Goal: Task Accomplishment & Management: Manage account settings

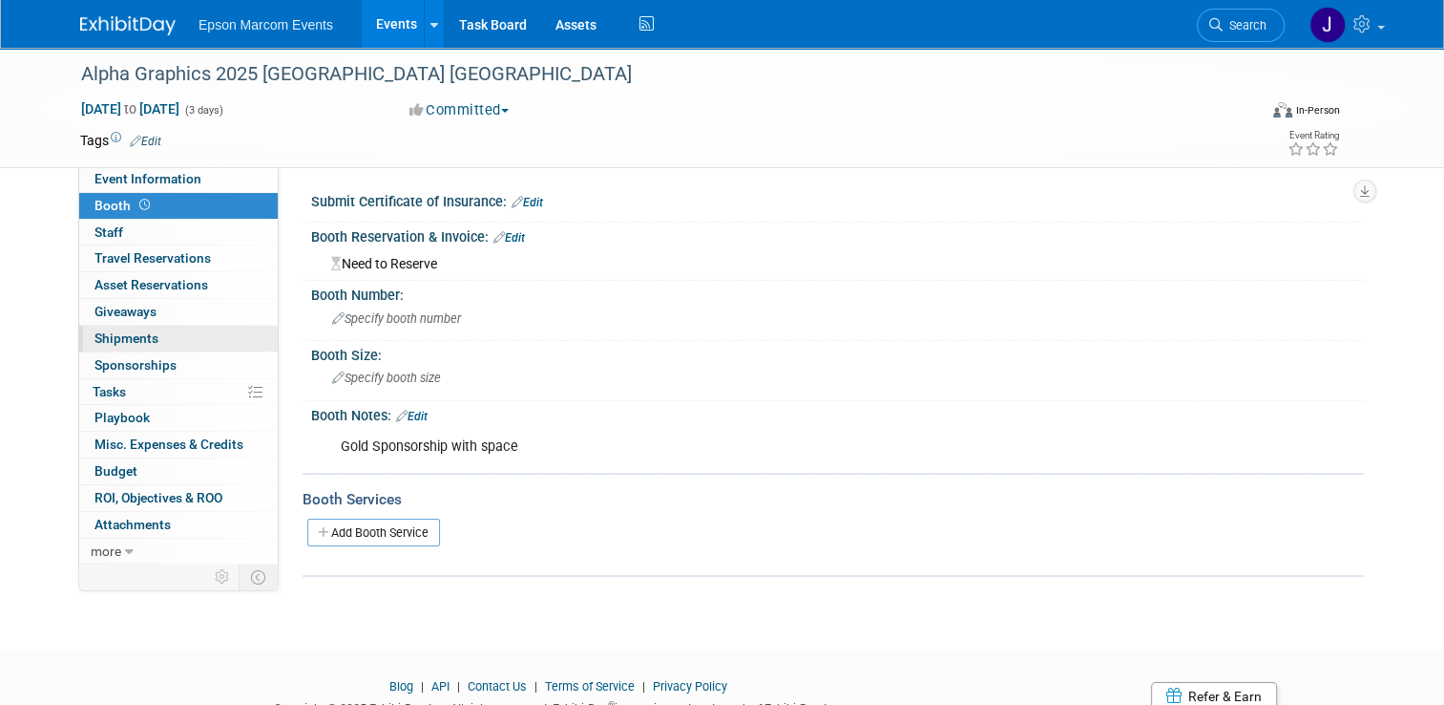
click at [109, 334] on span "Shipments 0" at bounding box center [127, 337] width 64 height 15
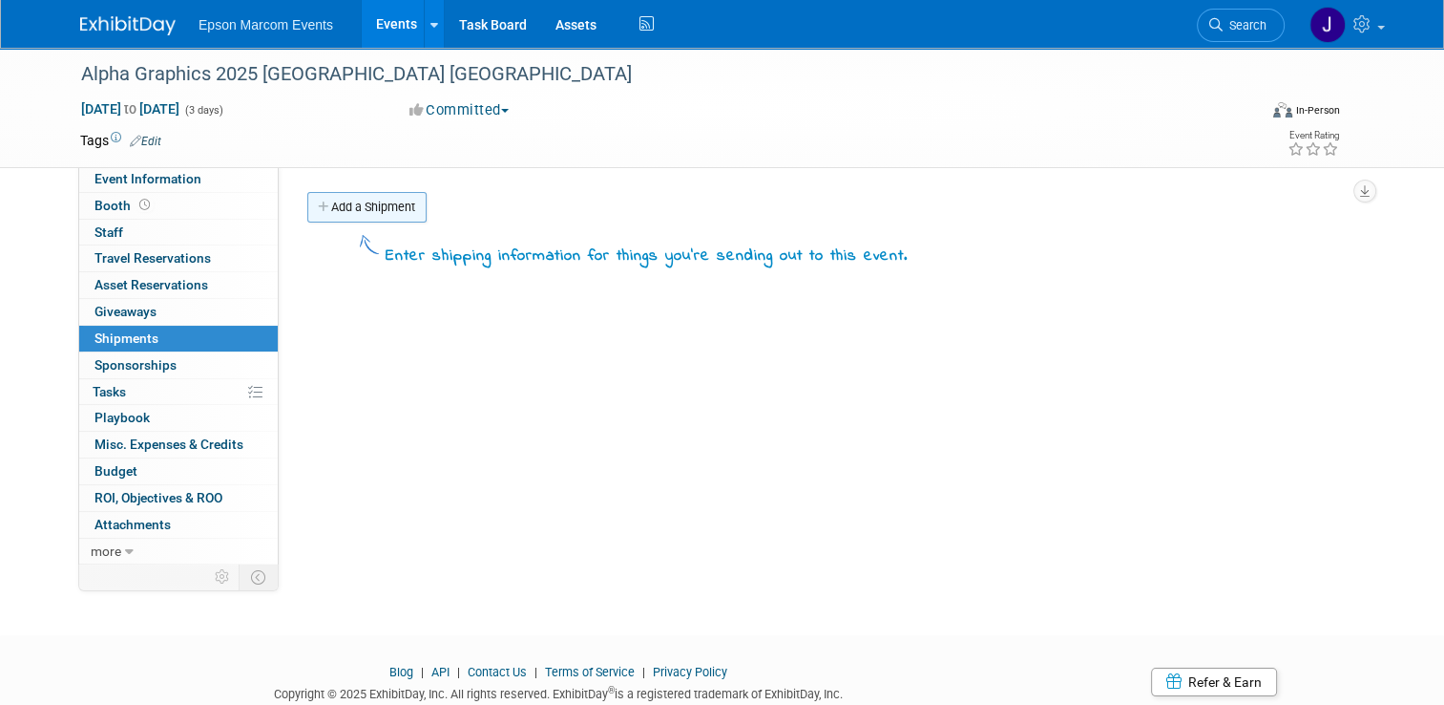
click at [370, 198] on link "Add a Shipment" at bounding box center [366, 207] width 119 height 31
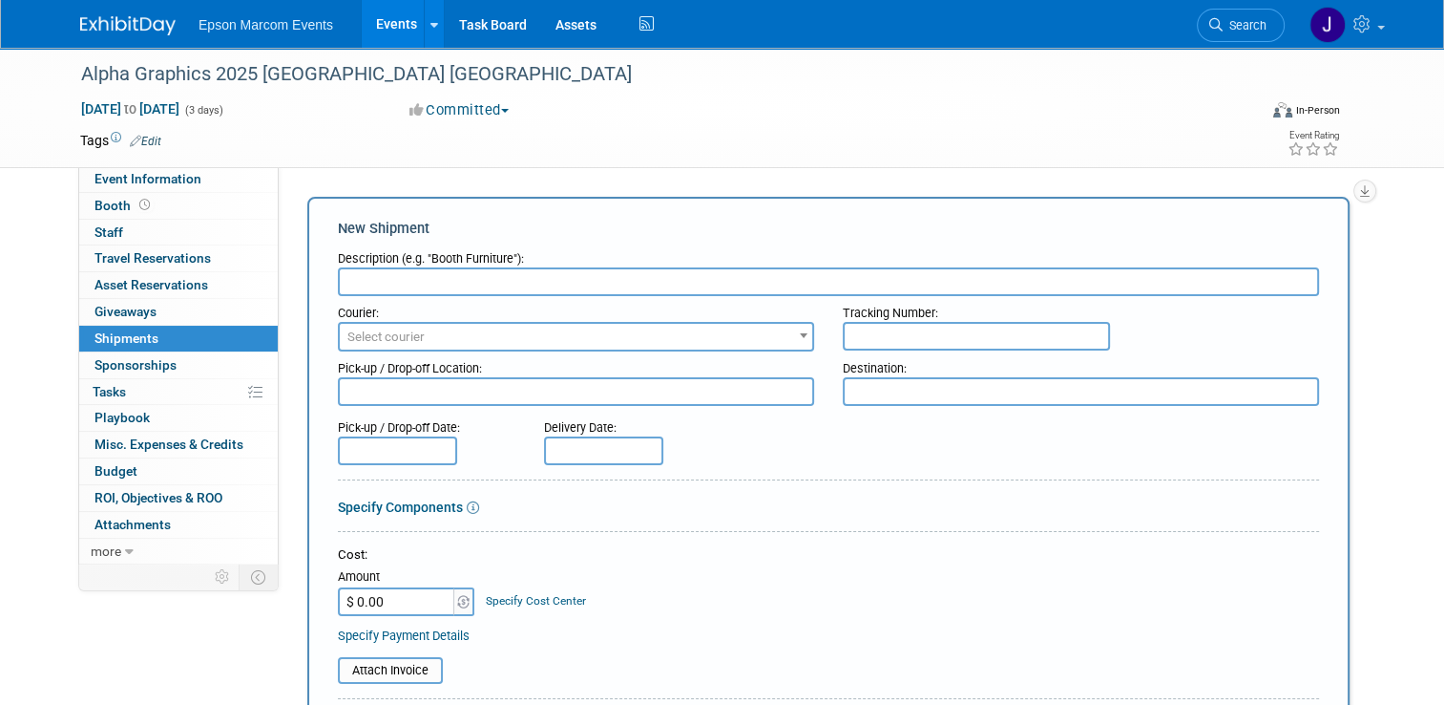
click at [370, 287] on input "text" at bounding box center [828, 281] width 981 height 29
type input "Shipping to Show Site"
click at [381, 338] on span "Select courier" at bounding box center [385, 336] width 77 height 14
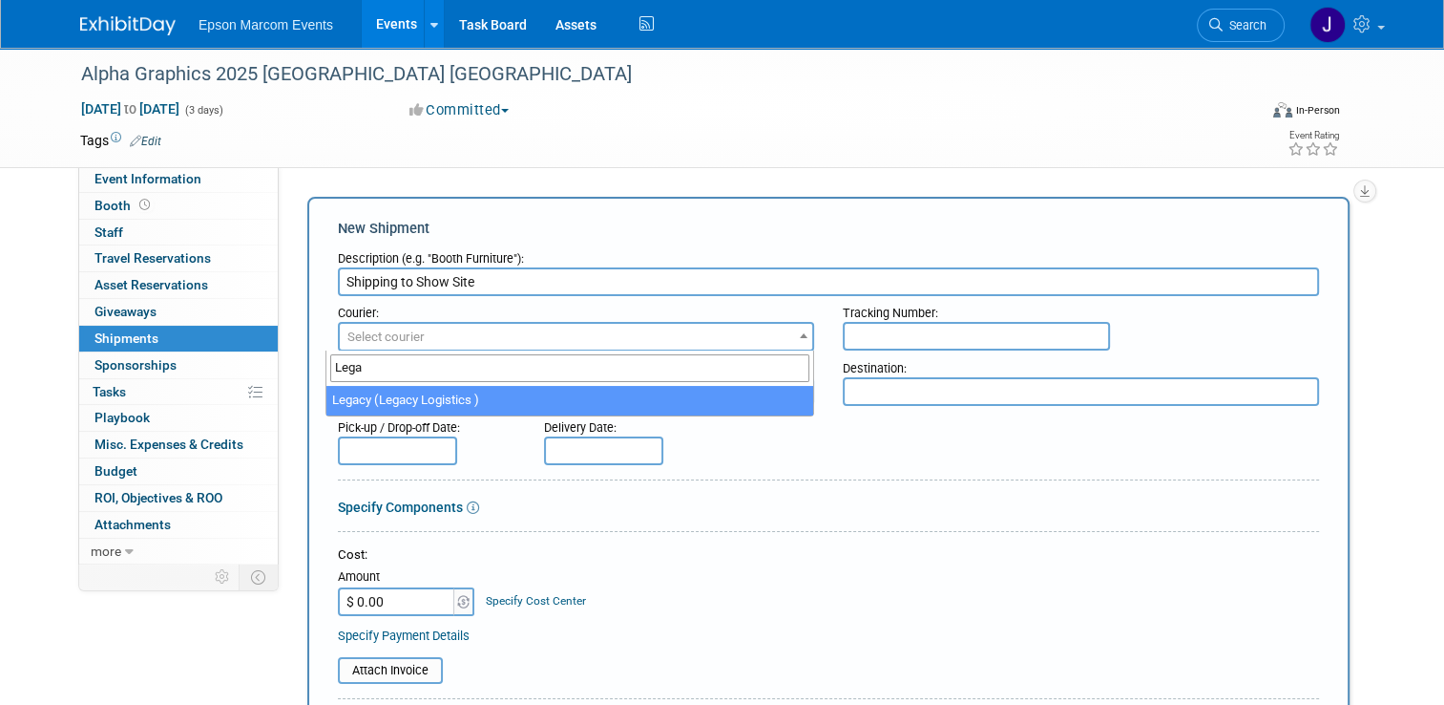
type input "Lega"
select select "563"
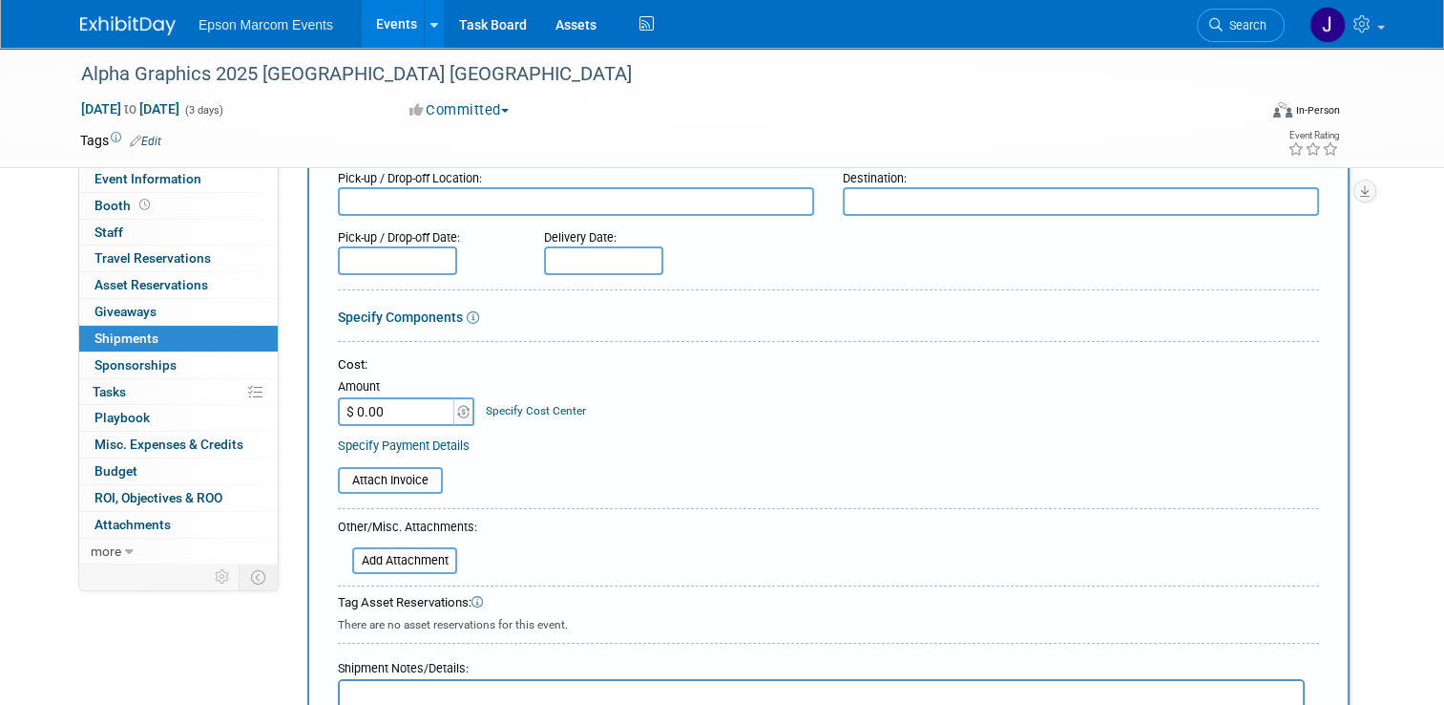
scroll to position [191, 0]
click at [410, 411] on input "$ 0.00" at bounding box center [397, 410] width 119 height 29
type input "$ 5,498.71"
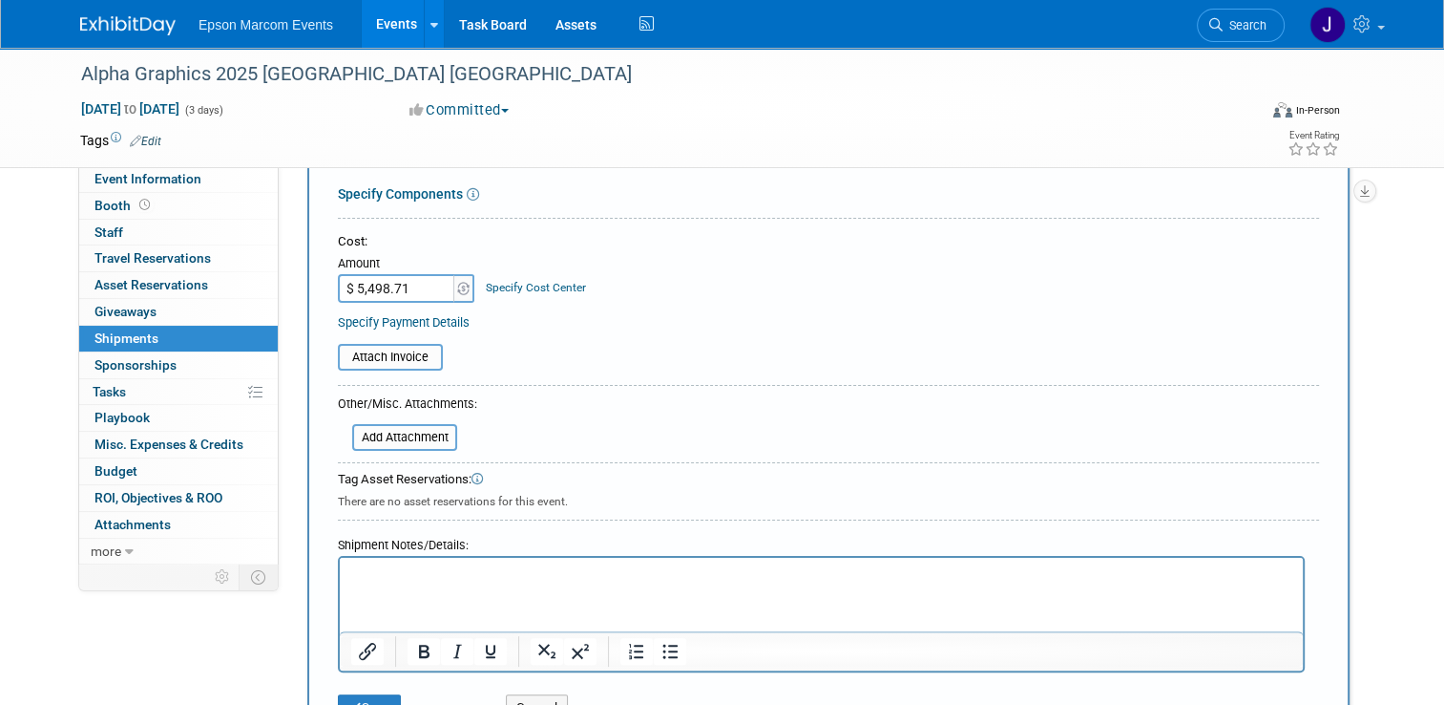
scroll to position [286, 0]
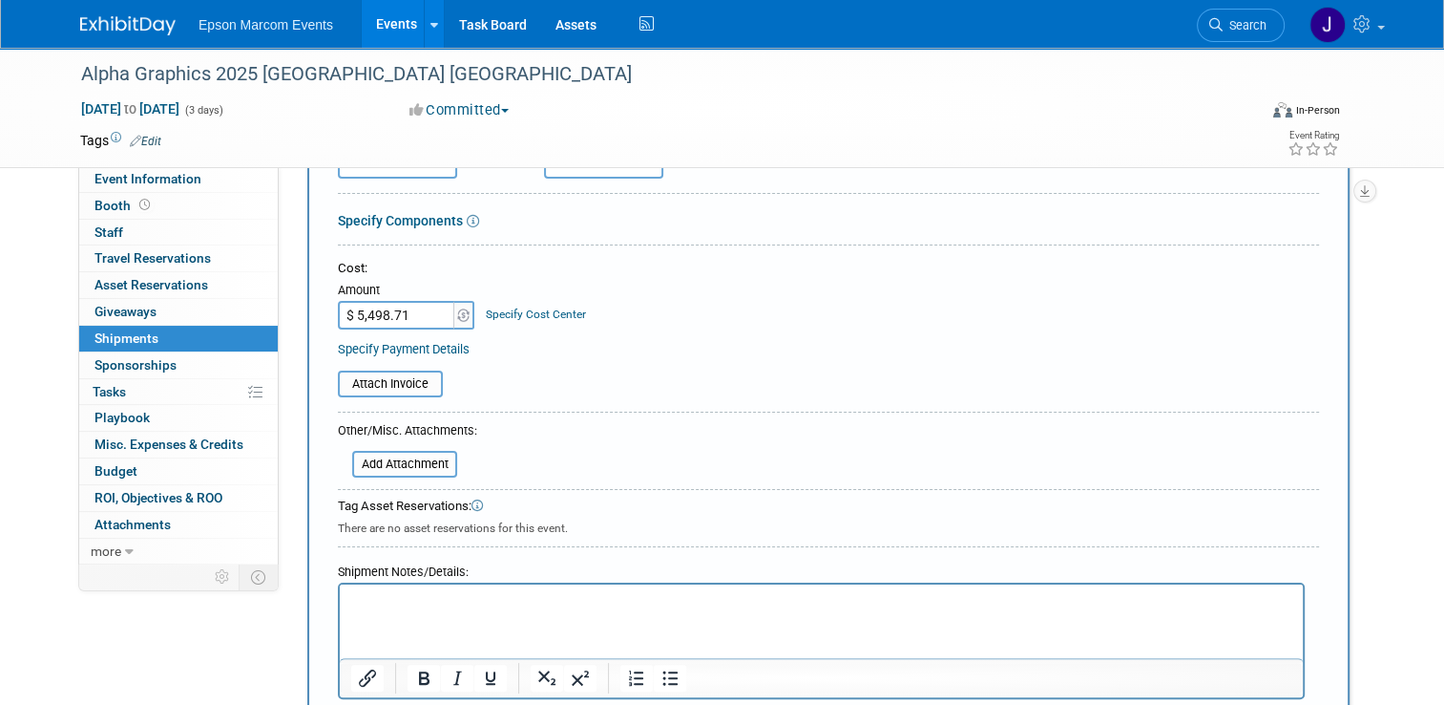
click at [408, 606] on p "Rich Text Area. Press ALT-0 for help." at bounding box center [821, 601] width 941 height 19
click at [779, 529] on div "There are no asset reservations for this event." at bounding box center [828, 526] width 981 height 21
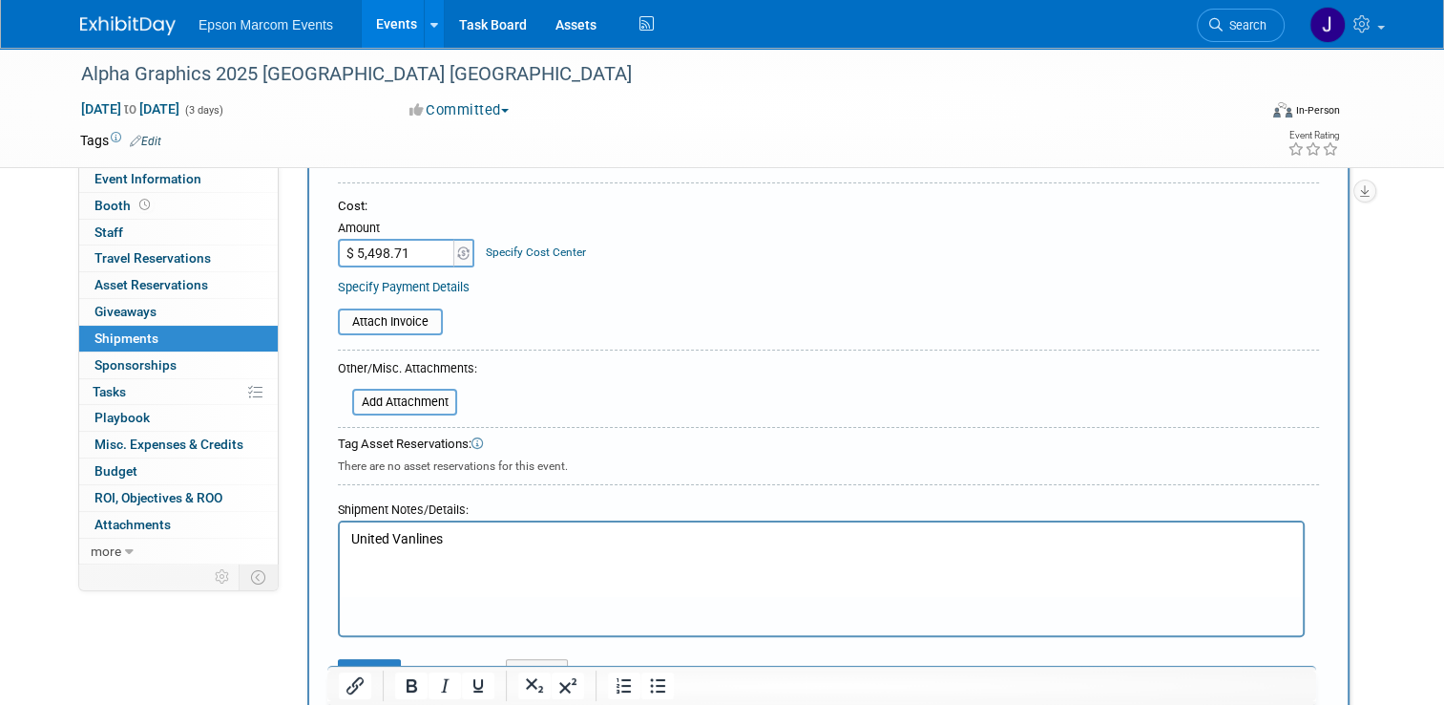
scroll to position [382, 0]
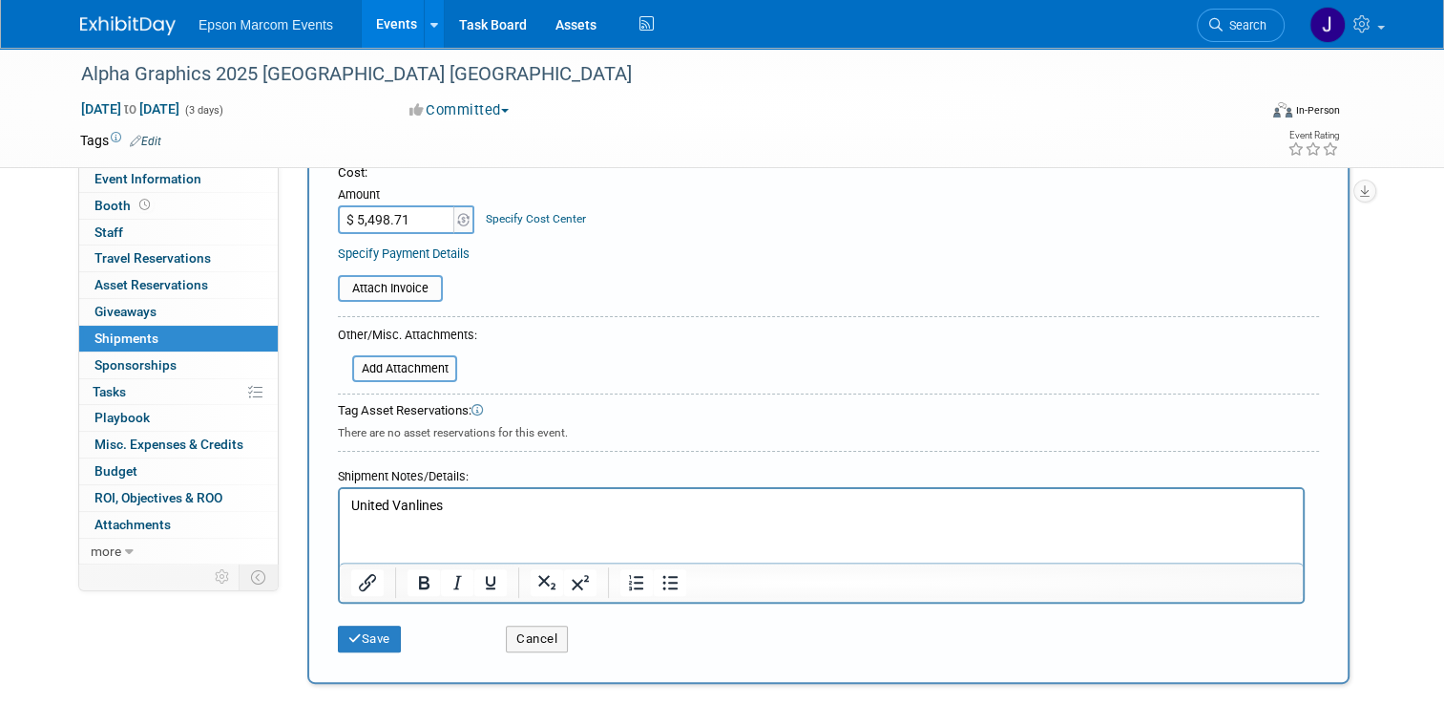
click at [491, 490] on html "United Vanlines" at bounding box center [821, 502] width 963 height 27
click at [376, 636] on button "Save" at bounding box center [369, 638] width 63 height 27
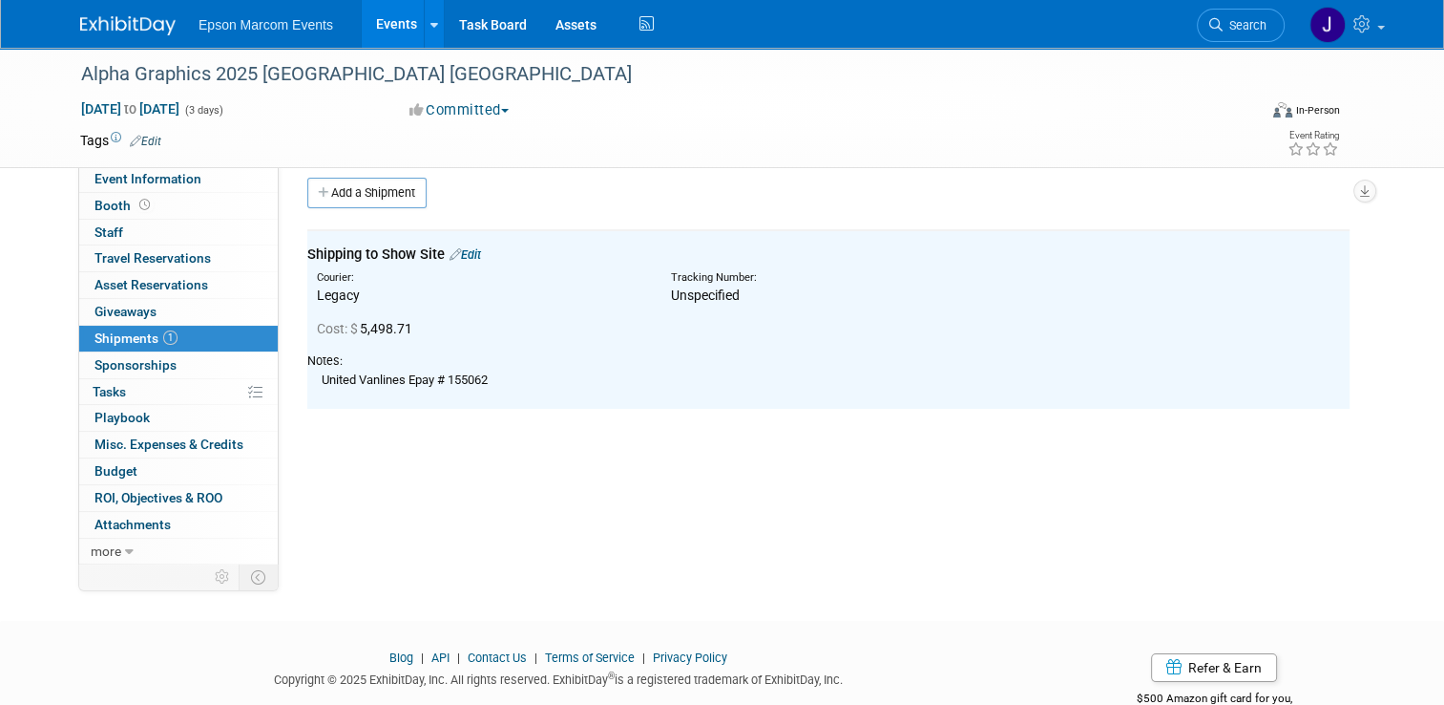
scroll to position [0, 0]
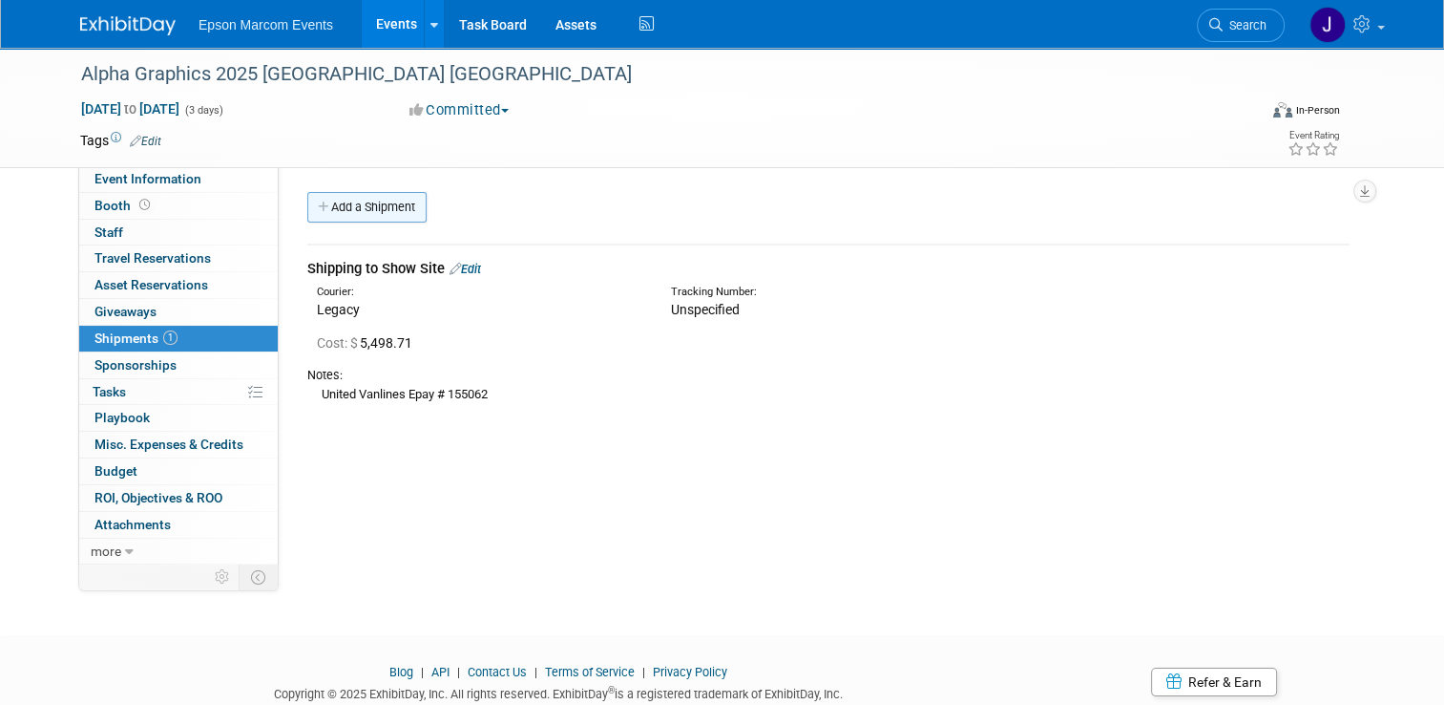
click at [374, 209] on link "Add a Shipment" at bounding box center [366, 207] width 119 height 31
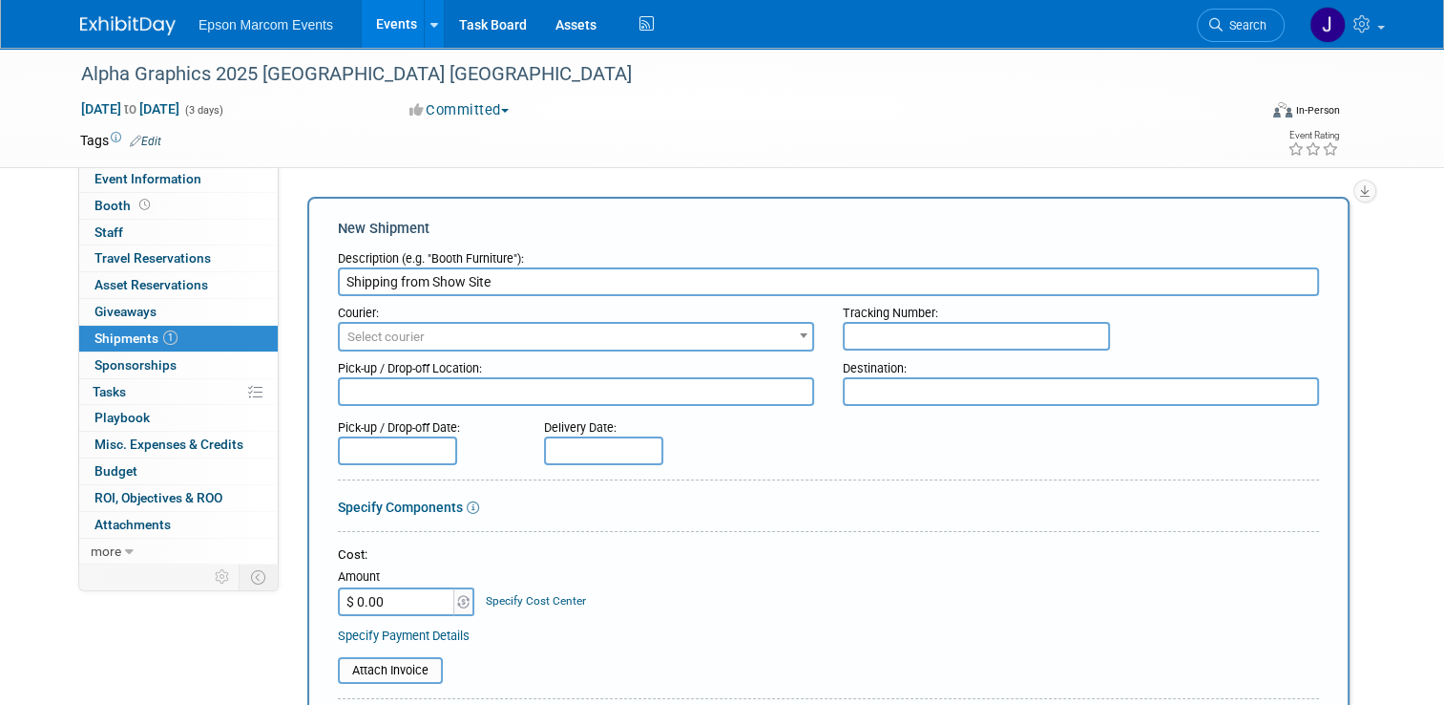
type input "Shipping from Show Site"
click at [531, 337] on span "Select courier" at bounding box center [576, 337] width 473 height 27
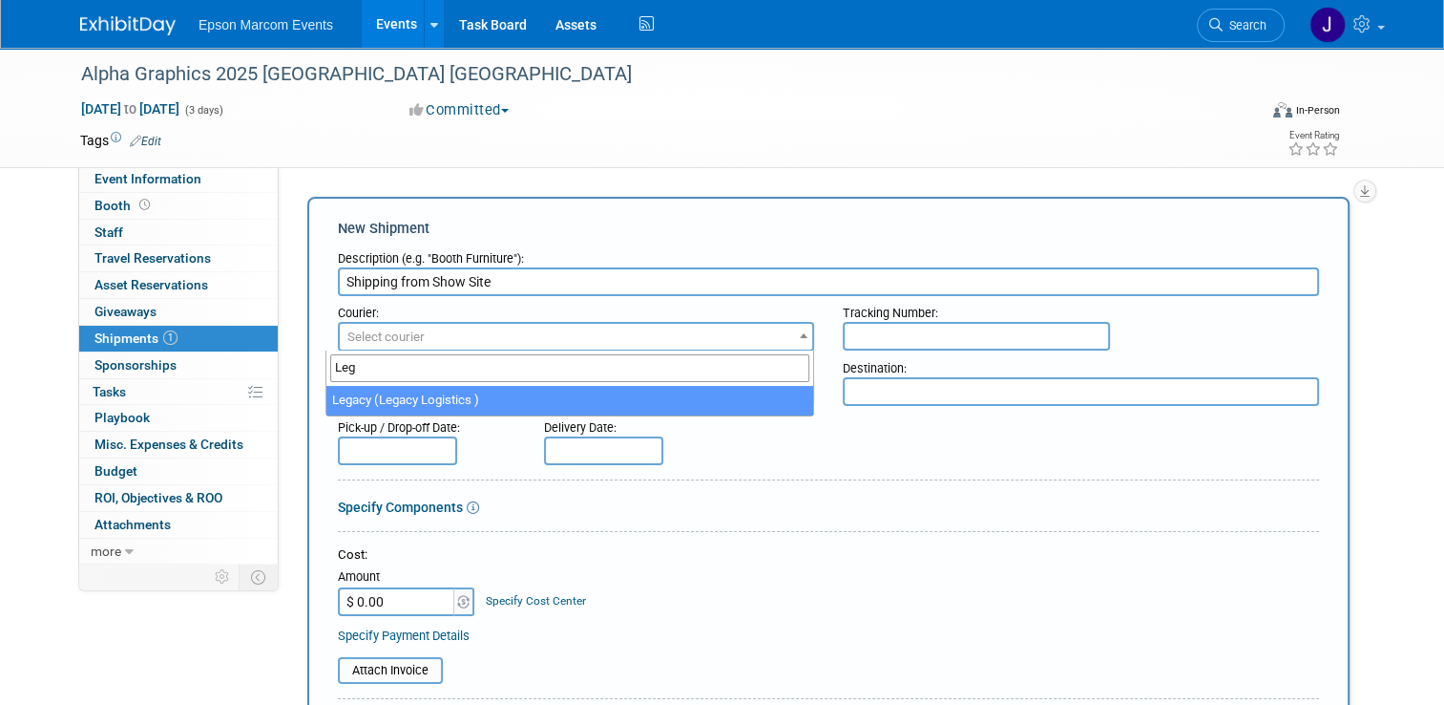
type input "Leg"
select select "563"
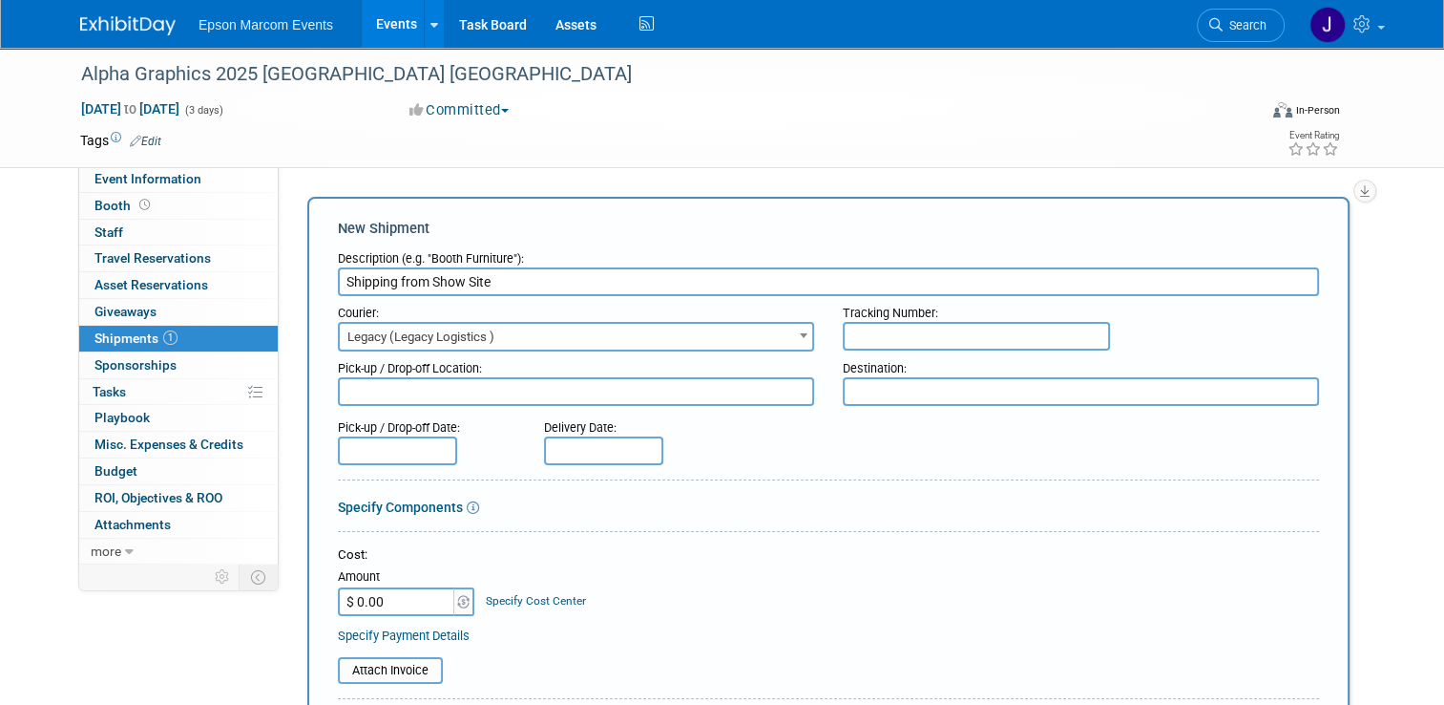
scroll to position [95, 0]
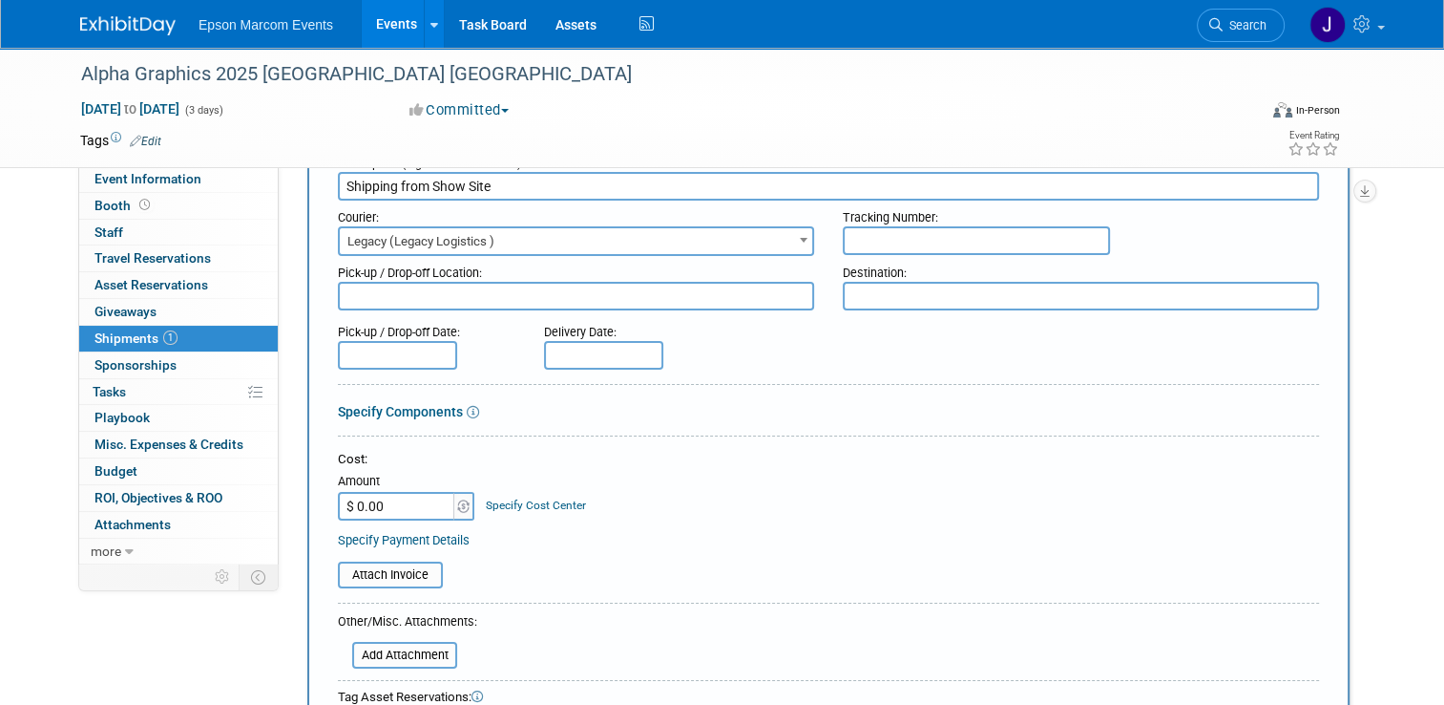
click at [379, 503] on input "$ 0.00" at bounding box center [397, 506] width 119 height 29
type input "$ 5,469.91"
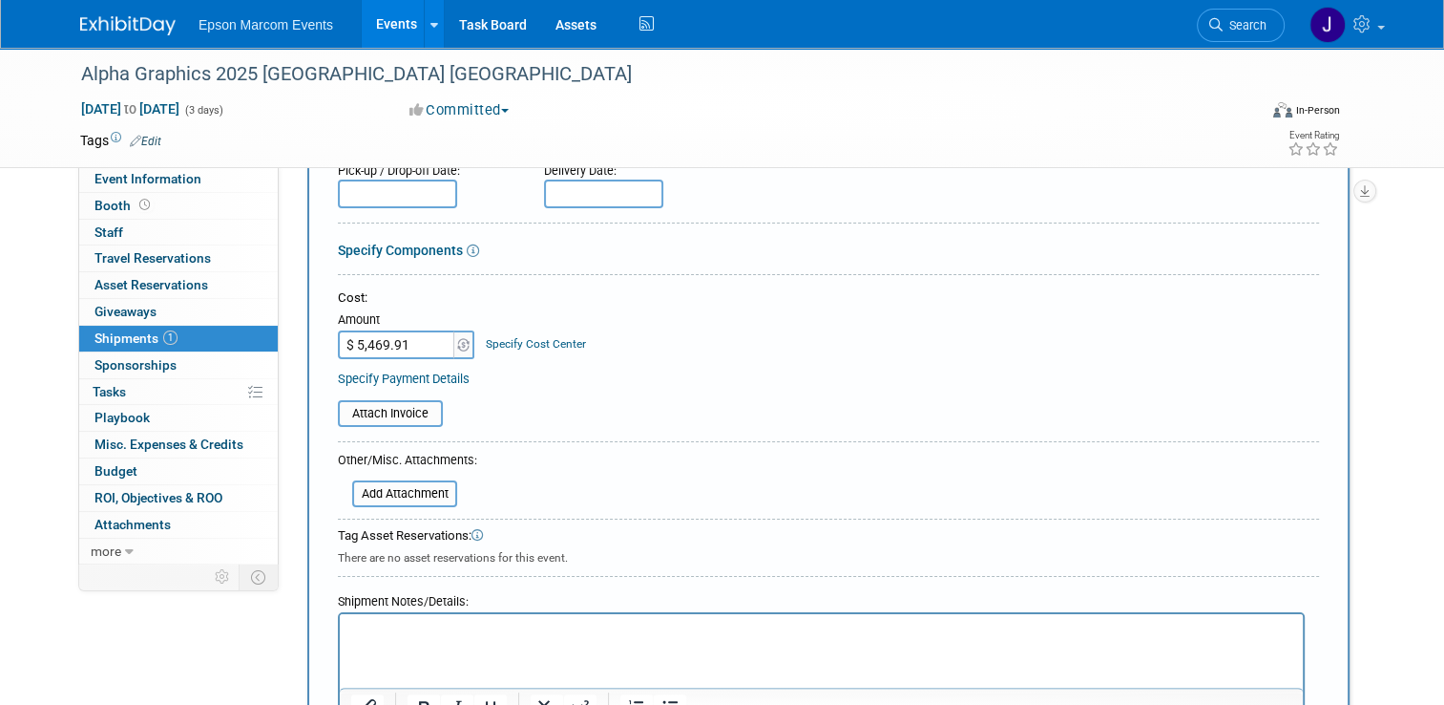
scroll to position [286, 0]
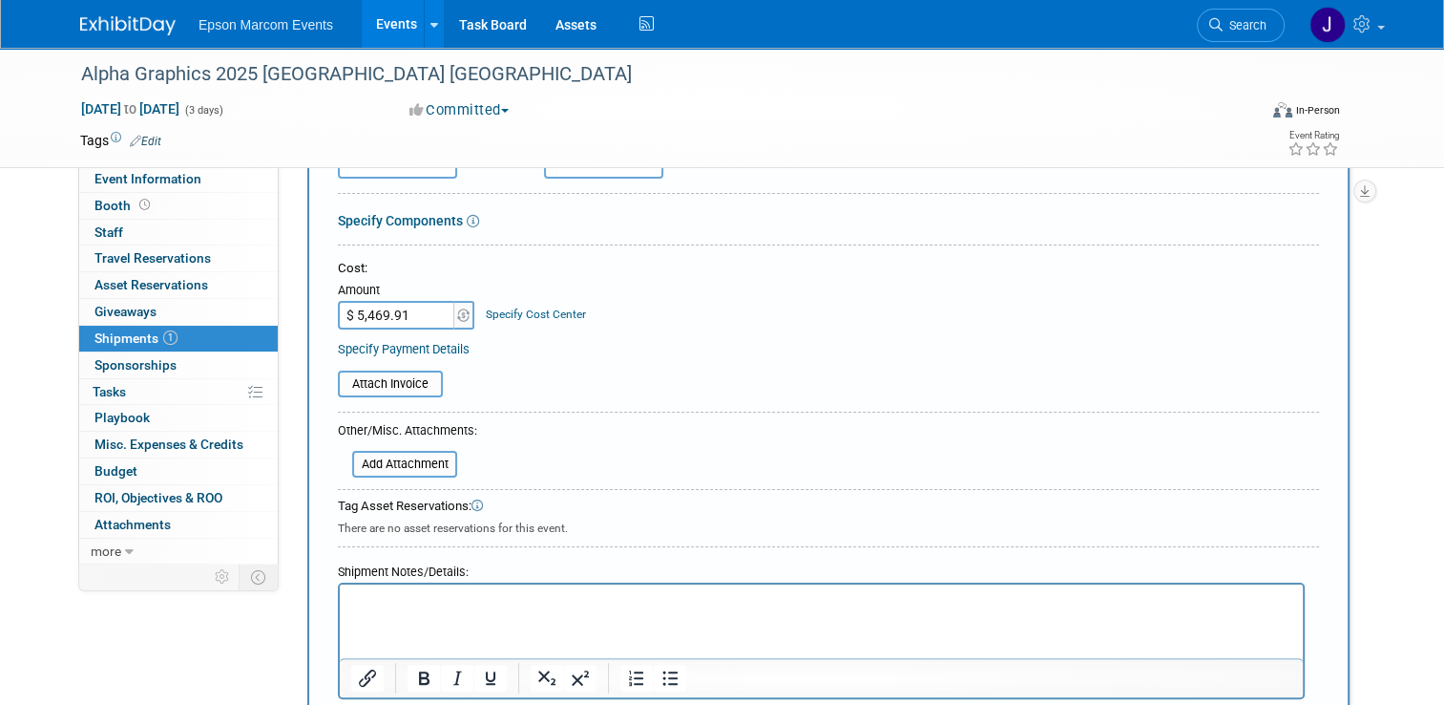
click at [415, 592] on p "Rich Text Area. Press ALT-0 for help." at bounding box center [821, 601] width 941 height 19
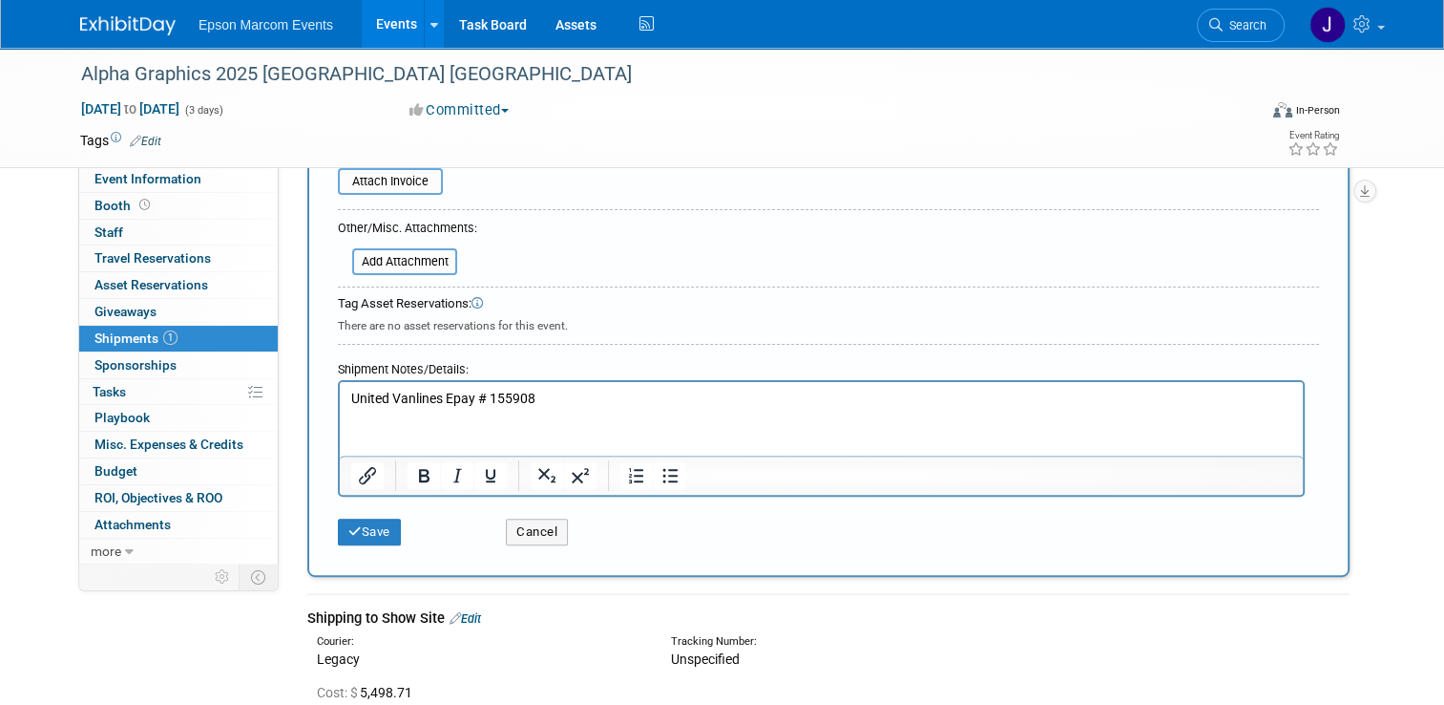
scroll to position [573, 0]
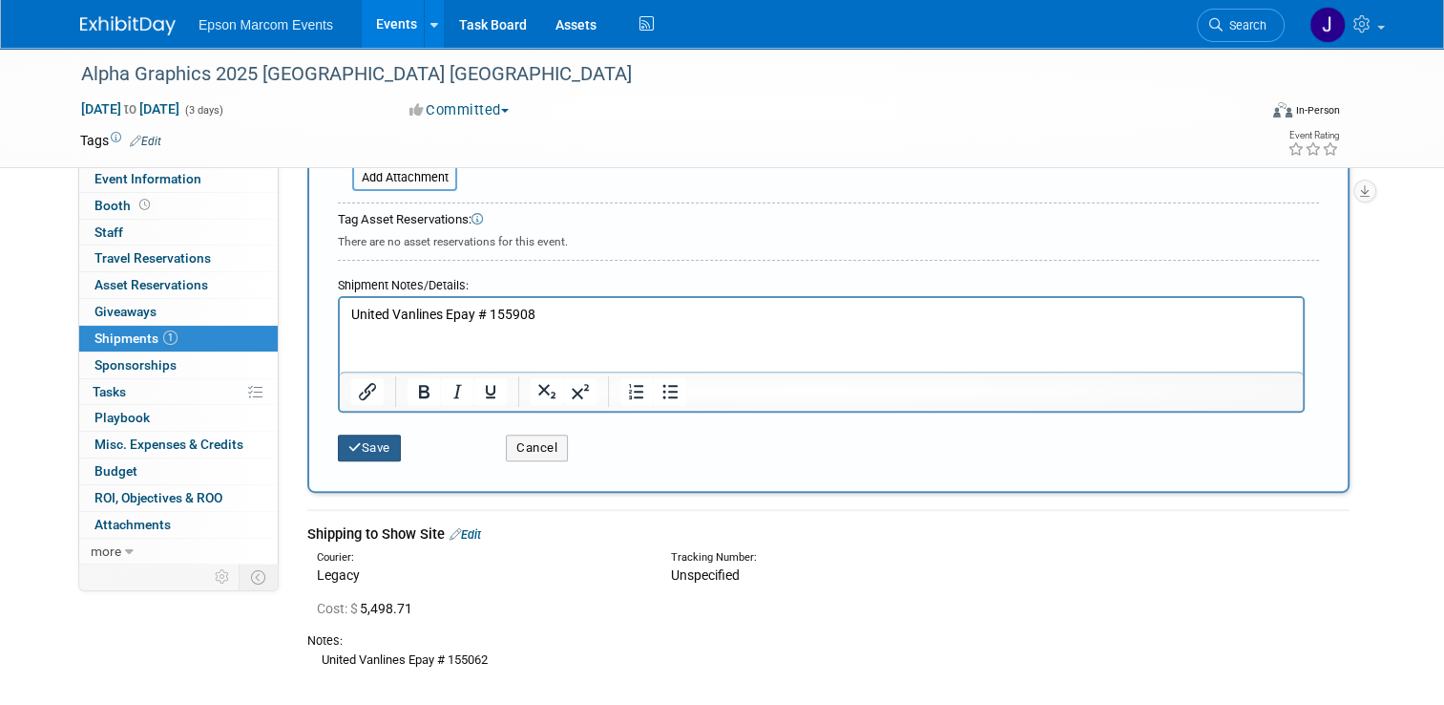
click at [370, 444] on button "Save" at bounding box center [369, 447] width 63 height 27
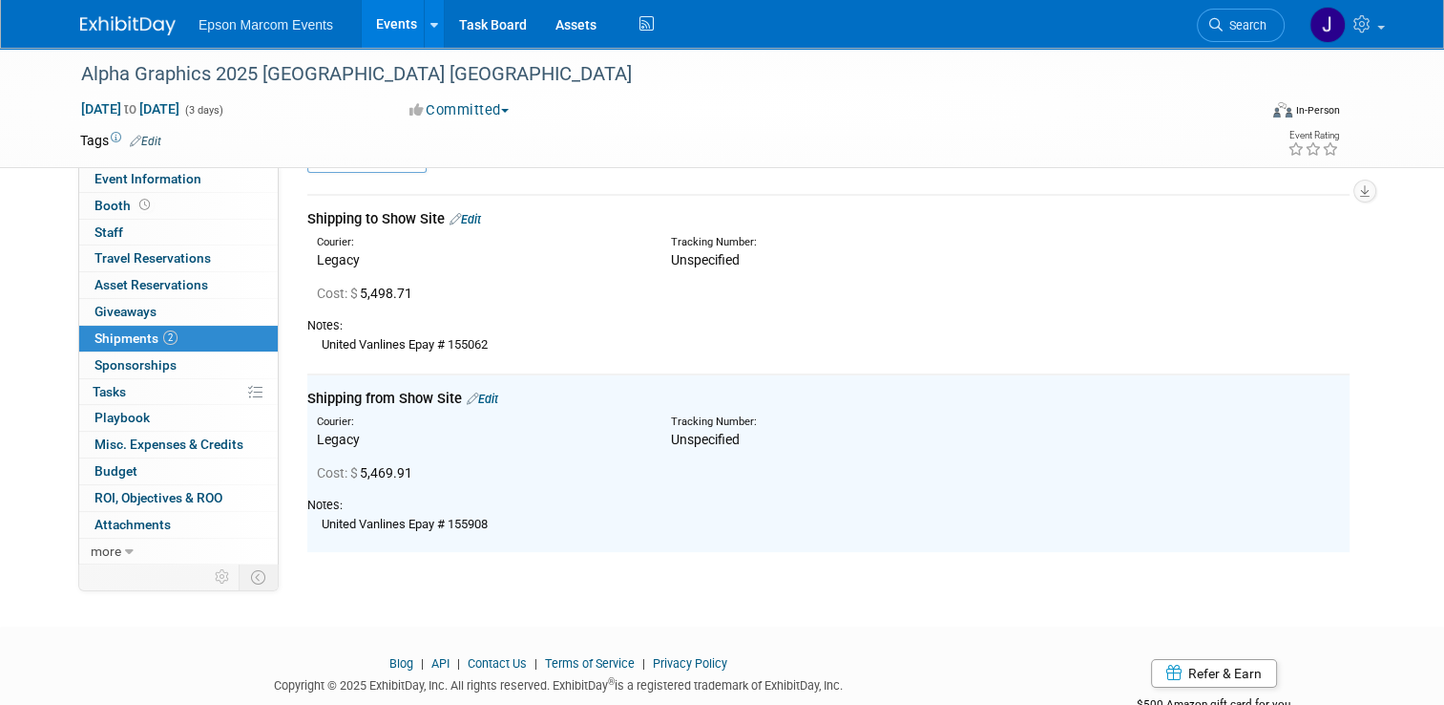
scroll to position [0, 0]
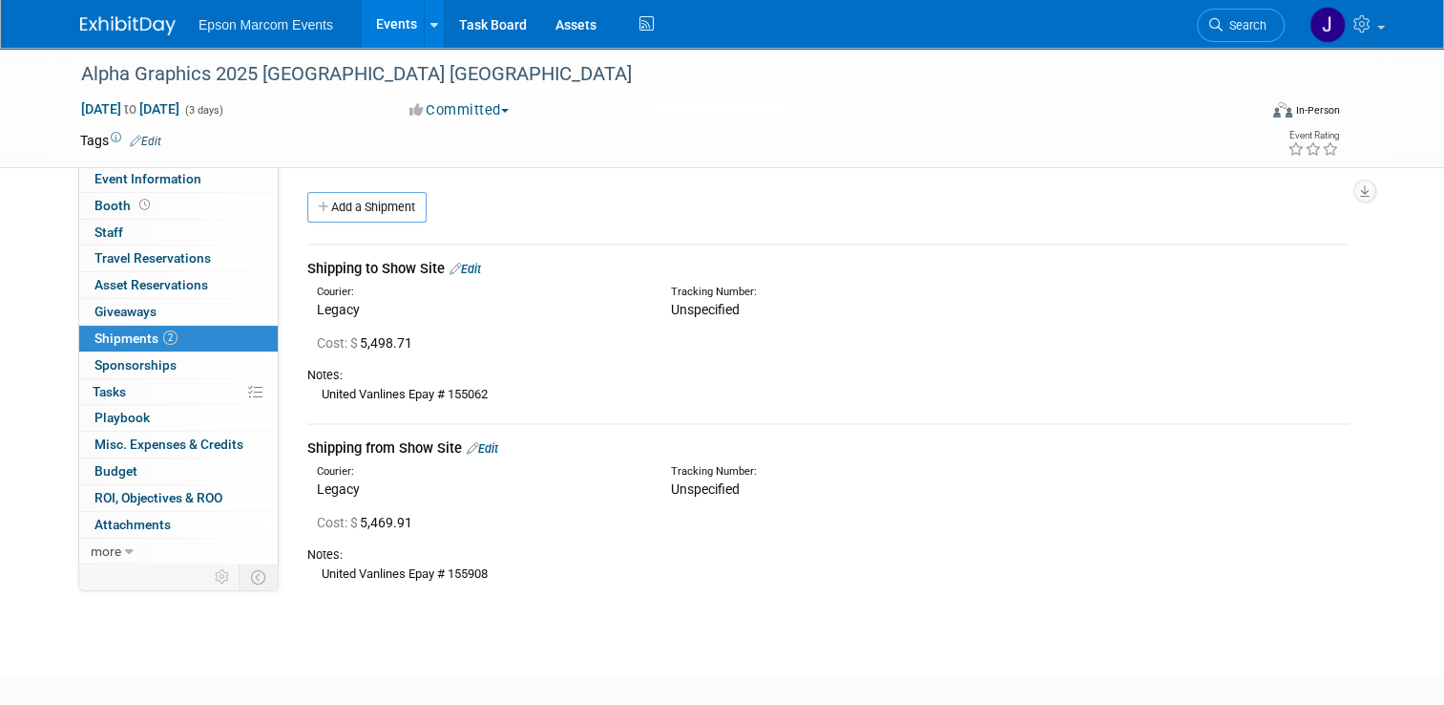
click at [466, 265] on link "Edit" at bounding box center [466, 269] width 32 height 14
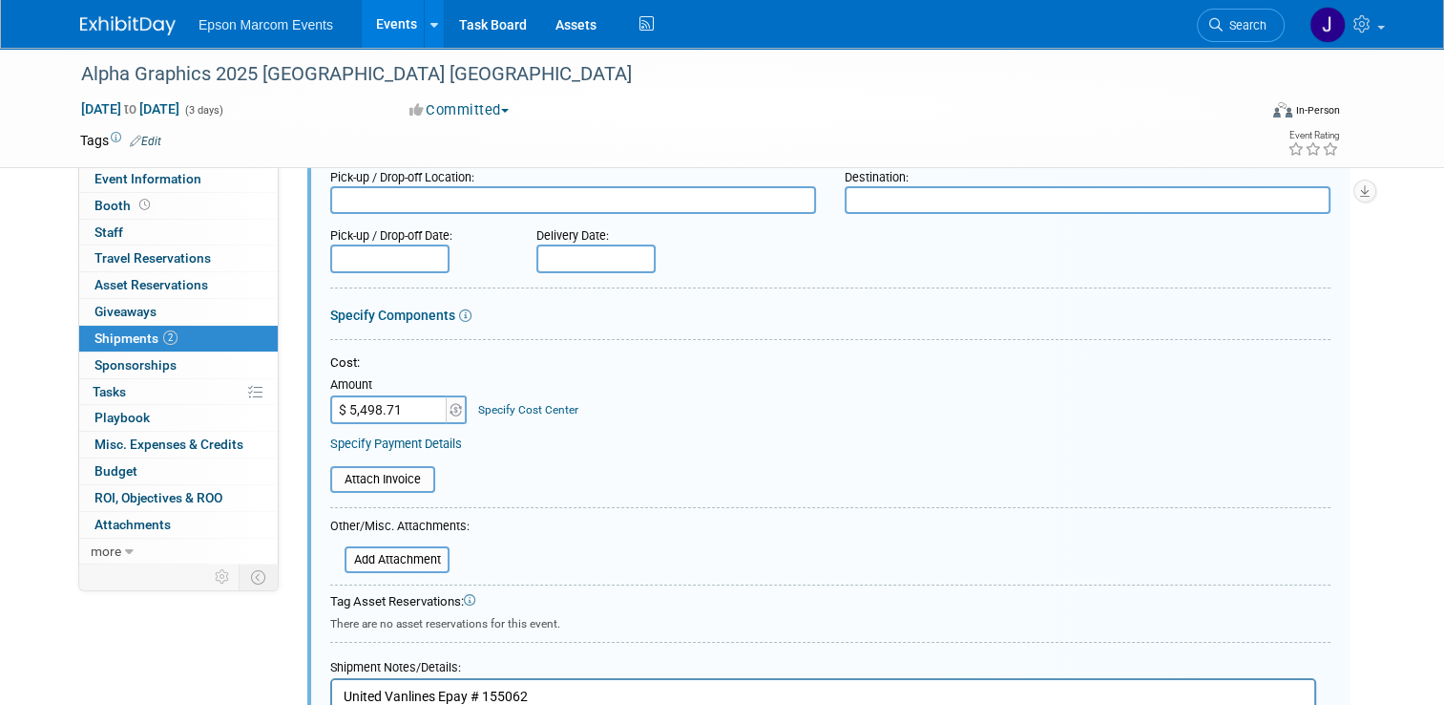
scroll to position [219, 0]
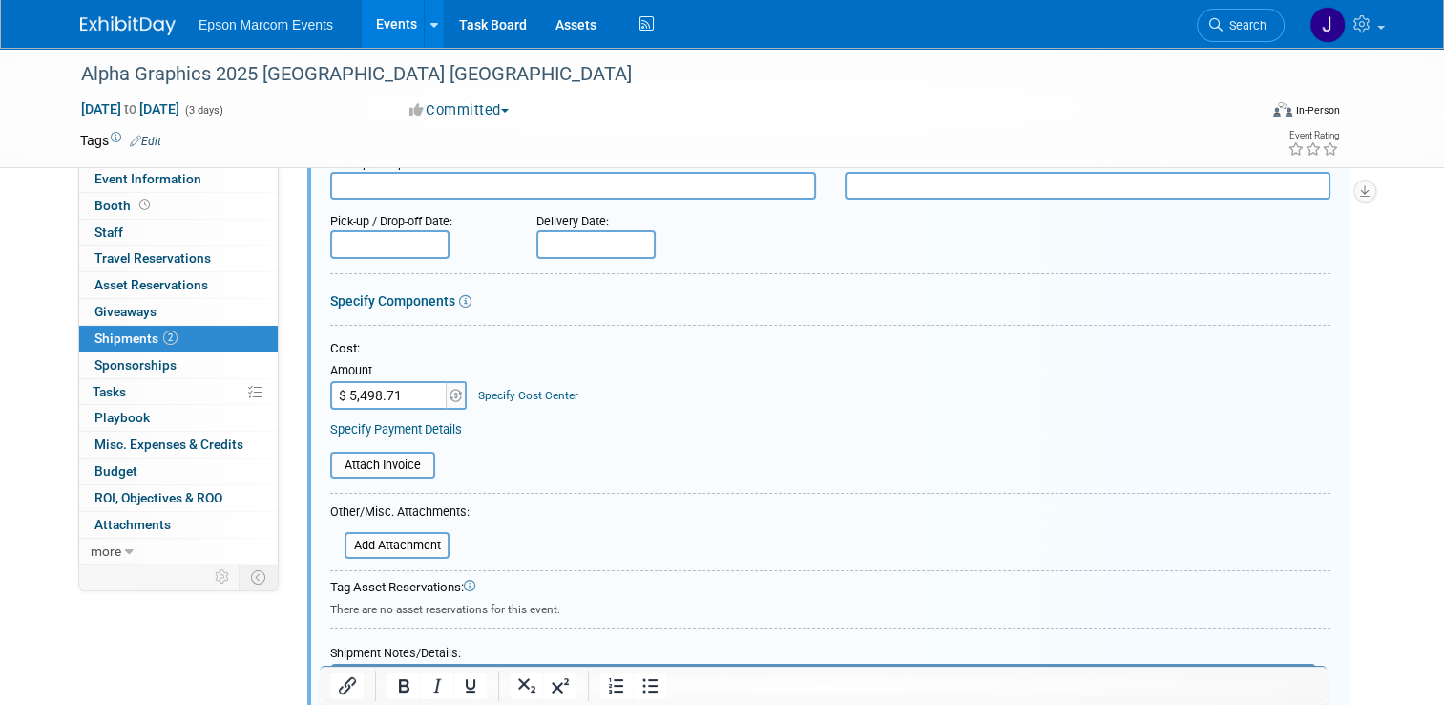
click at [418, 426] on link "Specify Payment Details" at bounding box center [396, 429] width 132 height 14
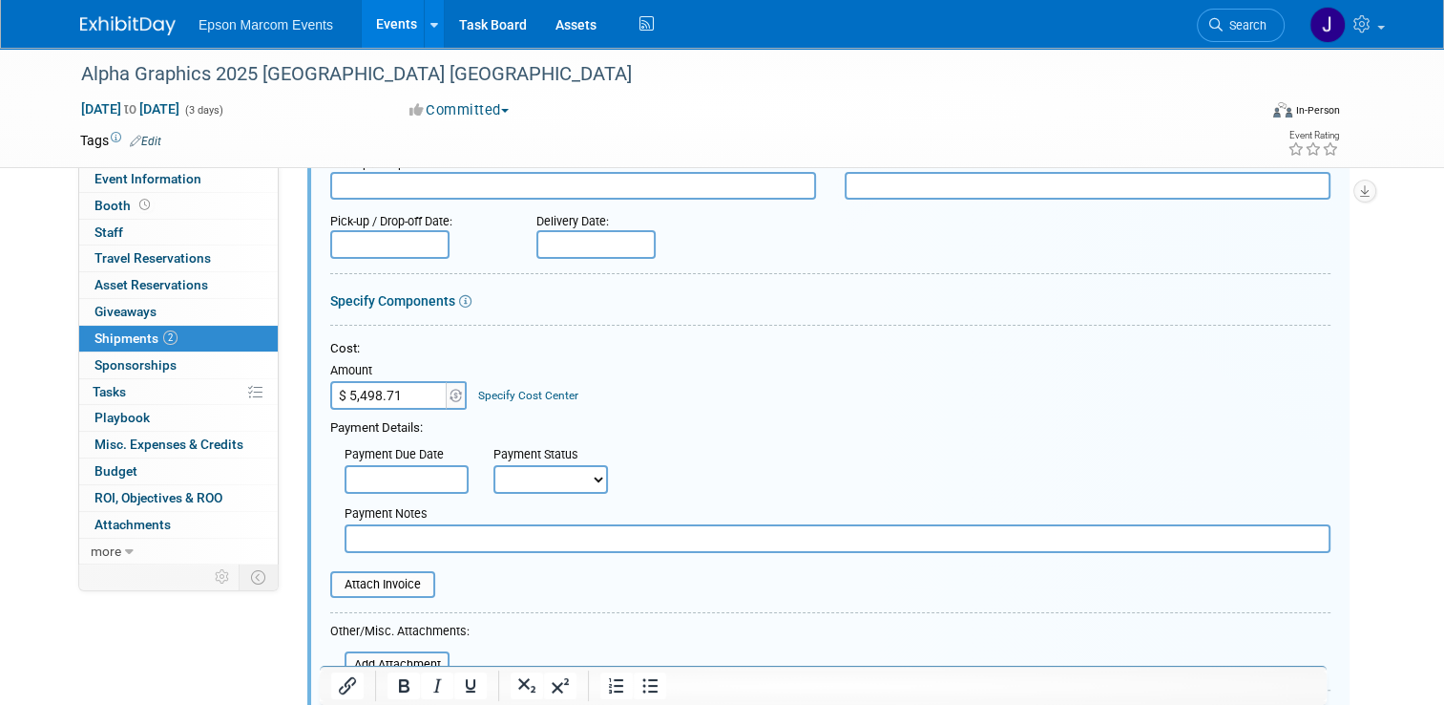
click at [531, 475] on select "Not Paid Yet Partially Paid Paid in Full" at bounding box center [551, 479] width 115 height 29
select select "1"
click at [494, 465] on select "Not Paid Yet Partially Paid Paid in Full" at bounding box center [551, 479] width 115 height 29
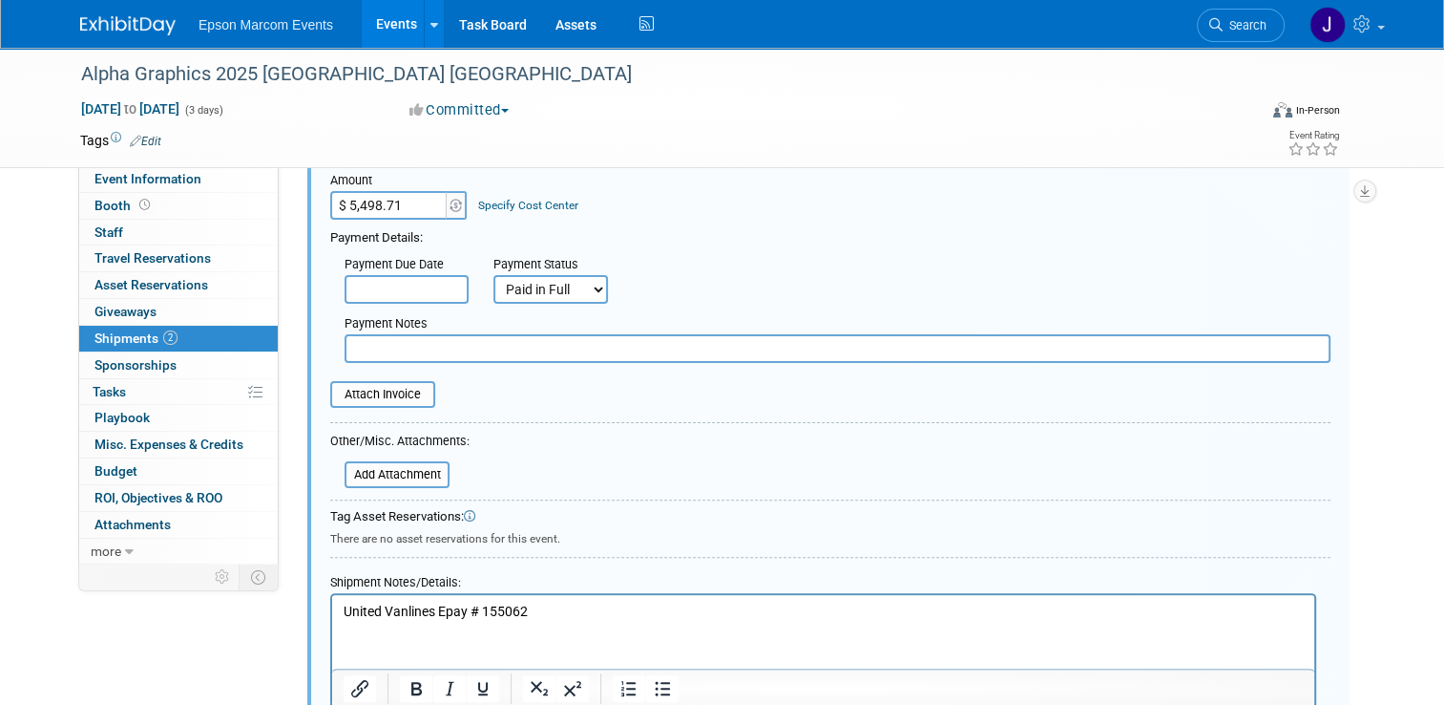
scroll to position [410, 0]
drag, startPoint x: 541, startPoint y: 606, endPoint x: 339, endPoint y: 614, distance: 202.5
click at [339, 614] on html "United Vanlines Epay # 155062" at bounding box center [823, 607] width 982 height 27
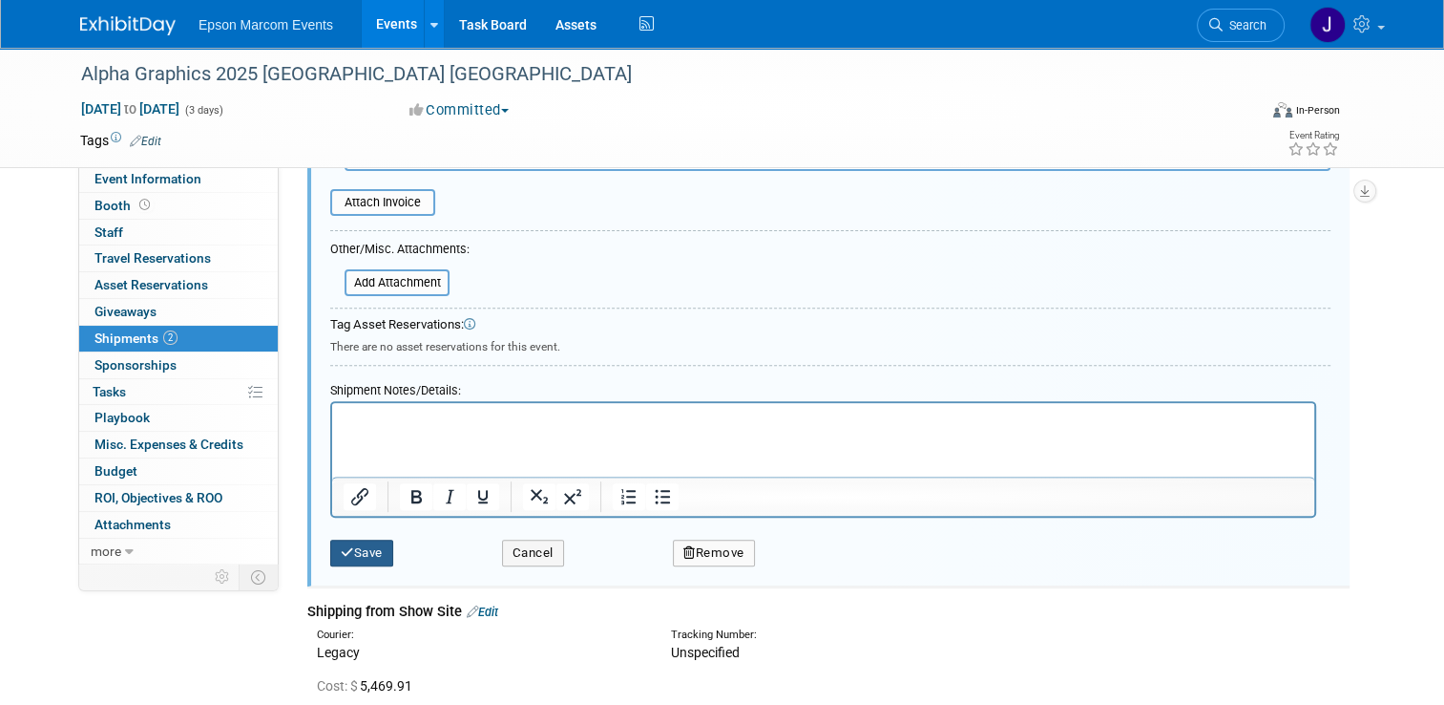
type input "United Vanlines Epay # 155062"
click at [353, 549] on button "Save" at bounding box center [361, 552] width 63 height 27
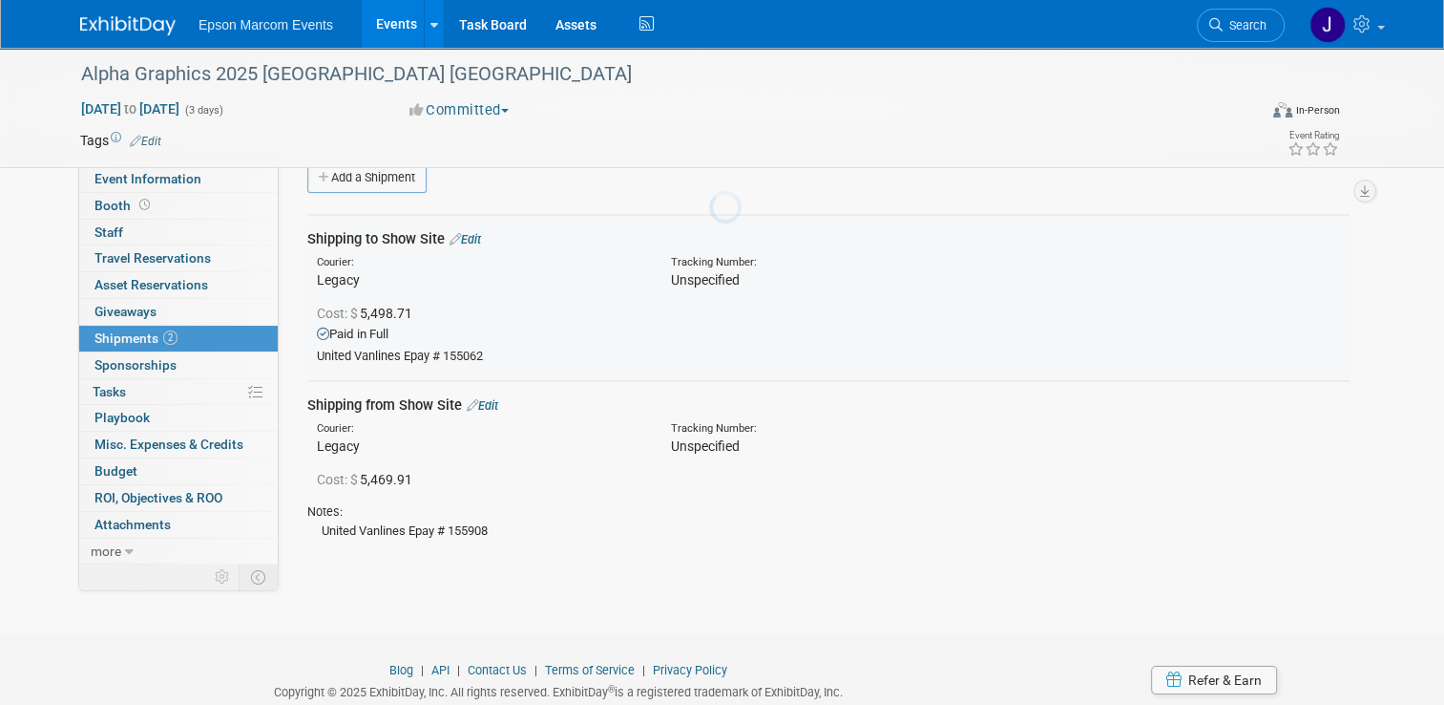
scroll to position [28, 0]
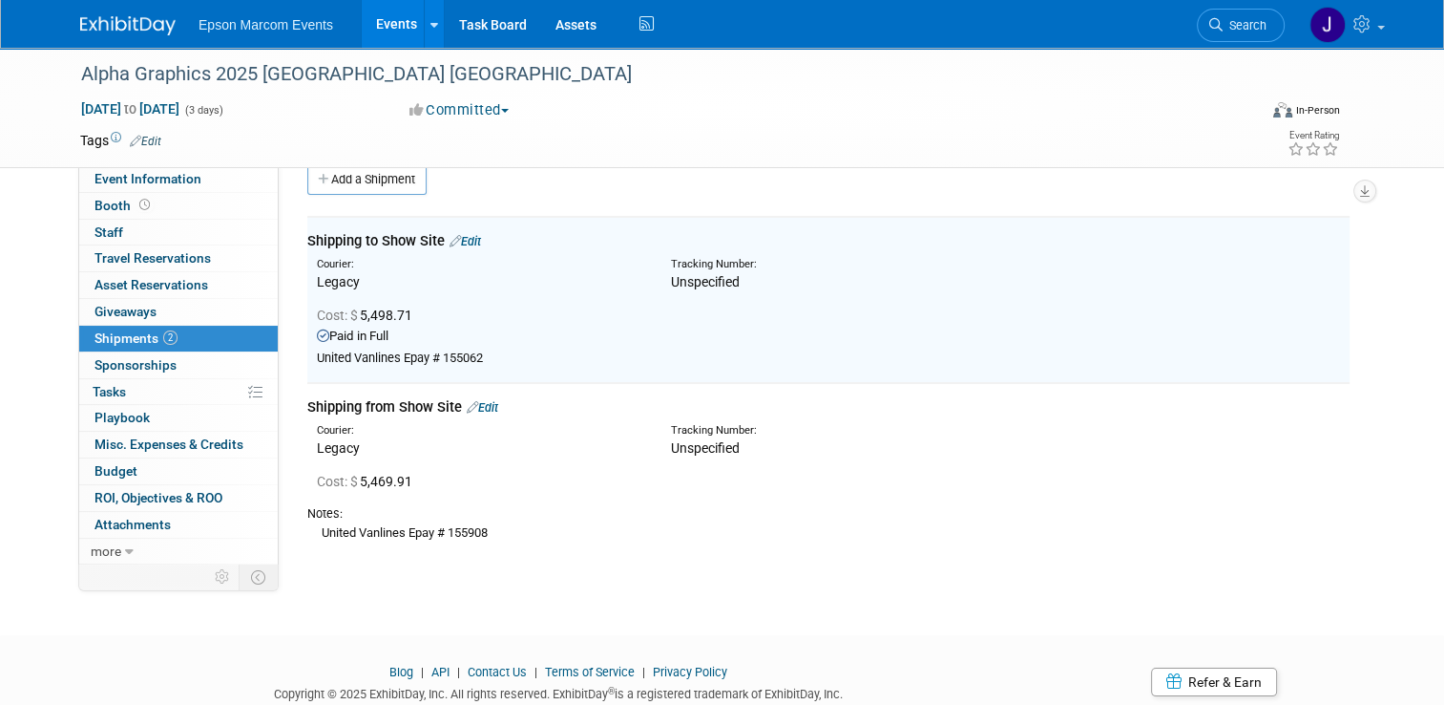
click at [482, 401] on link "Edit" at bounding box center [483, 407] width 32 height 14
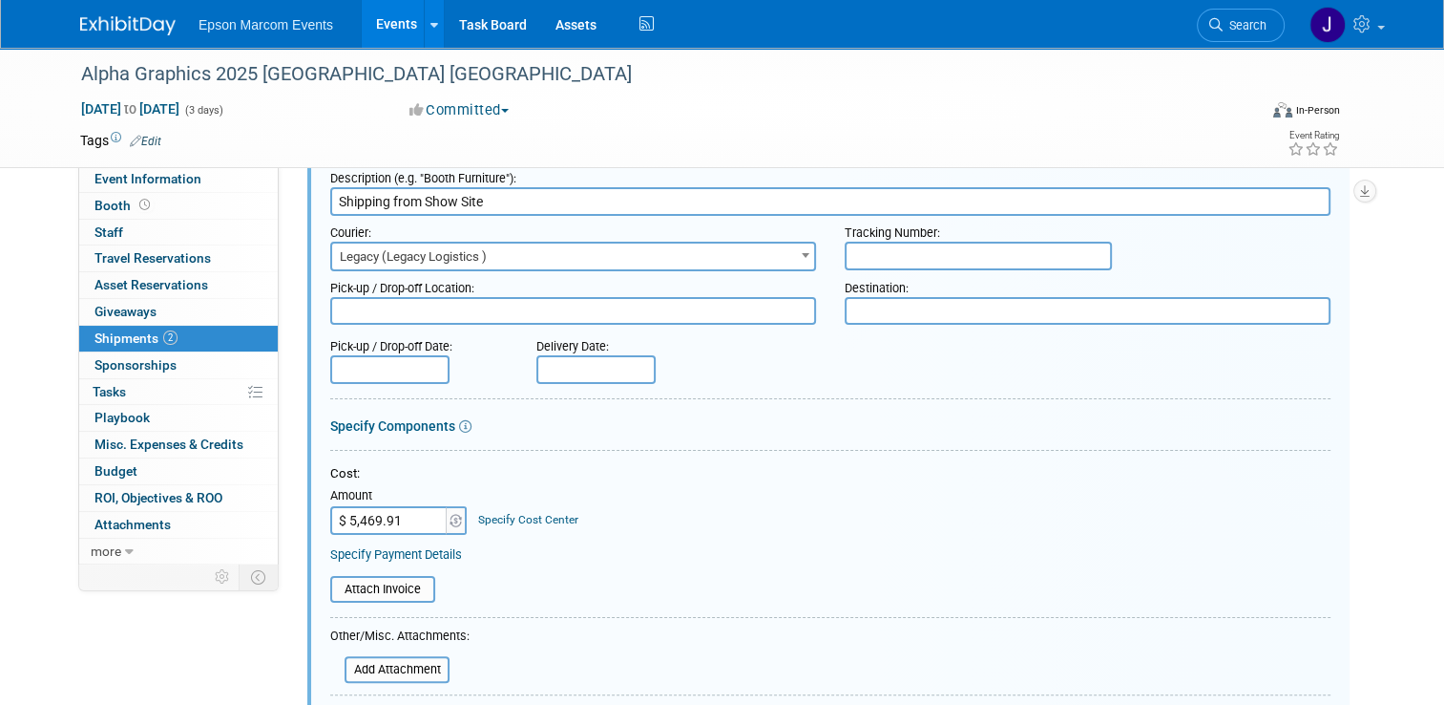
scroll to position [289, 0]
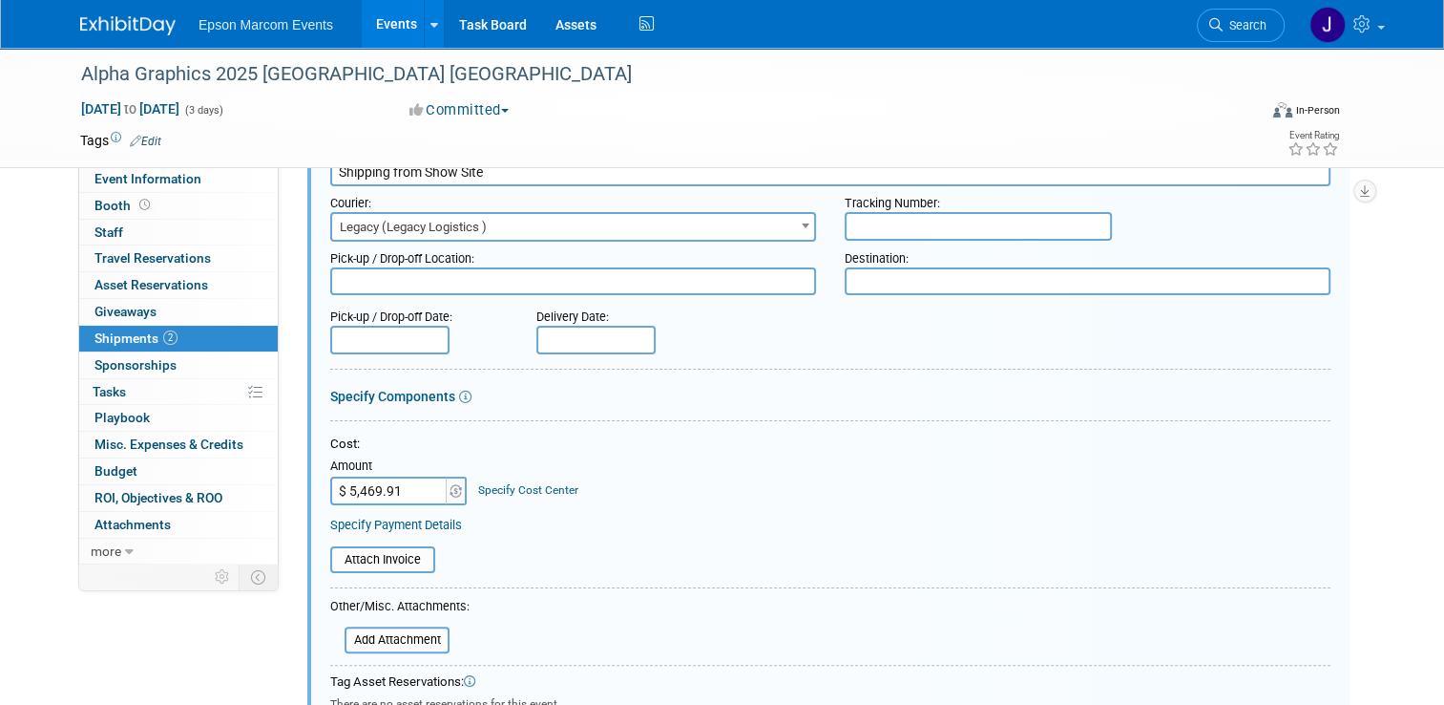
click at [410, 521] on link "Specify Payment Details" at bounding box center [396, 524] width 132 height 14
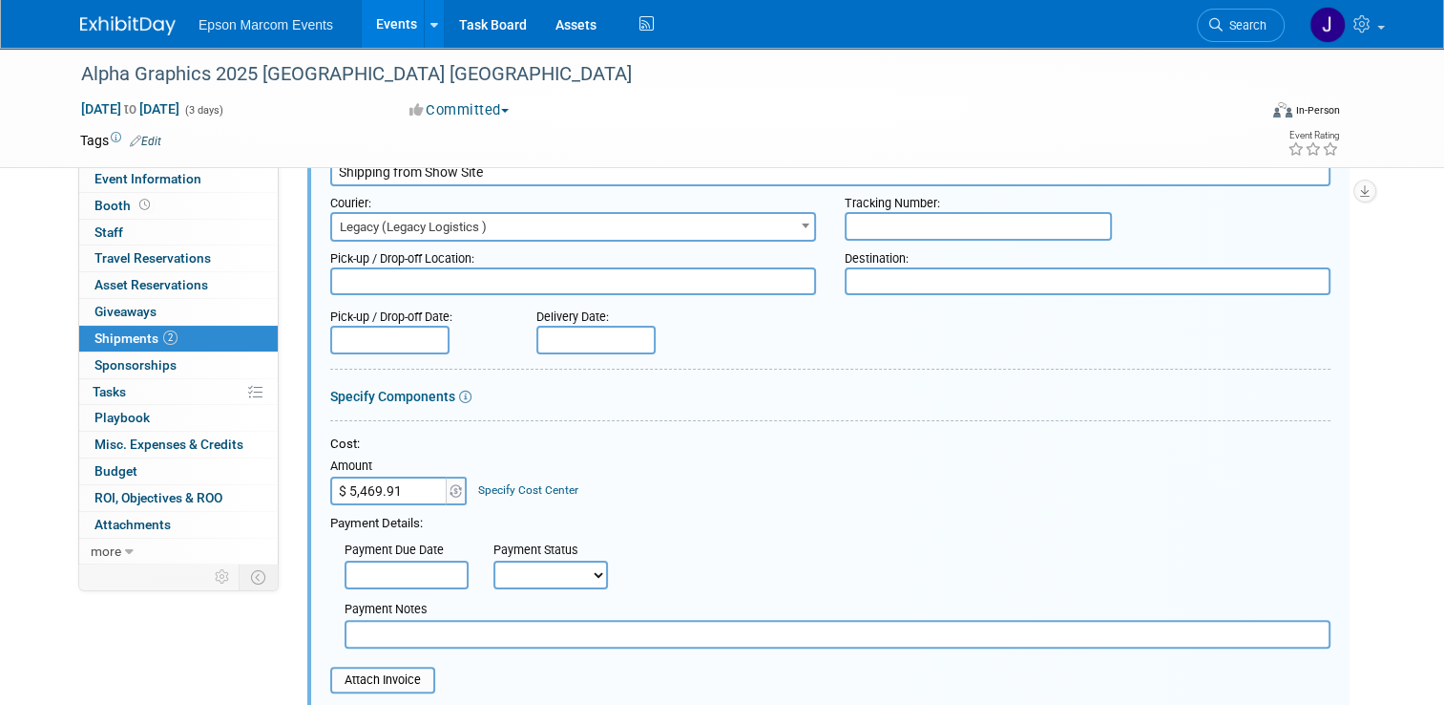
click at [533, 568] on select "Not Paid Yet Partially Paid Paid in Full" at bounding box center [551, 574] width 115 height 29
select select "1"
click at [494, 560] on select "Not Paid Yet Partially Paid Paid in Full" at bounding box center [551, 574] width 115 height 29
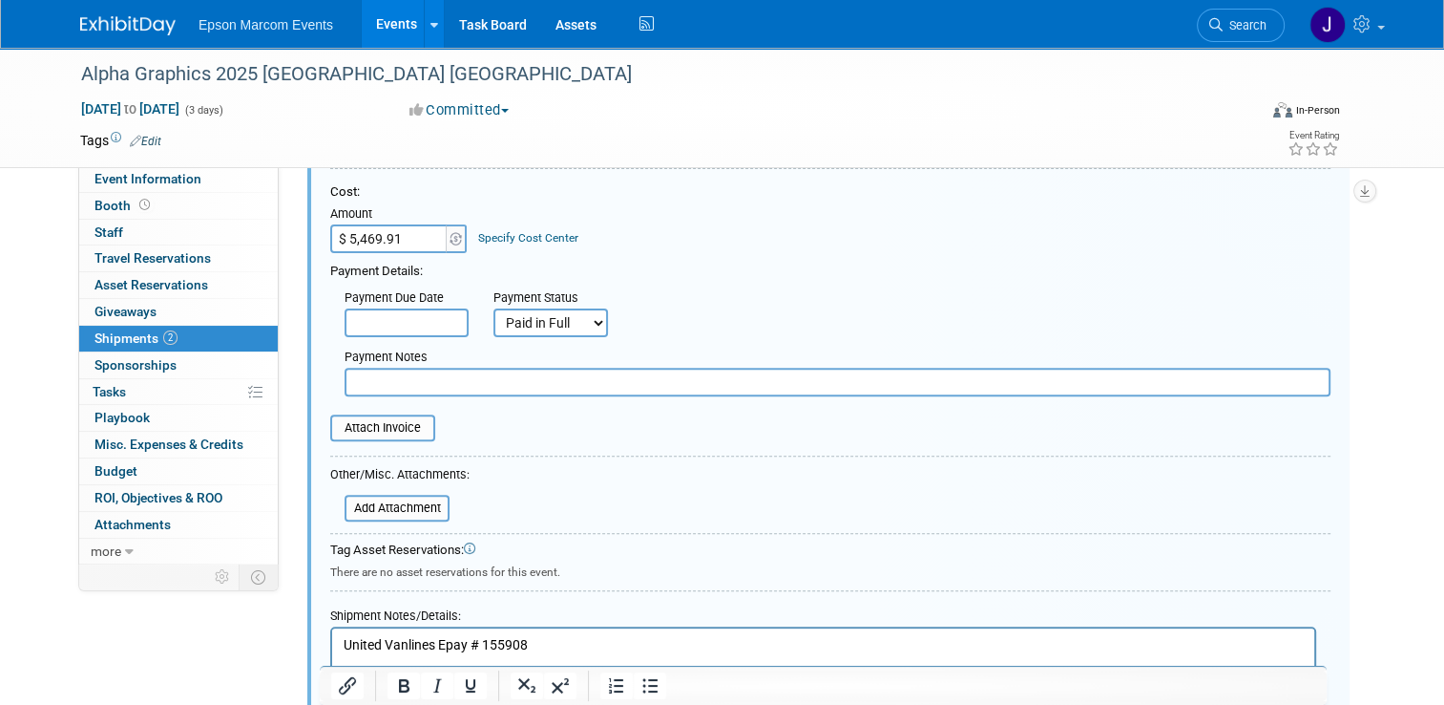
scroll to position [576, 0]
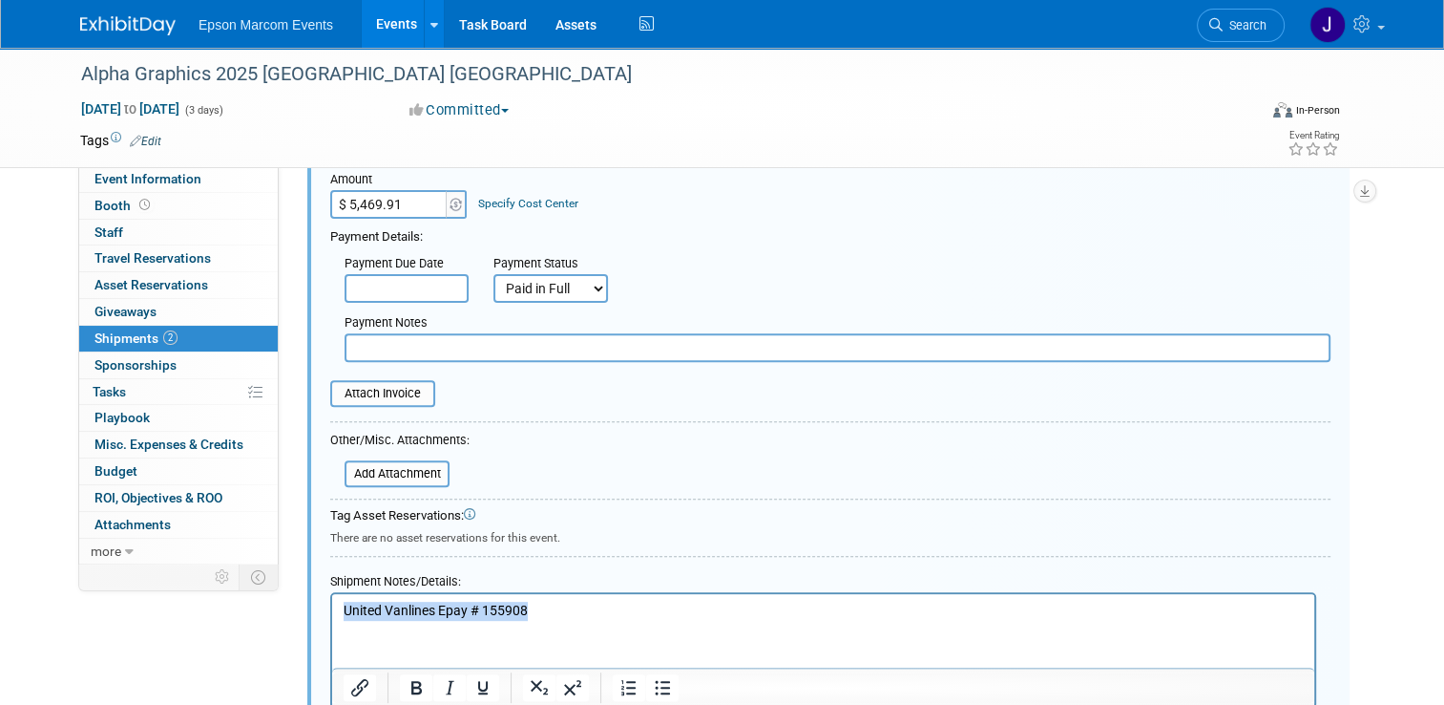
drag, startPoint x: 538, startPoint y: 609, endPoint x: 333, endPoint y: 605, distance: 205.3
click at [333, 605] on html "United Vanlines Epay # 155908" at bounding box center [823, 606] width 982 height 27
click at [380, 338] on input "text" at bounding box center [838, 347] width 986 height 29
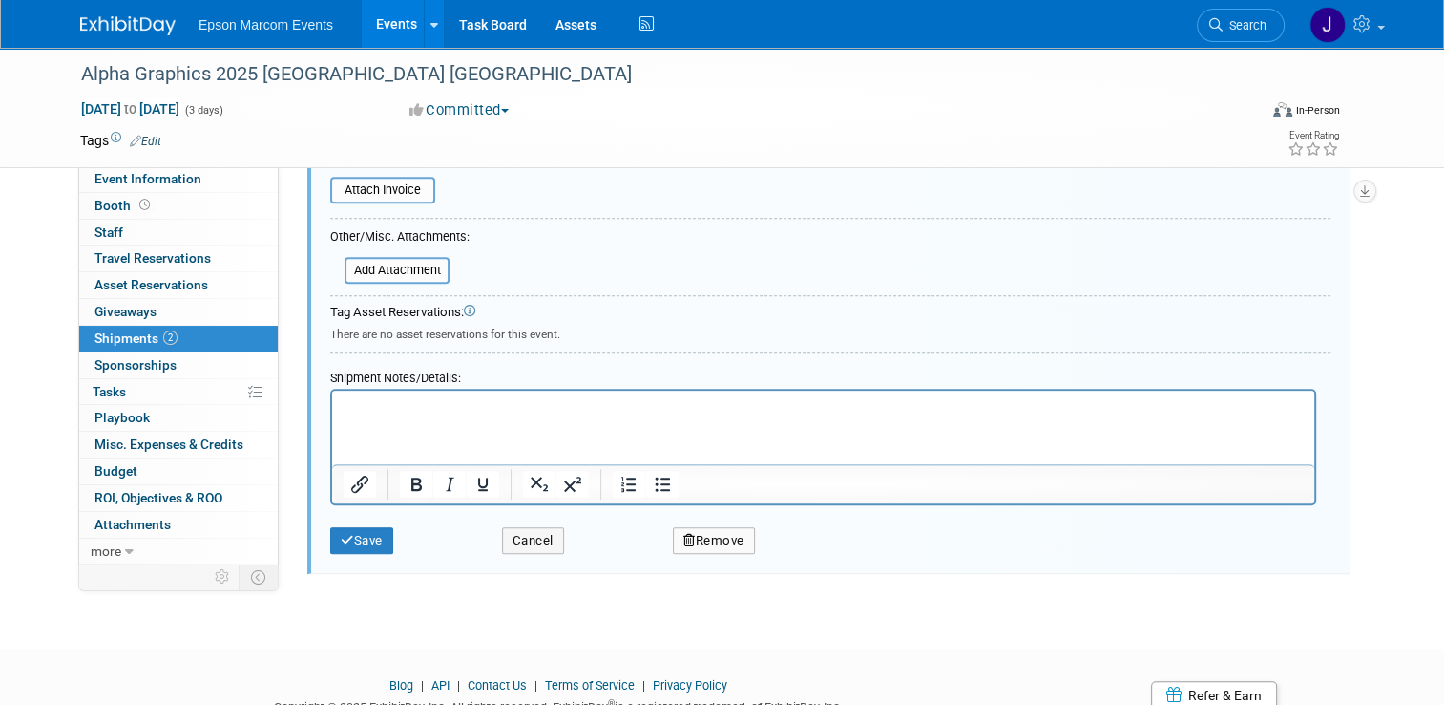
scroll to position [849, 0]
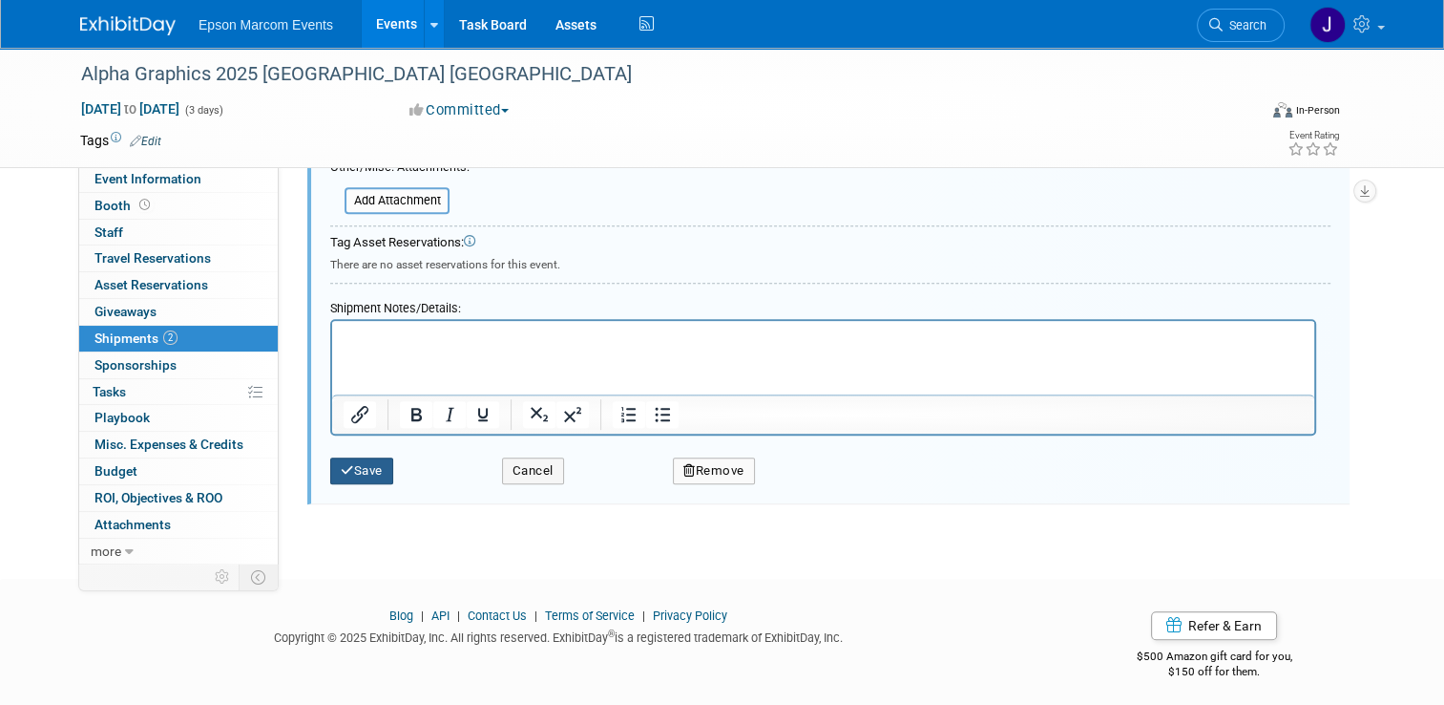
type input "United Vanlines Epay # 155908"
click at [359, 468] on button "Save" at bounding box center [361, 470] width 63 height 27
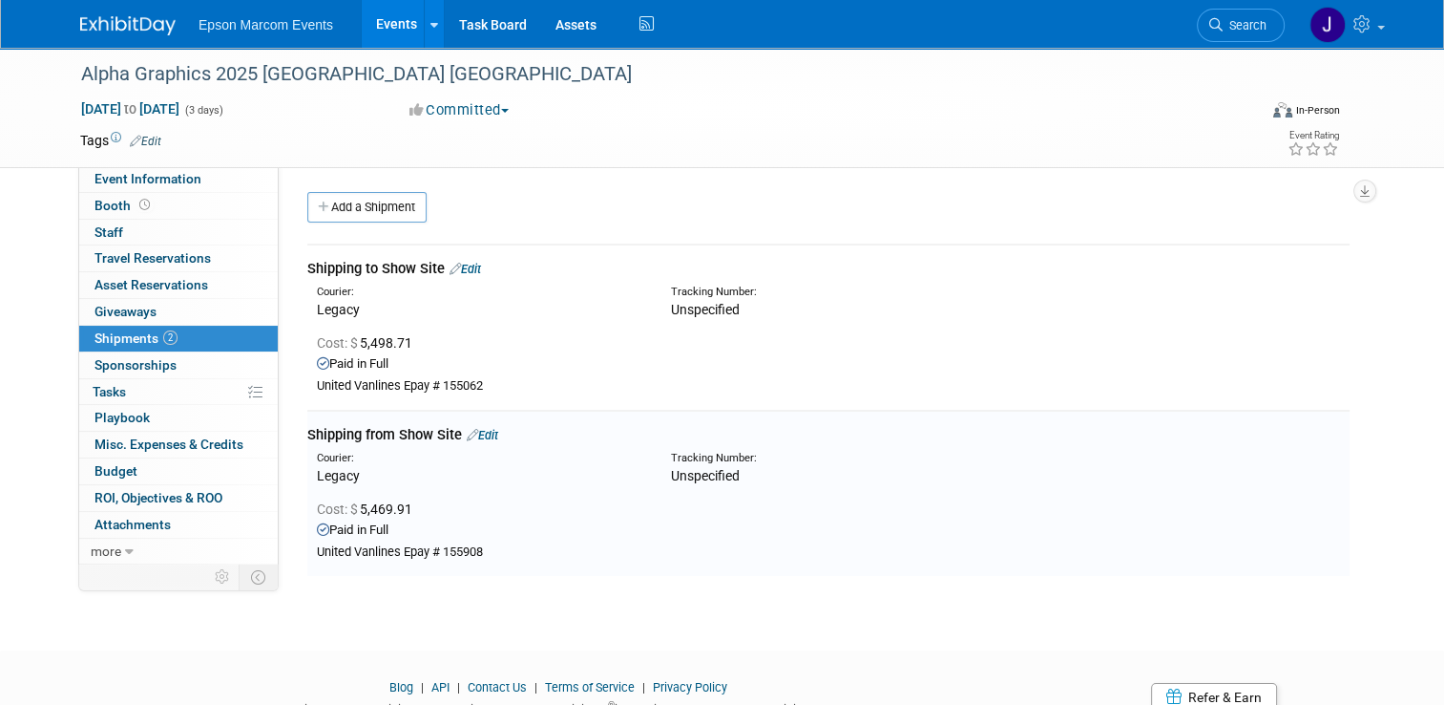
scroll to position [0, 0]
click at [95, 204] on span "Booth" at bounding box center [124, 205] width 59 height 15
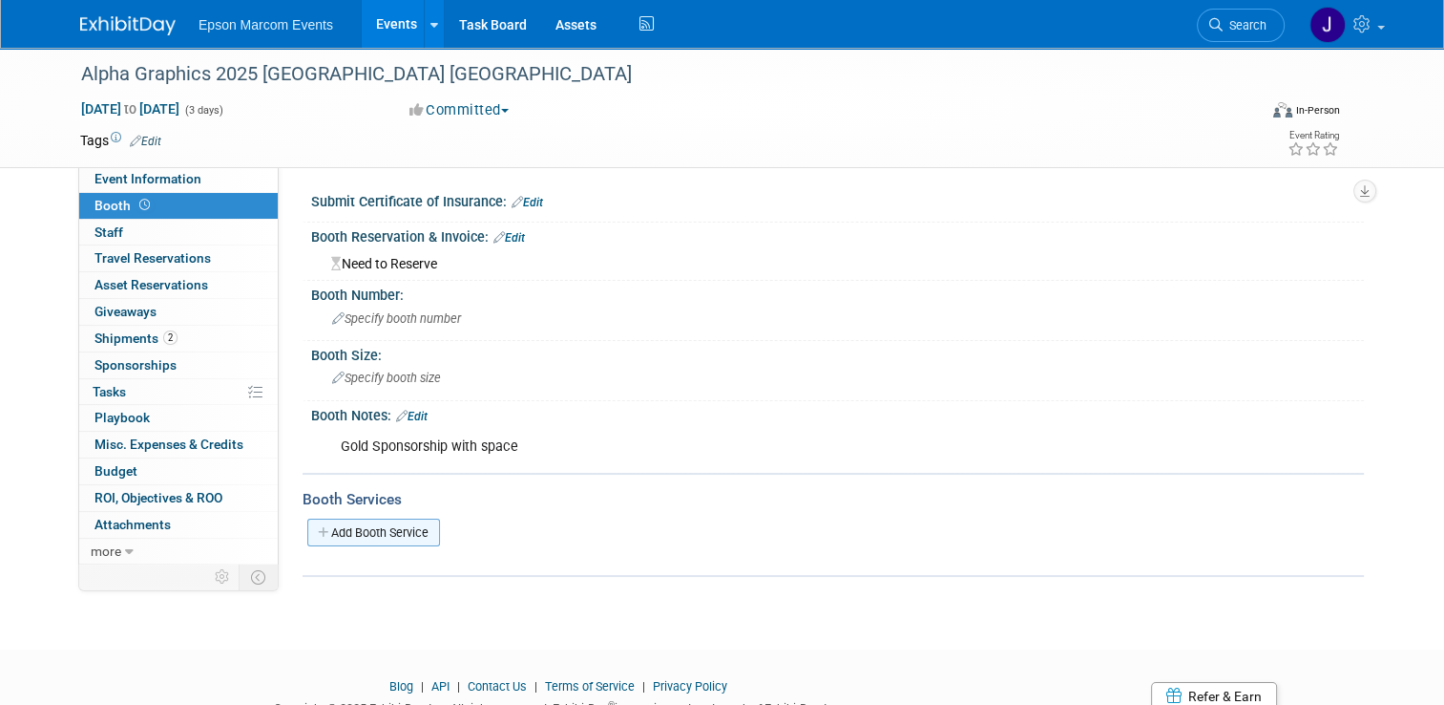
click at [367, 526] on link "Add Booth Service" at bounding box center [373, 532] width 133 height 28
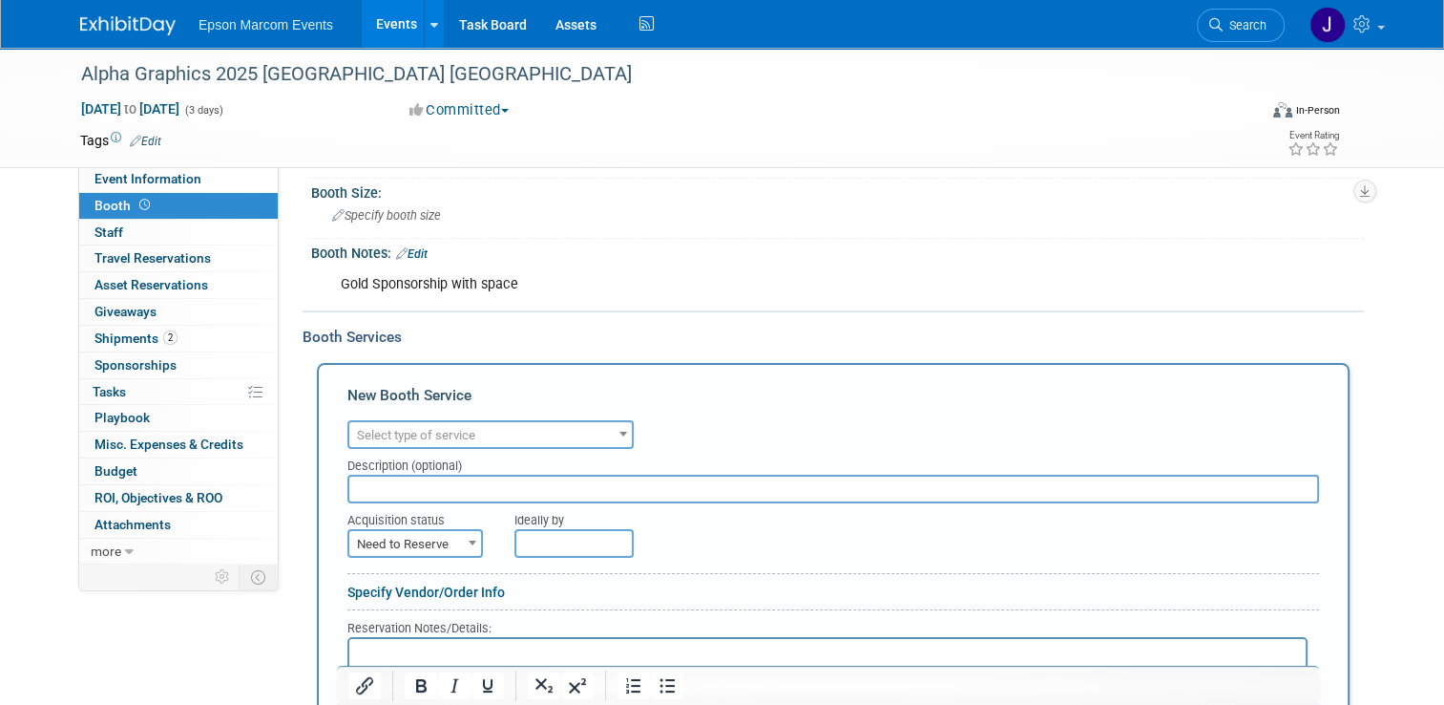
scroll to position [191, 0]
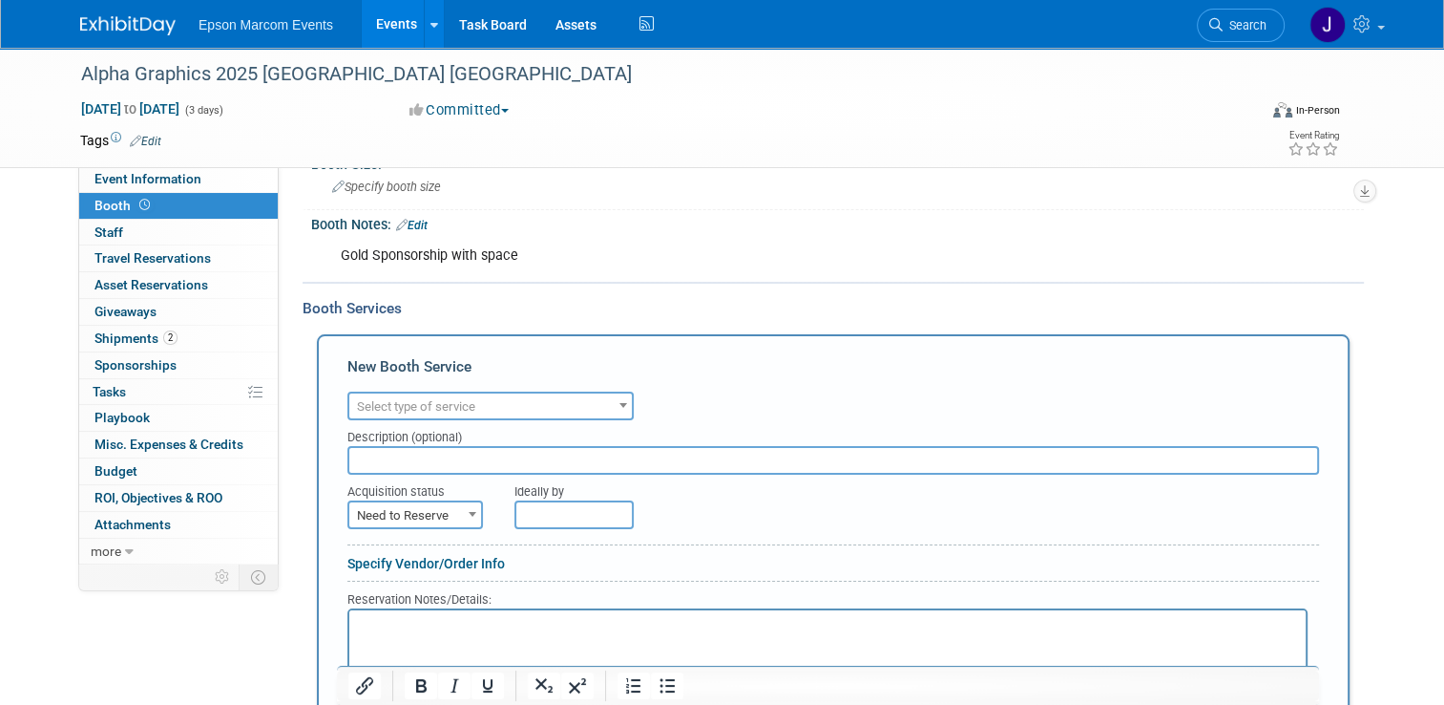
click at [496, 403] on span "Select type of service" at bounding box center [490, 406] width 283 height 27
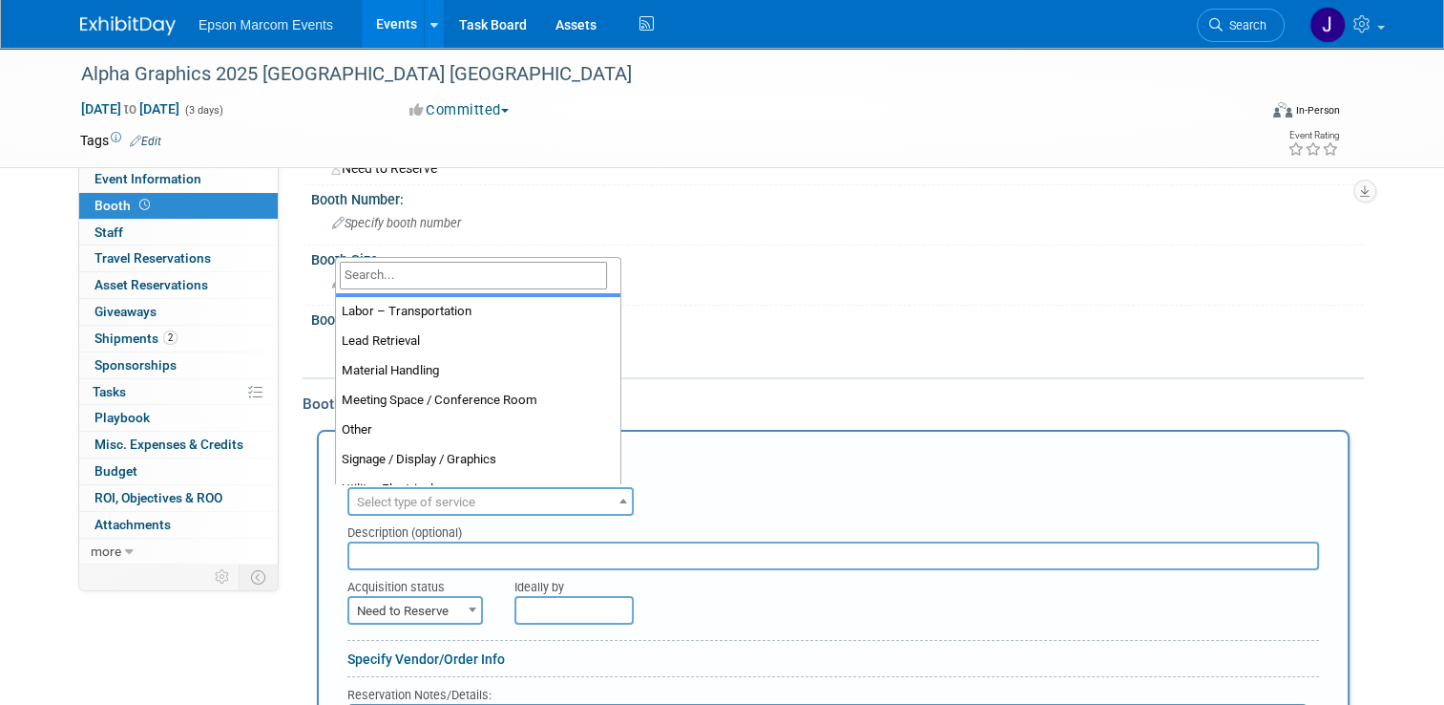
scroll to position [382, 0]
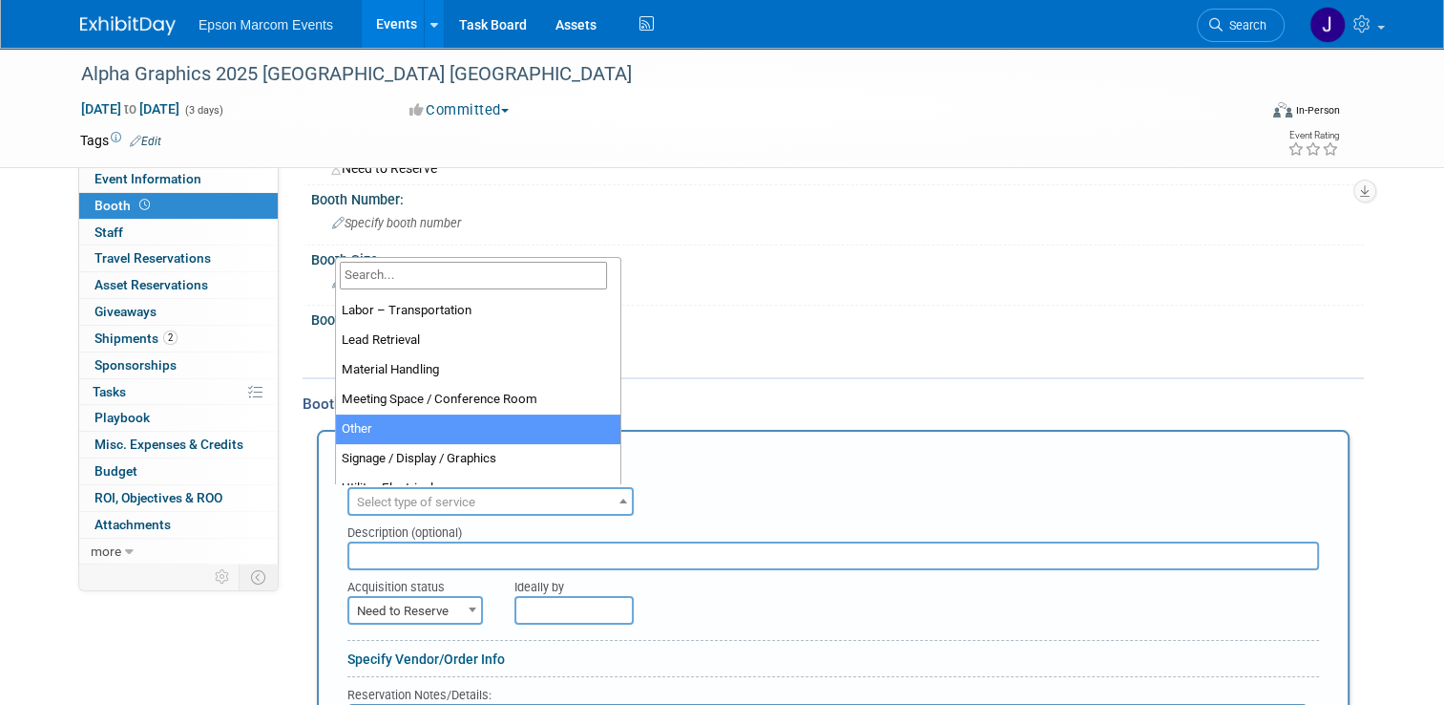
select select "1"
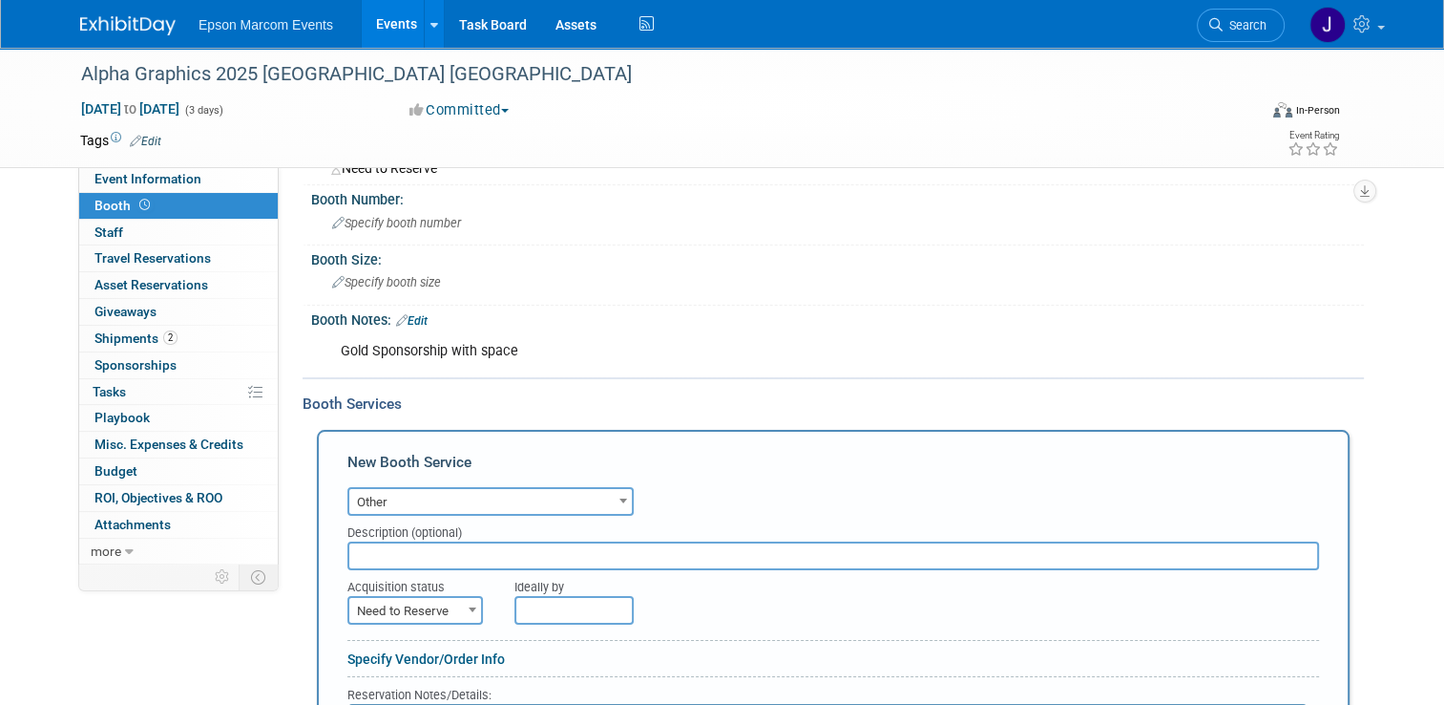
click at [453, 552] on input "text" at bounding box center [833, 555] width 972 height 29
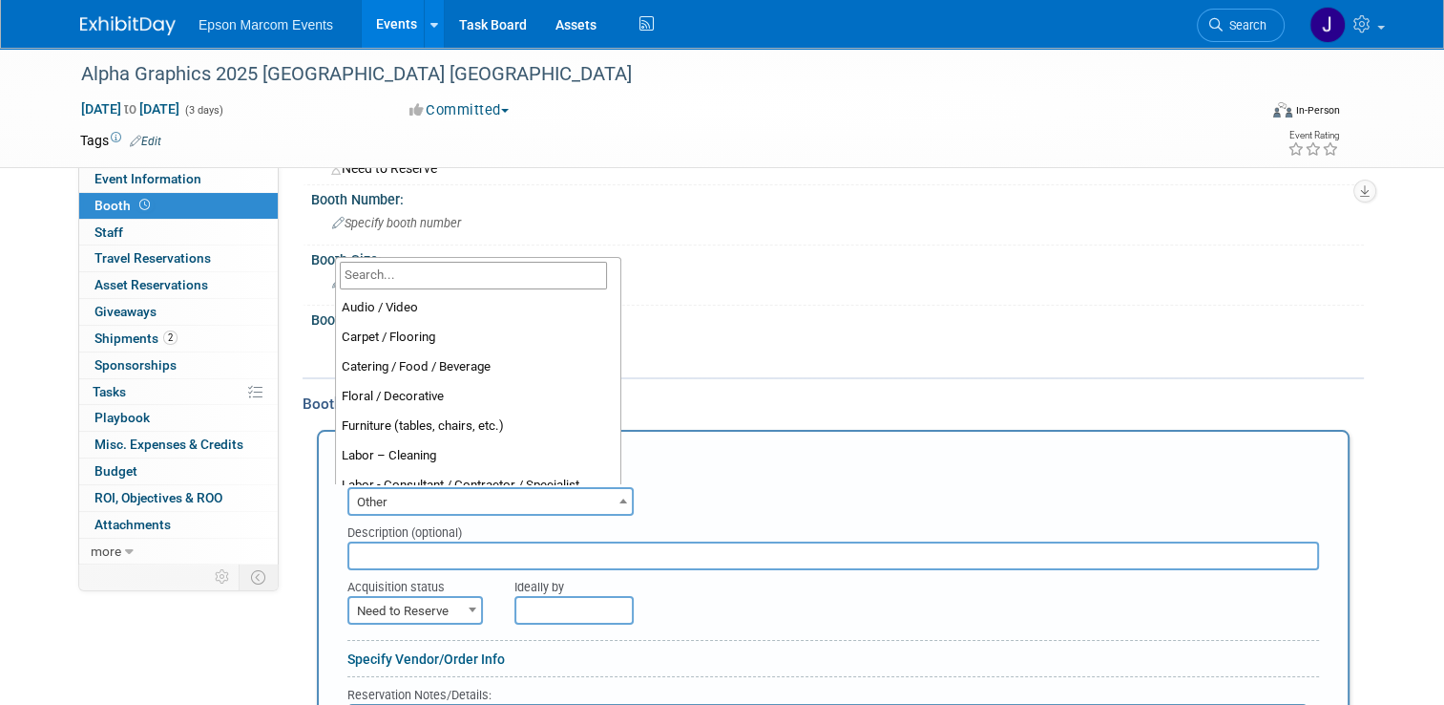
click at [458, 498] on span "Other" at bounding box center [490, 502] width 283 height 27
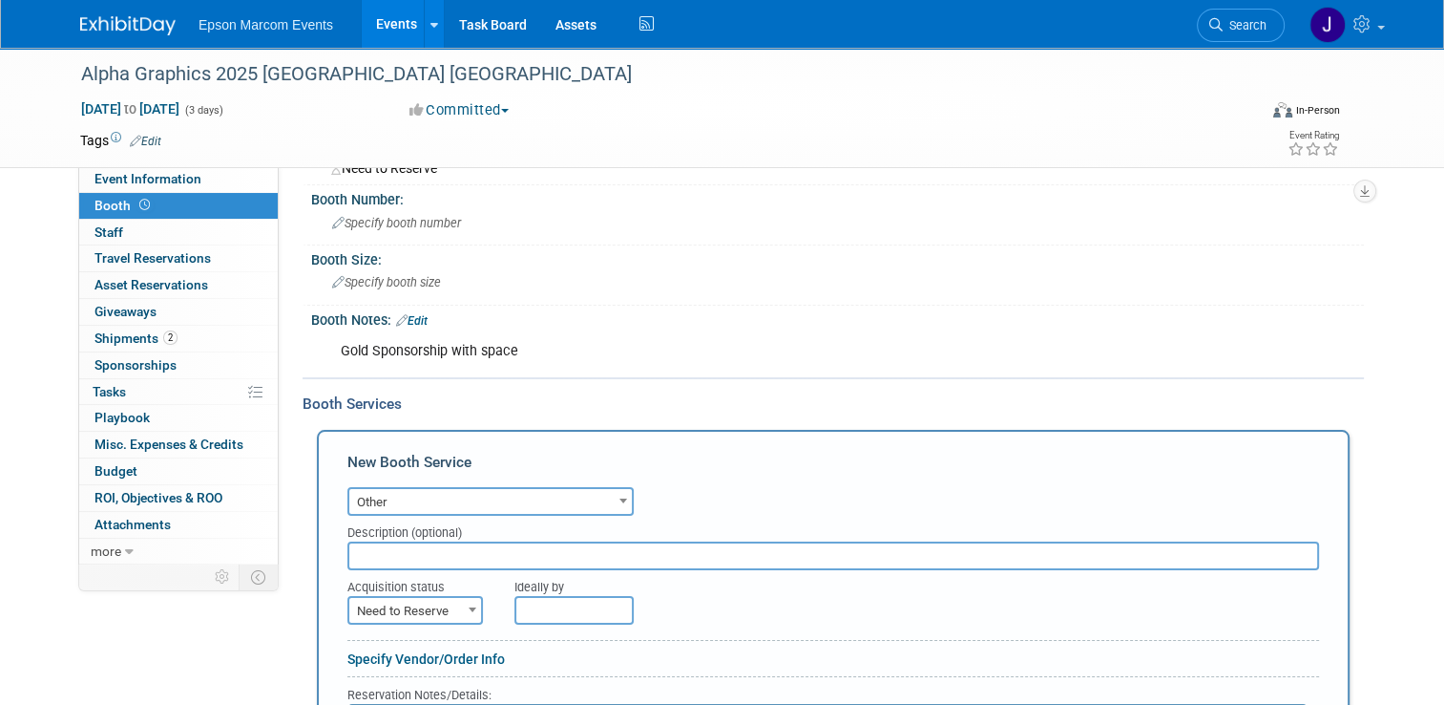
click at [460, 548] on input "text" at bounding box center [833, 555] width 972 height 29
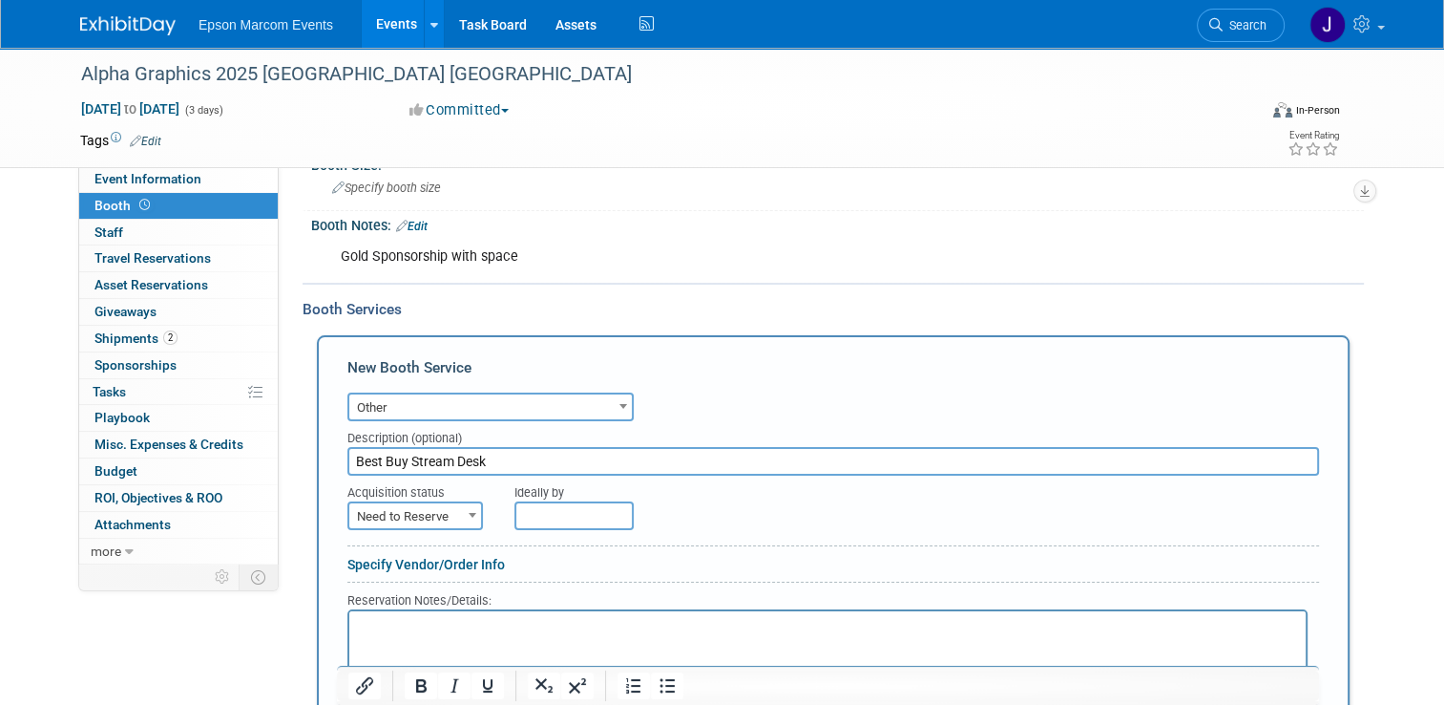
scroll to position [191, 0]
type input "Best Buy Stream Desk"
click at [435, 509] on span "Need to Reserve" at bounding box center [415, 515] width 132 height 27
select select "2"
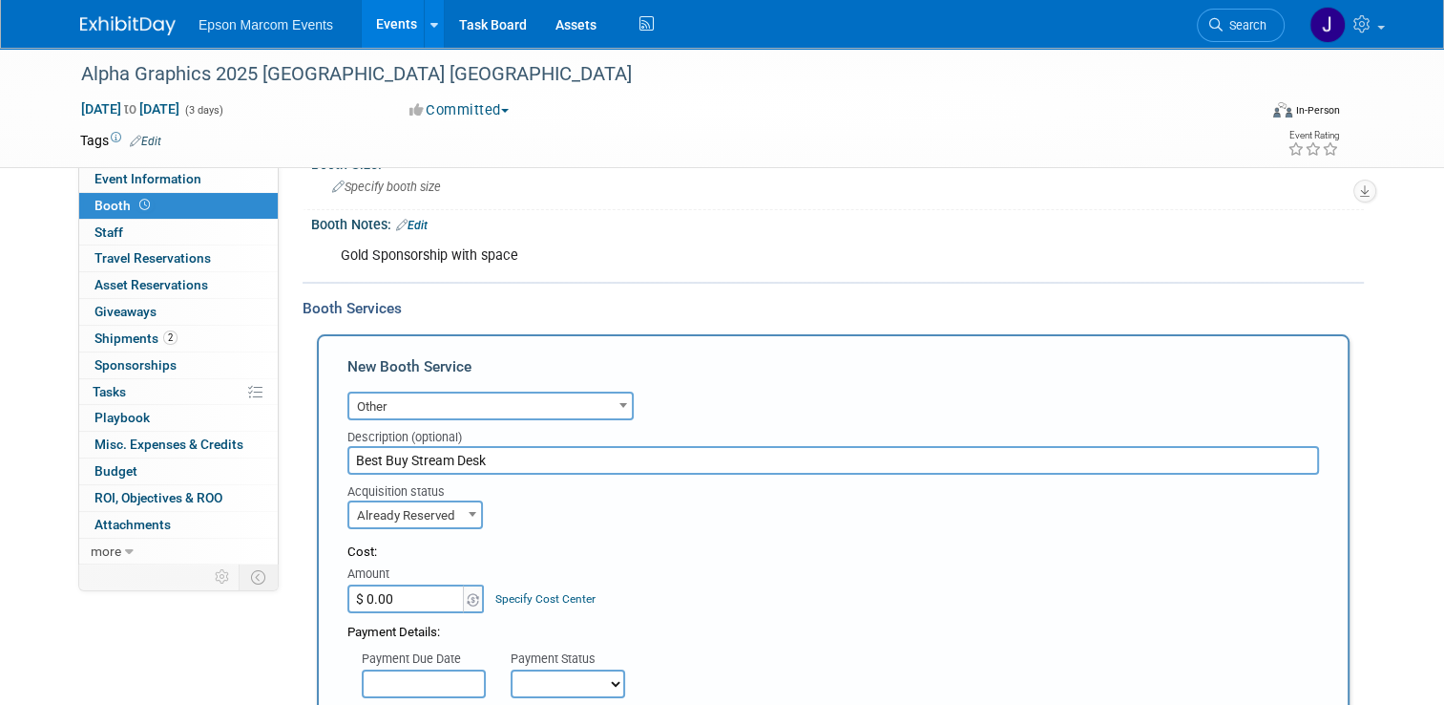
scroll to position [286, 0]
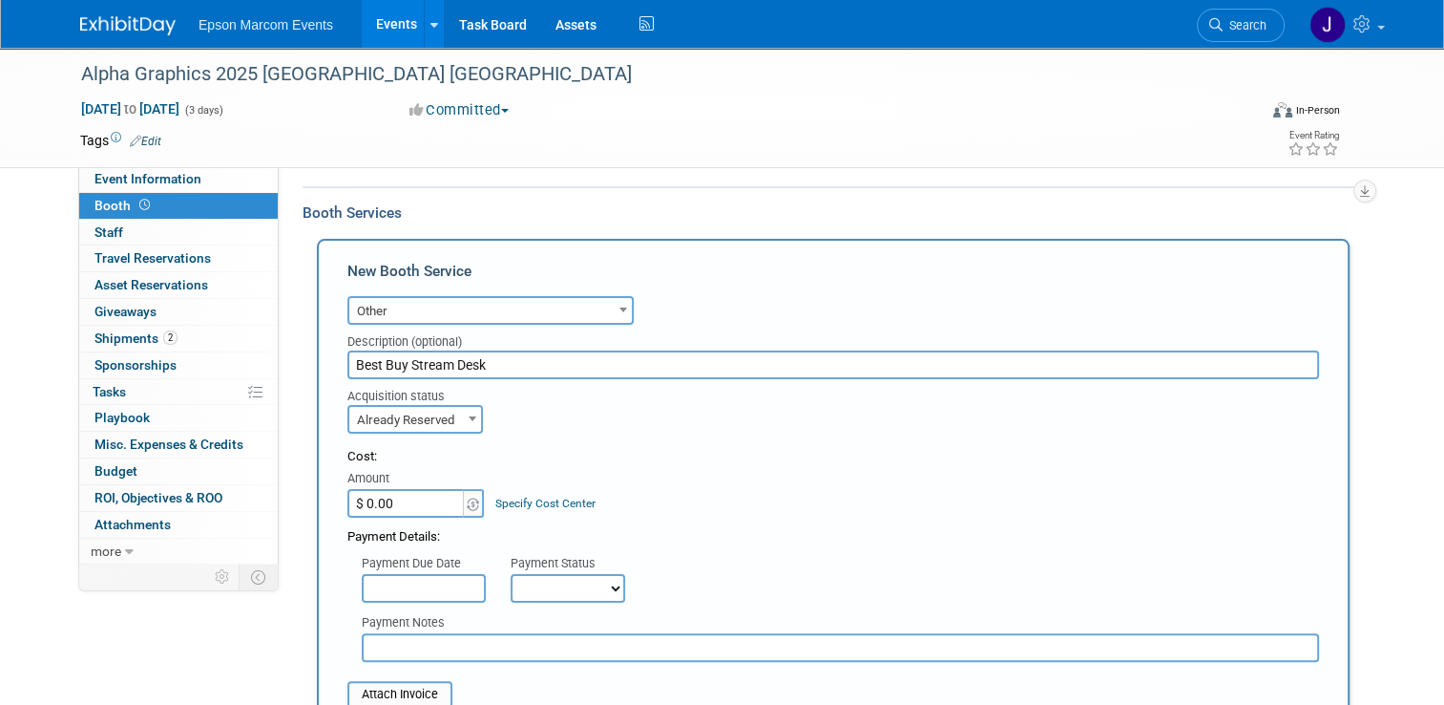
click at [396, 501] on input "$ 0.00" at bounding box center [406, 503] width 119 height 29
type input "$ 121.25"
click at [555, 583] on select "Not Paid Yet Partially Paid Paid in Full" at bounding box center [568, 588] width 115 height 29
select select "1"
click at [511, 574] on select "Not Paid Yet Partially Paid Paid in Full" at bounding box center [568, 588] width 115 height 29
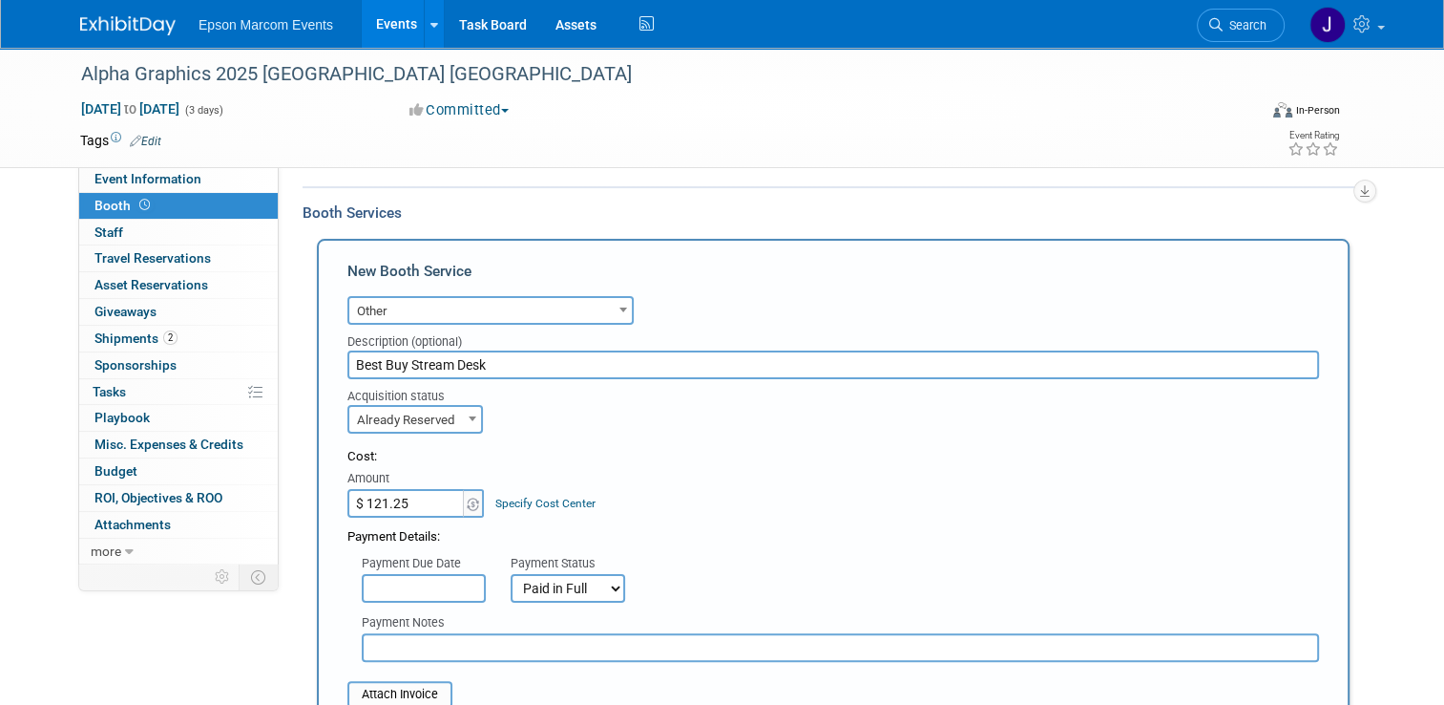
click at [504, 639] on input "text" at bounding box center [841, 647] width 958 height 29
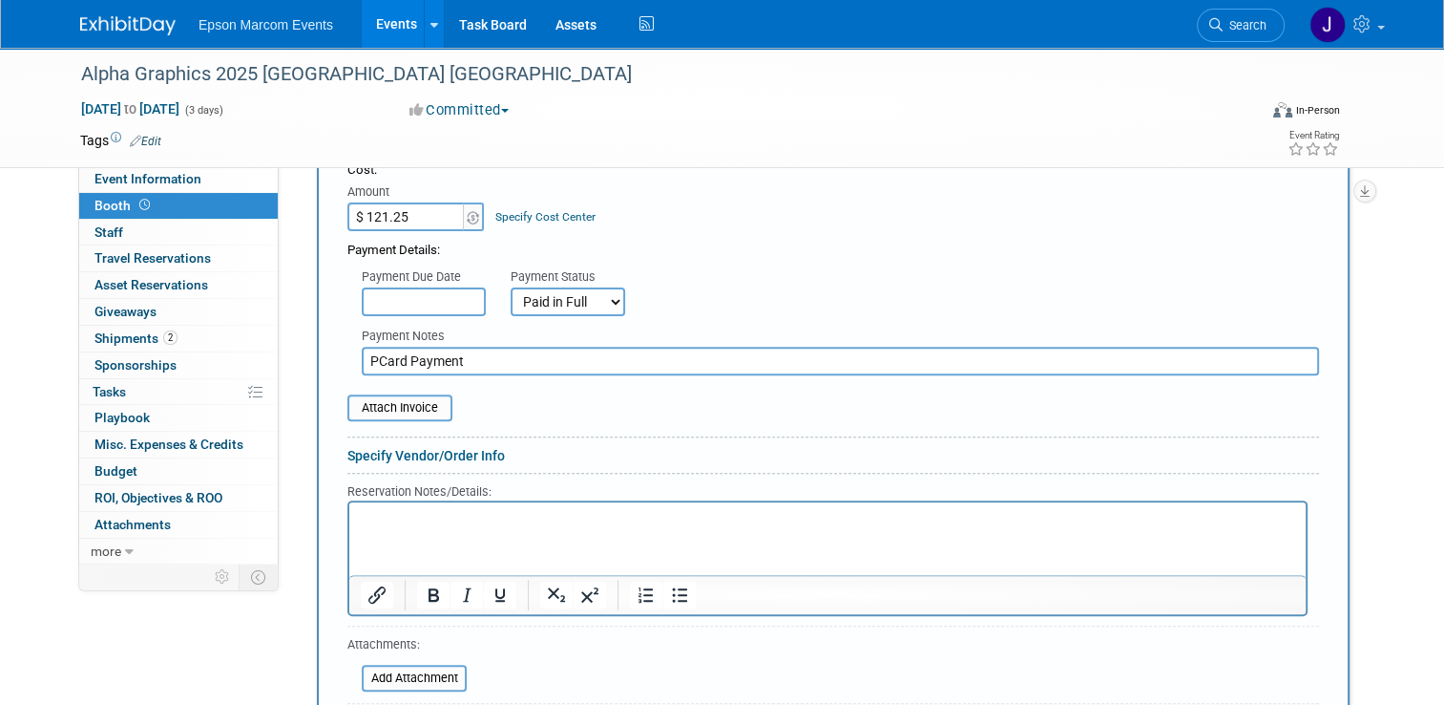
scroll to position [764, 0]
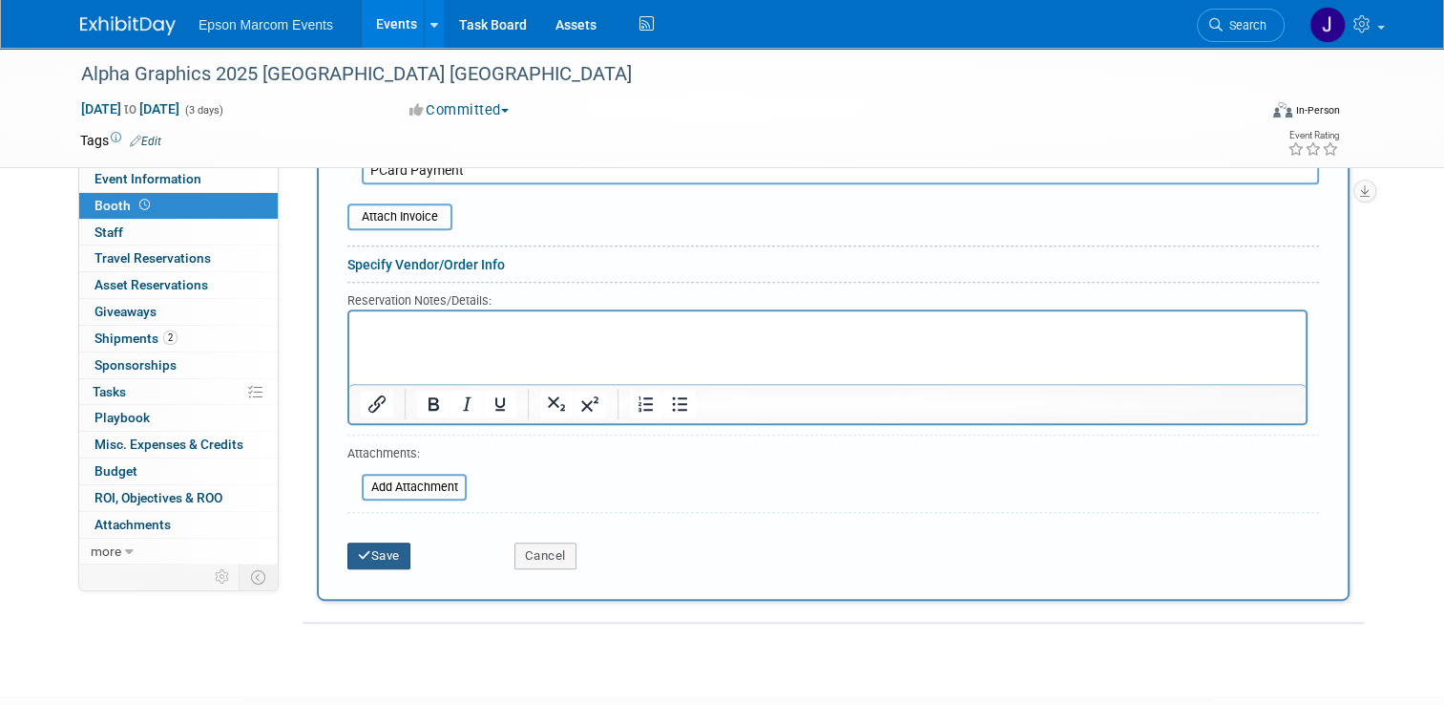
type input "PCard Payment"
click at [377, 551] on button "Save" at bounding box center [378, 555] width 63 height 27
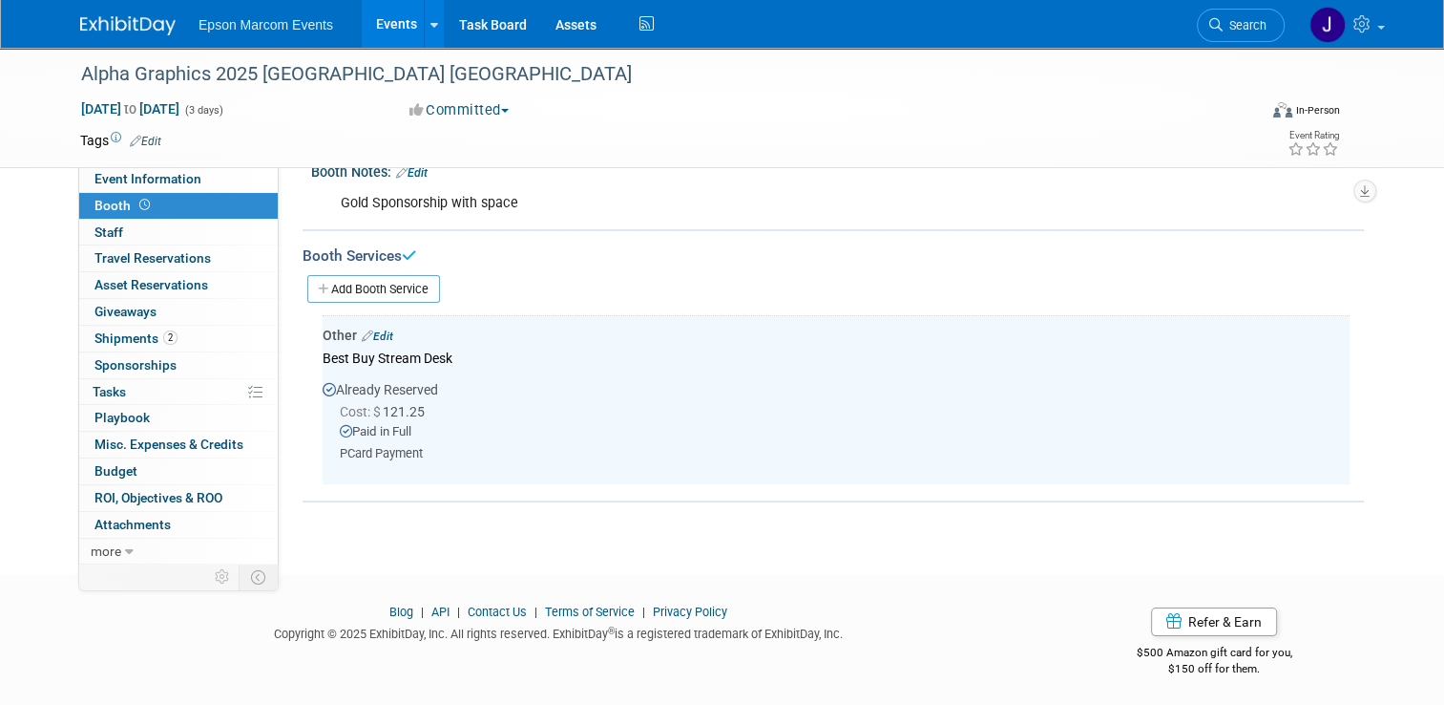
scroll to position [148, 0]
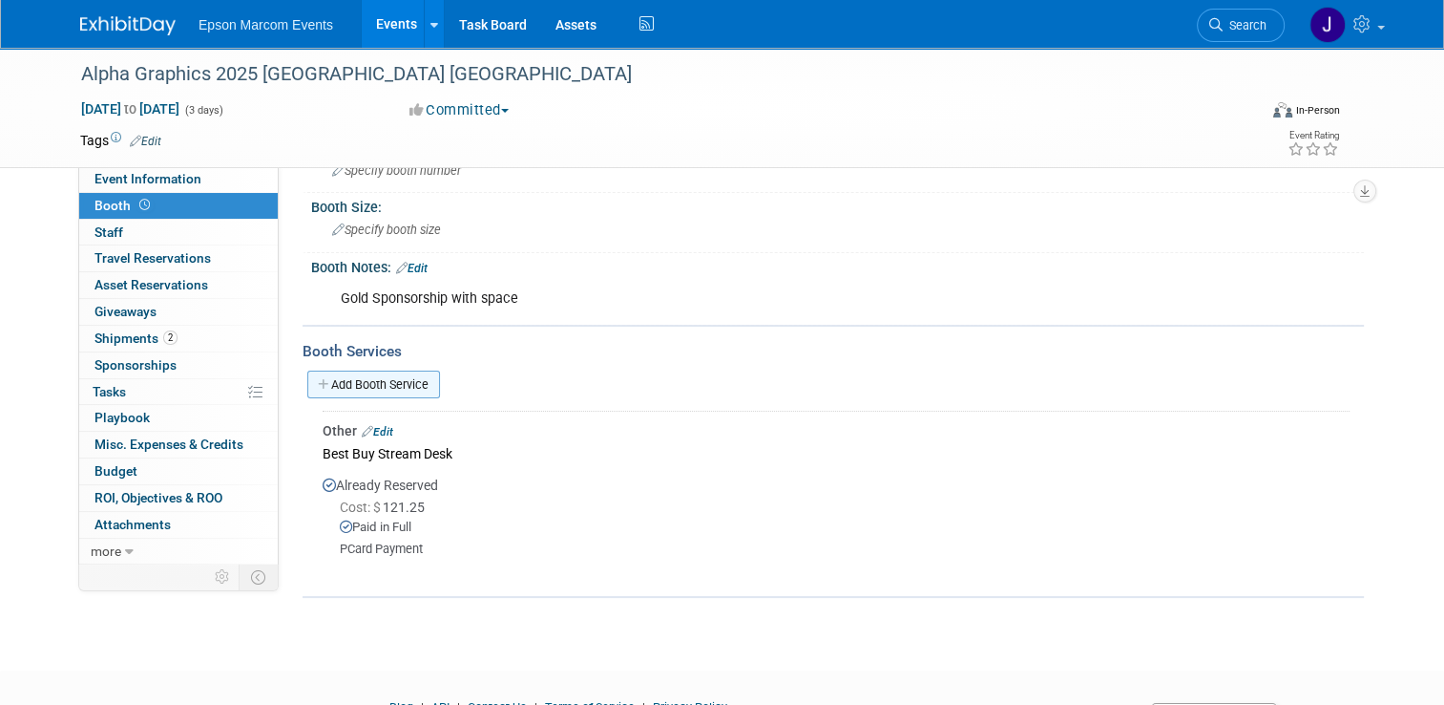
click at [399, 384] on link "Add Booth Service" at bounding box center [373, 384] width 133 height 28
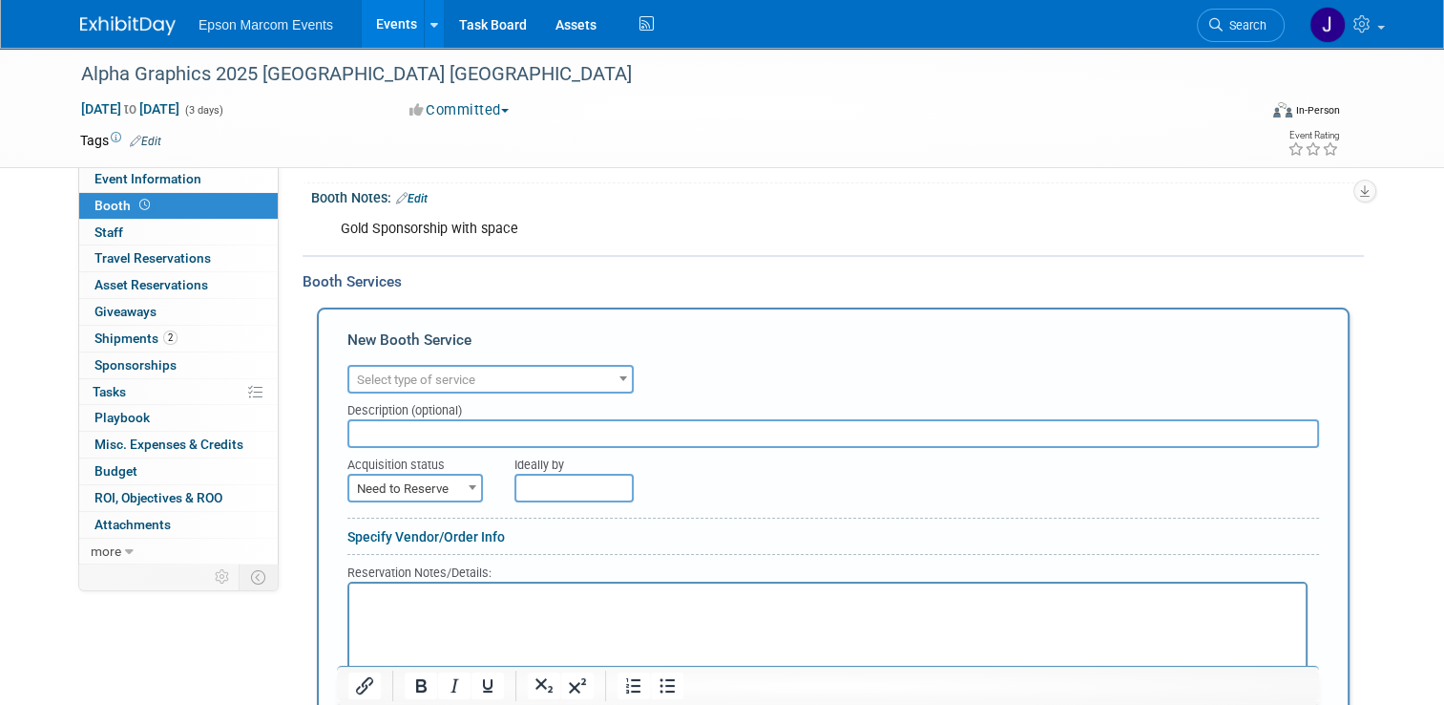
scroll to position [243, 0]
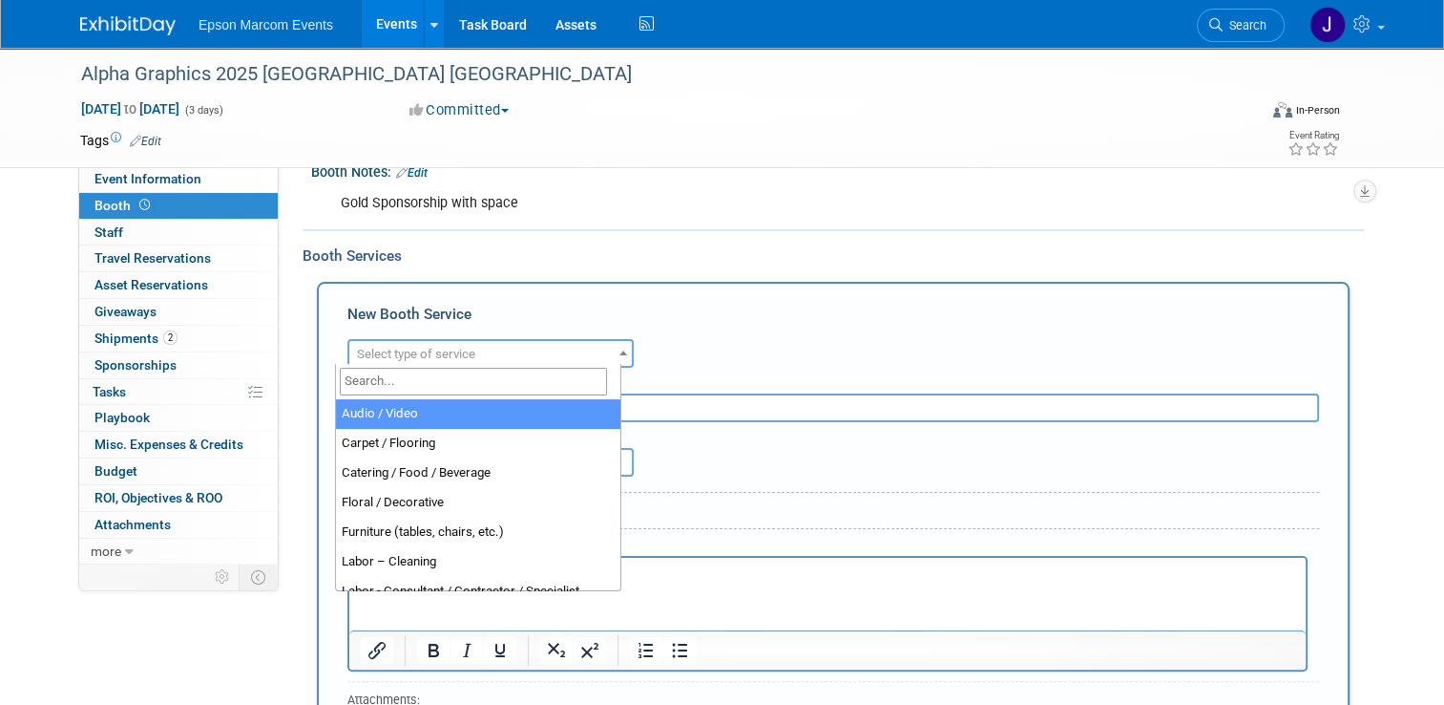
click at [567, 351] on span "Select type of service" at bounding box center [490, 354] width 283 height 27
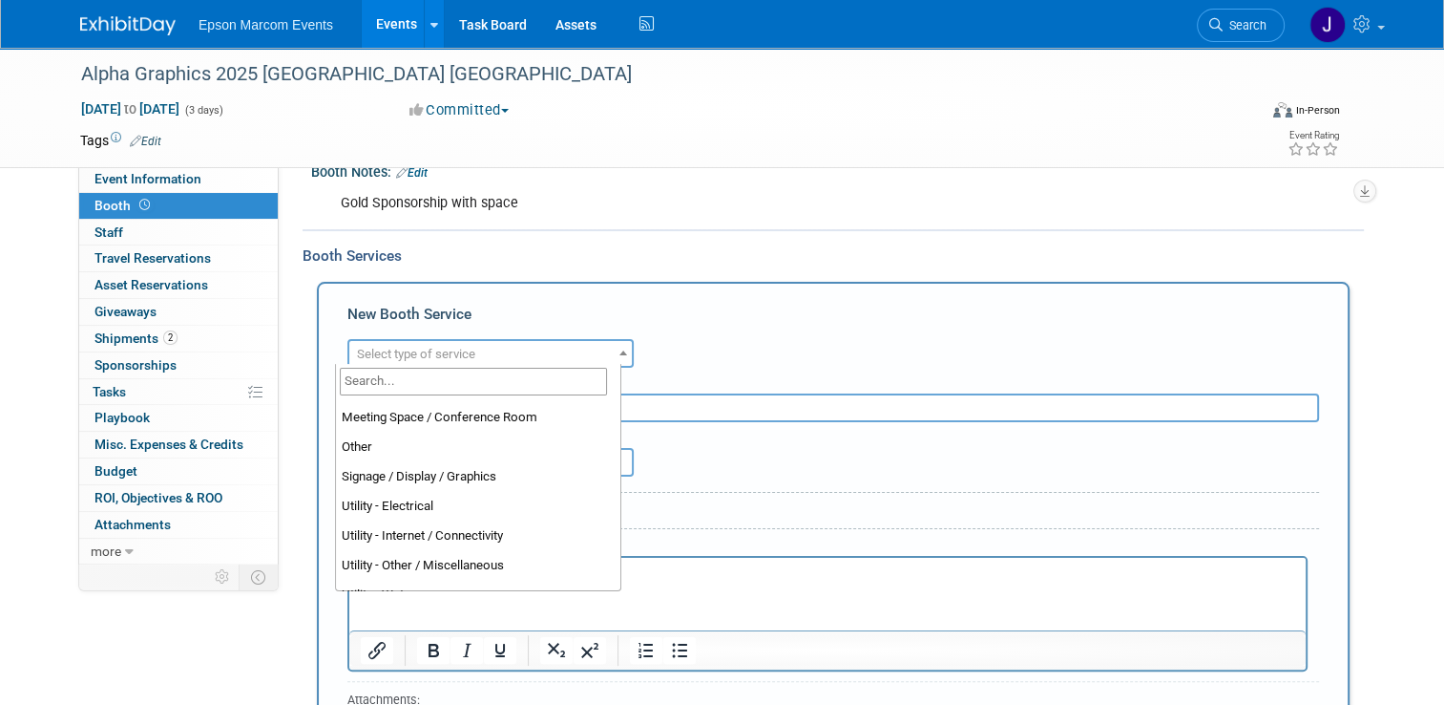
scroll to position [489, 0]
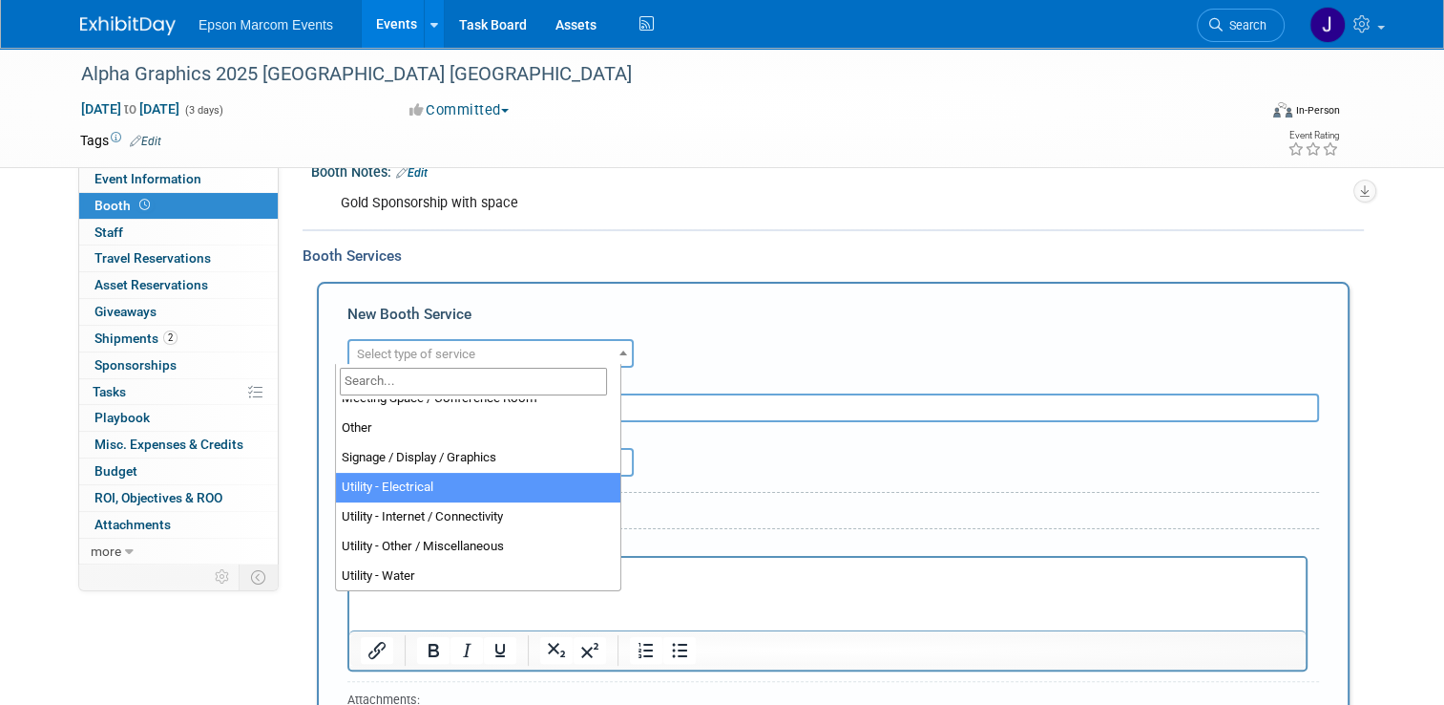
select select "8"
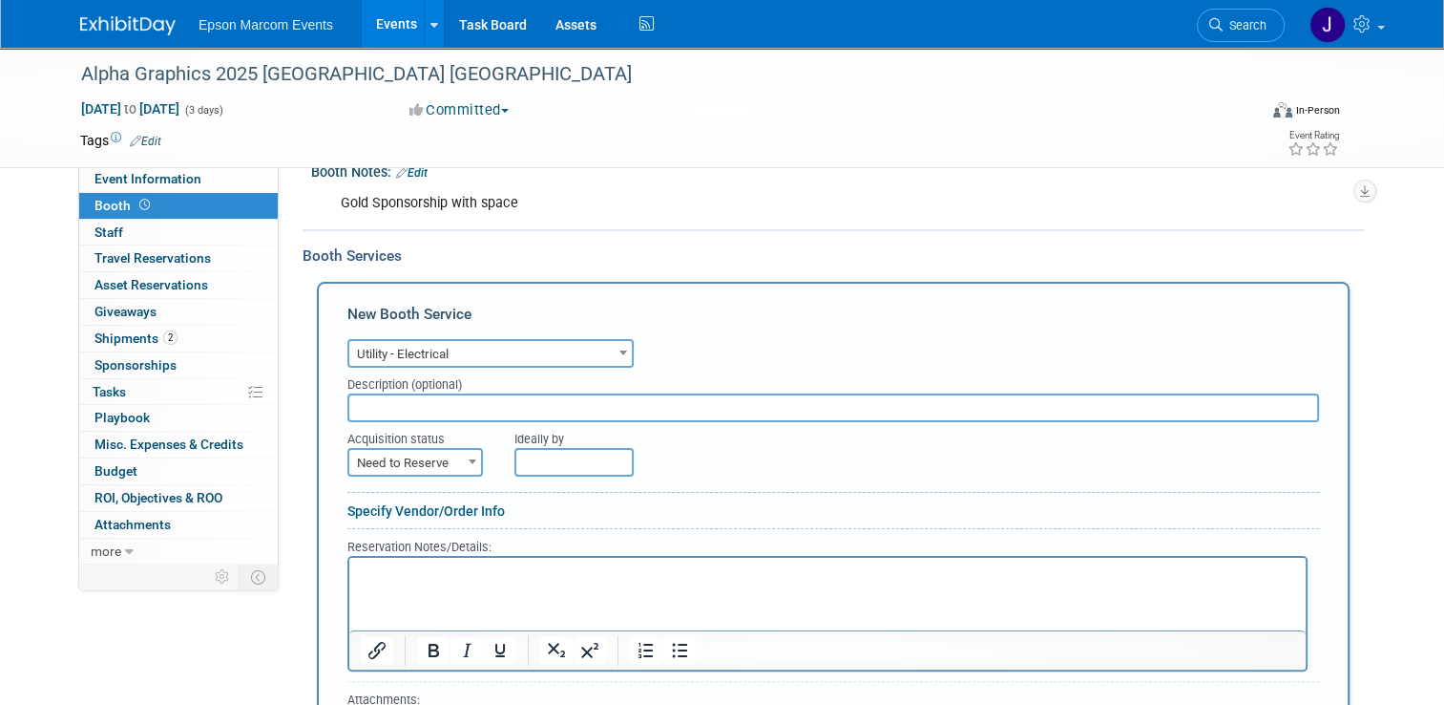
click at [468, 405] on input "text" at bounding box center [833, 407] width 972 height 29
type input "Encore Booth Electrical"
click at [428, 463] on span "Need to Reserve" at bounding box center [415, 463] width 132 height 27
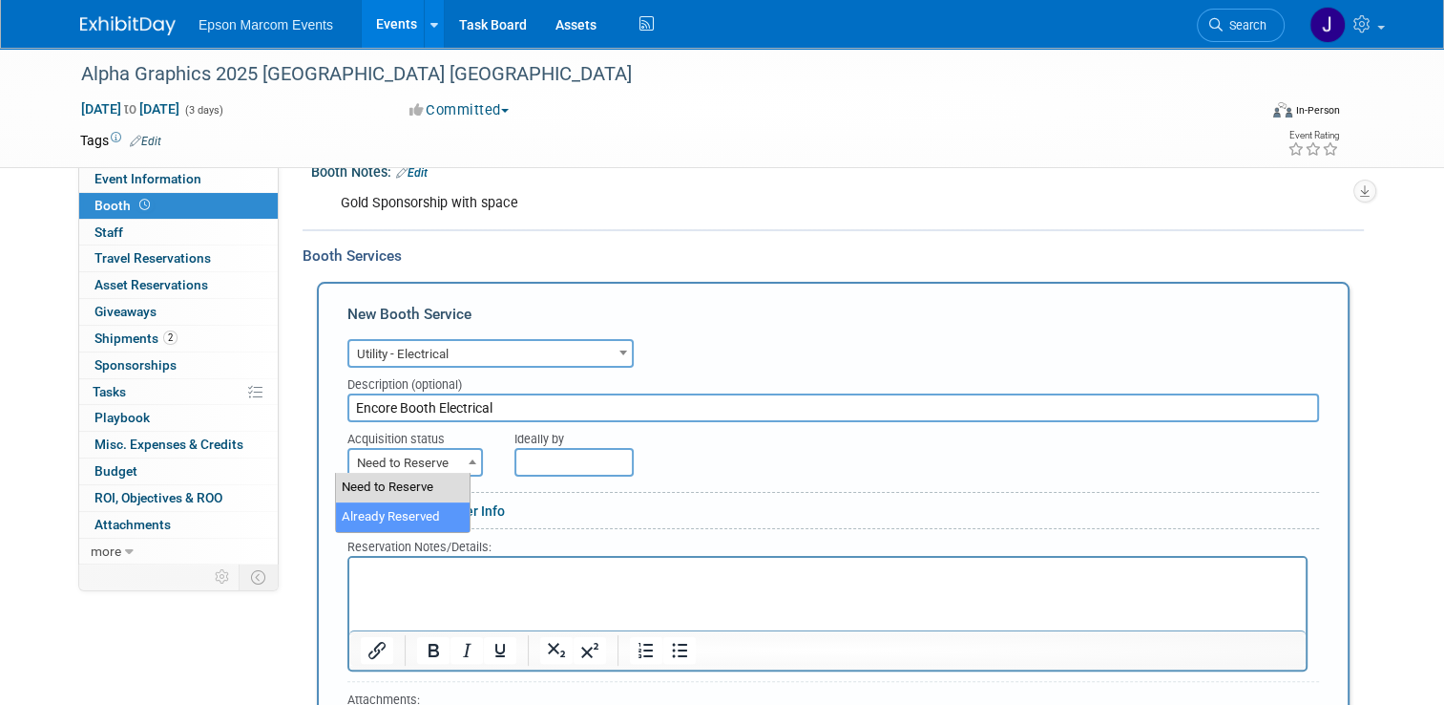
select select "2"
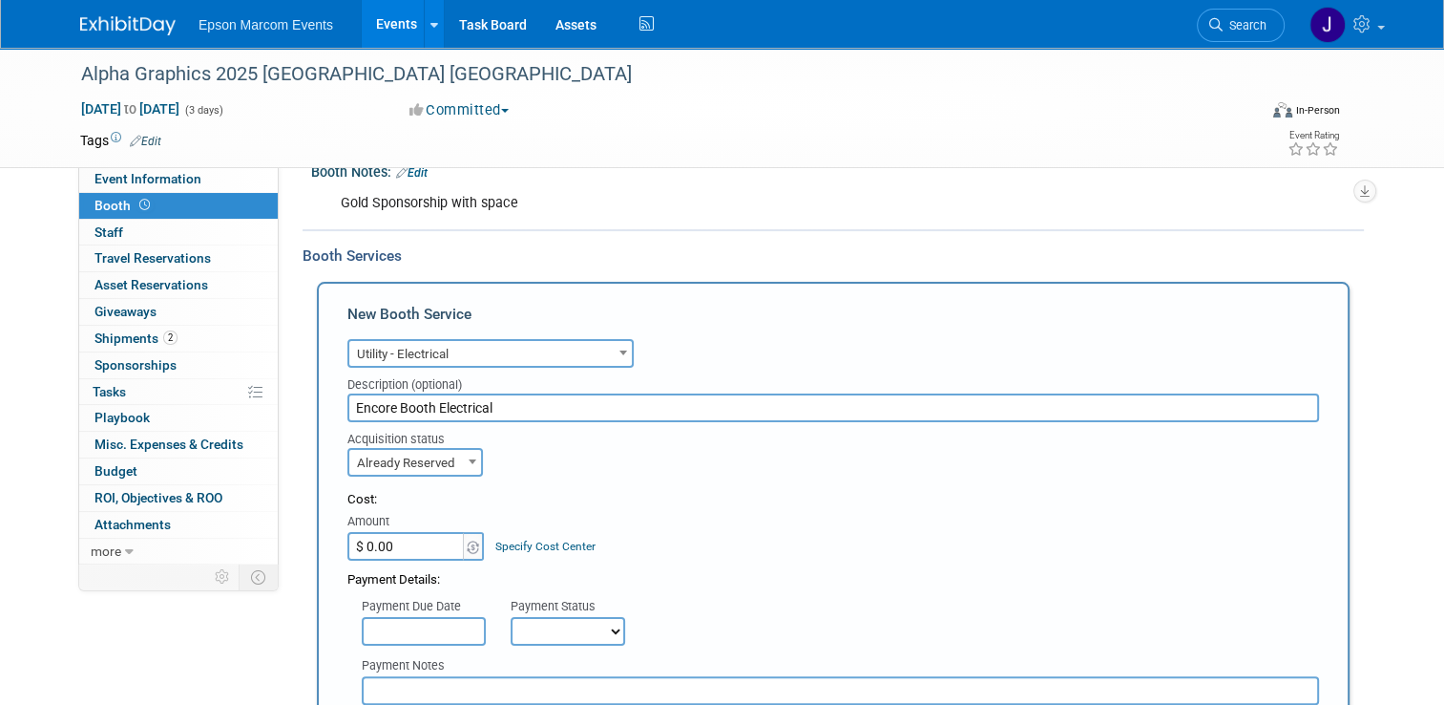
click at [415, 538] on input "$ 0.00" at bounding box center [406, 546] width 119 height 29
type input "$ 5,078.48"
click at [536, 628] on select "Not Paid Yet Partially Paid Paid in Full" at bounding box center [568, 631] width 115 height 29
select select "1"
click at [511, 617] on select "Not Paid Yet Partially Paid Paid in Full" at bounding box center [568, 631] width 115 height 29
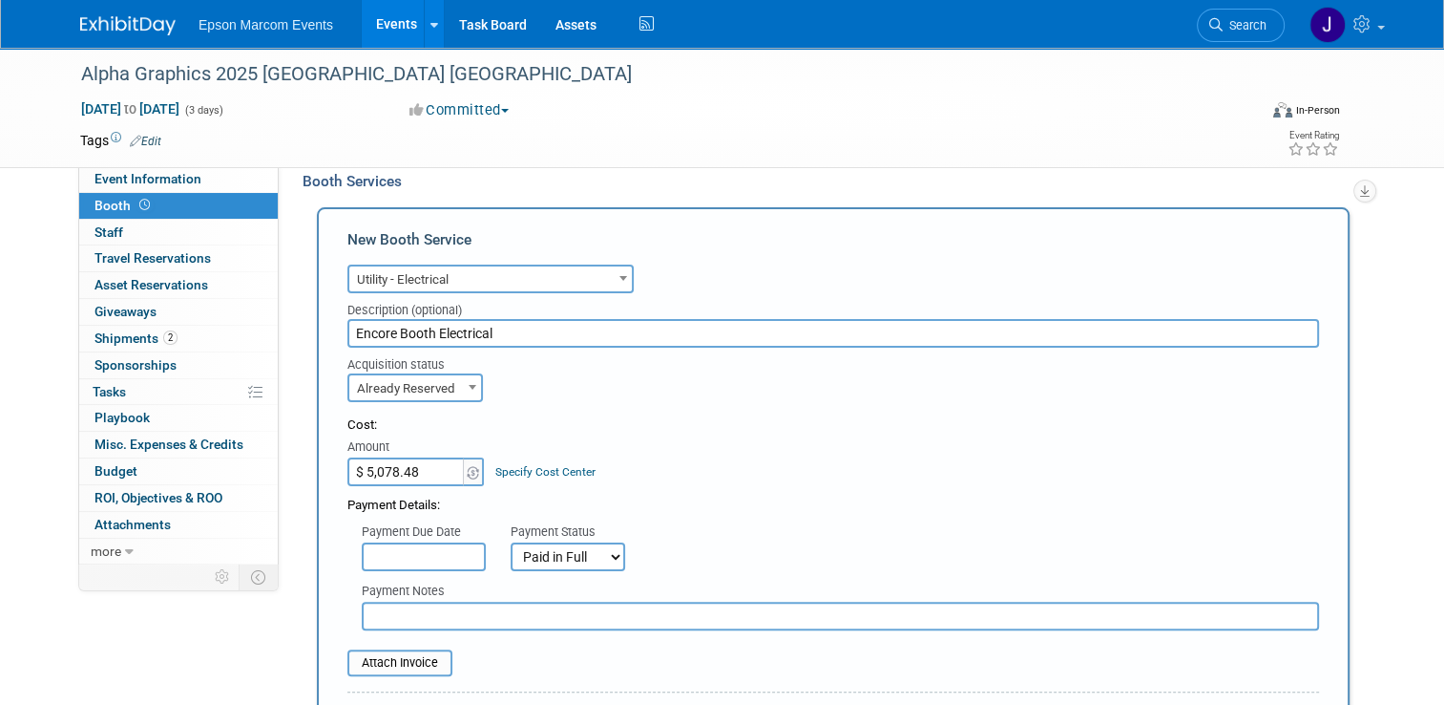
scroll to position [339, 0]
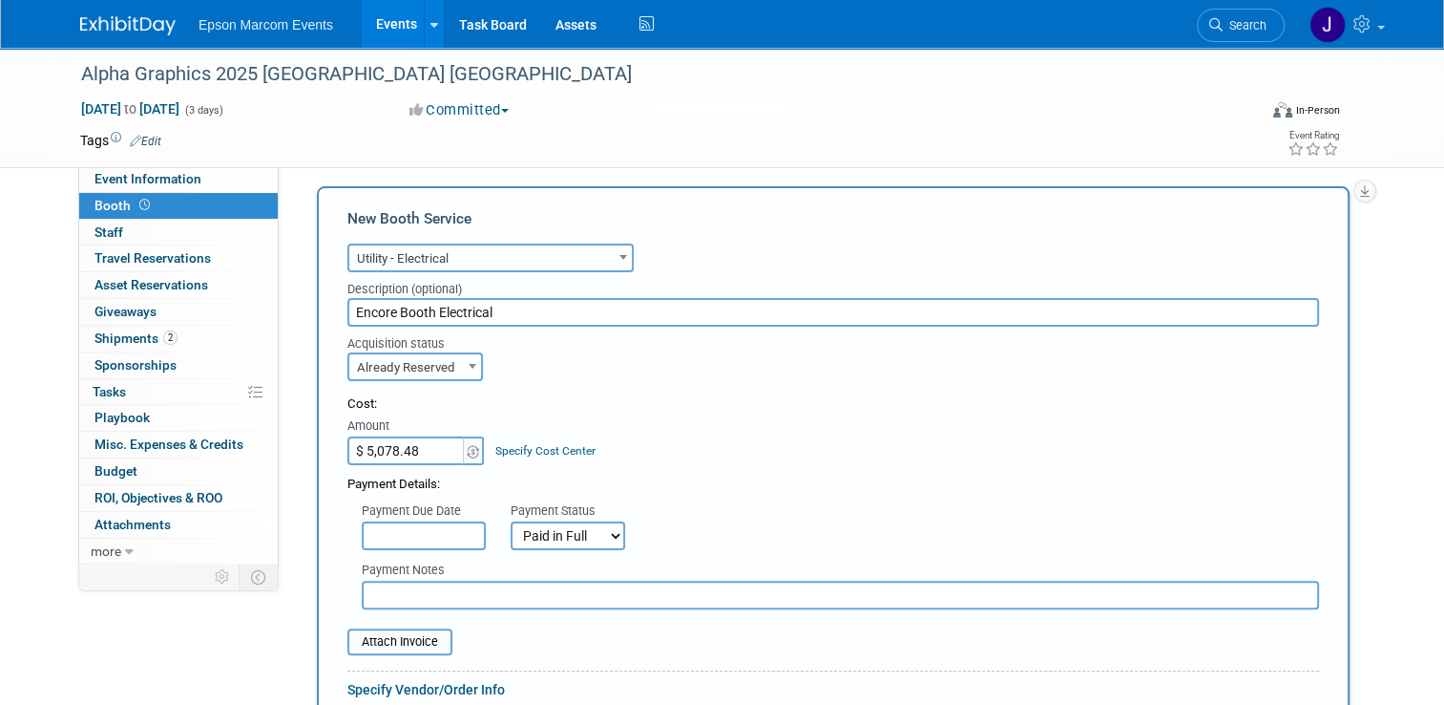
click at [476, 595] on input "text" at bounding box center [841, 594] width 958 height 29
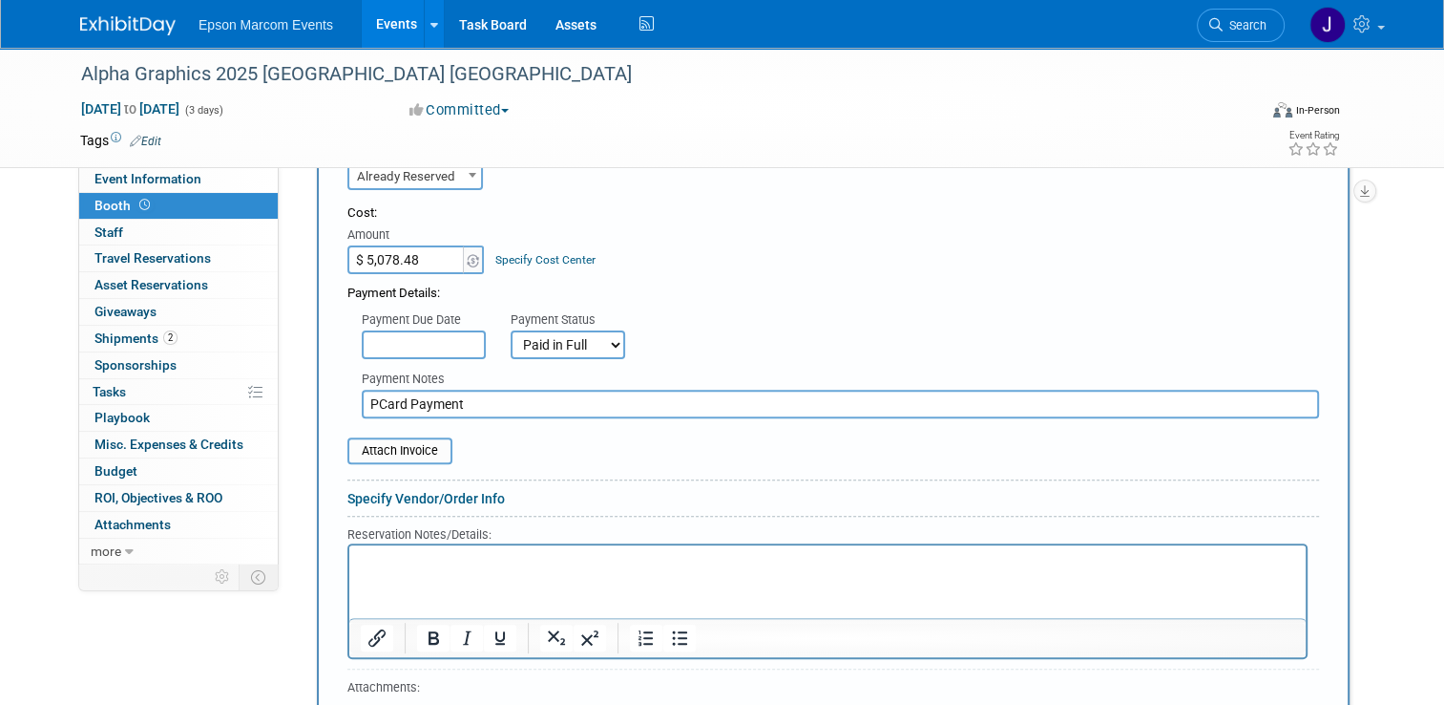
scroll to position [625, 0]
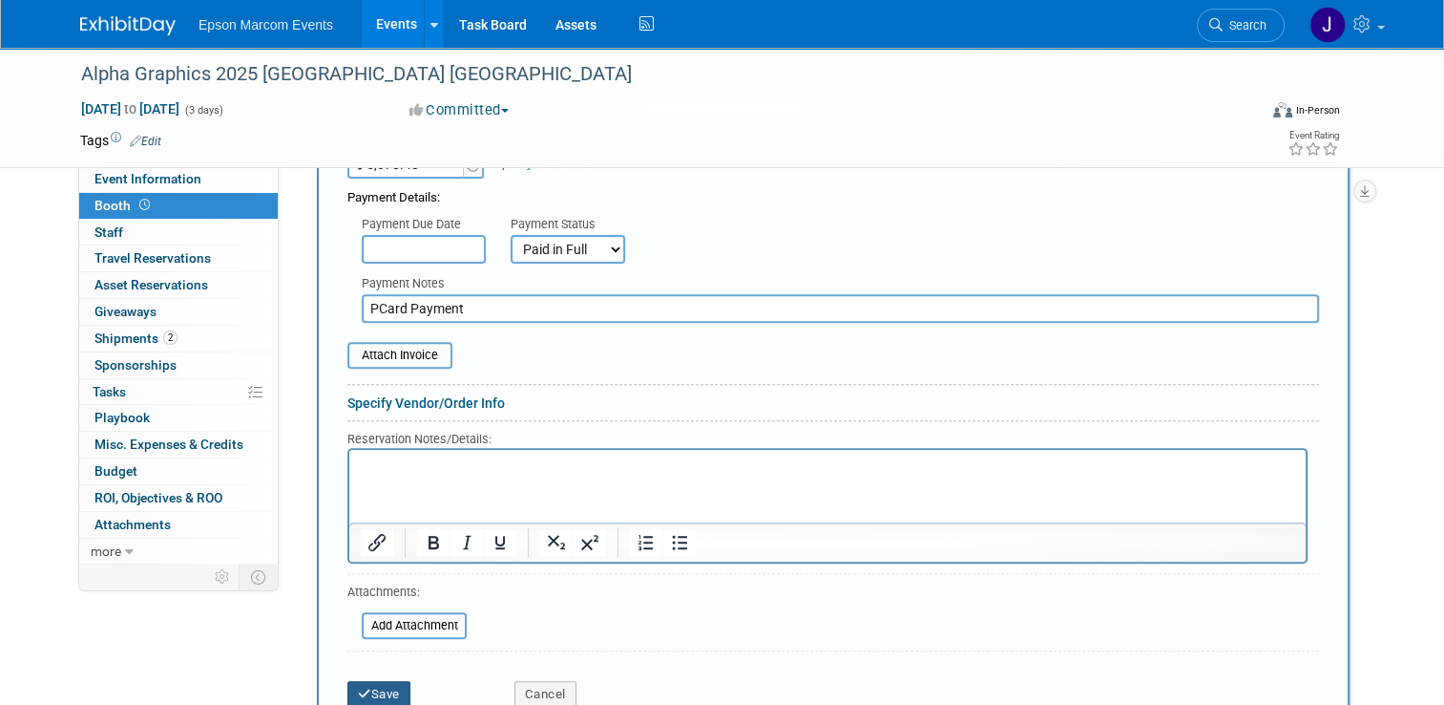
type input "PCard Payment"
click at [382, 685] on button "Save" at bounding box center [378, 694] width 63 height 27
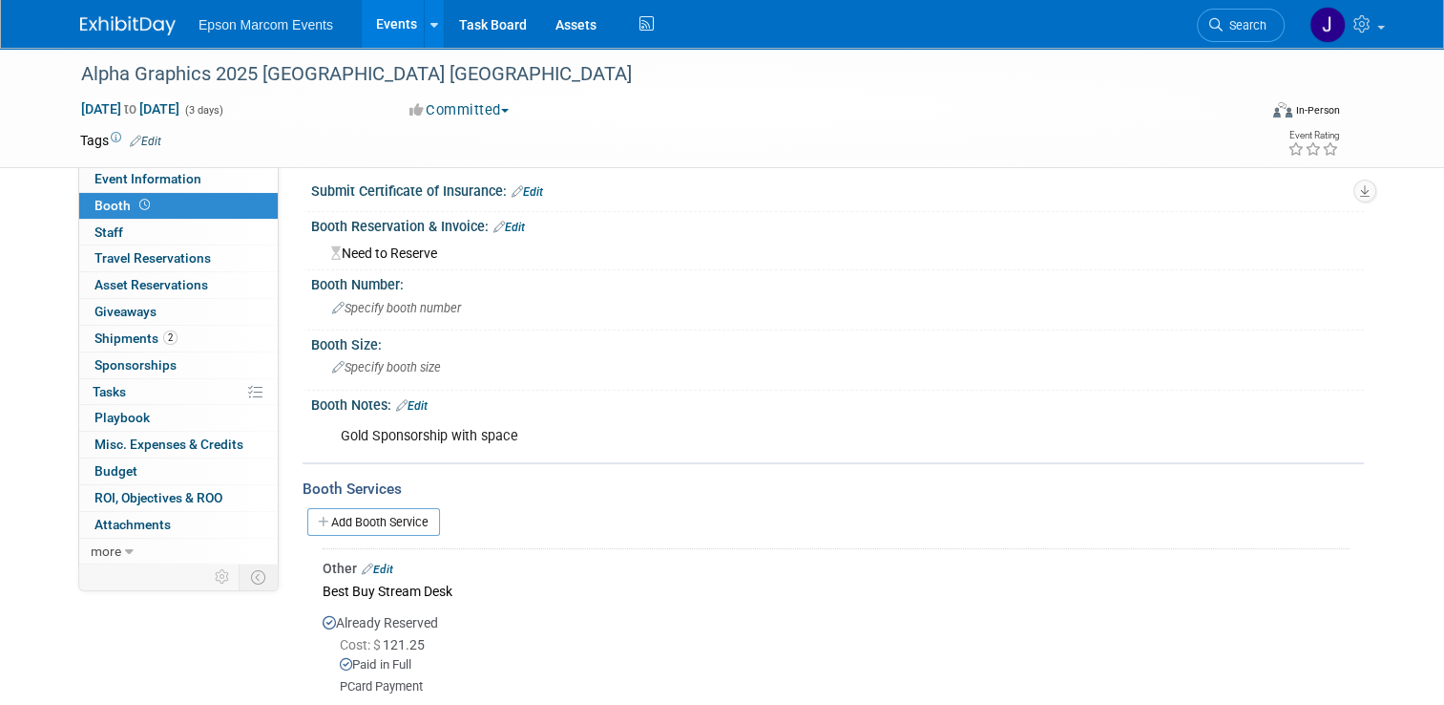
scroll to position [0, 0]
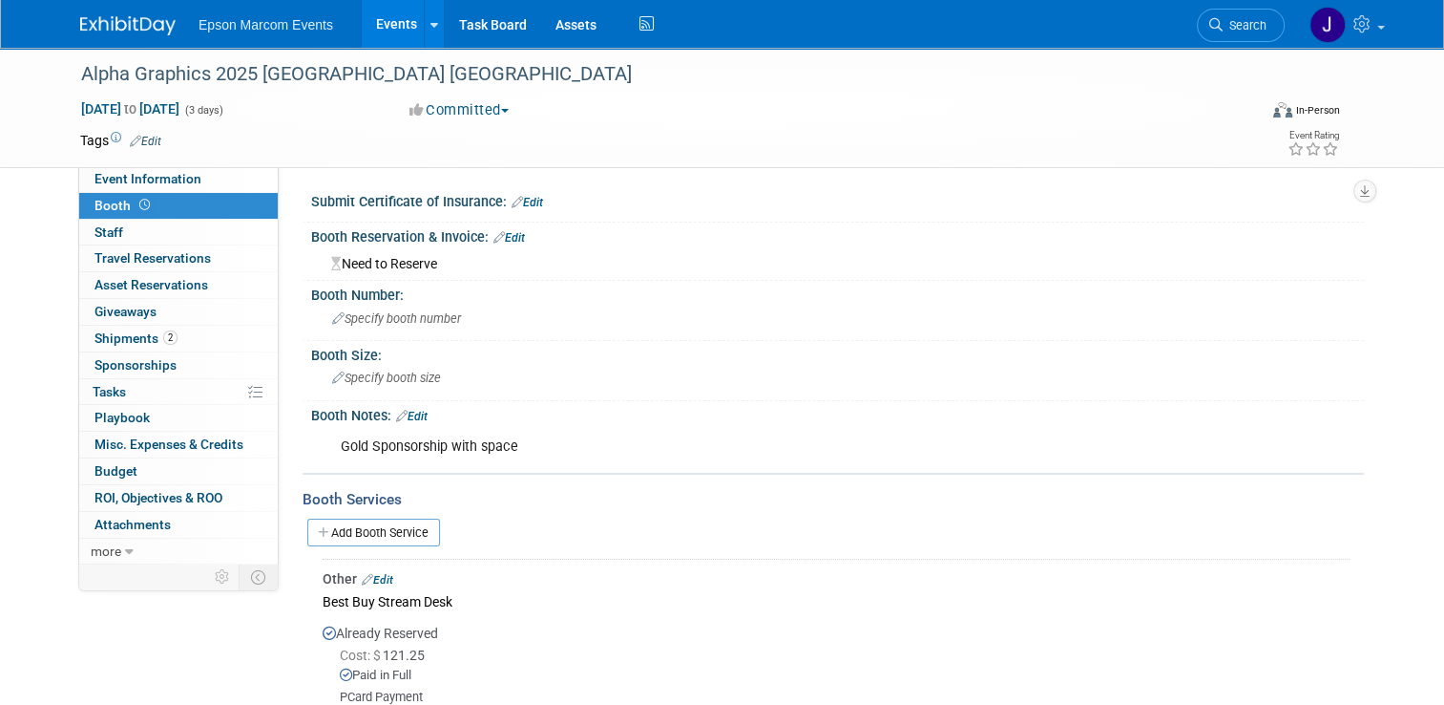
click at [394, 537] on link "Add Booth Service" at bounding box center [373, 532] width 133 height 28
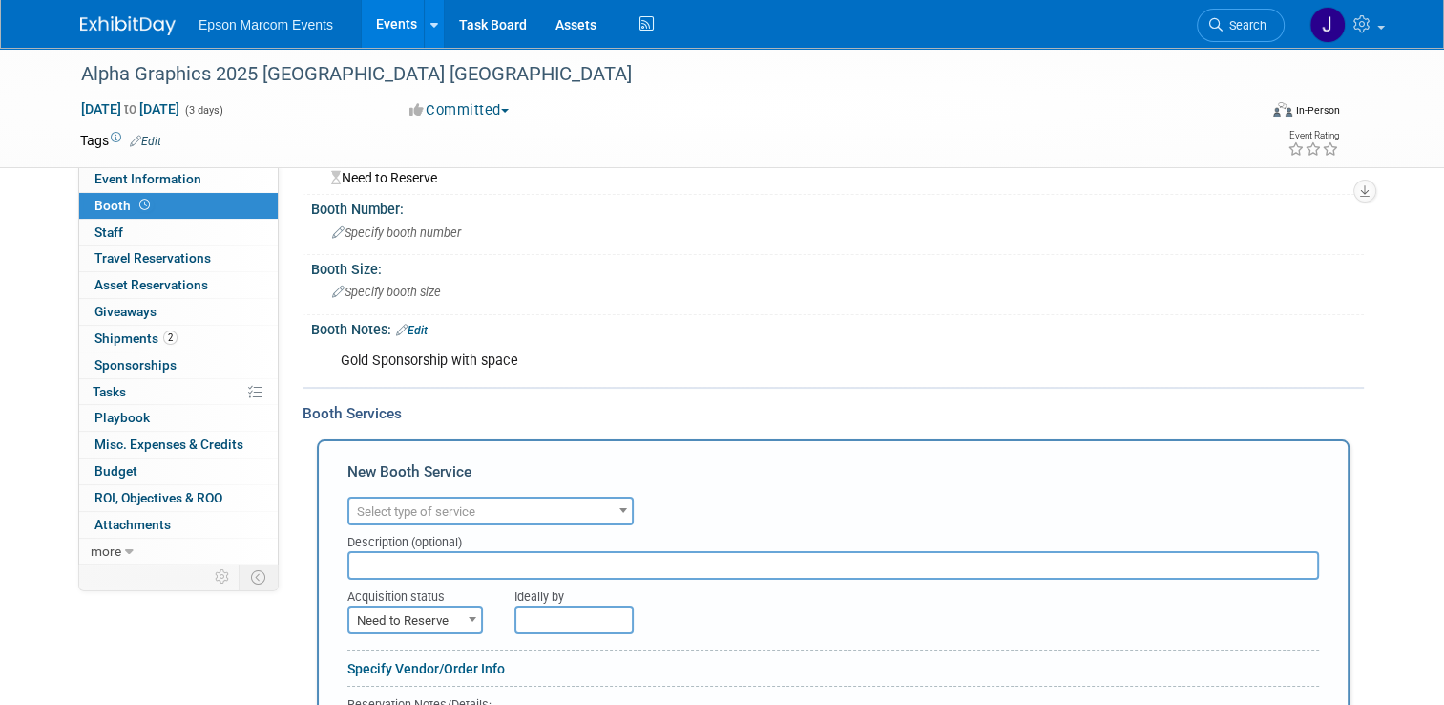
scroll to position [191, 0]
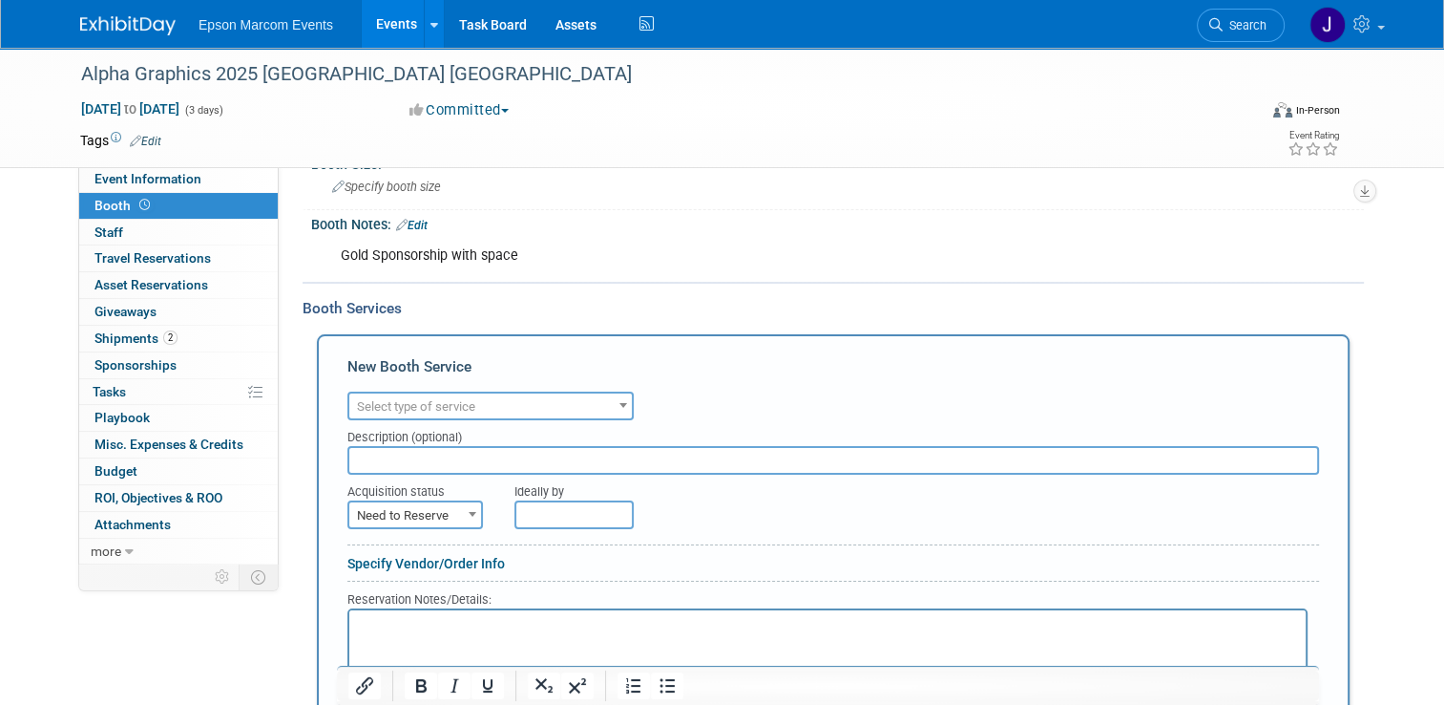
click at [469, 406] on span "Select type of service" at bounding box center [490, 406] width 283 height 27
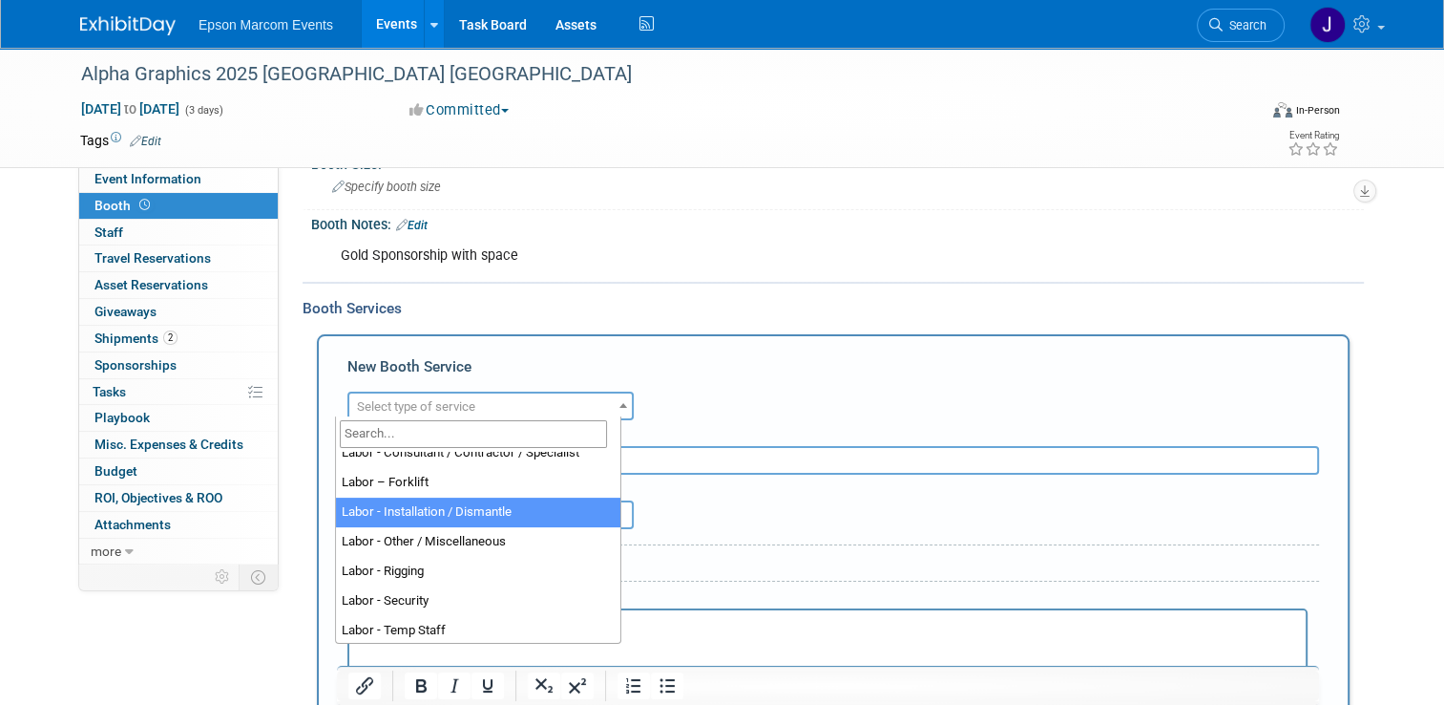
select select "11"
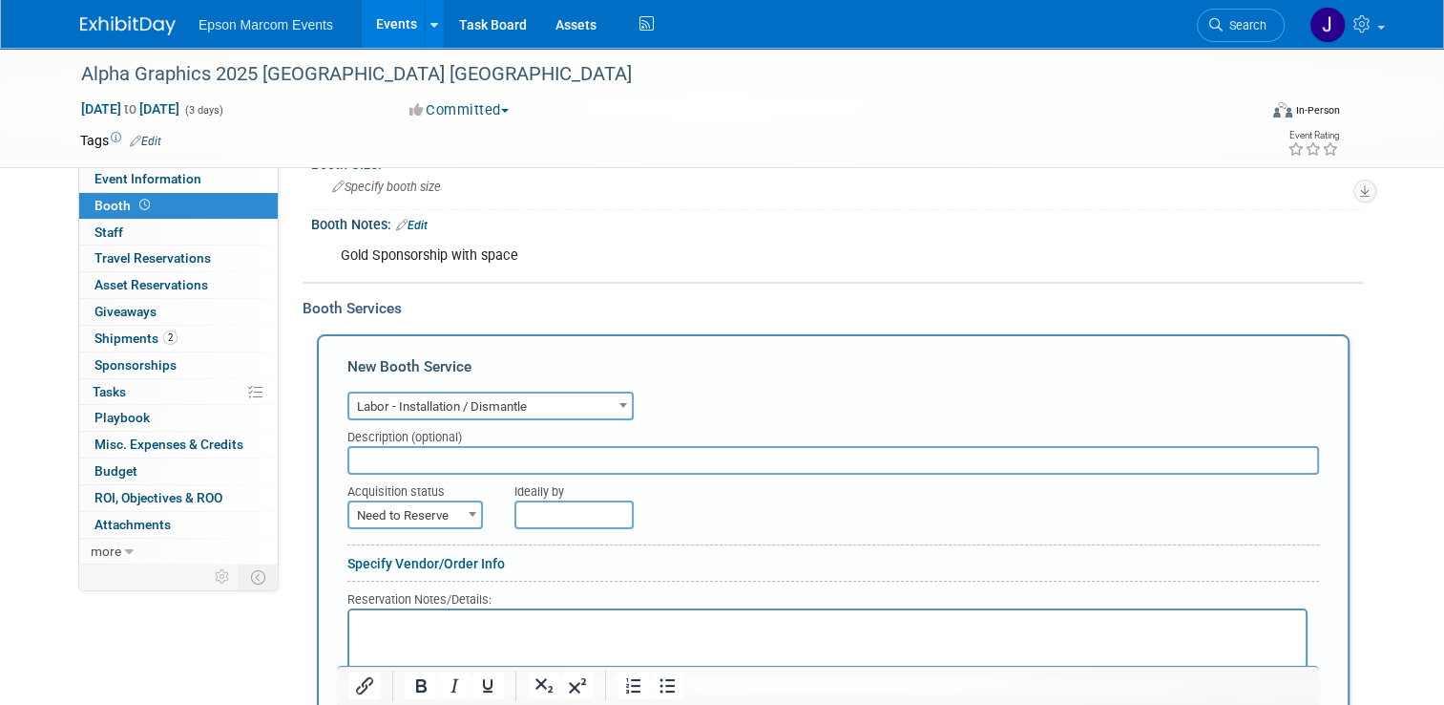
click at [434, 452] on input "text" at bounding box center [833, 460] width 972 height 29
click at [434, 452] on input "Expo 3 B" at bounding box center [833, 460] width 972 height 29
type input "Expo 3 Booth Build Deposit"
click at [397, 514] on span "Need to Reserve" at bounding box center [415, 515] width 132 height 27
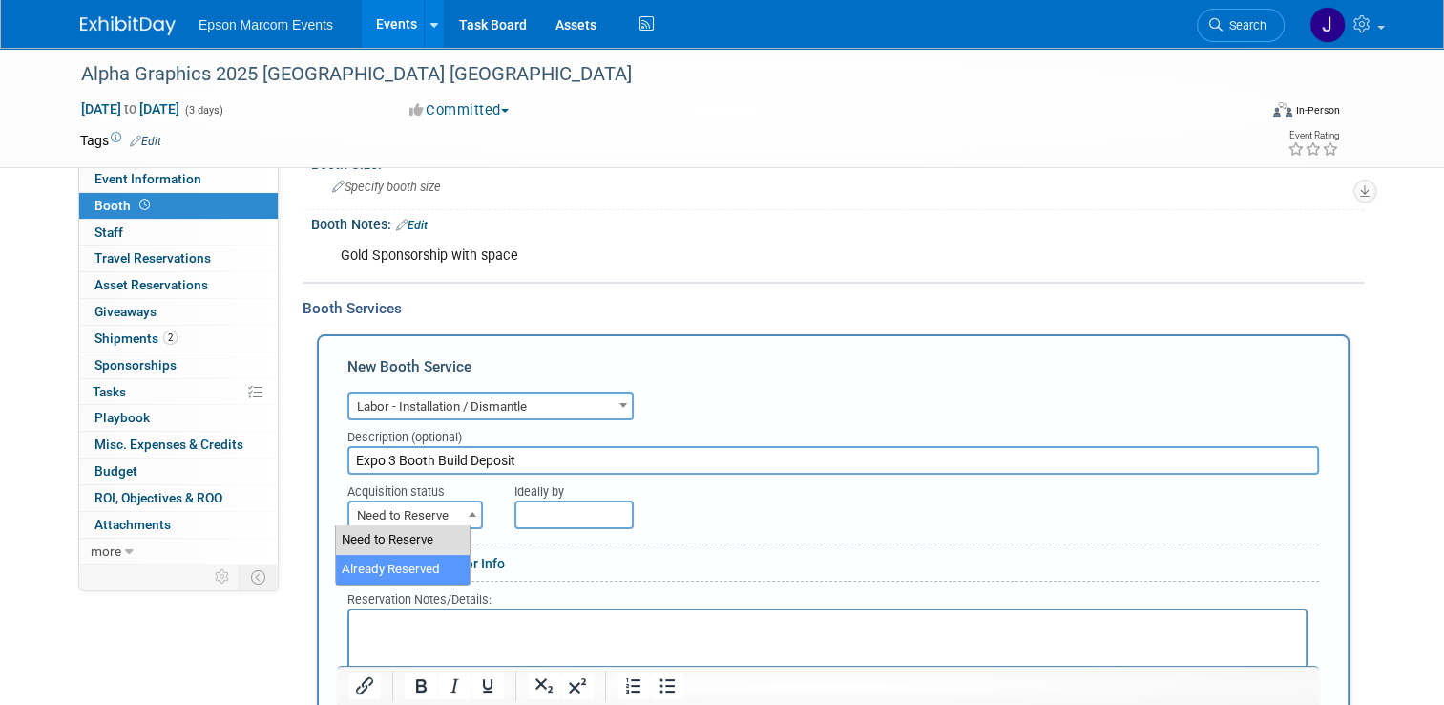
select select "2"
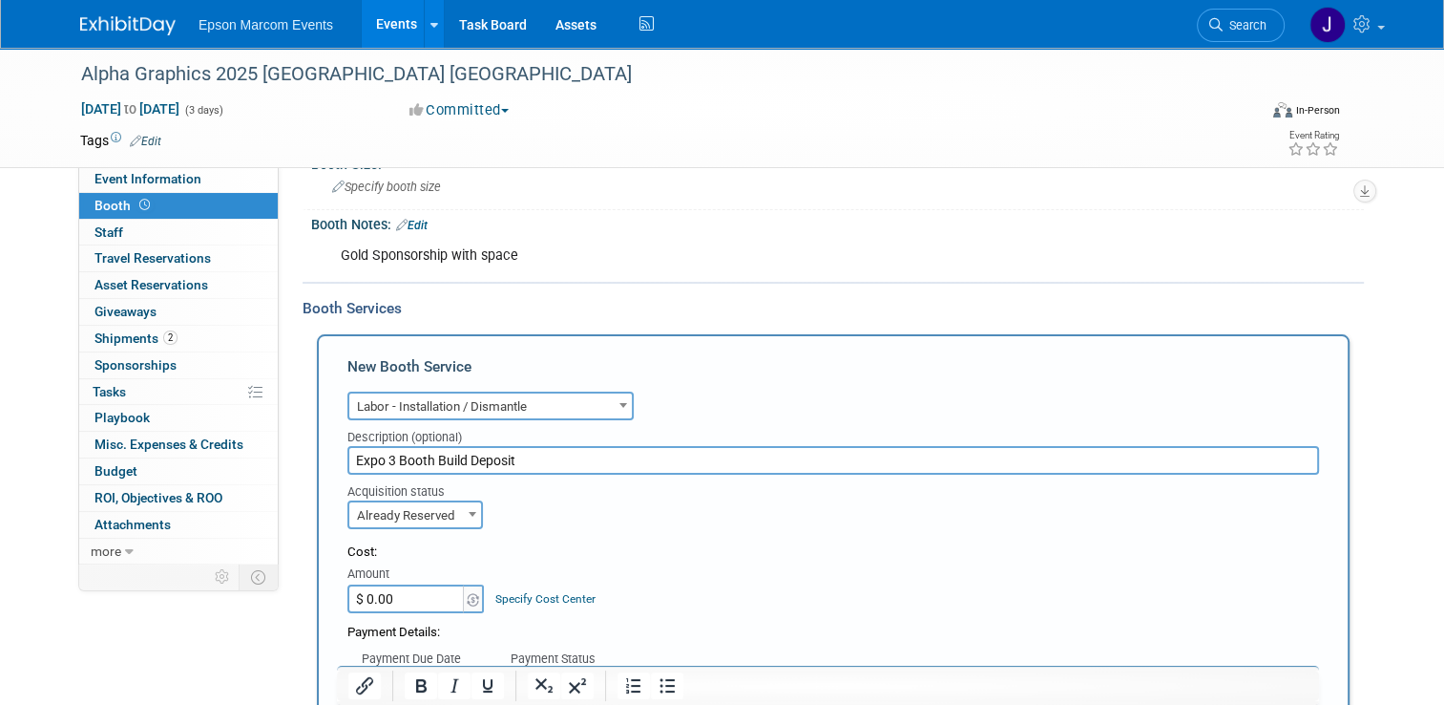
click at [408, 598] on input "$ 0.00" at bounding box center [406, 598] width 119 height 29
type input "$ 8,569.60"
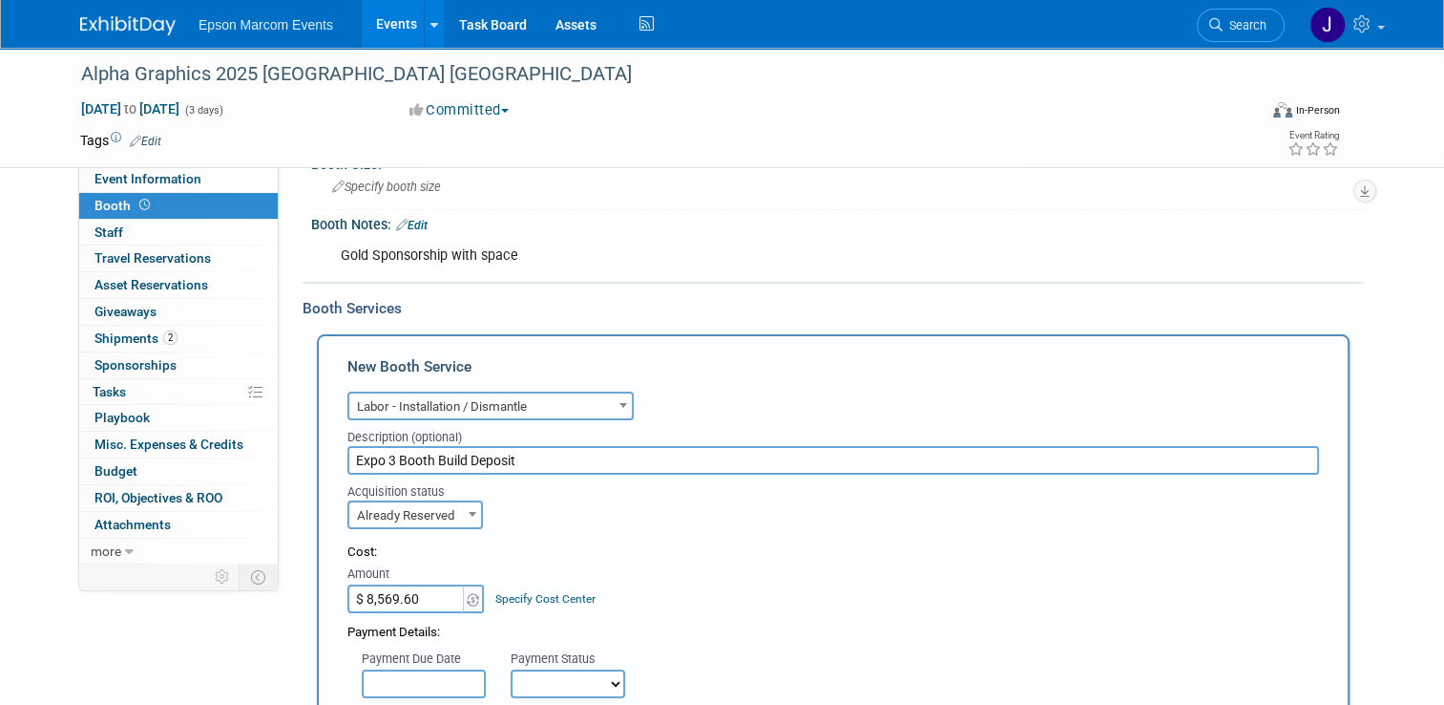
scroll to position [286, 0]
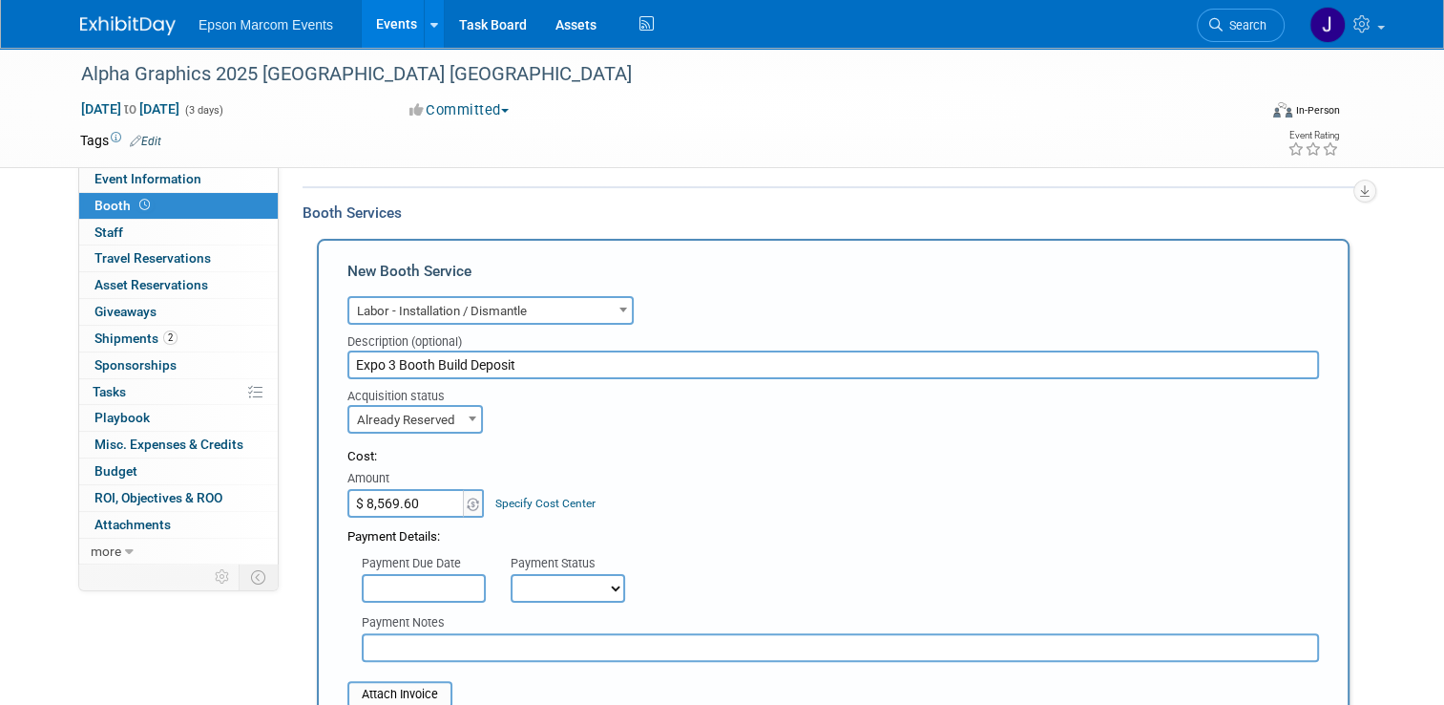
drag, startPoint x: 508, startPoint y: 582, endPoint x: 514, endPoint y: 600, distance: 18.1
click at [511, 582] on select "Not Paid Yet Partially Paid Paid in Full" at bounding box center [568, 588] width 115 height 29
select select "1"
click at [511, 574] on select "Not Paid Yet Partially Paid Paid in Full" at bounding box center [568, 588] width 115 height 29
click at [469, 635] on input "text" at bounding box center [841, 647] width 958 height 29
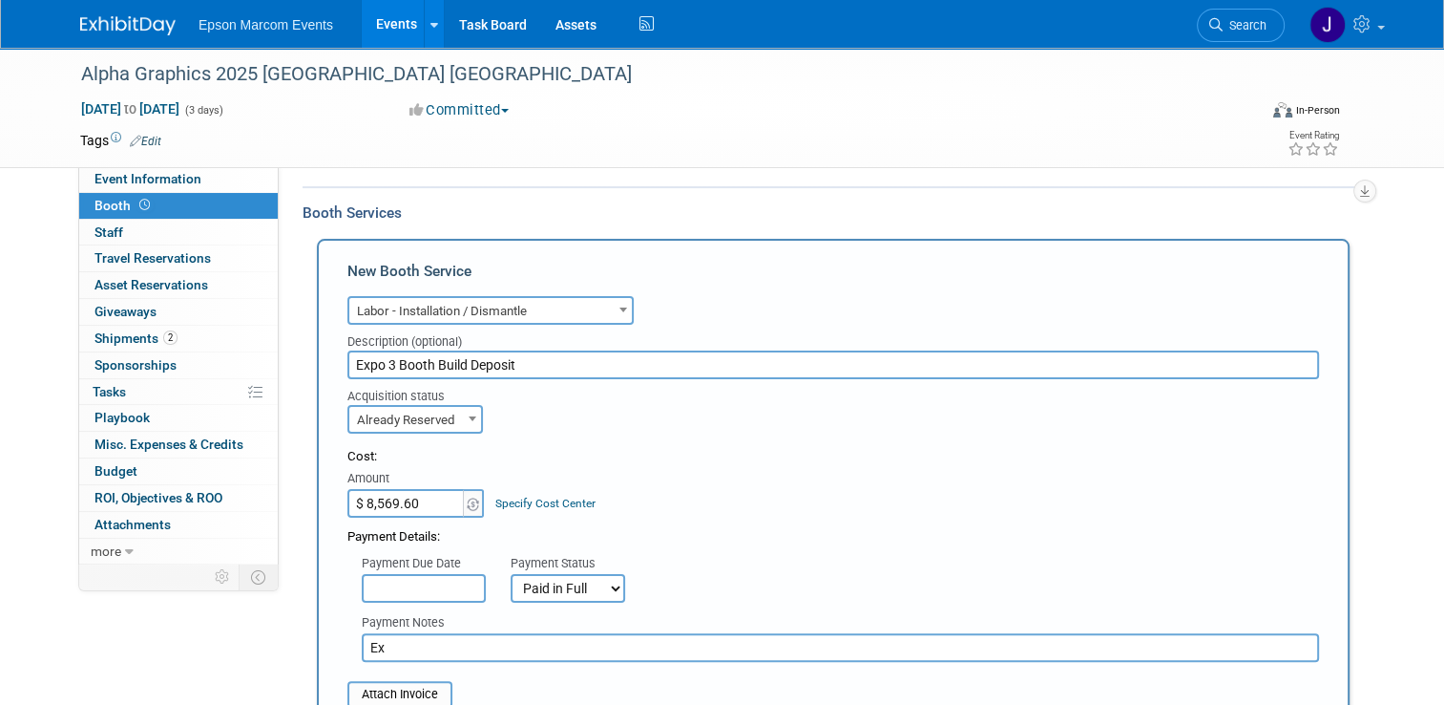
type input "E"
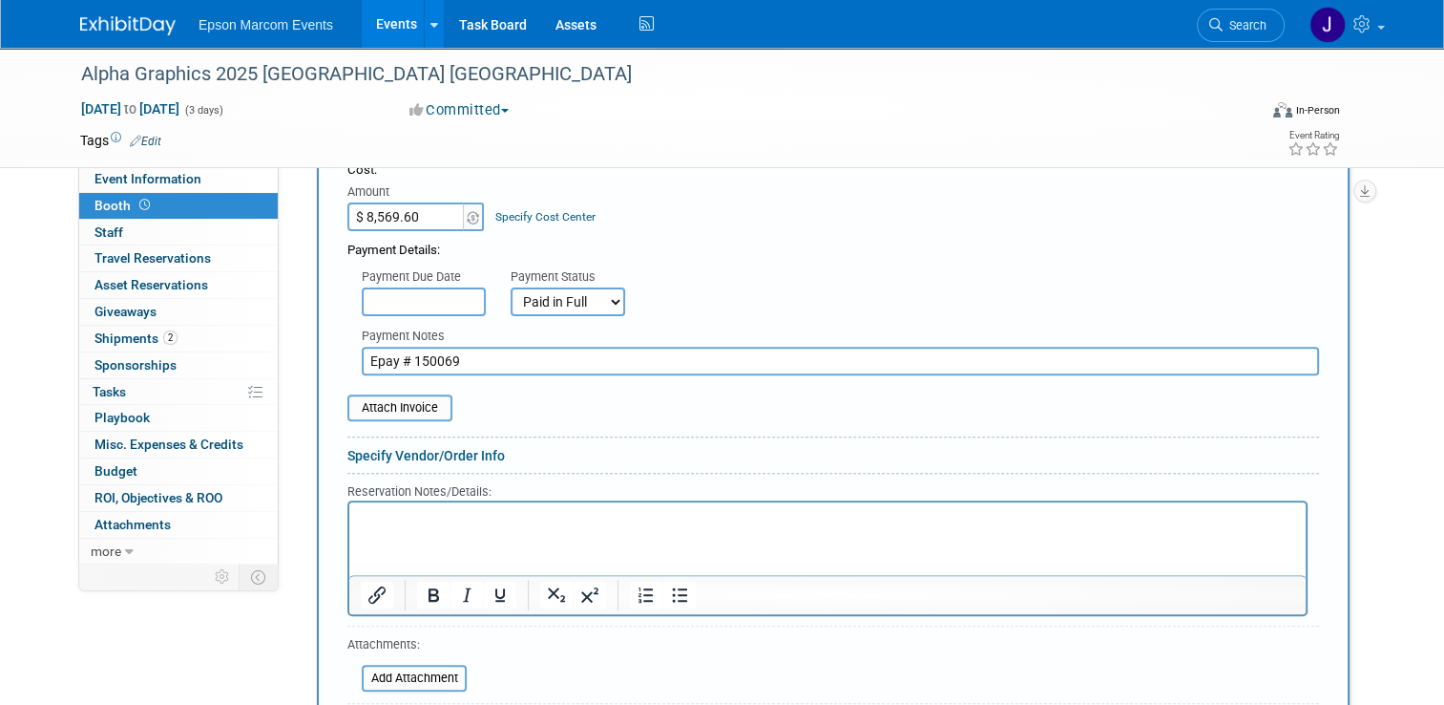
scroll to position [668, 0]
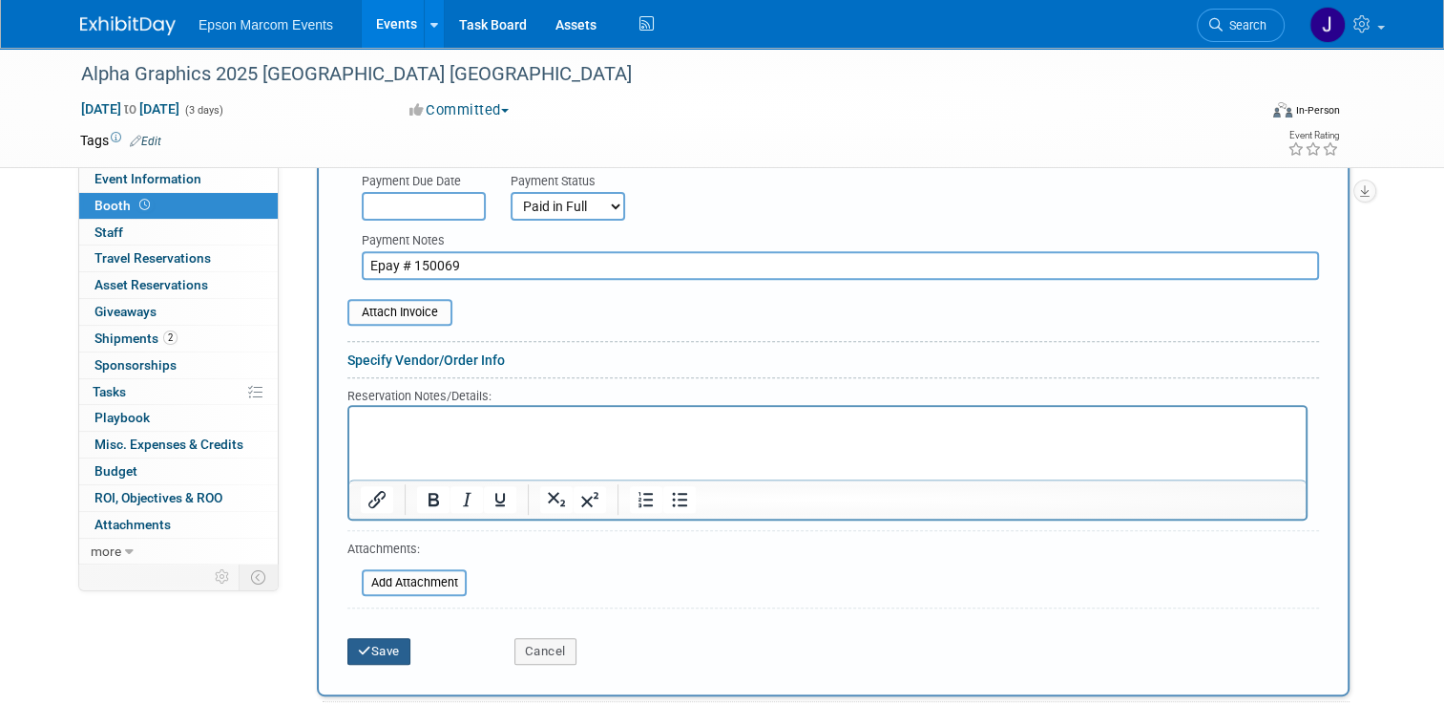
type input "Epay # 150069"
click at [389, 638] on button "Save" at bounding box center [378, 651] width 63 height 27
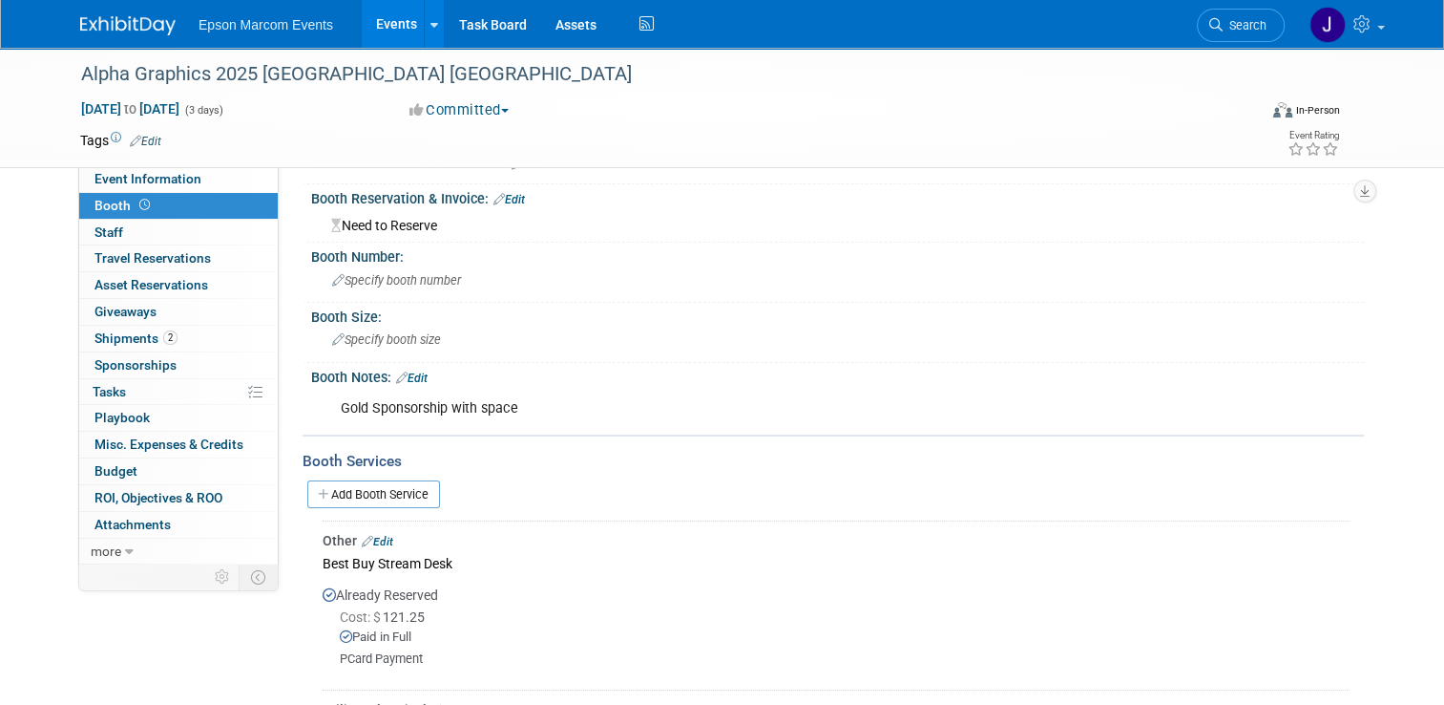
scroll to position [8, 0]
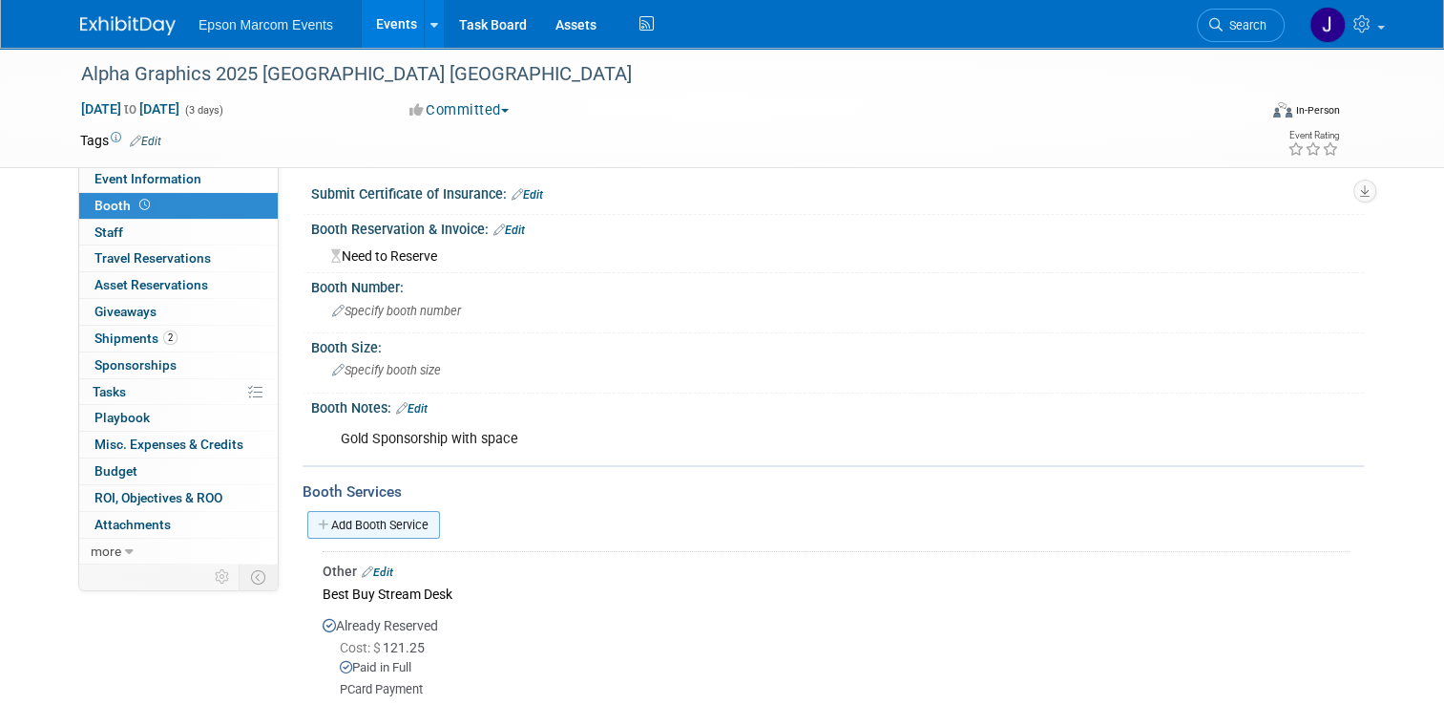
click at [353, 522] on link "Add Booth Service" at bounding box center [373, 525] width 133 height 28
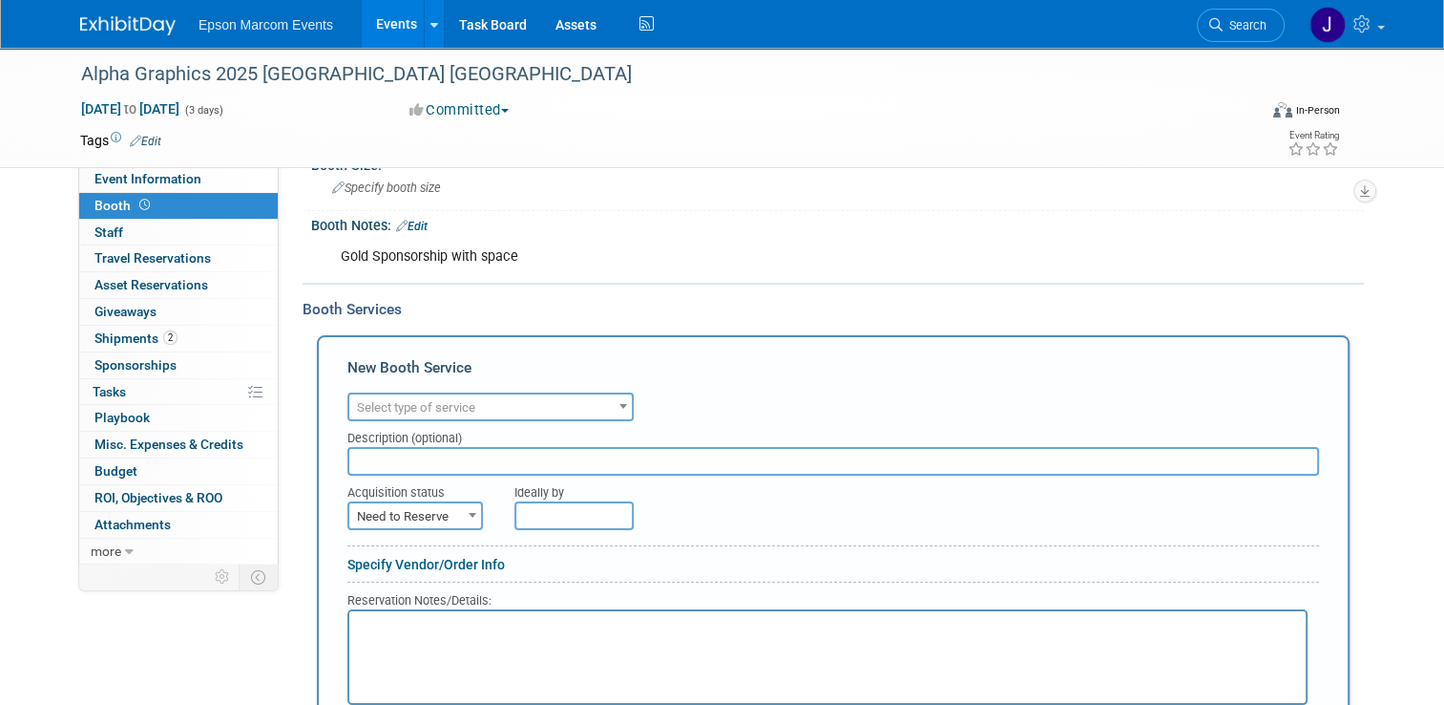
scroll to position [199, 0]
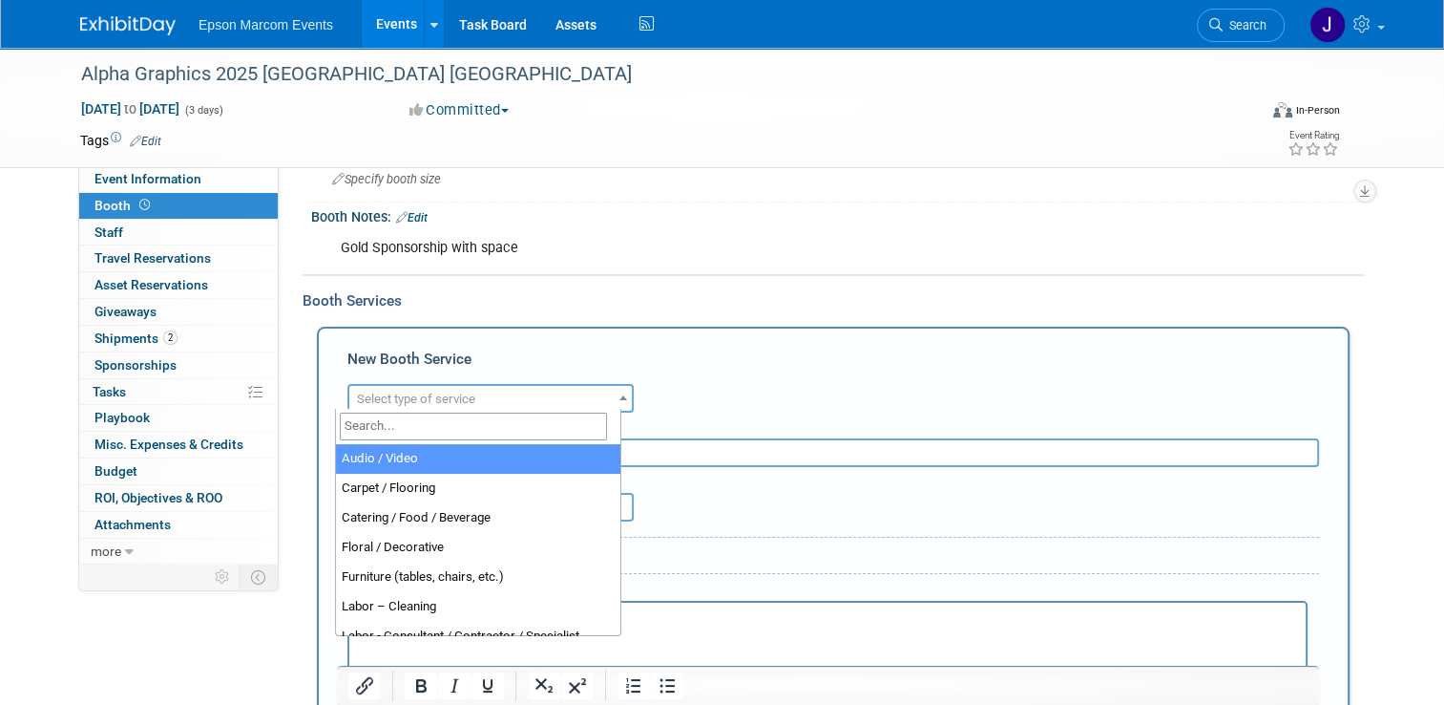
click at [494, 391] on span "Select type of service" at bounding box center [490, 399] width 283 height 27
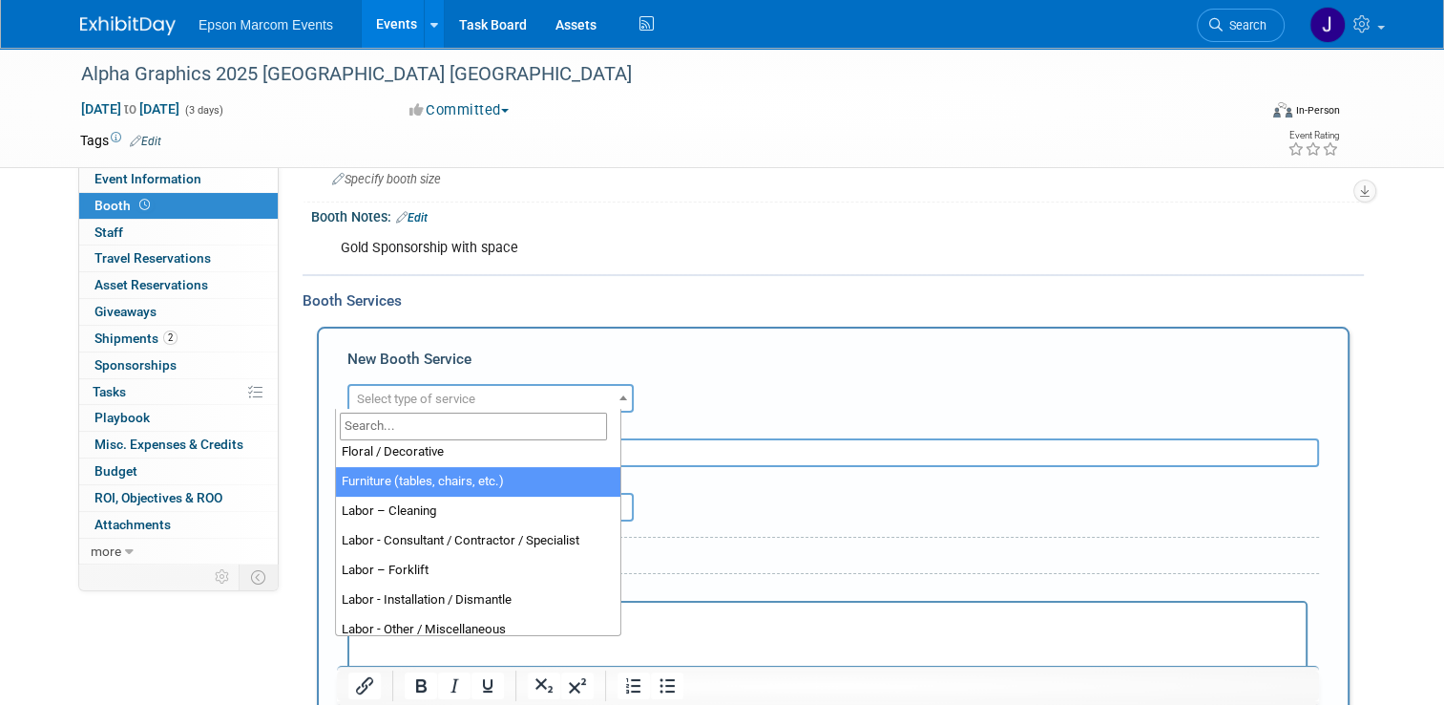
scroll to position [191, 0]
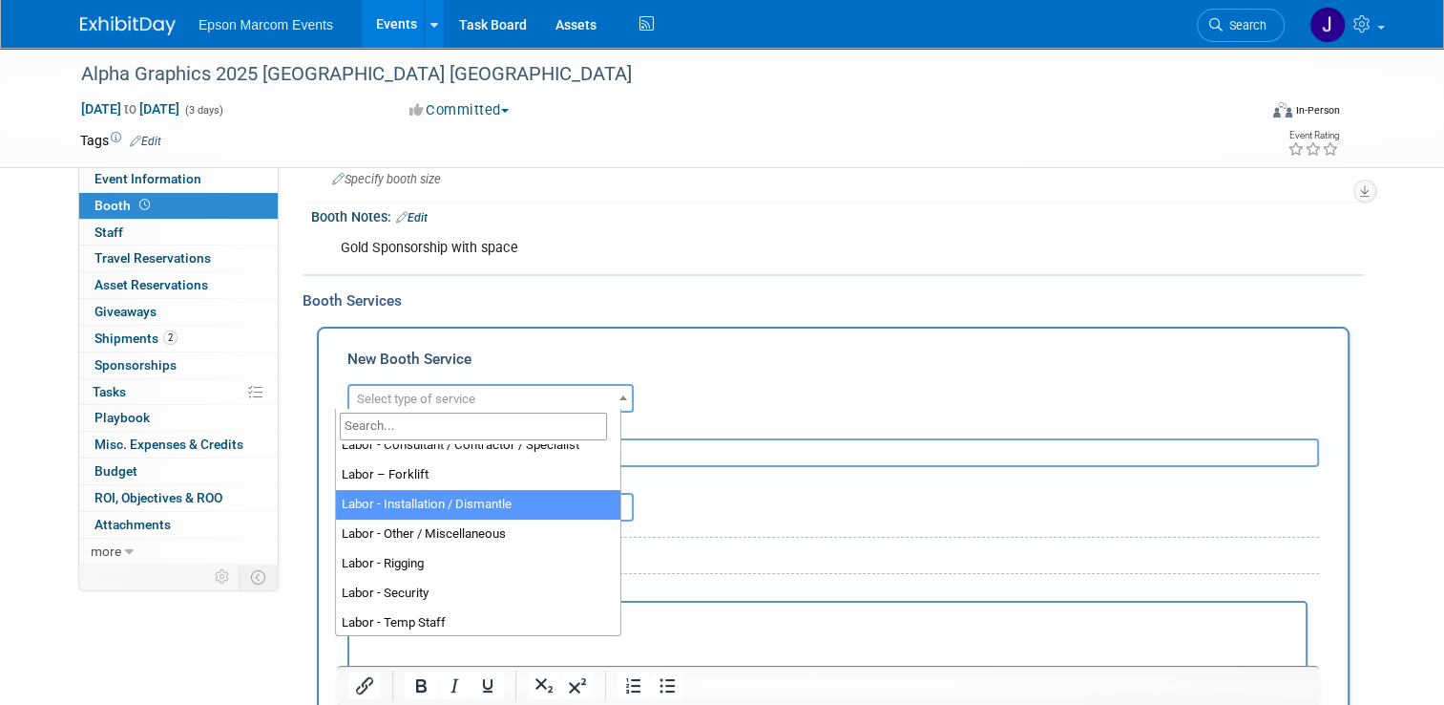
select select "11"
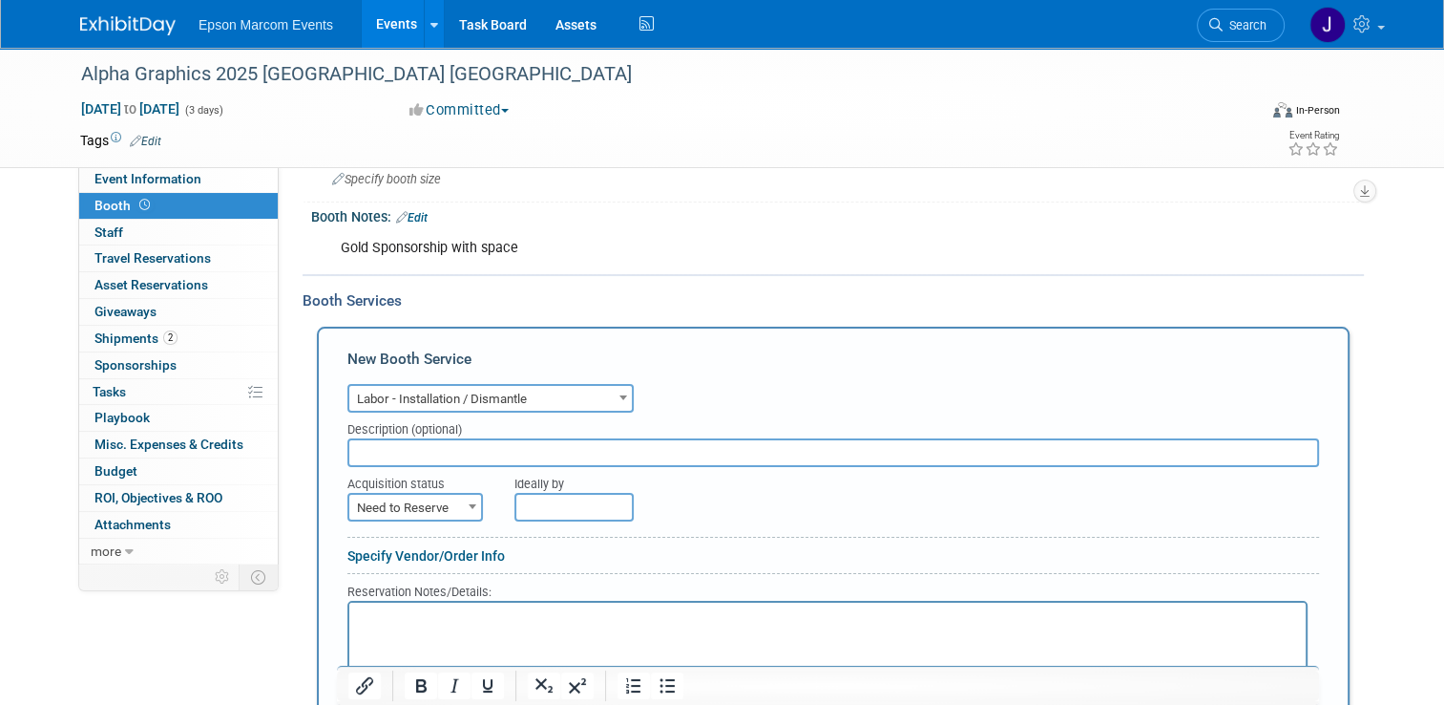
click at [447, 445] on input "text" at bounding box center [833, 452] width 972 height 29
type input "Expo 3 Booth Build Final Payment"
click at [426, 495] on span "Need to Reserve" at bounding box center [415, 508] width 132 height 27
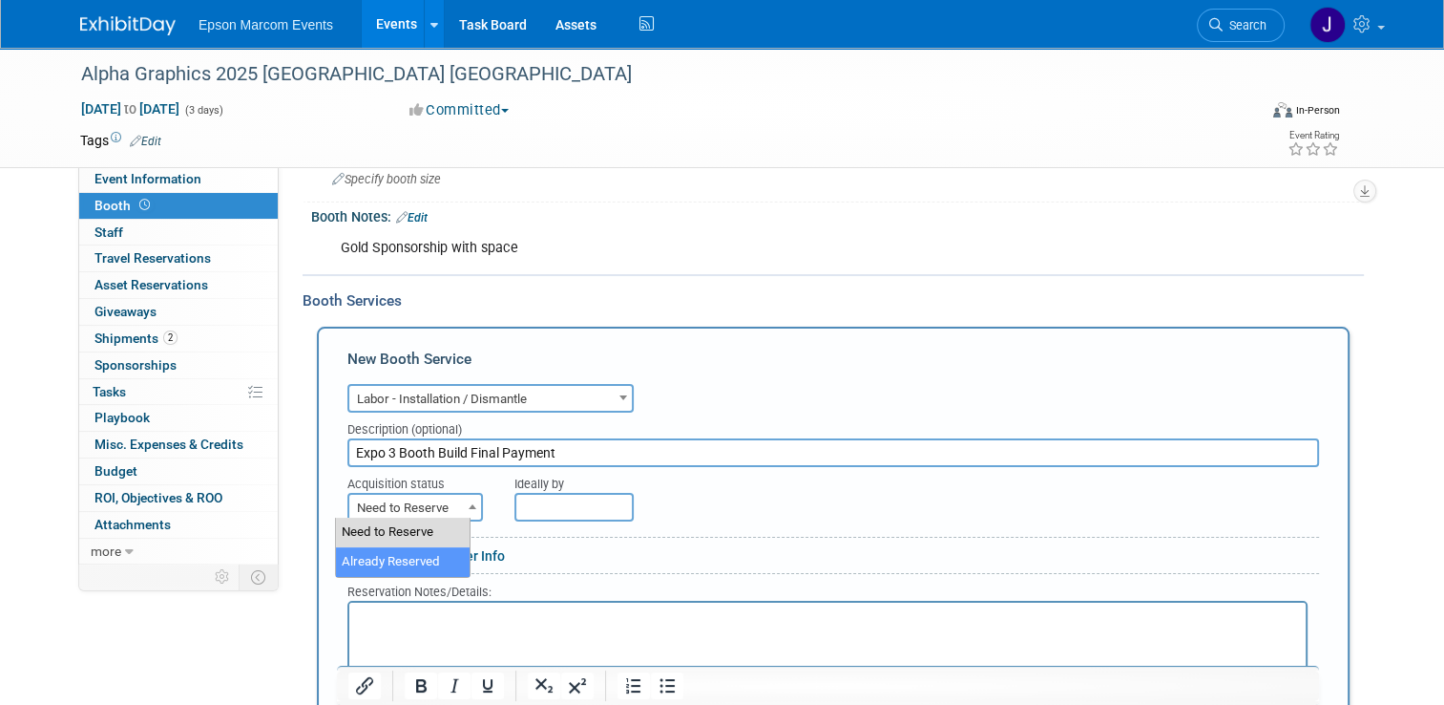
select select "2"
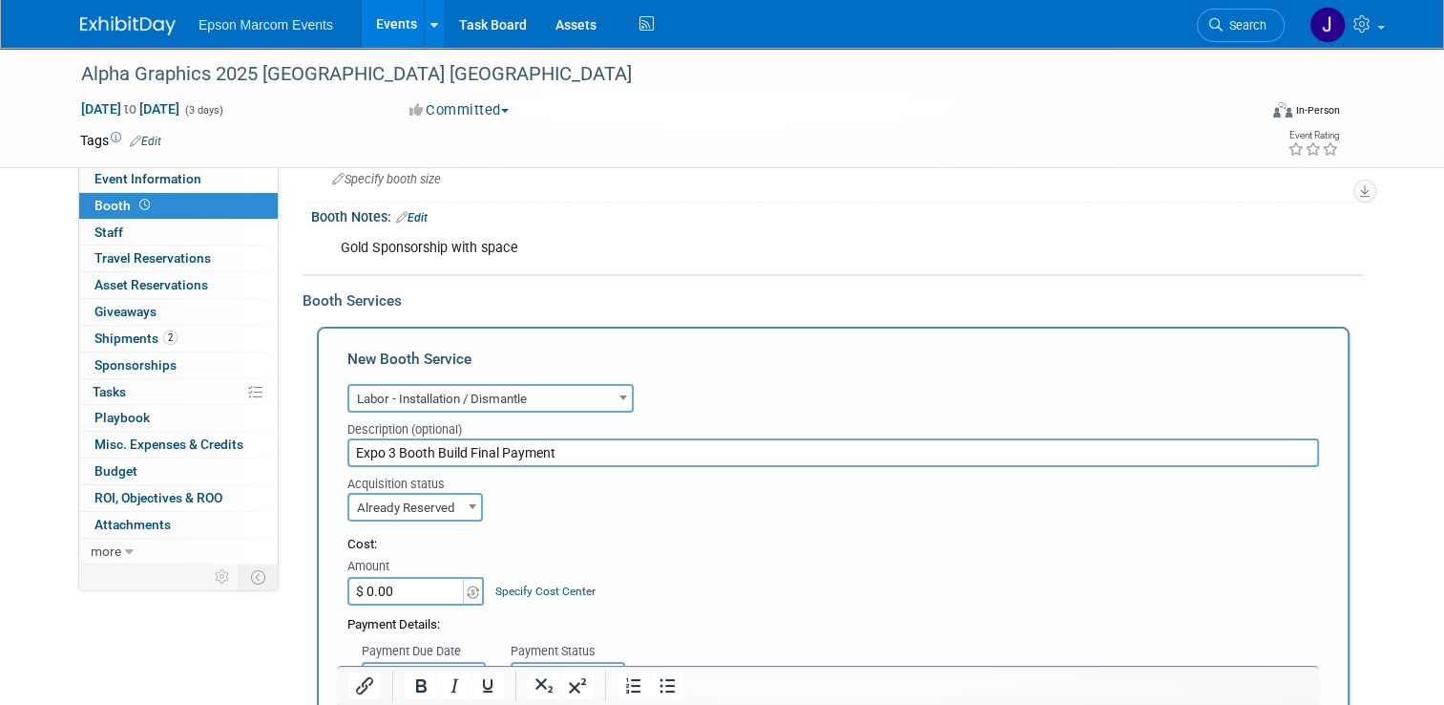
click at [408, 586] on input "$ 0.00" at bounding box center [406, 591] width 119 height 29
type input "$ 4,291.29"
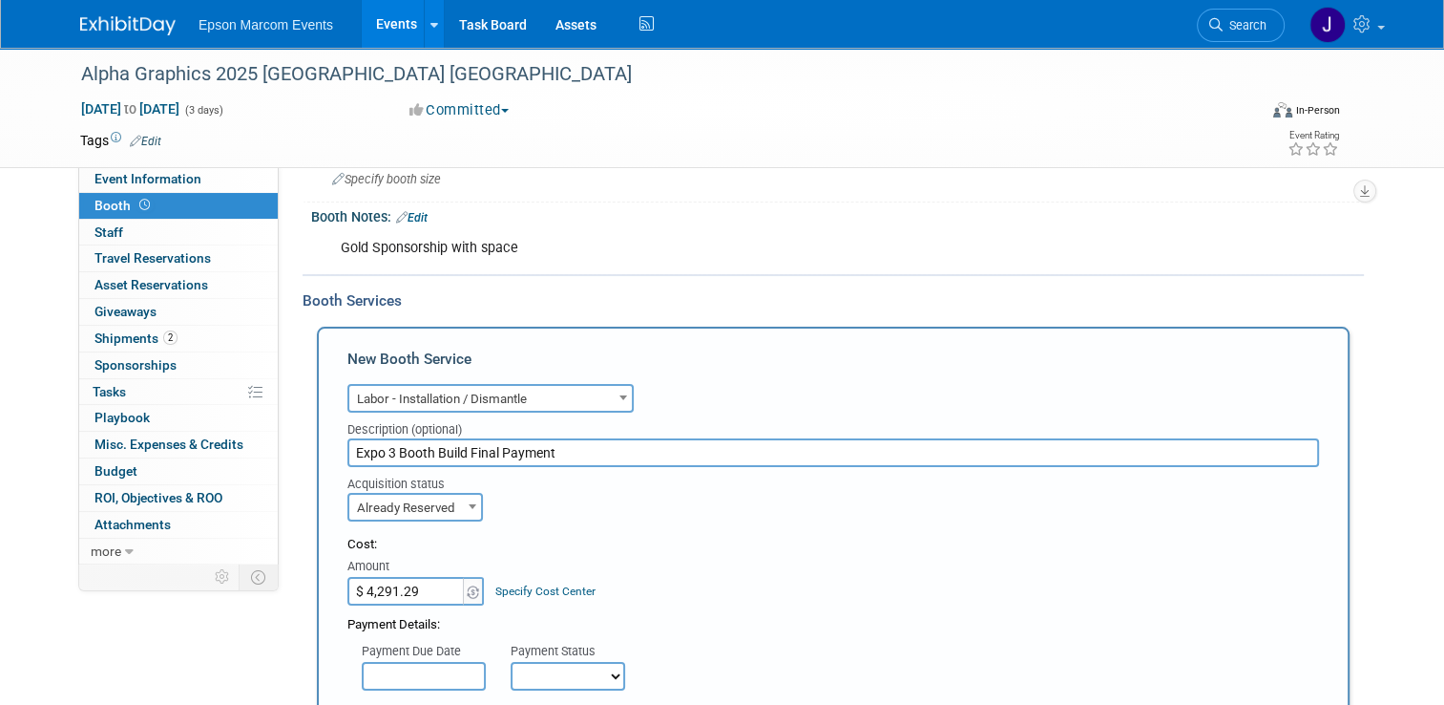
scroll to position [294, 0]
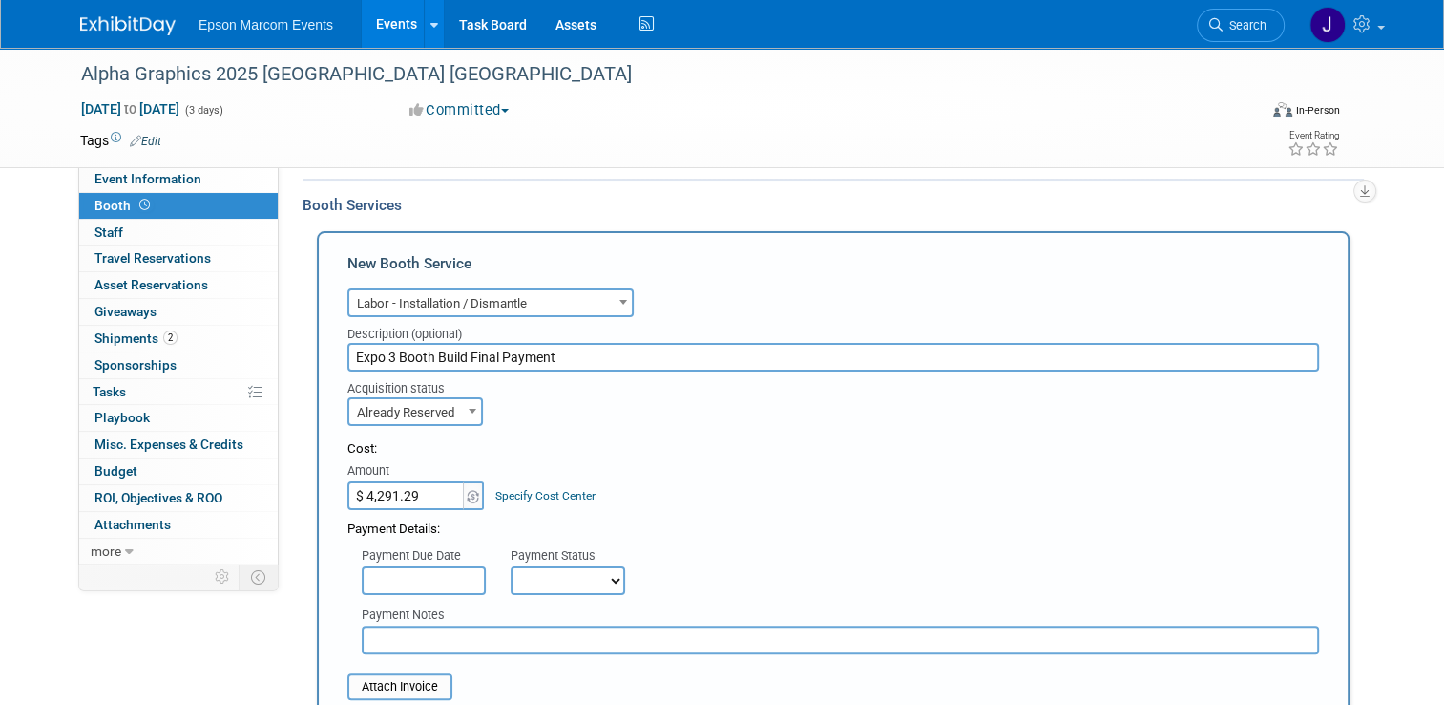
click at [574, 576] on select "Not Paid Yet Partially Paid Paid in Full" at bounding box center [568, 580] width 115 height 29
select select "1"
click at [511, 566] on select "Not Paid Yet Partially Paid Paid in Full" at bounding box center [568, 580] width 115 height 29
click at [508, 632] on input "text" at bounding box center [841, 639] width 958 height 29
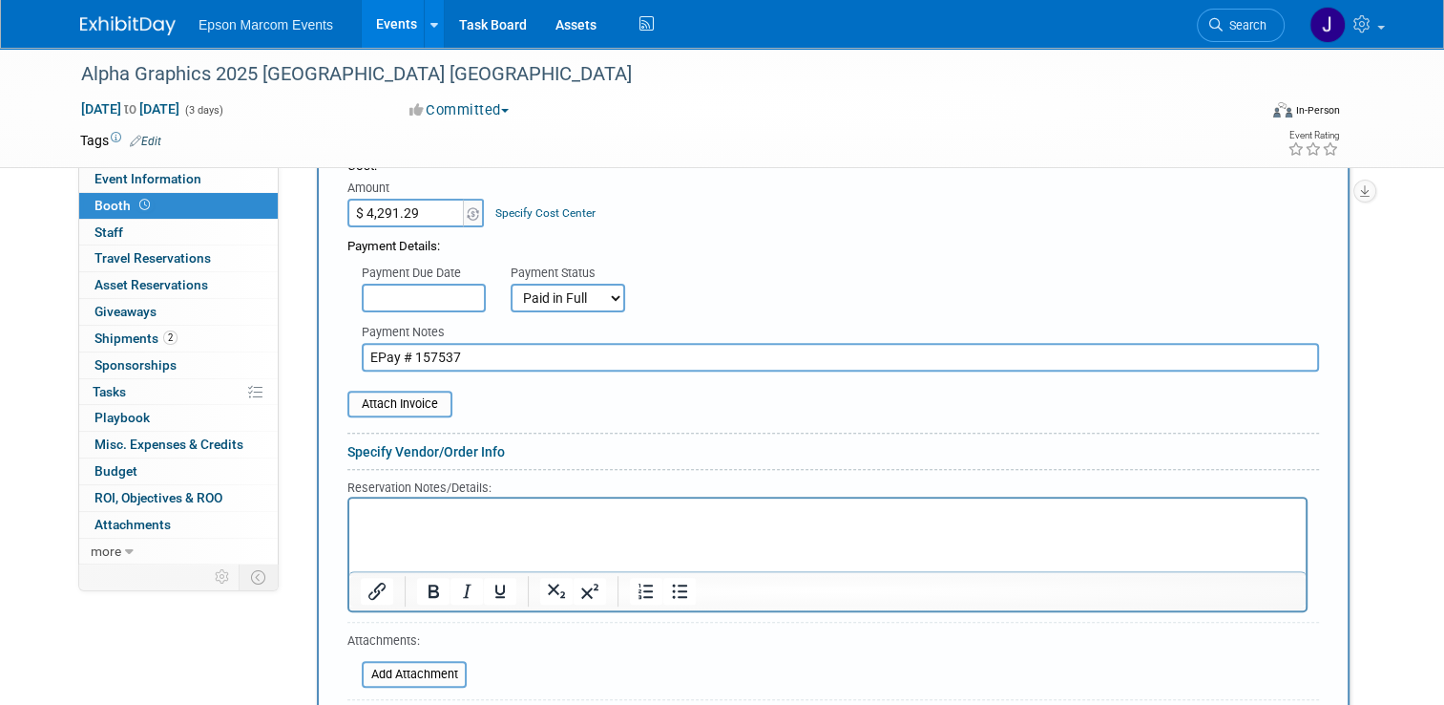
scroll to position [676, 0]
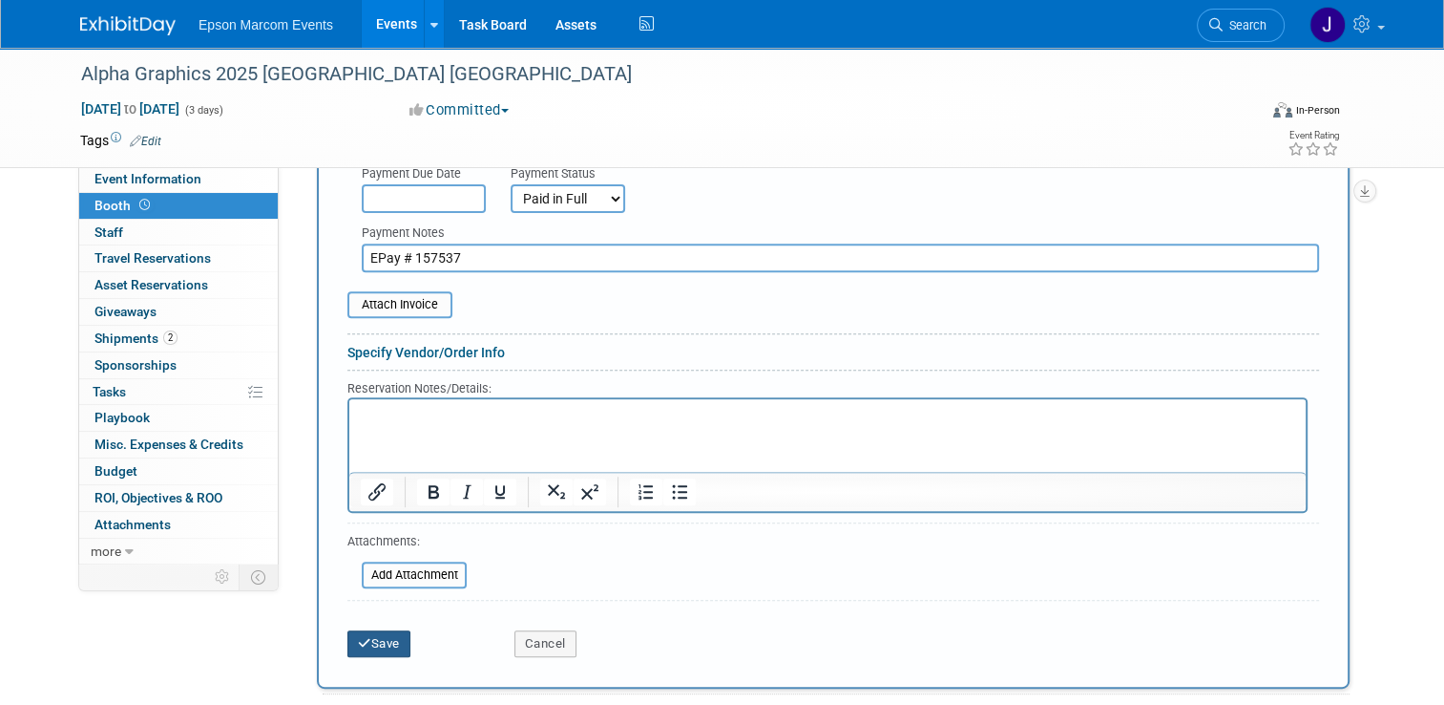
type input "EPay # 157537"
click at [378, 636] on button "Save" at bounding box center [378, 643] width 63 height 27
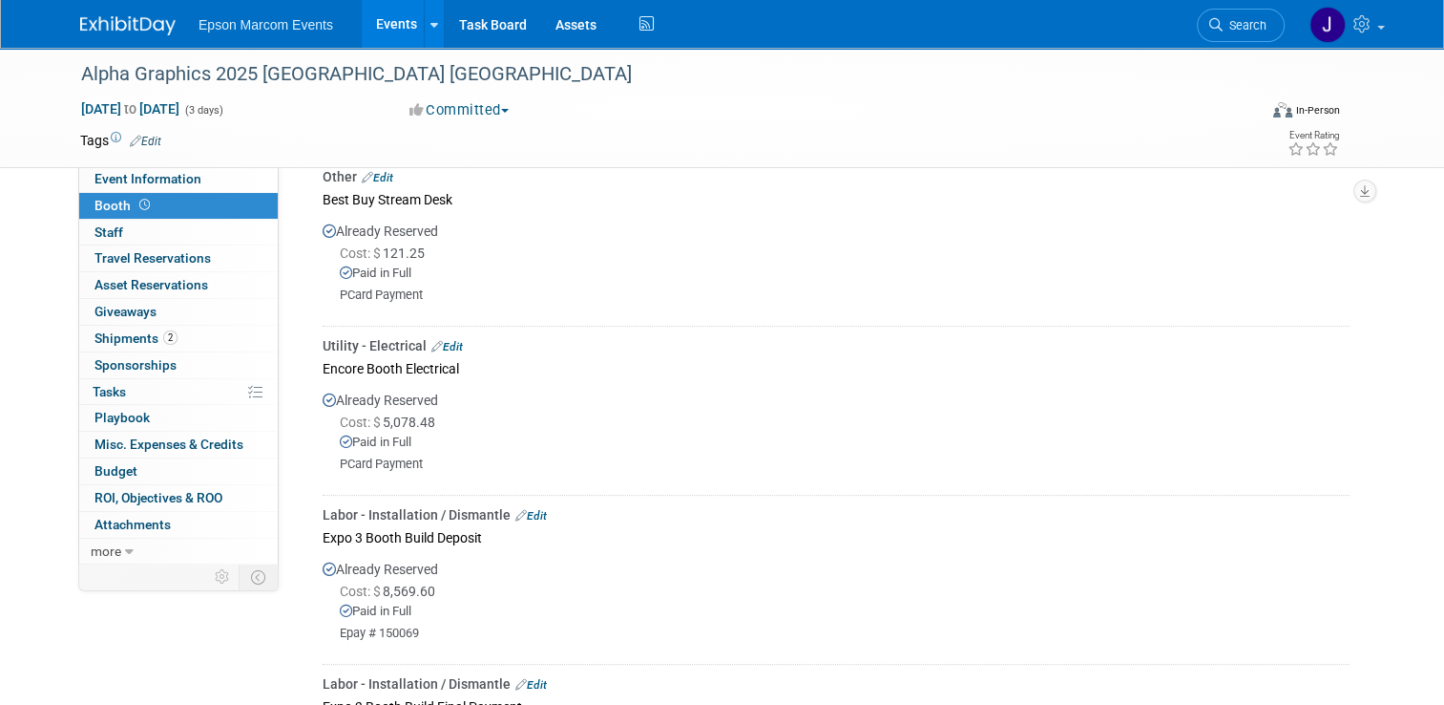
scroll to position [177, 0]
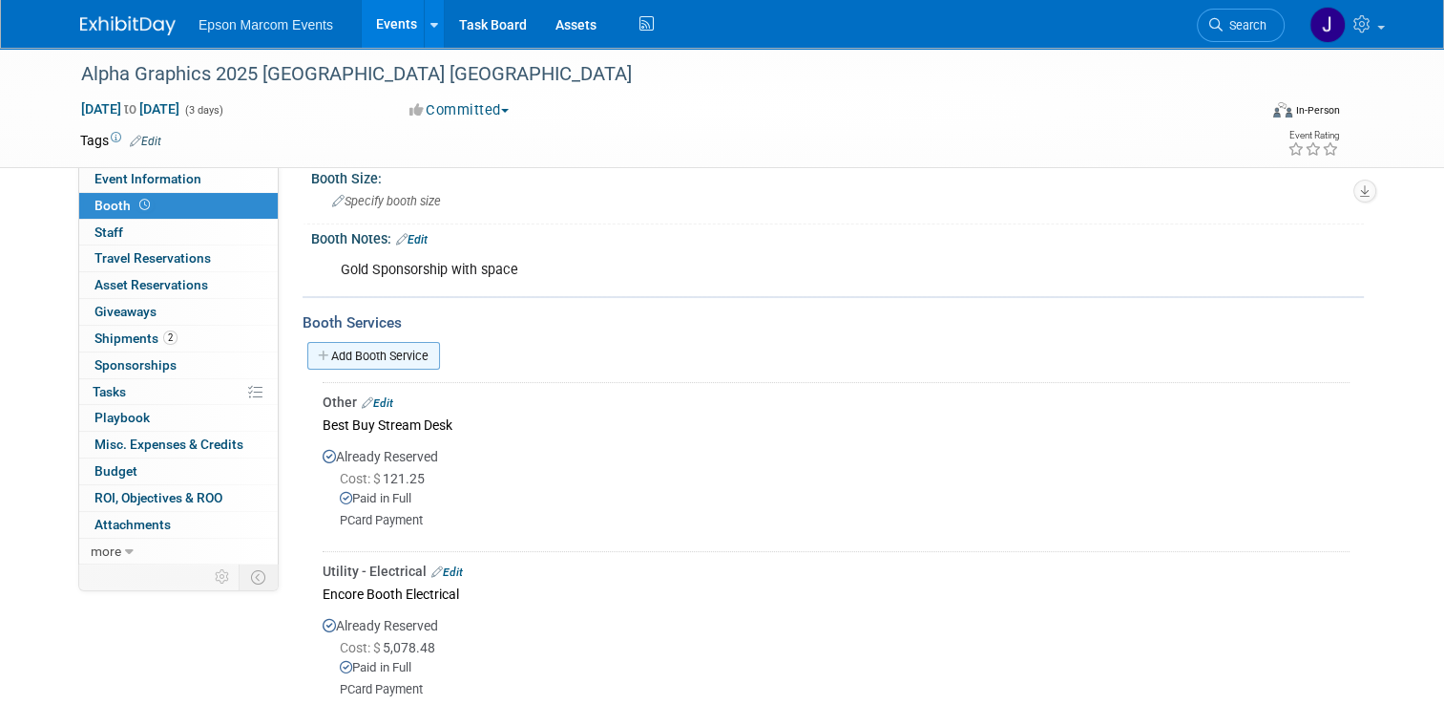
click at [404, 353] on link "Add Booth Service" at bounding box center [373, 356] width 133 height 28
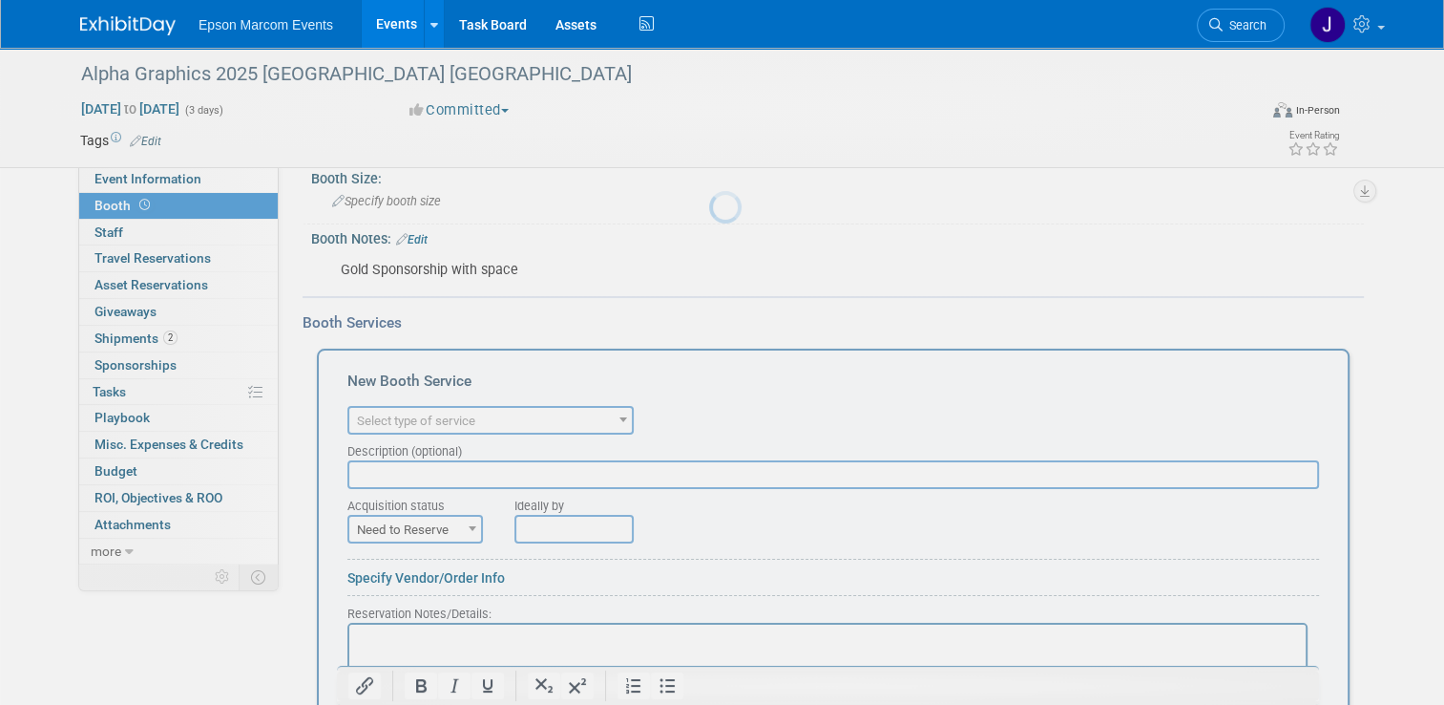
scroll to position [0, 0]
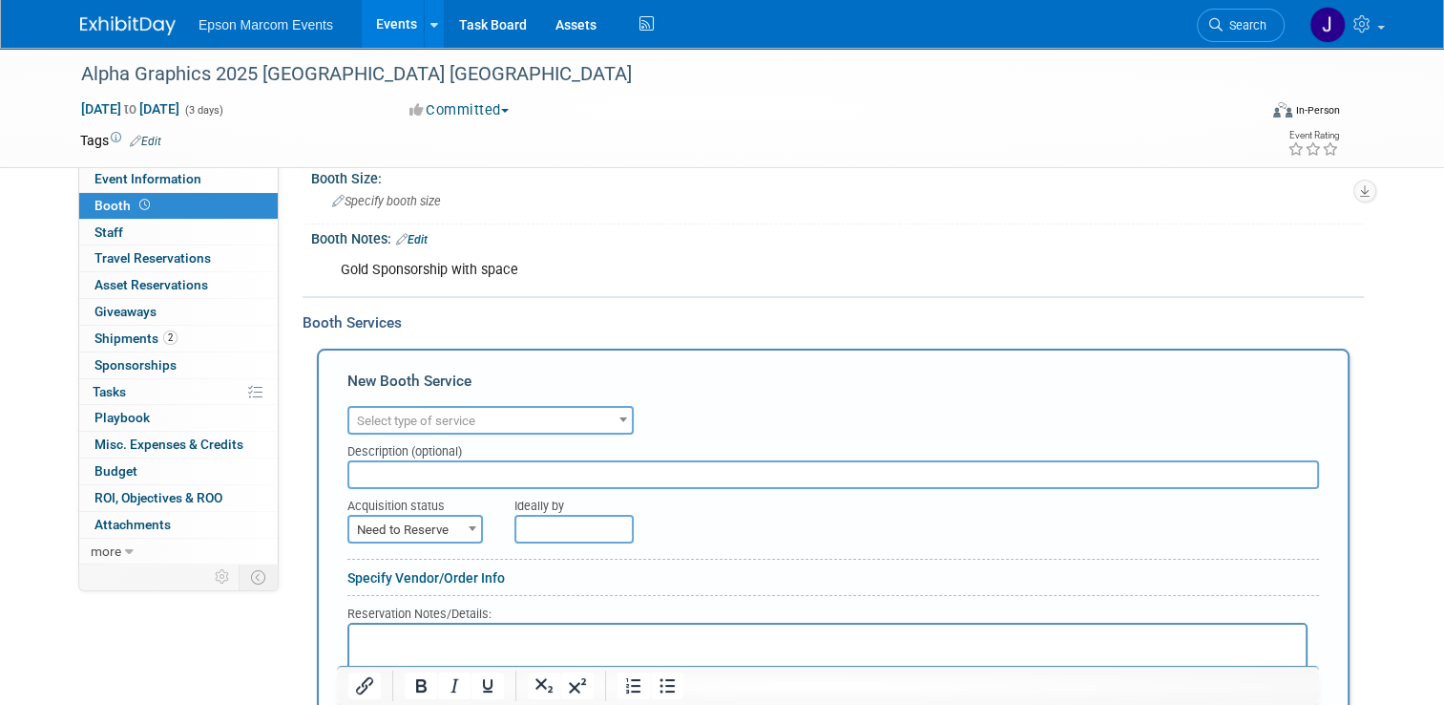
click at [430, 413] on span "Select type of service" at bounding box center [416, 420] width 118 height 14
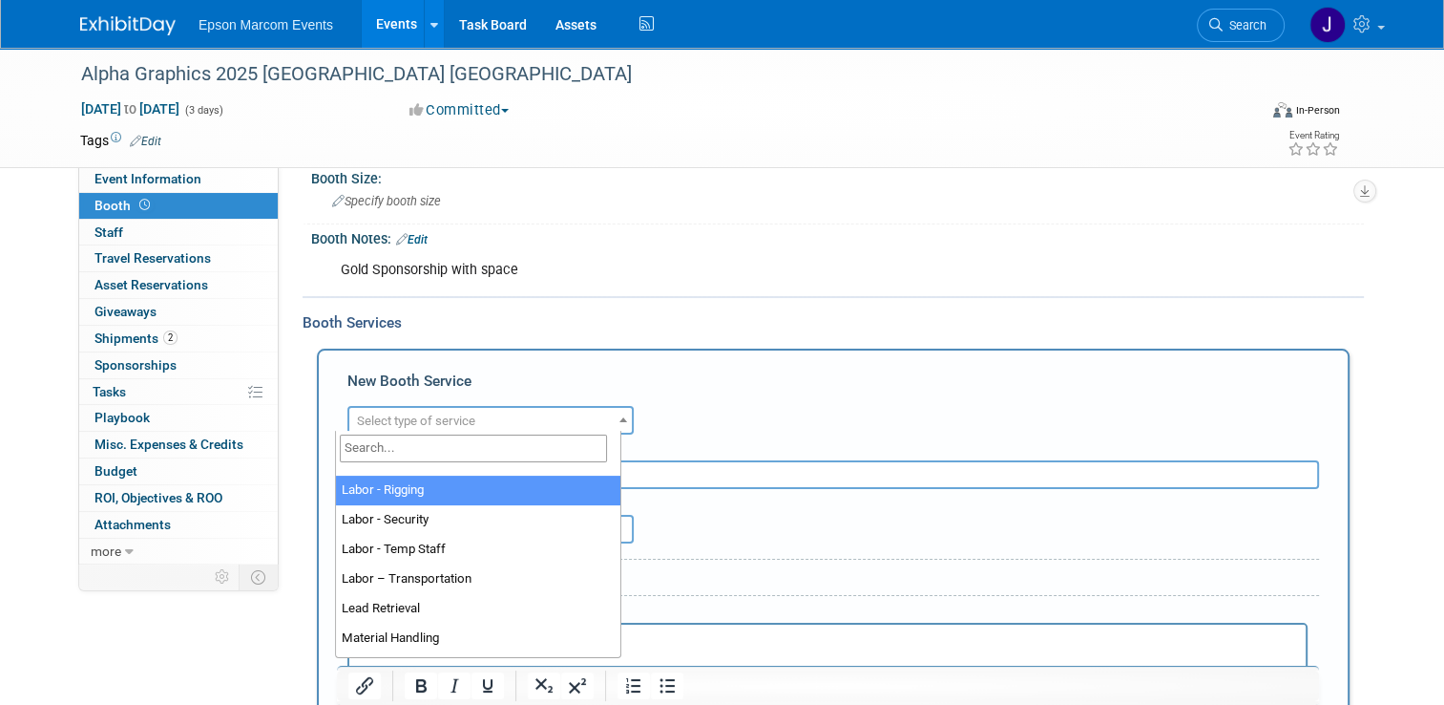
scroll to position [382, 0]
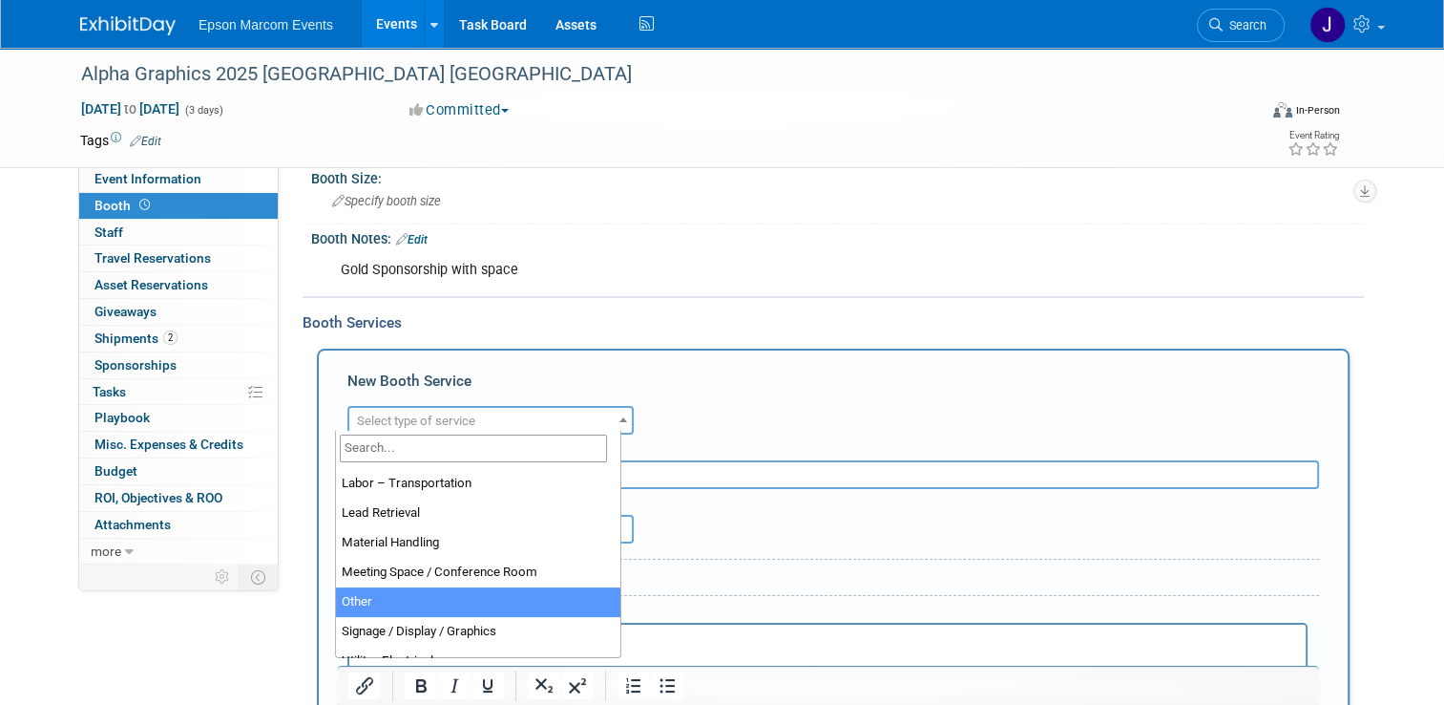
select select "1"
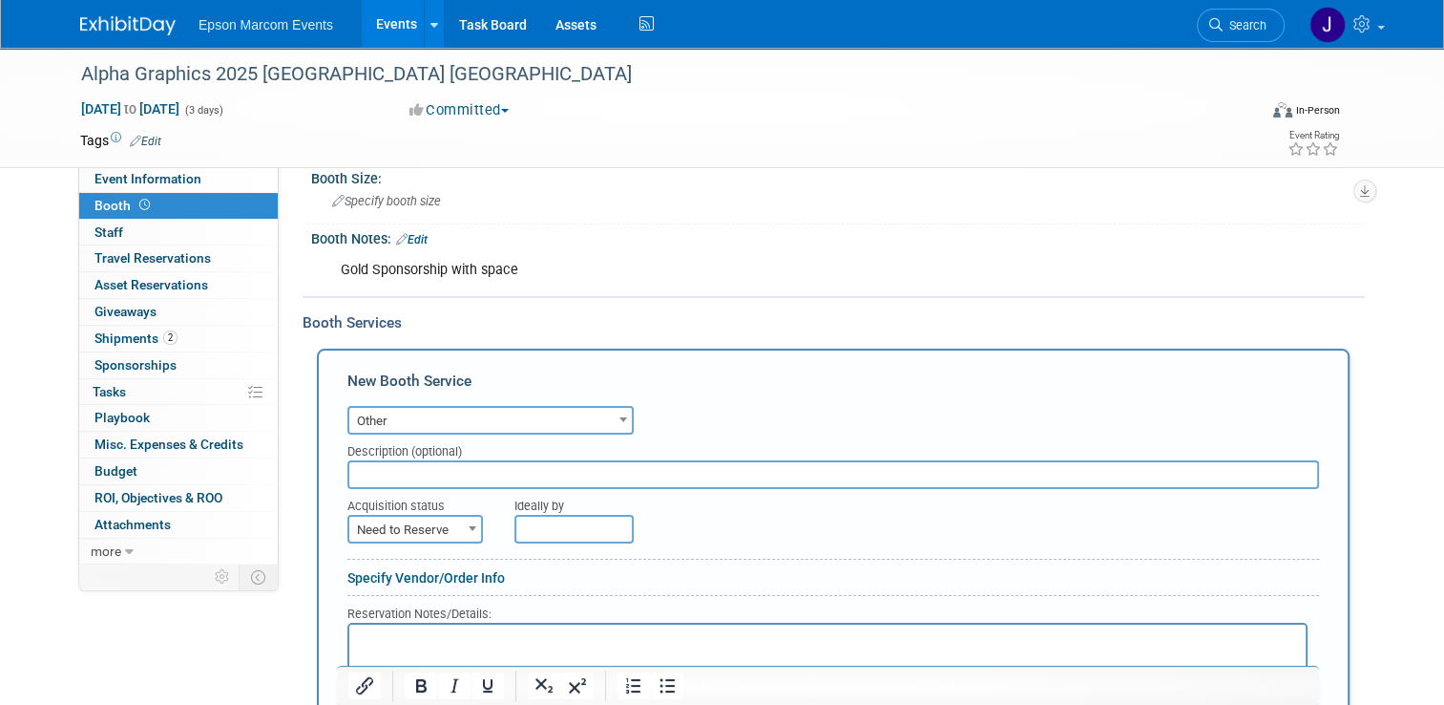
click at [429, 460] on input "text" at bounding box center [833, 474] width 972 height 29
click at [381, 473] on input "FedEx Knives and Scissors" at bounding box center [833, 474] width 972 height 29
type input "FedEx Supplies Knives and Scissors"
click at [463, 527] on span at bounding box center [472, 528] width 19 height 25
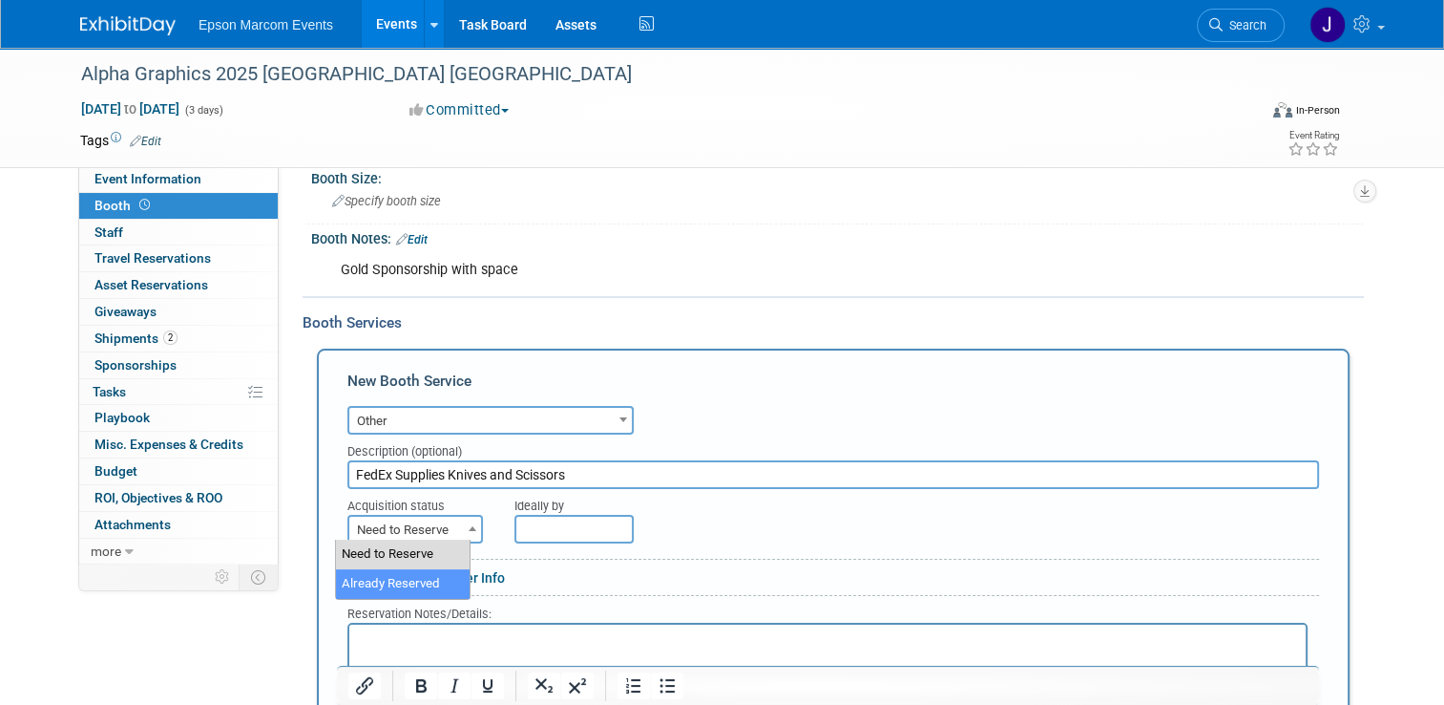
select select "2"
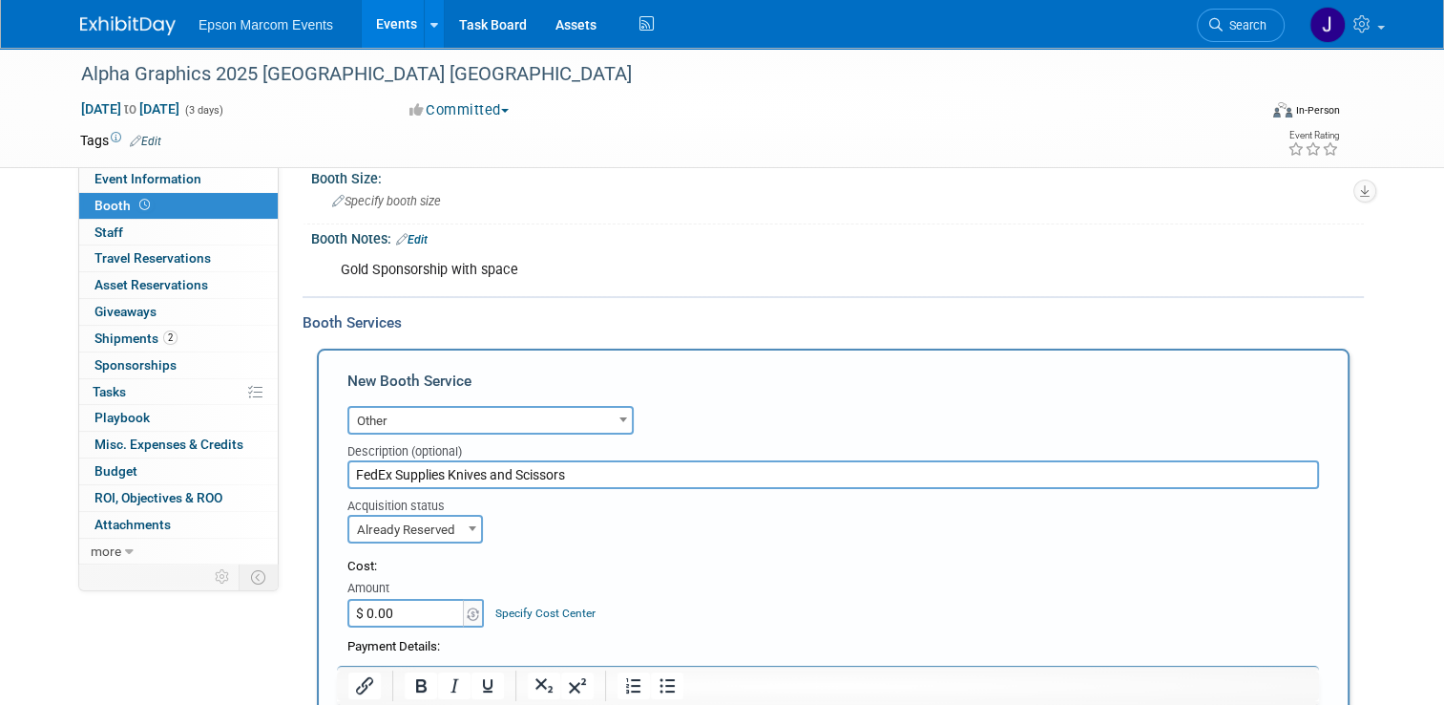
click at [412, 604] on input "$ 0.00" at bounding box center [406, 613] width 119 height 29
type input "$ 30.73"
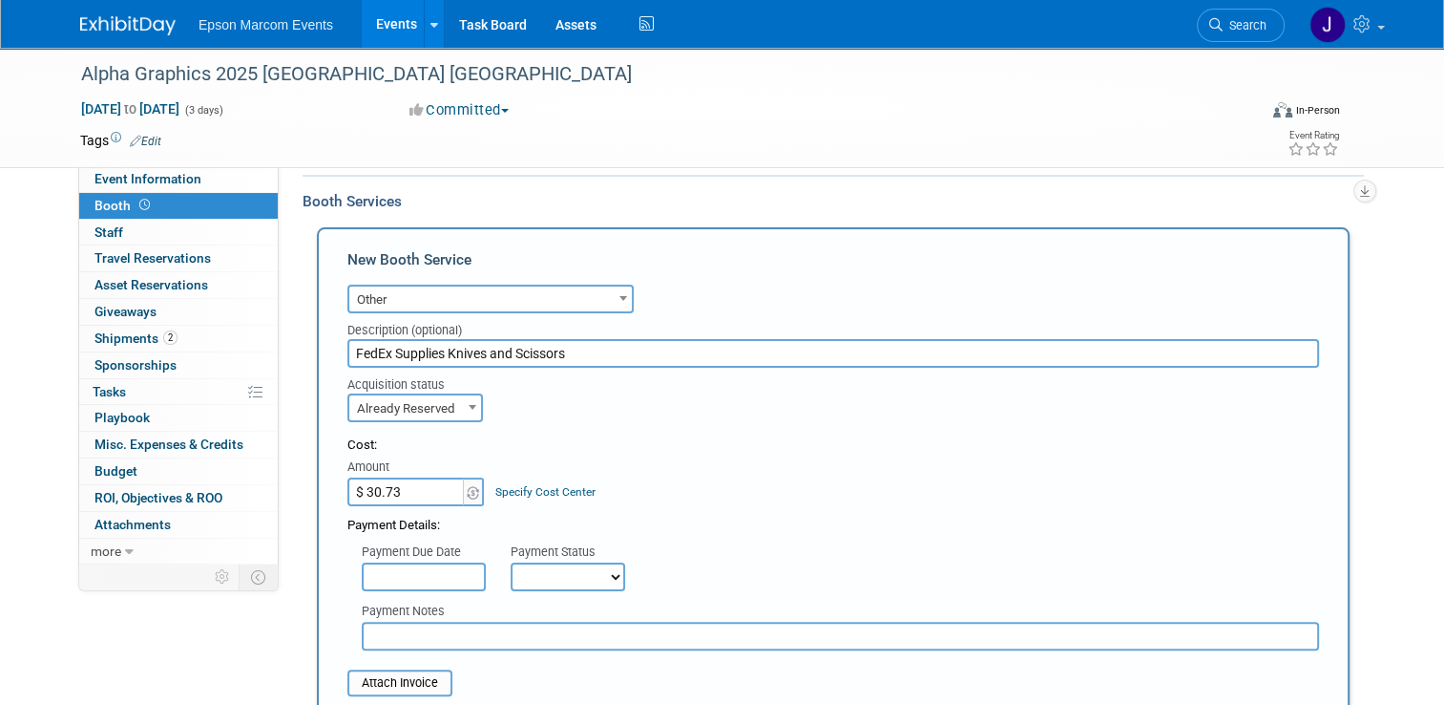
scroll to position [368, 0]
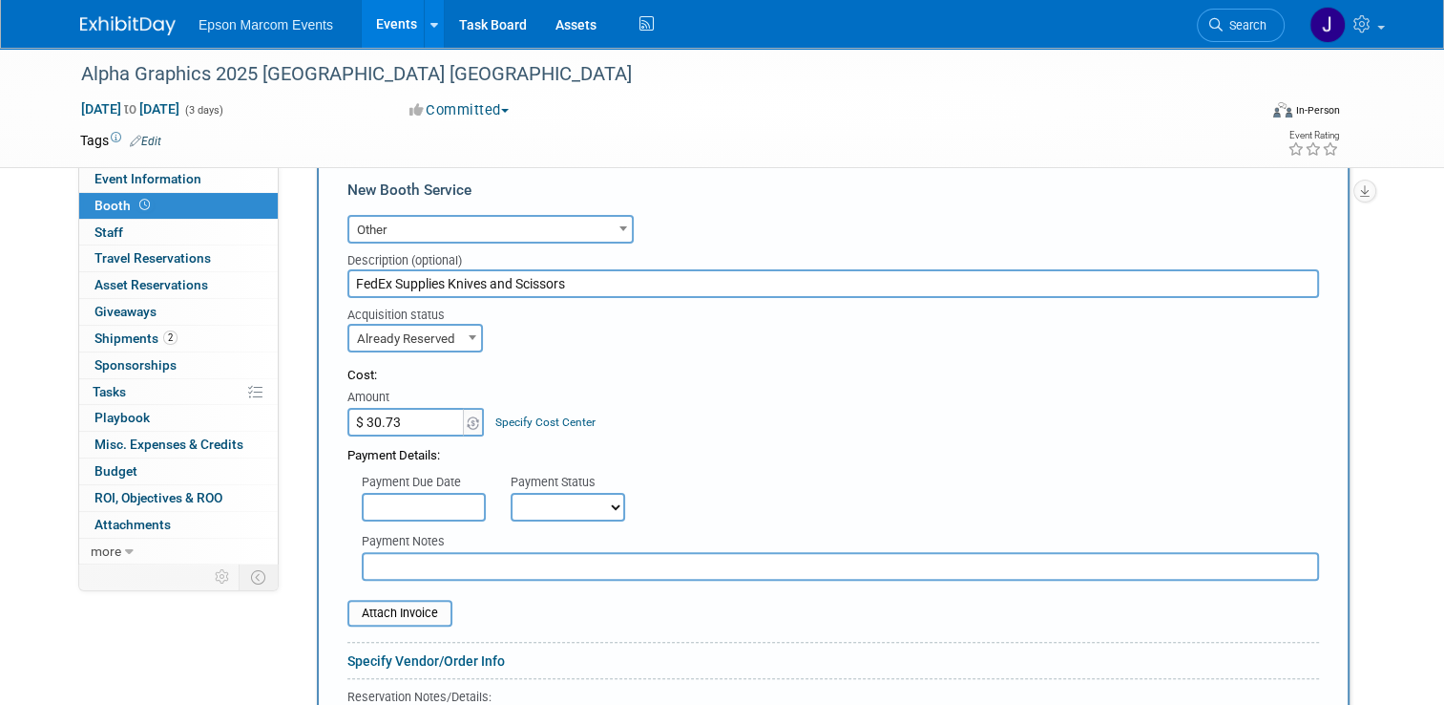
click at [523, 494] on select "Not Paid Yet Partially Paid Paid in Full" at bounding box center [568, 507] width 115 height 29
select select "1"
click at [511, 493] on select "Not Paid Yet Partially Paid Paid in Full" at bounding box center [568, 507] width 115 height 29
click at [458, 565] on input "text" at bounding box center [841, 566] width 958 height 29
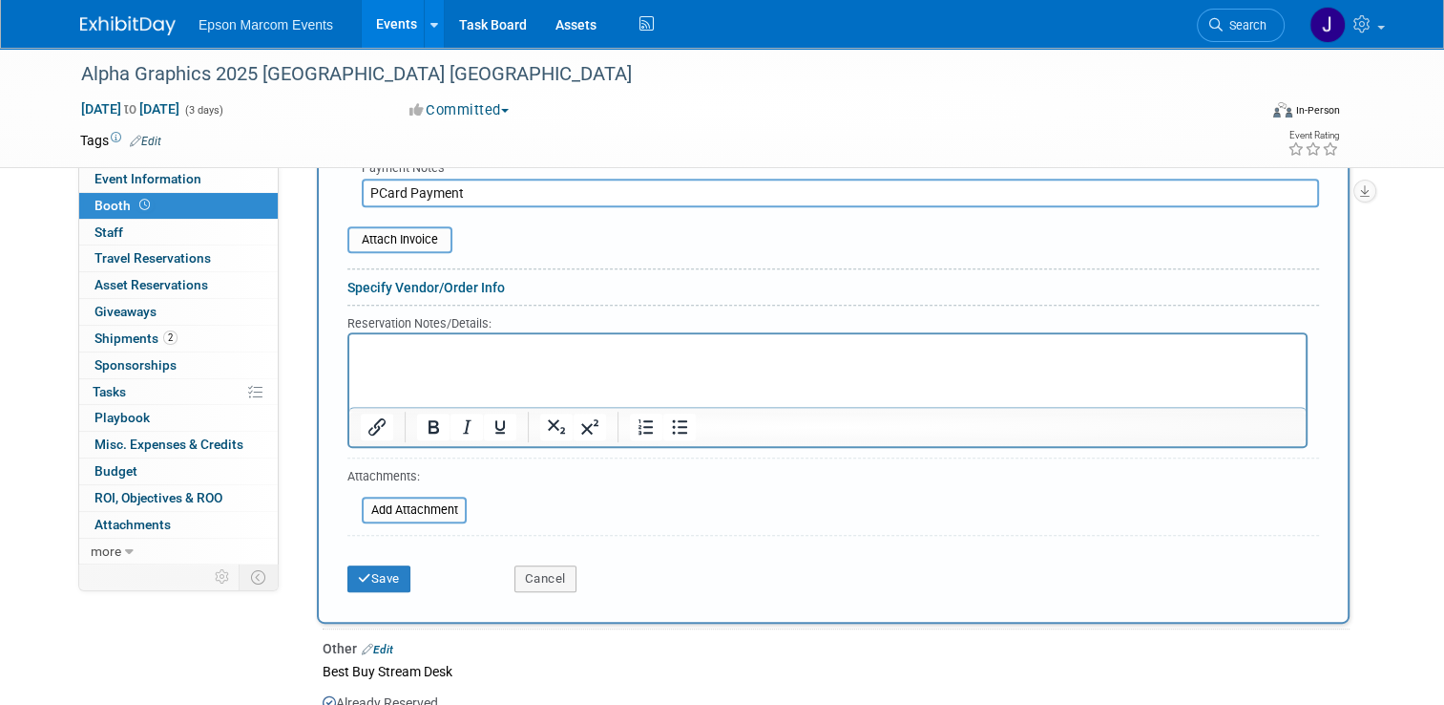
scroll to position [749, 0]
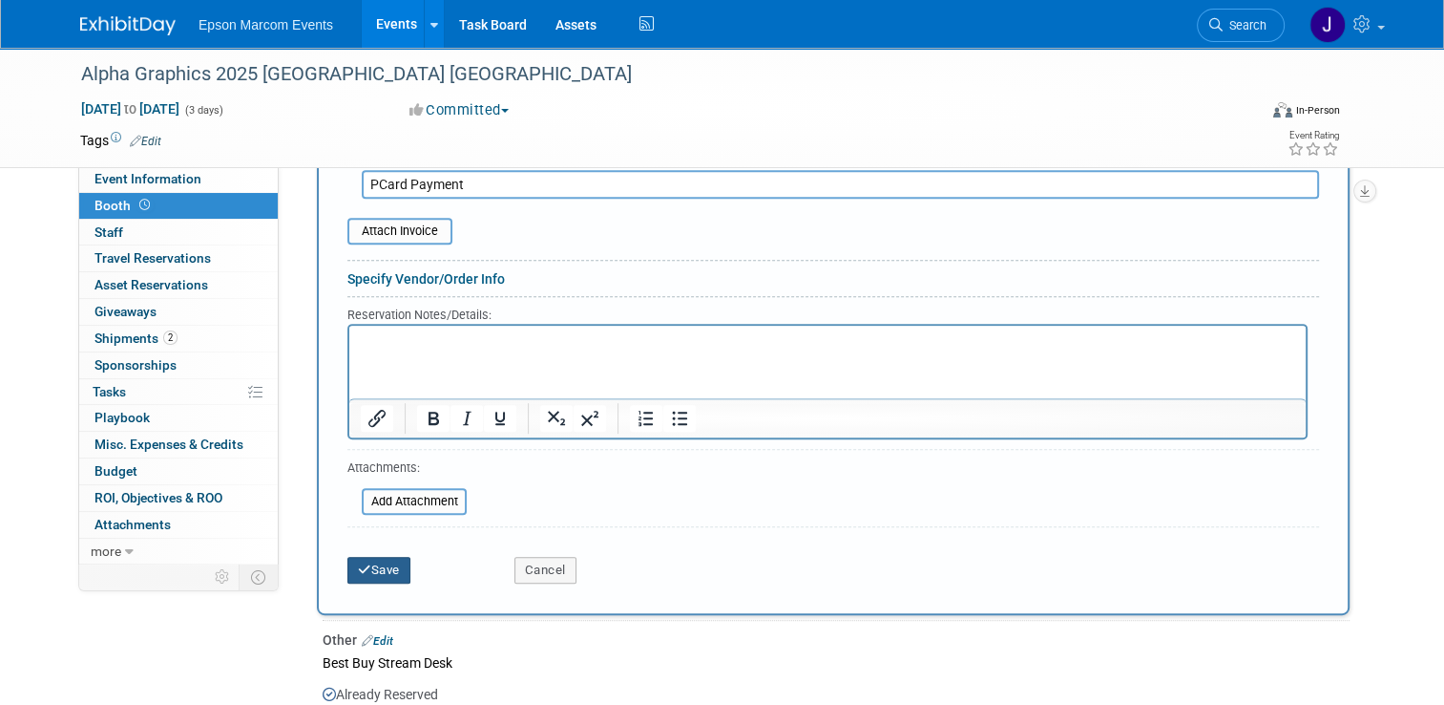
type input "PCard Payment"
click at [386, 559] on button "Save" at bounding box center [378, 570] width 63 height 27
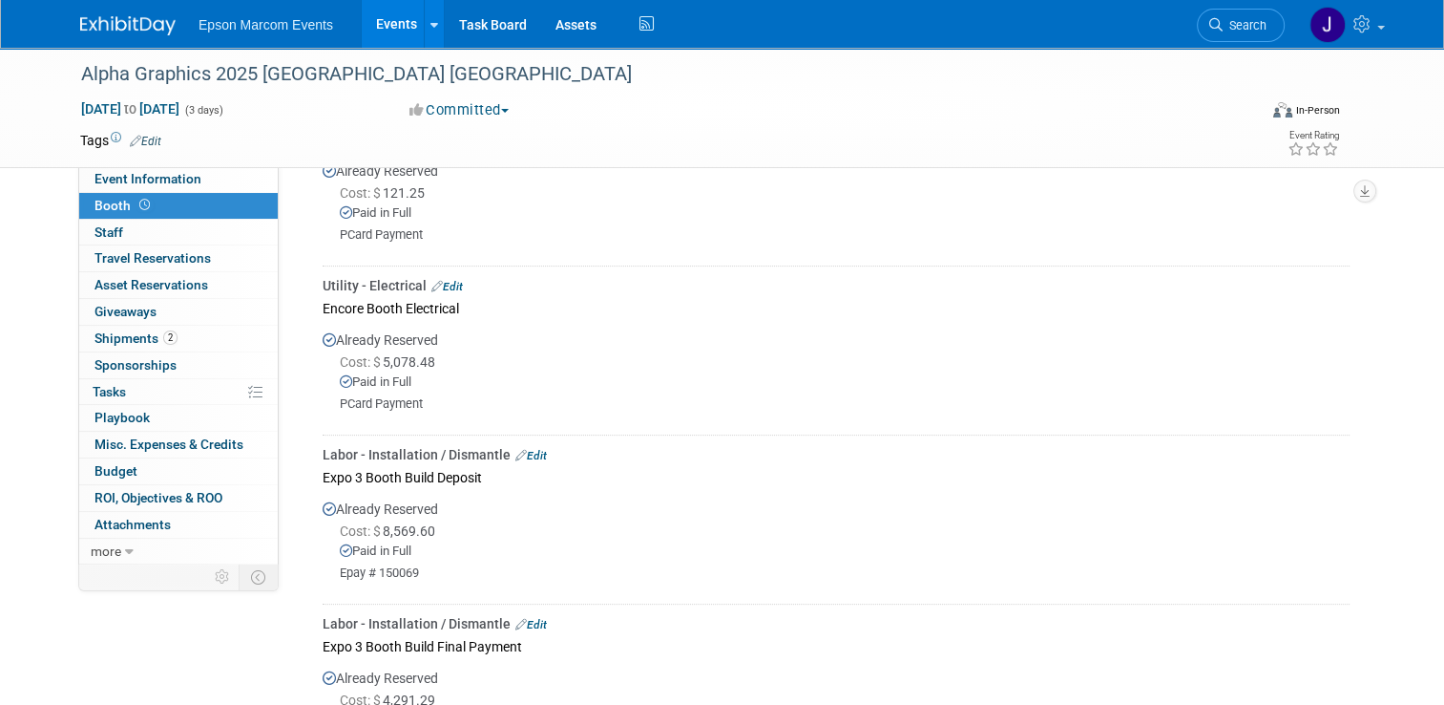
scroll to position [155, 0]
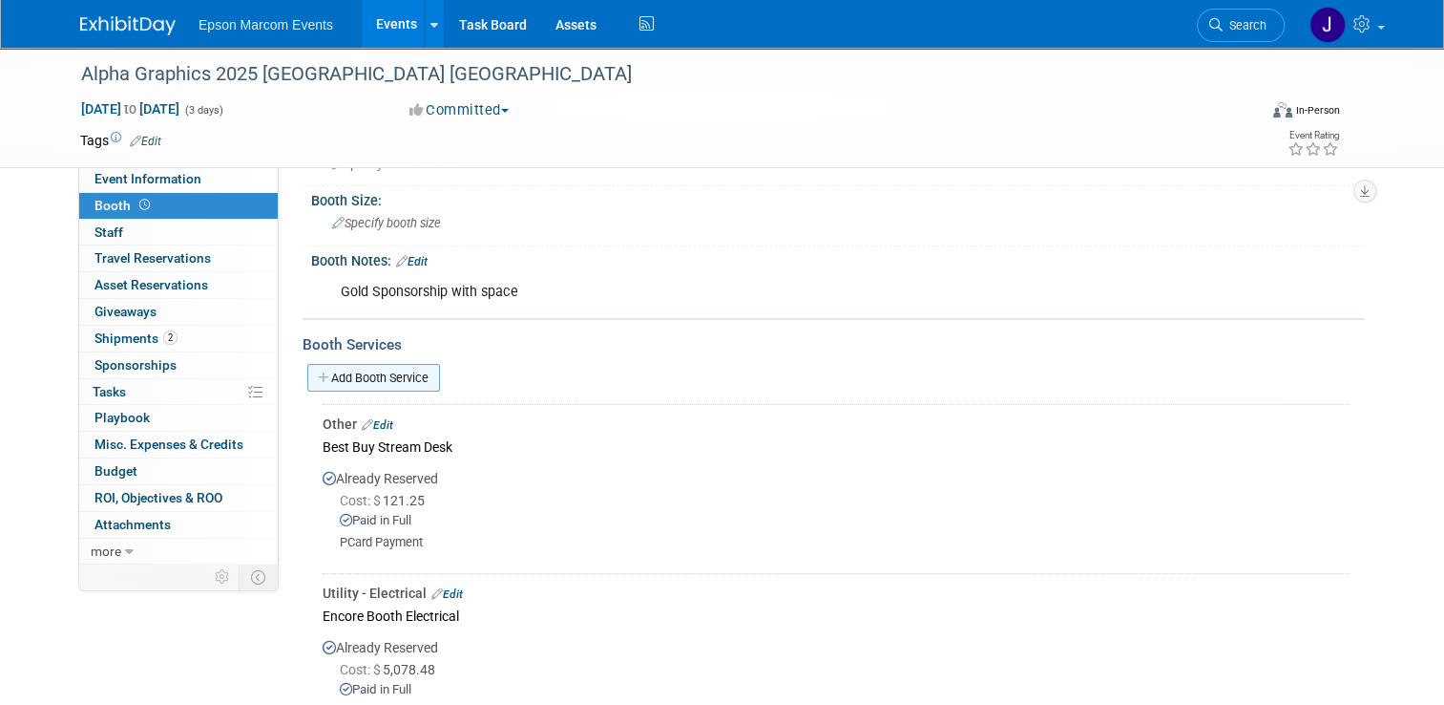
click at [402, 374] on link "Add Booth Service" at bounding box center [373, 378] width 133 height 28
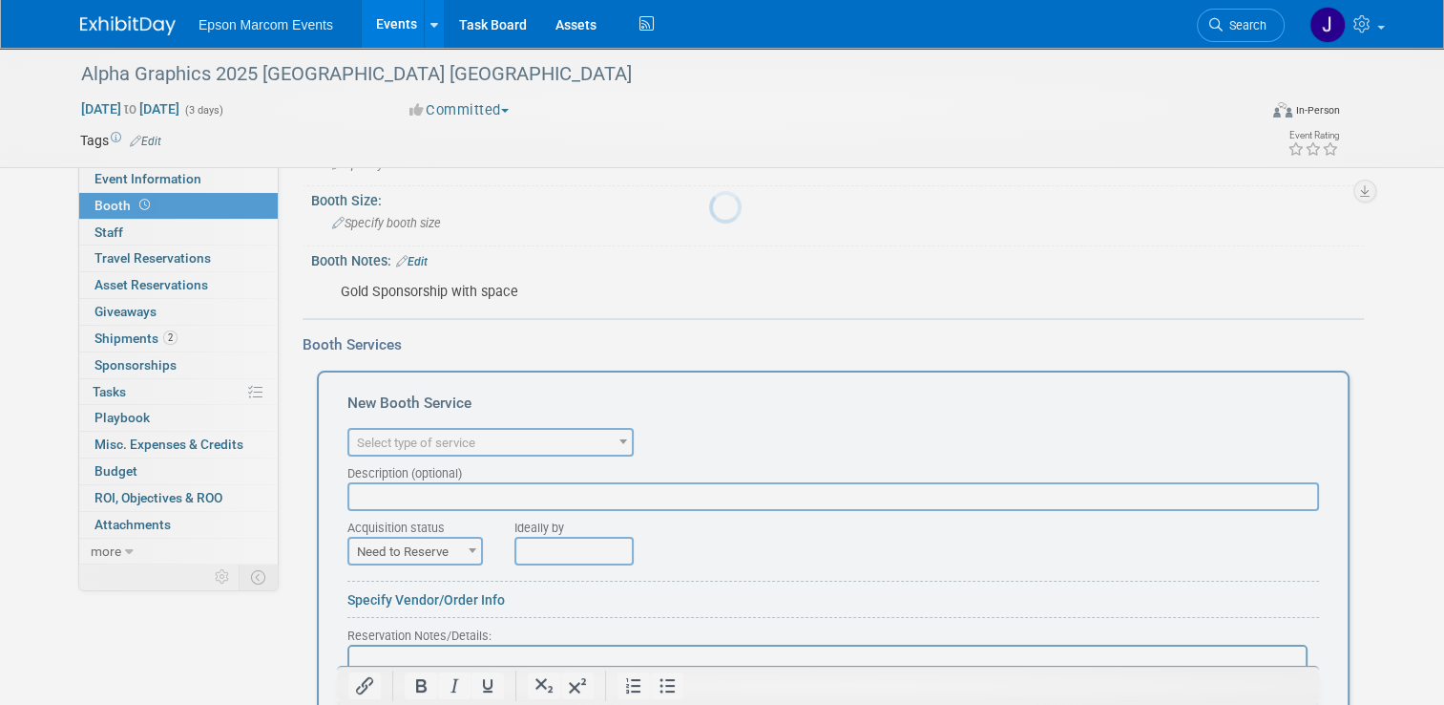
scroll to position [0, 0]
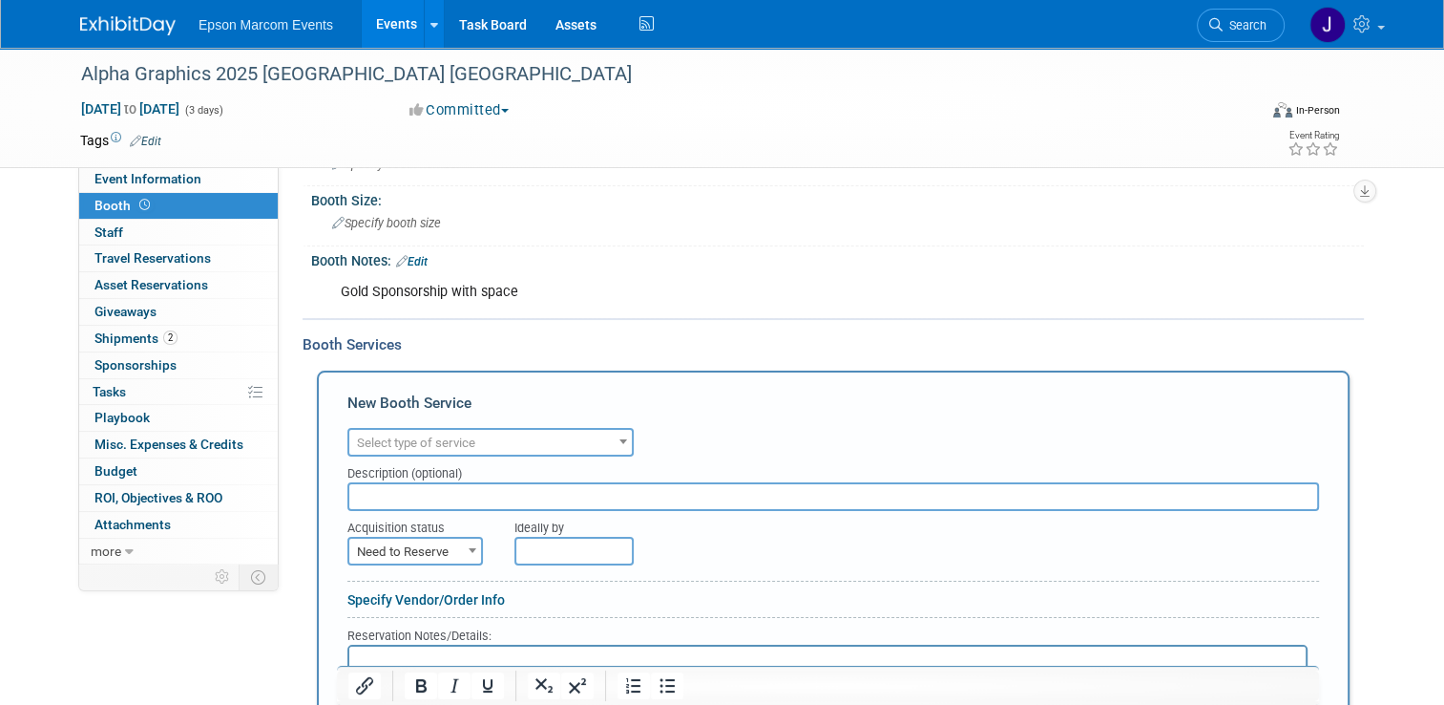
click at [458, 435] on span "Select type of service" at bounding box center [416, 442] width 118 height 14
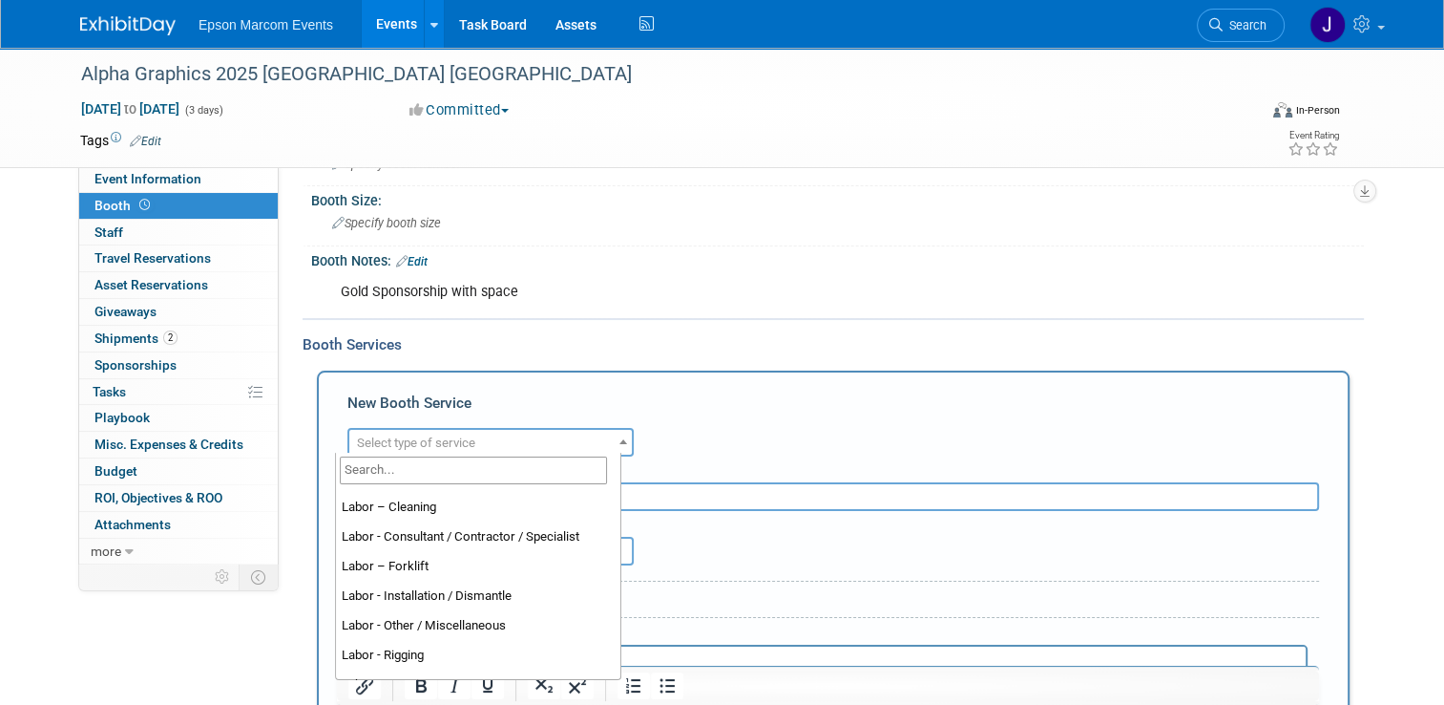
scroll to position [137, 0]
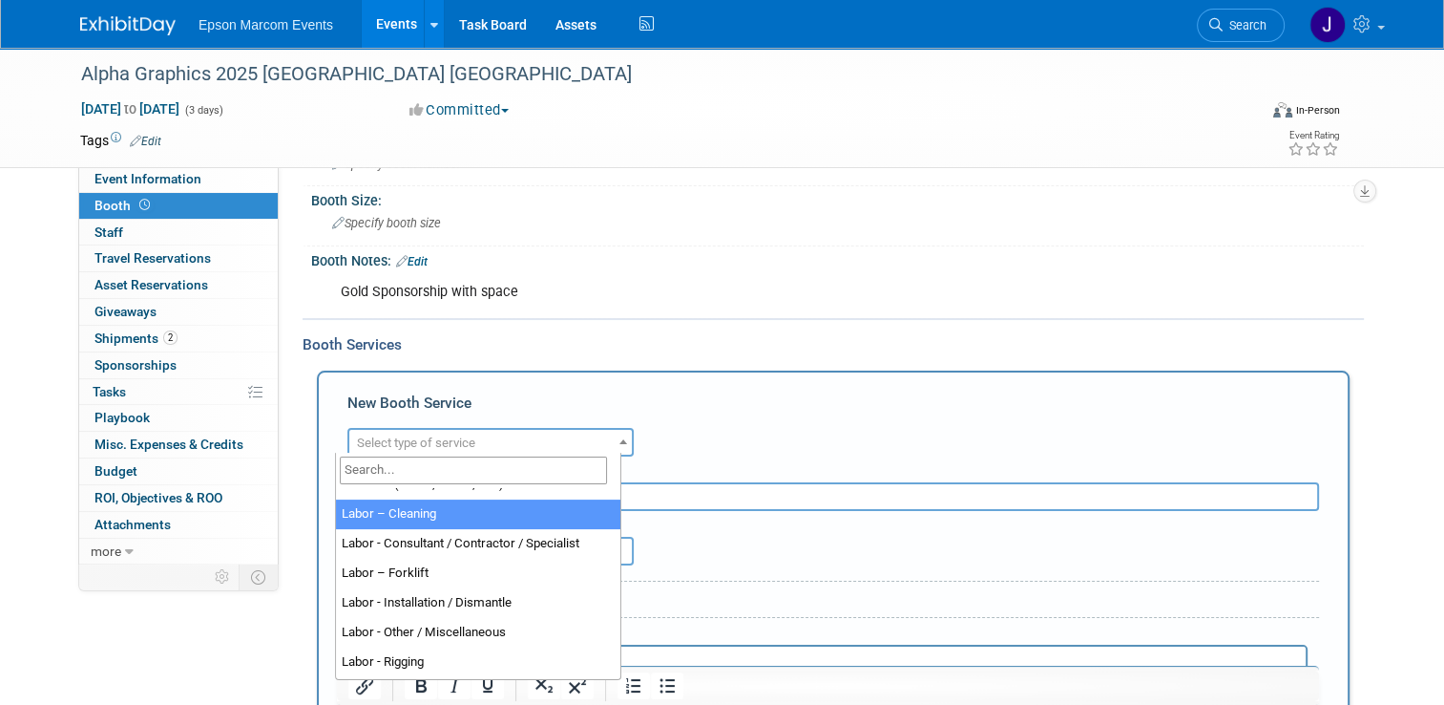
select select "14"
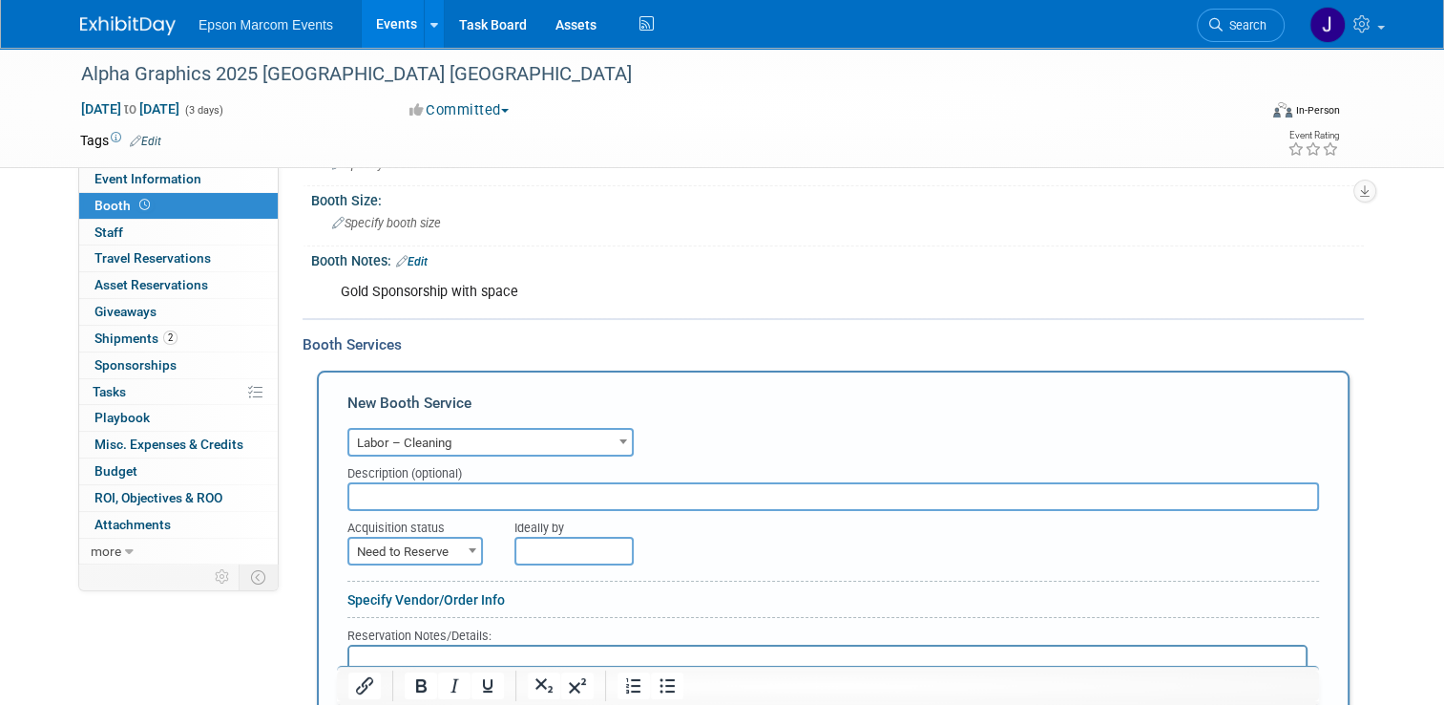
click at [472, 491] on input "text" at bounding box center [833, 496] width 972 height 29
type input "[PERSON_NAME] Cleaning"
click at [447, 543] on span "Need to Reserve" at bounding box center [415, 551] width 132 height 27
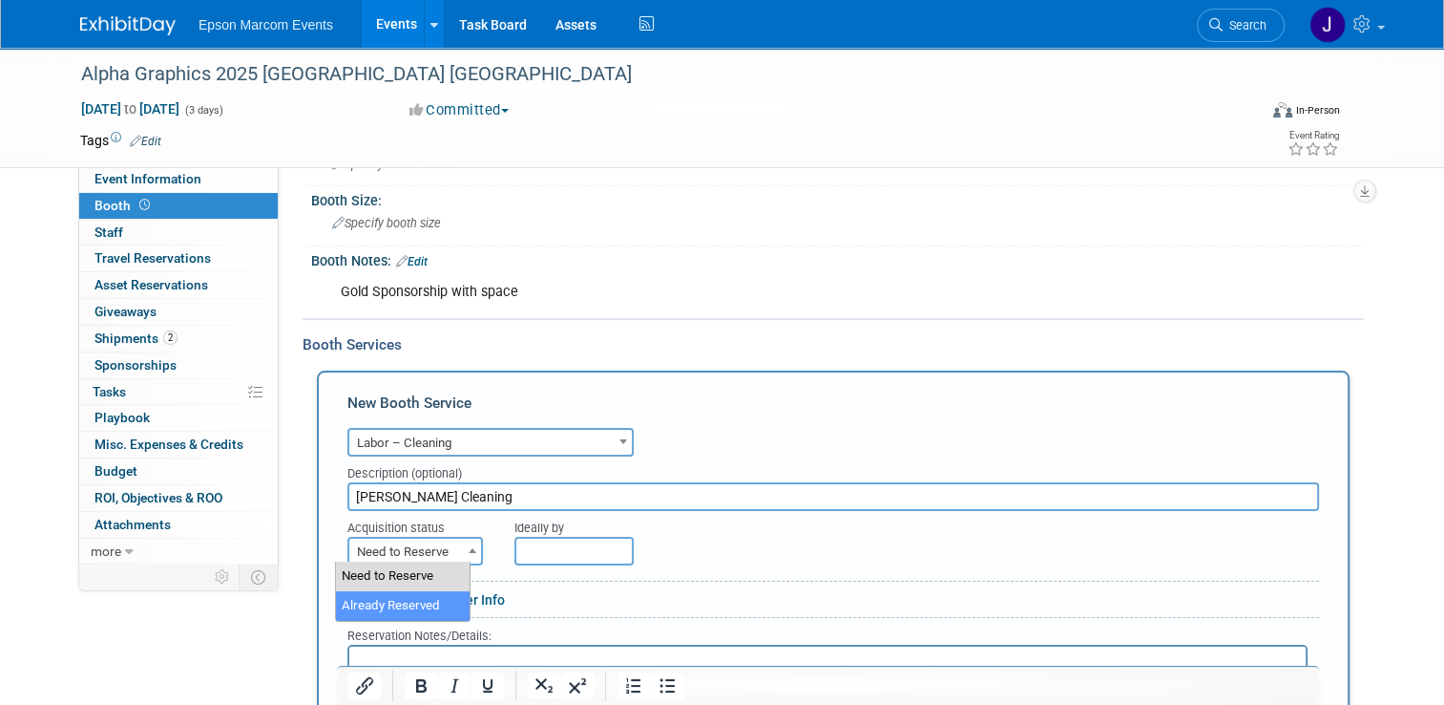
select select "2"
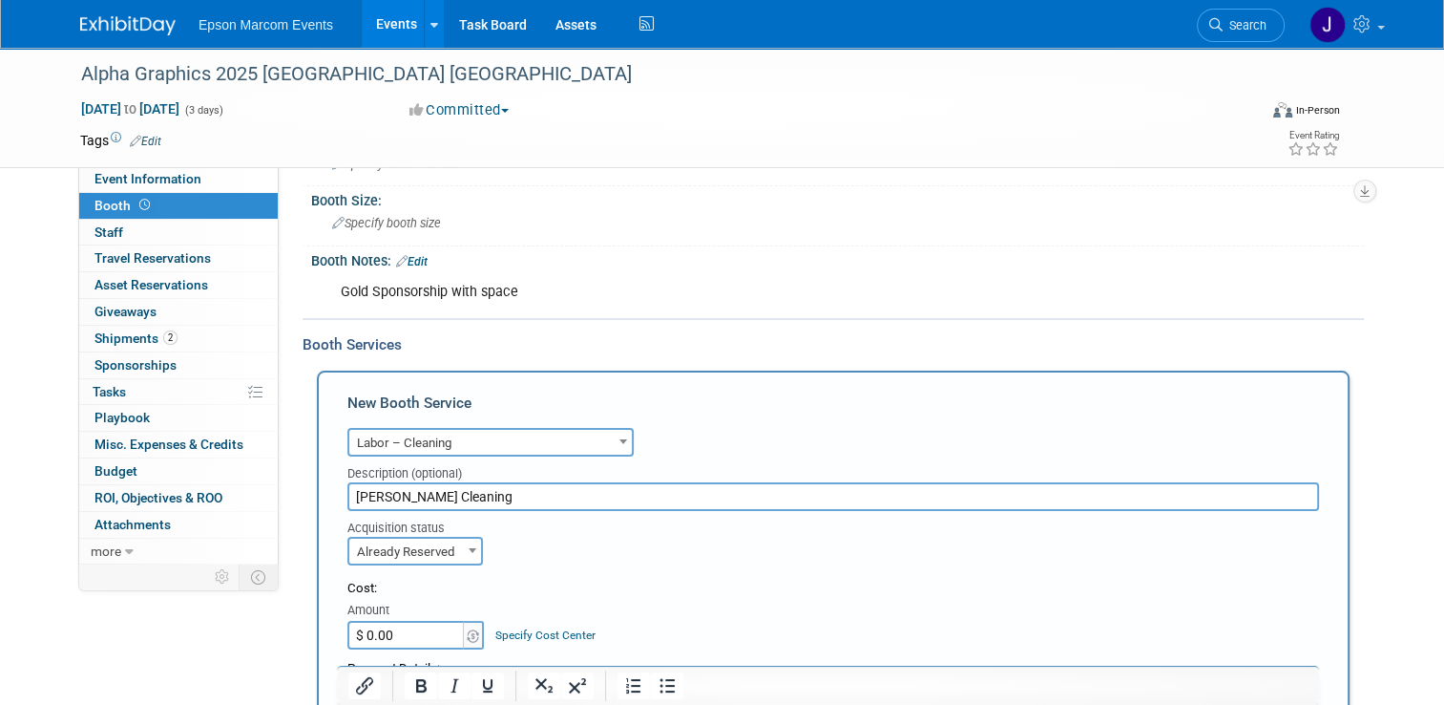
click at [410, 626] on input "$ 0.00" at bounding box center [406, 635] width 119 height 29
type input "$ 880.00"
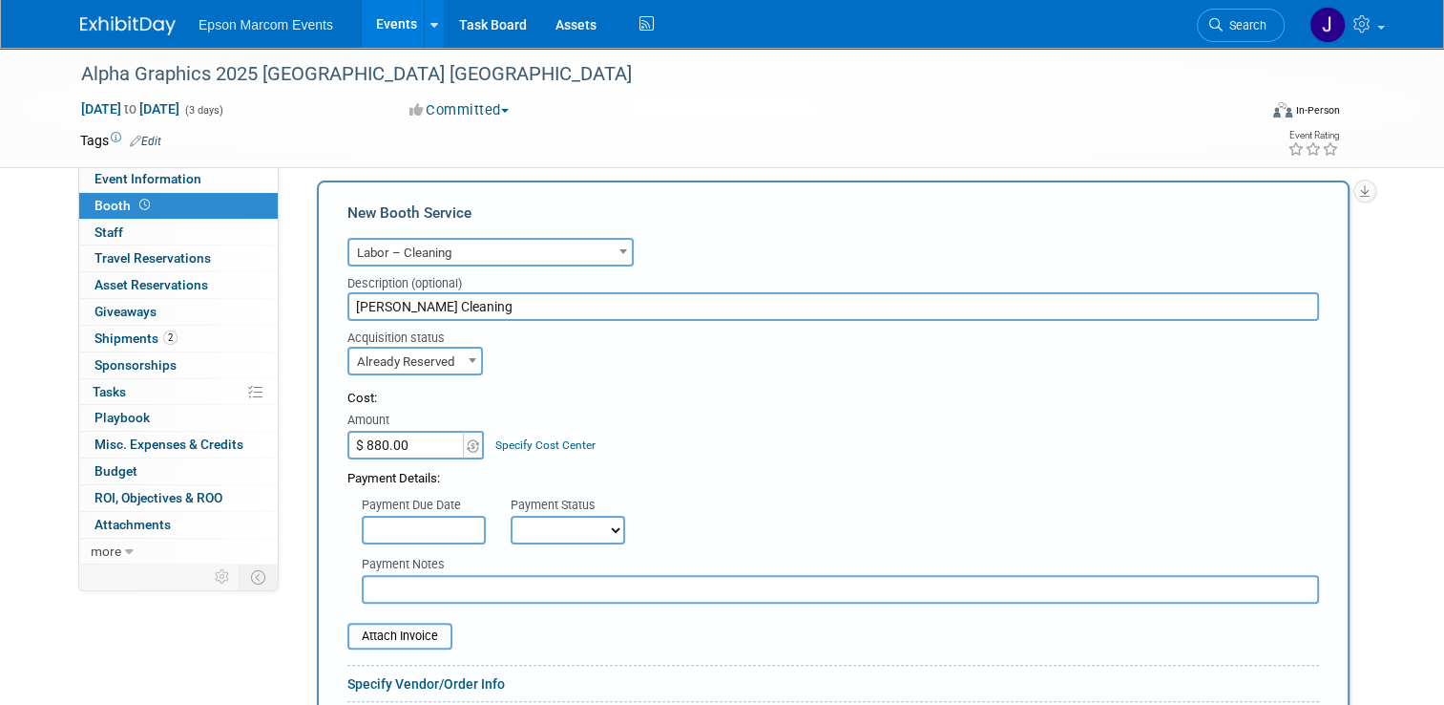
scroll to position [346, 0]
click at [540, 526] on select "Not Paid Yet Partially Paid Paid in Full" at bounding box center [568, 529] width 115 height 29
select select "1"
click at [511, 515] on select "Not Paid Yet Partially Paid Paid in Full" at bounding box center [568, 529] width 115 height 29
click at [492, 590] on input "text" at bounding box center [841, 588] width 958 height 29
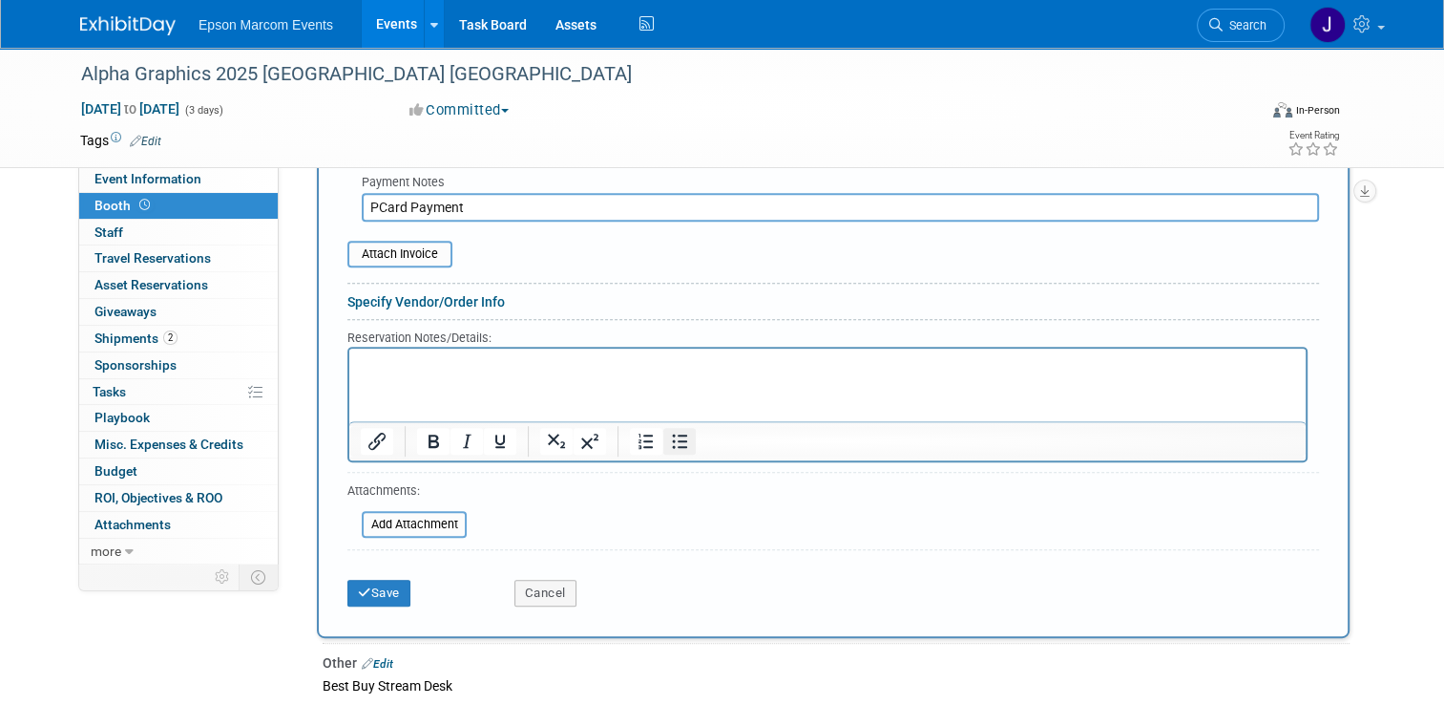
scroll to position [727, 0]
type input "PCard Payment"
click at [381, 579] on button "Save" at bounding box center [378, 592] width 63 height 27
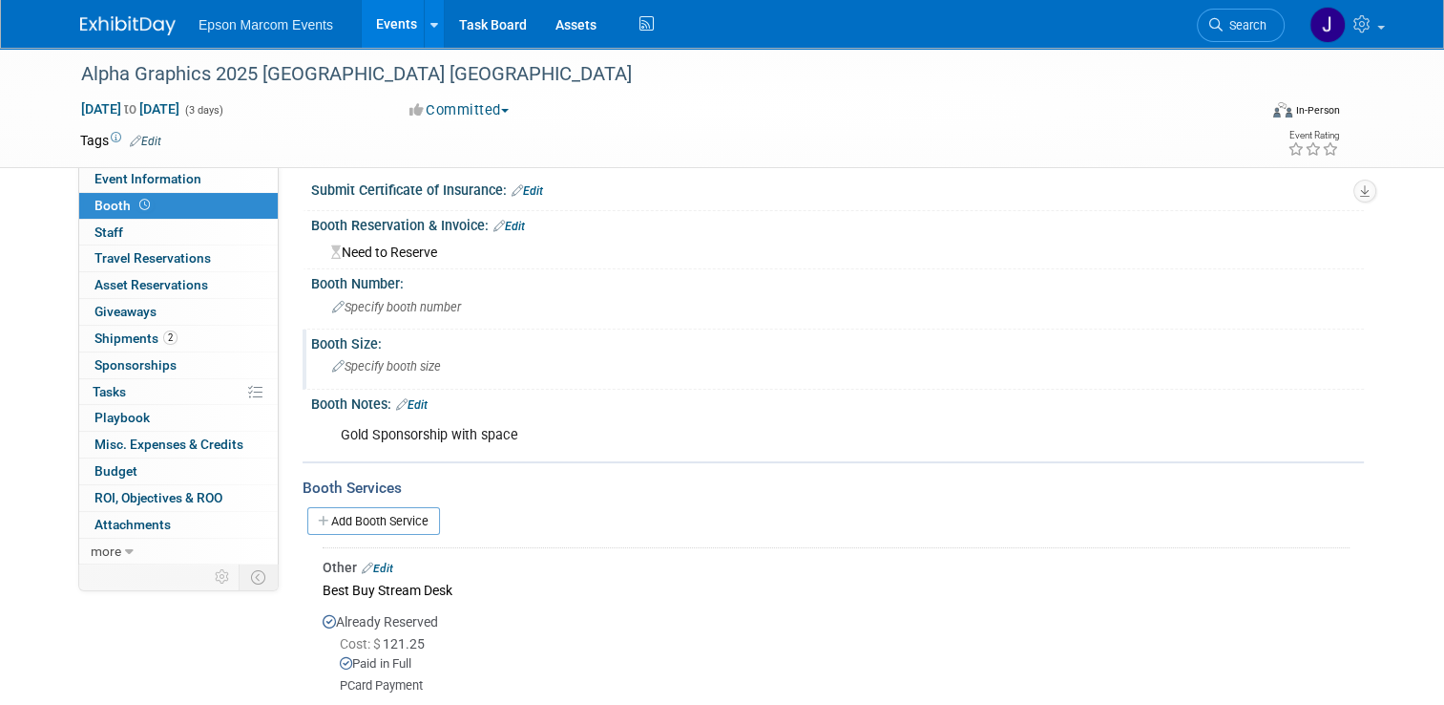
scroll to position [0, 0]
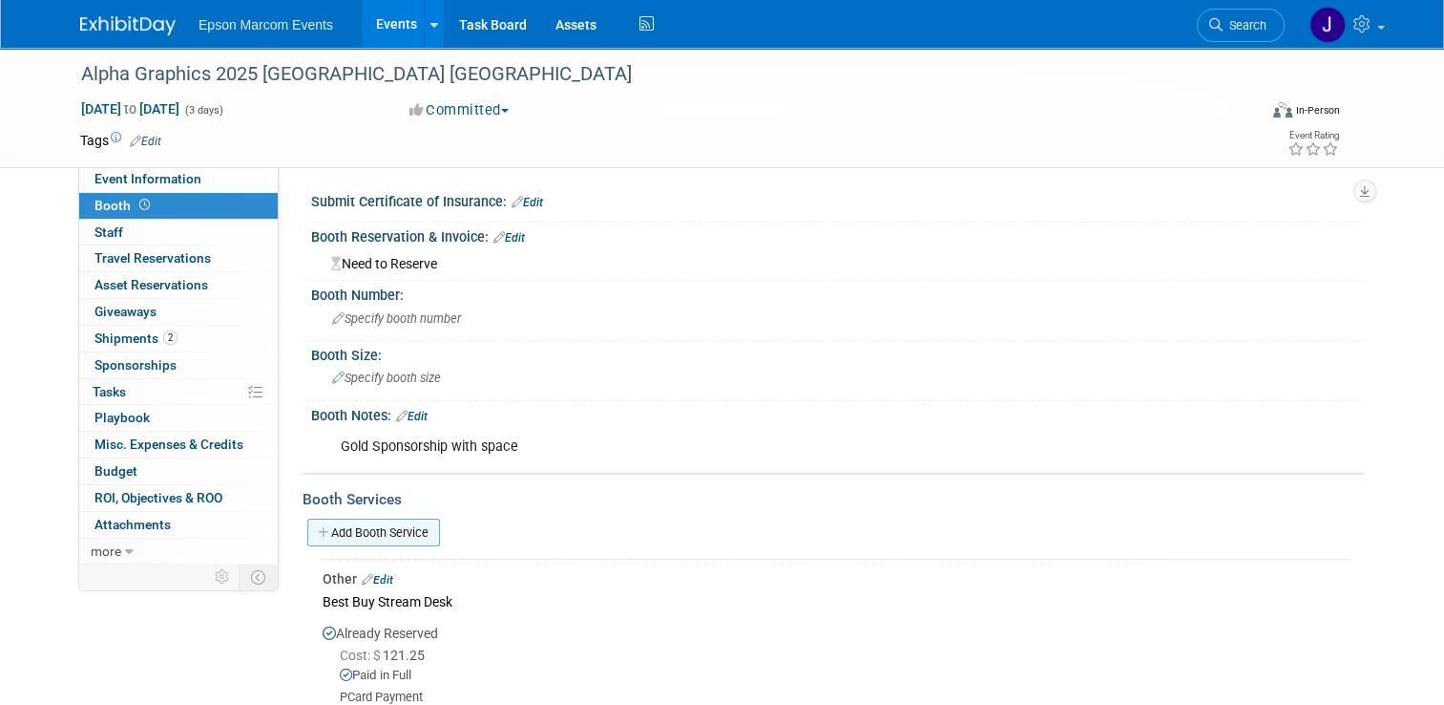
click at [407, 529] on link "Add Booth Service" at bounding box center [373, 532] width 133 height 28
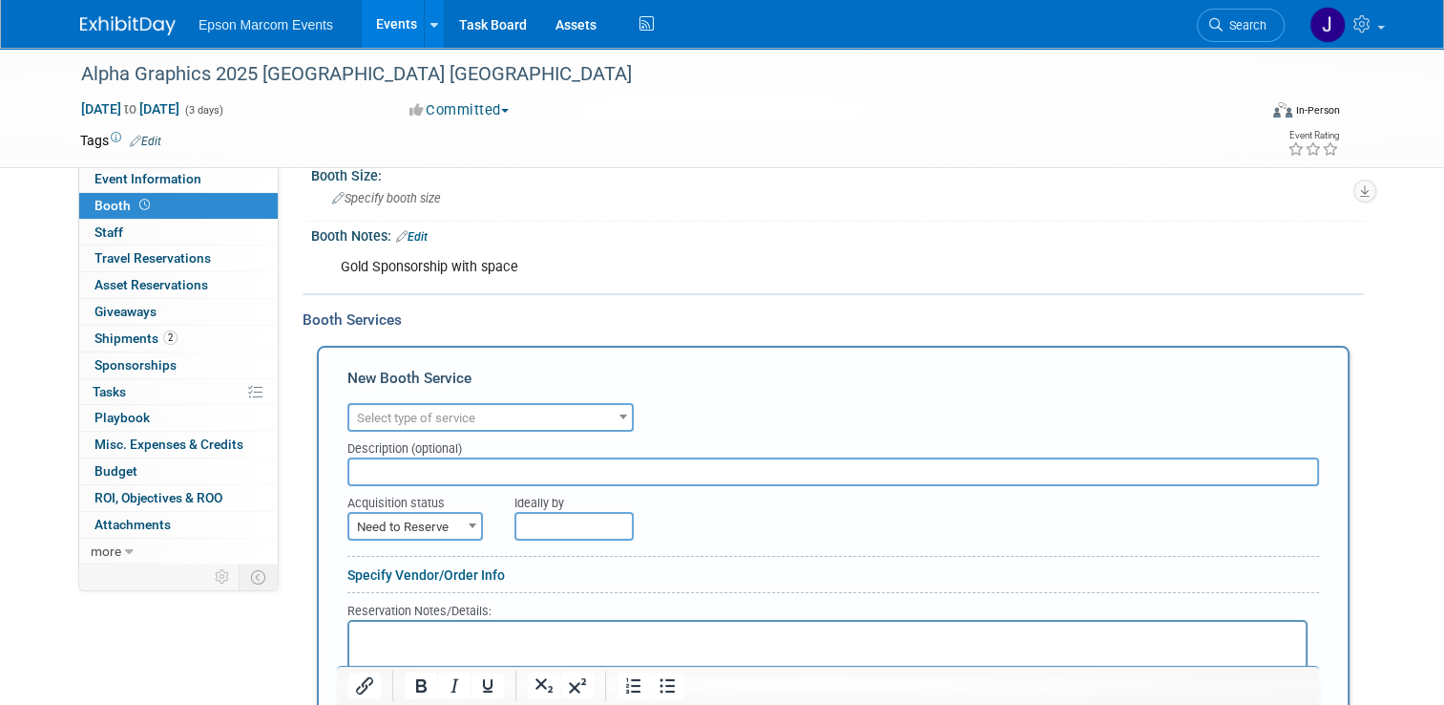
scroll to position [191, 0]
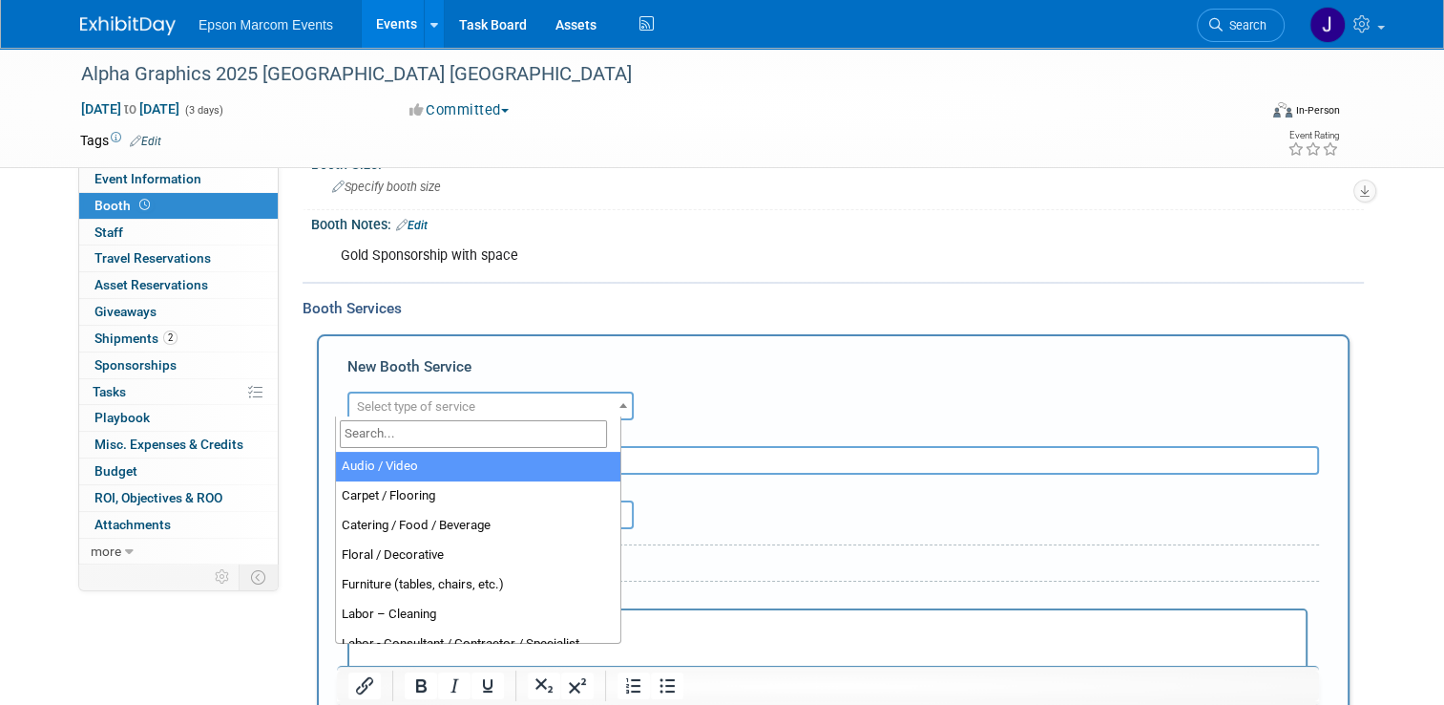
click at [508, 398] on span "Select type of service" at bounding box center [490, 406] width 283 height 27
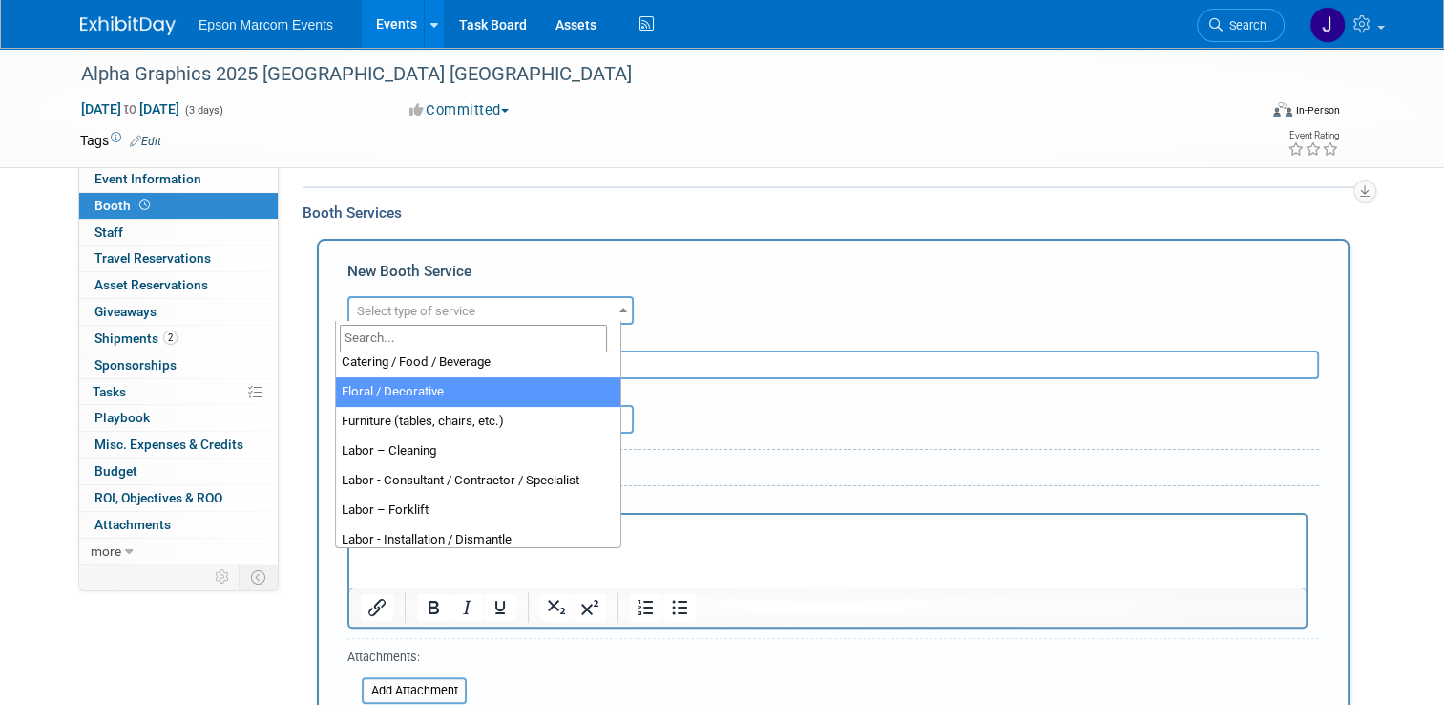
scroll to position [95, 0]
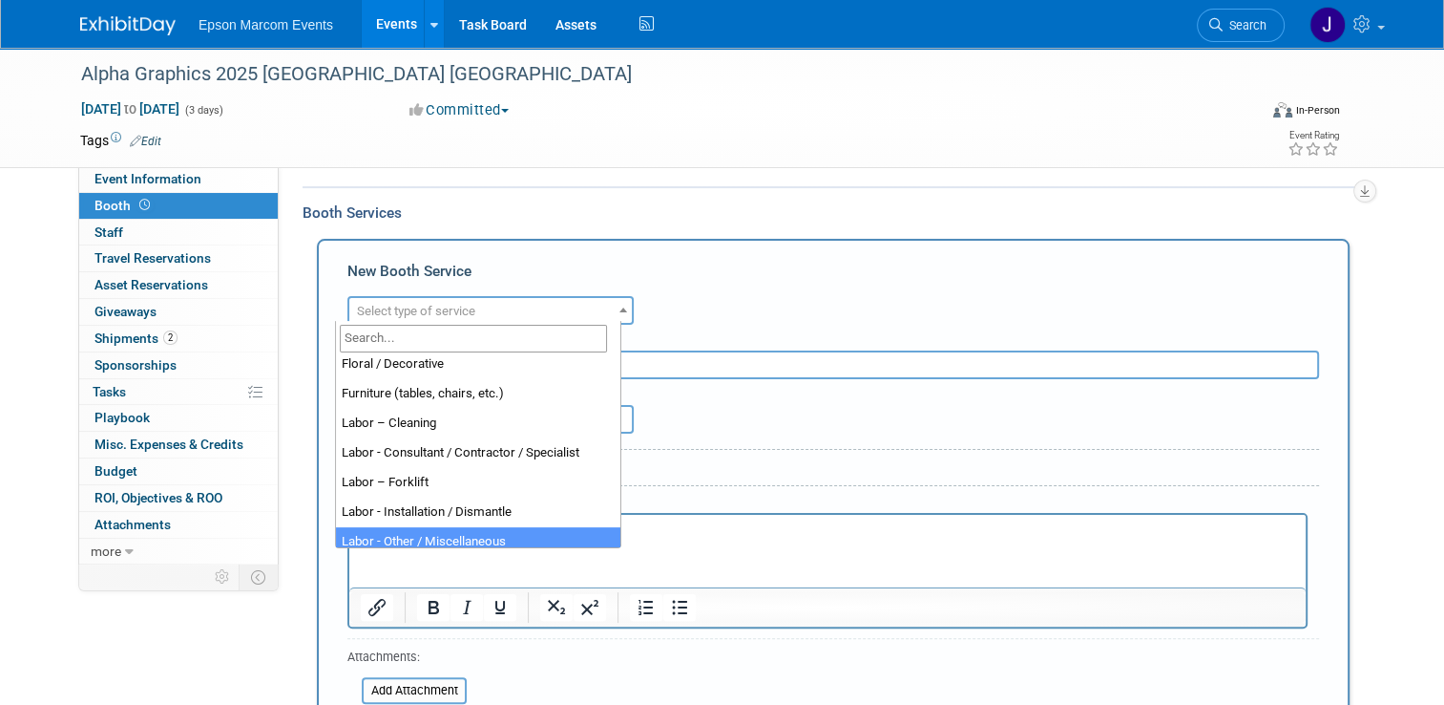
select select "19"
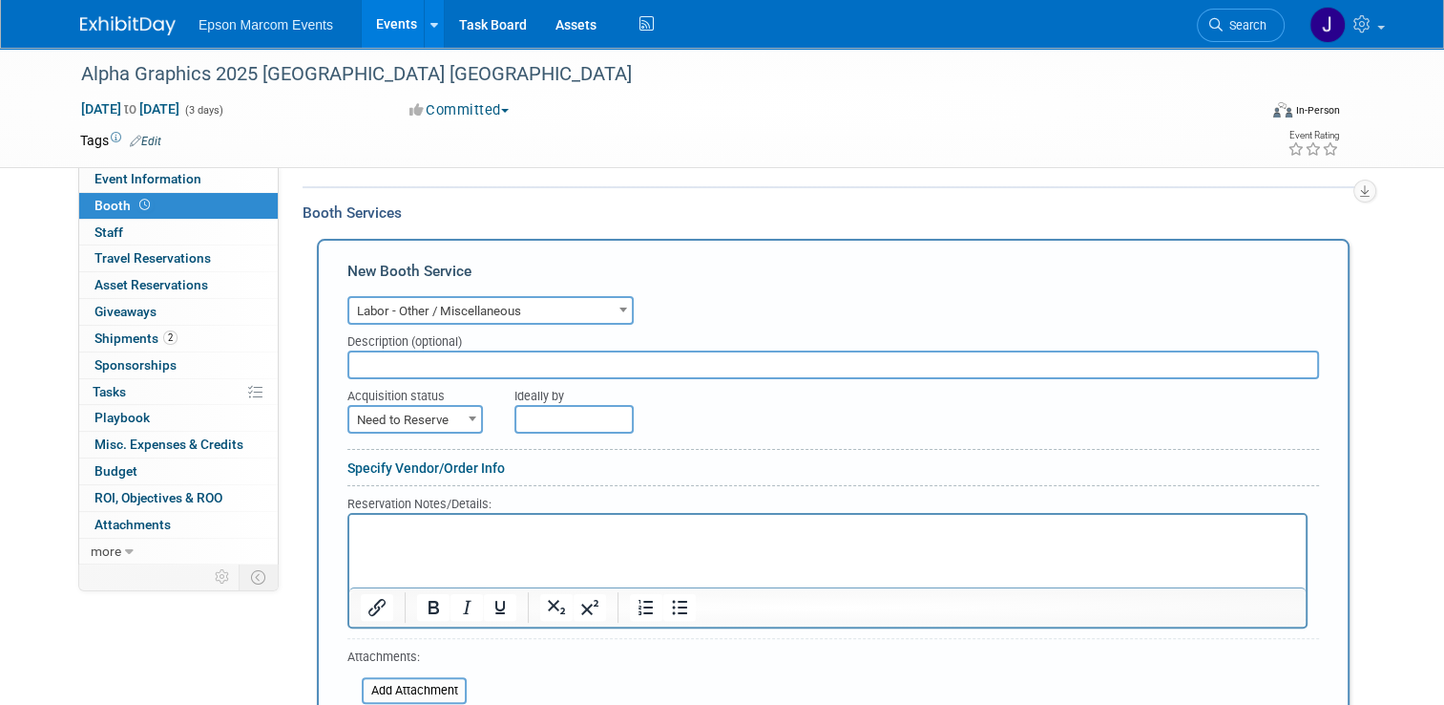
click at [454, 362] on input "text" at bounding box center [833, 364] width 972 height 29
type input "[PERSON_NAME] Decorators Labor and Material Handling"
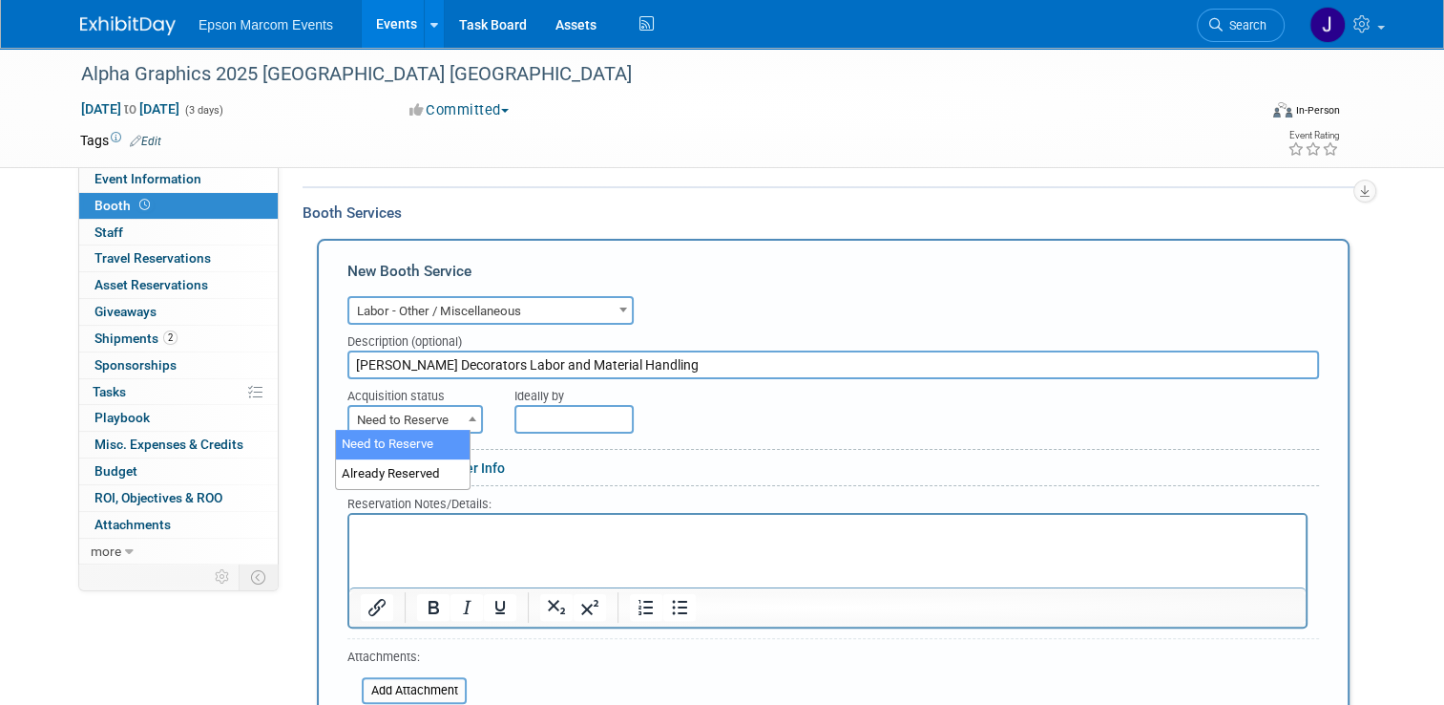
click at [445, 415] on span "Need to Reserve" at bounding box center [415, 420] width 132 height 27
select select "2"
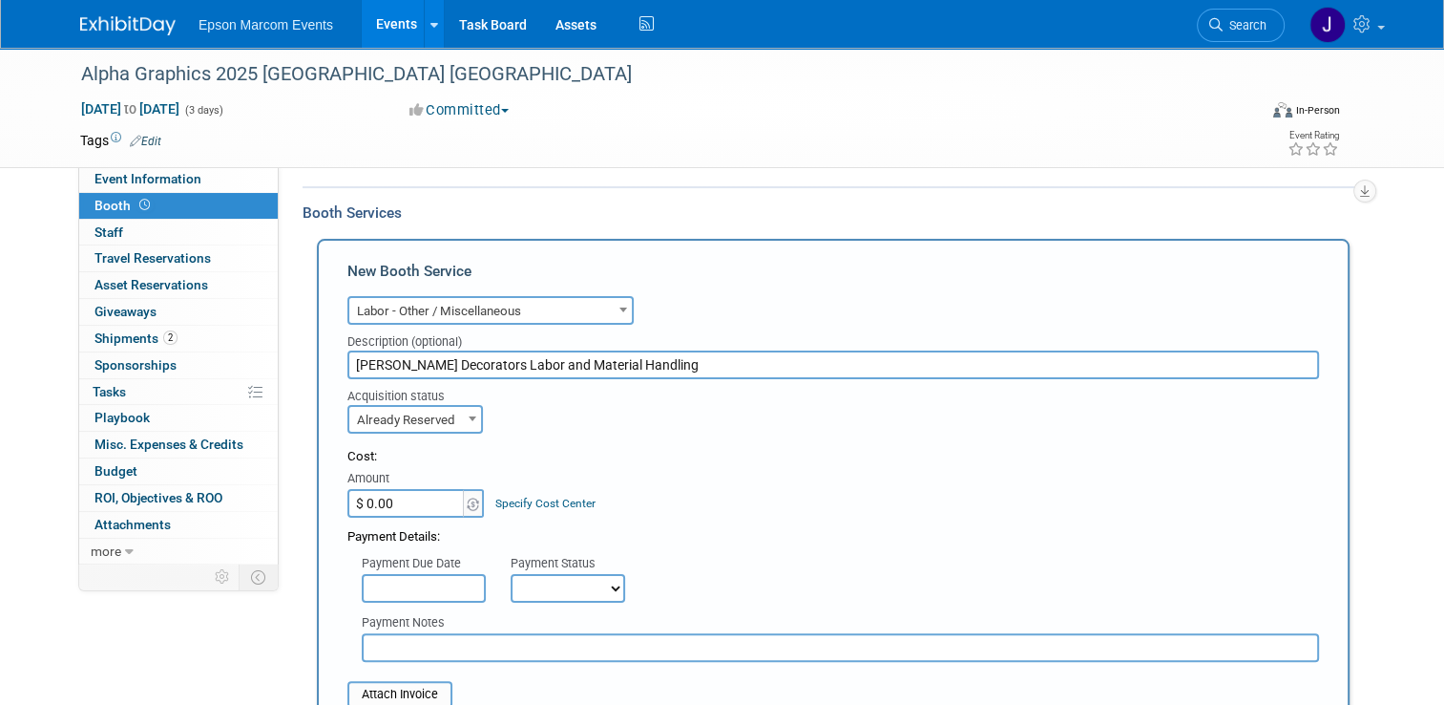
click at [433, 504] on input "$ 0.00" at bounding box center [406, 503] width 119 height 29
type input "$ 9,564.55"
click at [534, 579] on select "Not Paid Yet Partially Paid Paid in Full" at bounding box center [568, 588] width 115 height 29
select select "1"
click at [511, 574] on select "Not Paid Yet Partially Paid Paid in Full" at bounding box center [568, 588] width 115 height 29
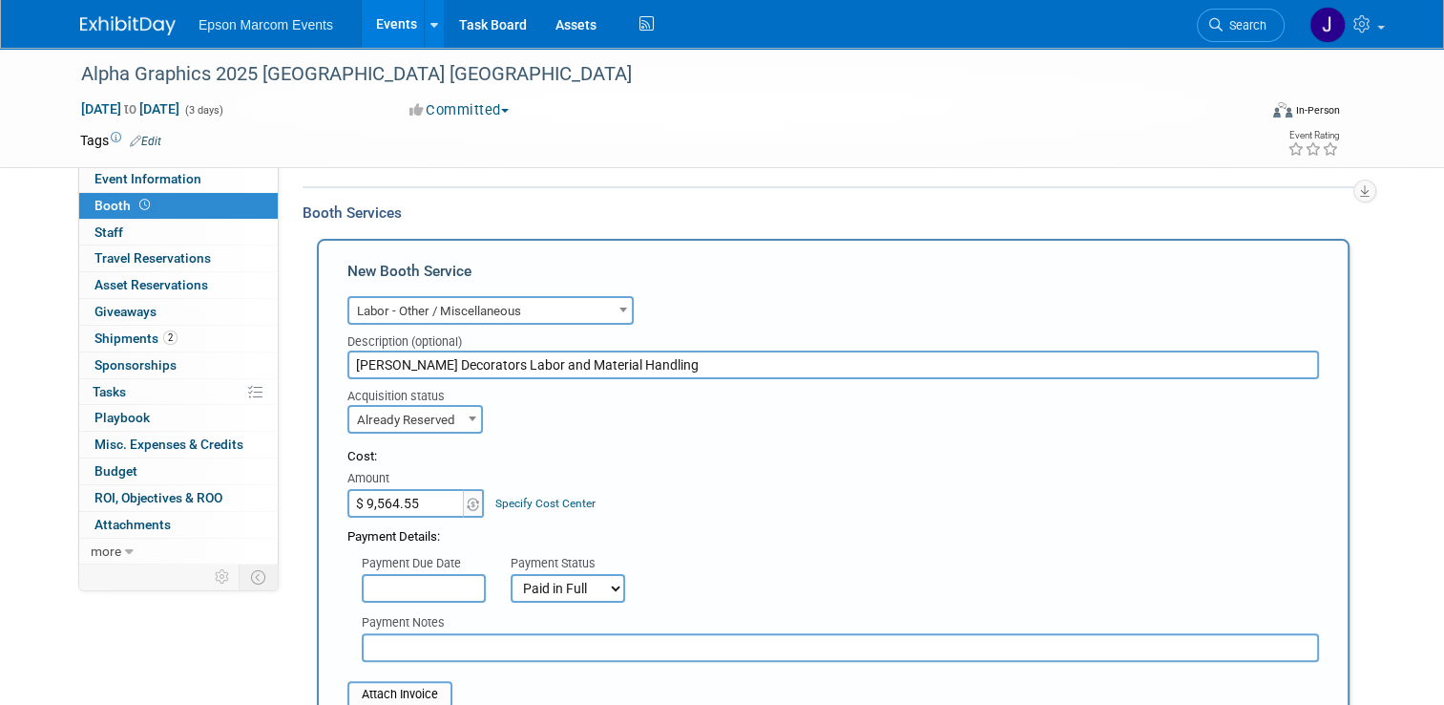
click at [493, 640] on input "text" at bounding box center [841, 647] width 958 height 29
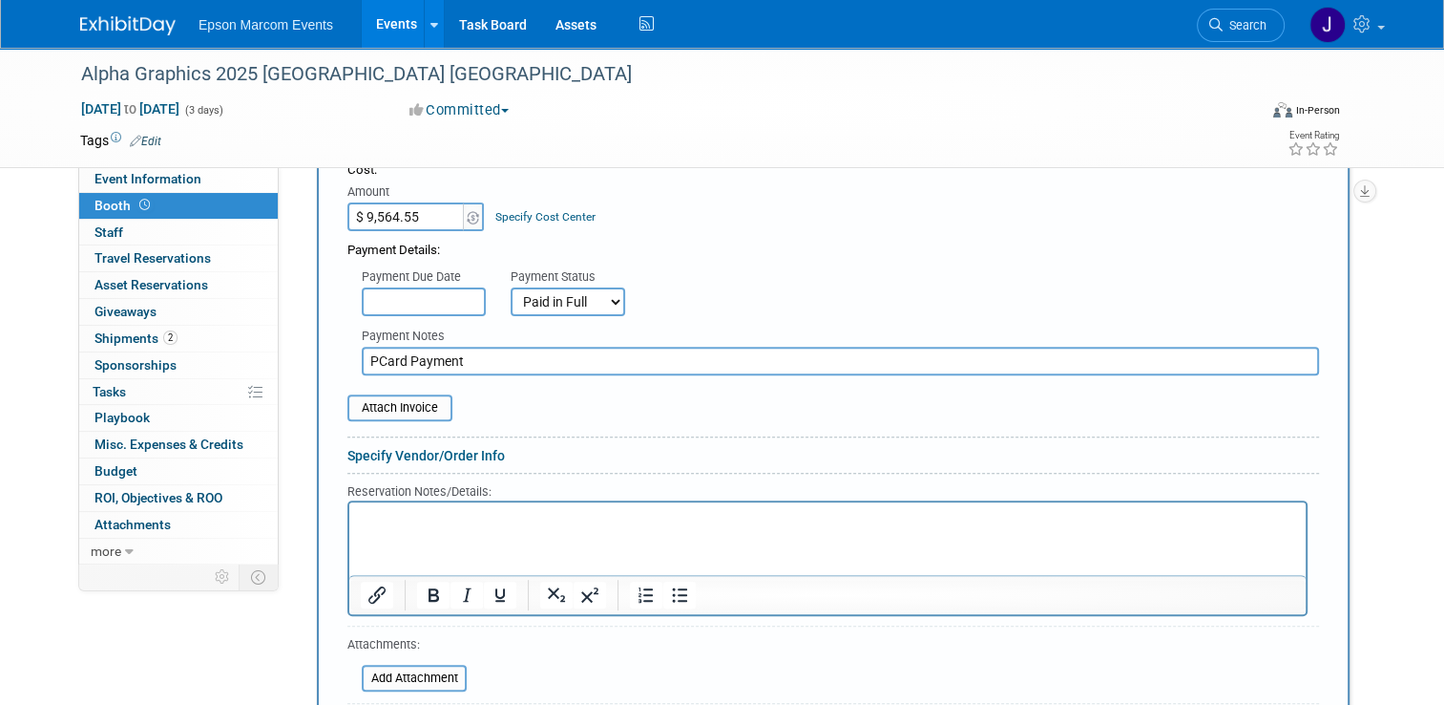
scroll to position [668, 0]
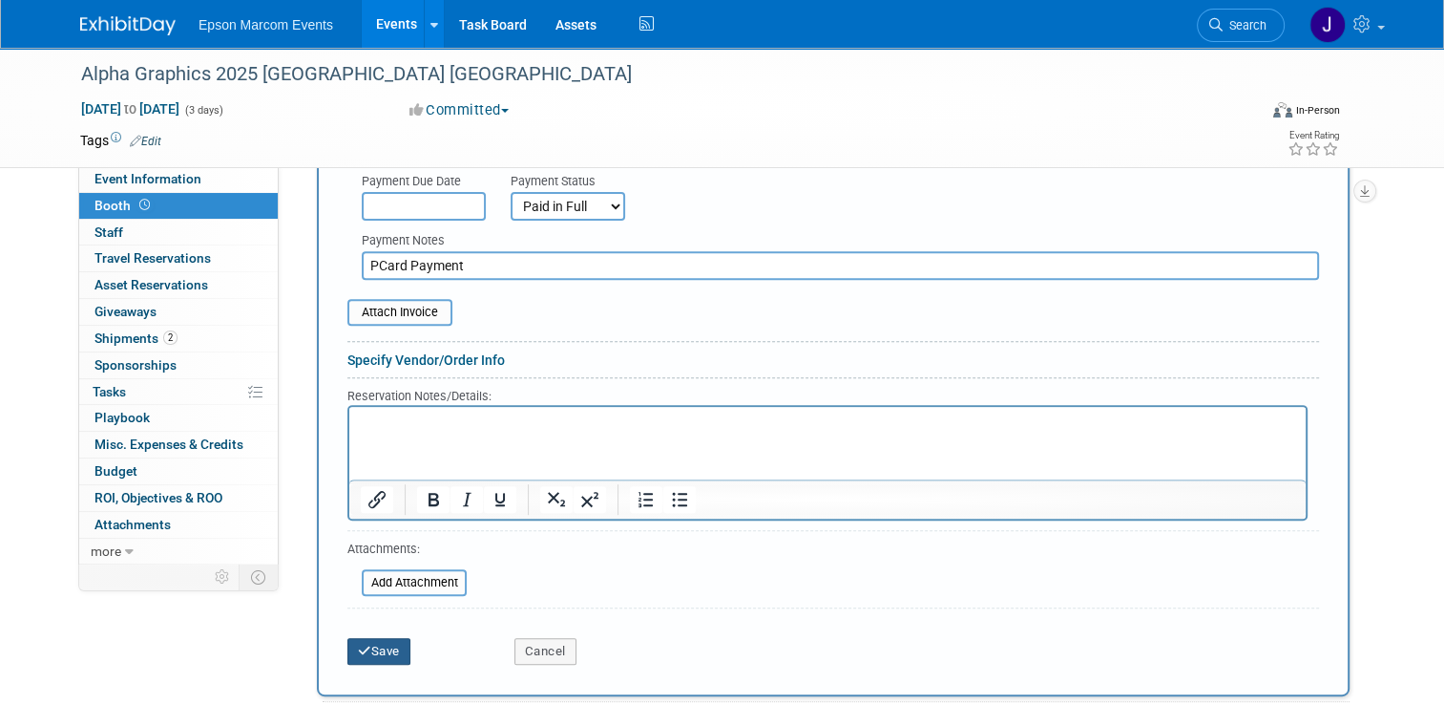
type input "PCard Payment"
click at [376, 641] on button "Save" at bounding box center [378, 651] width 63 height 27
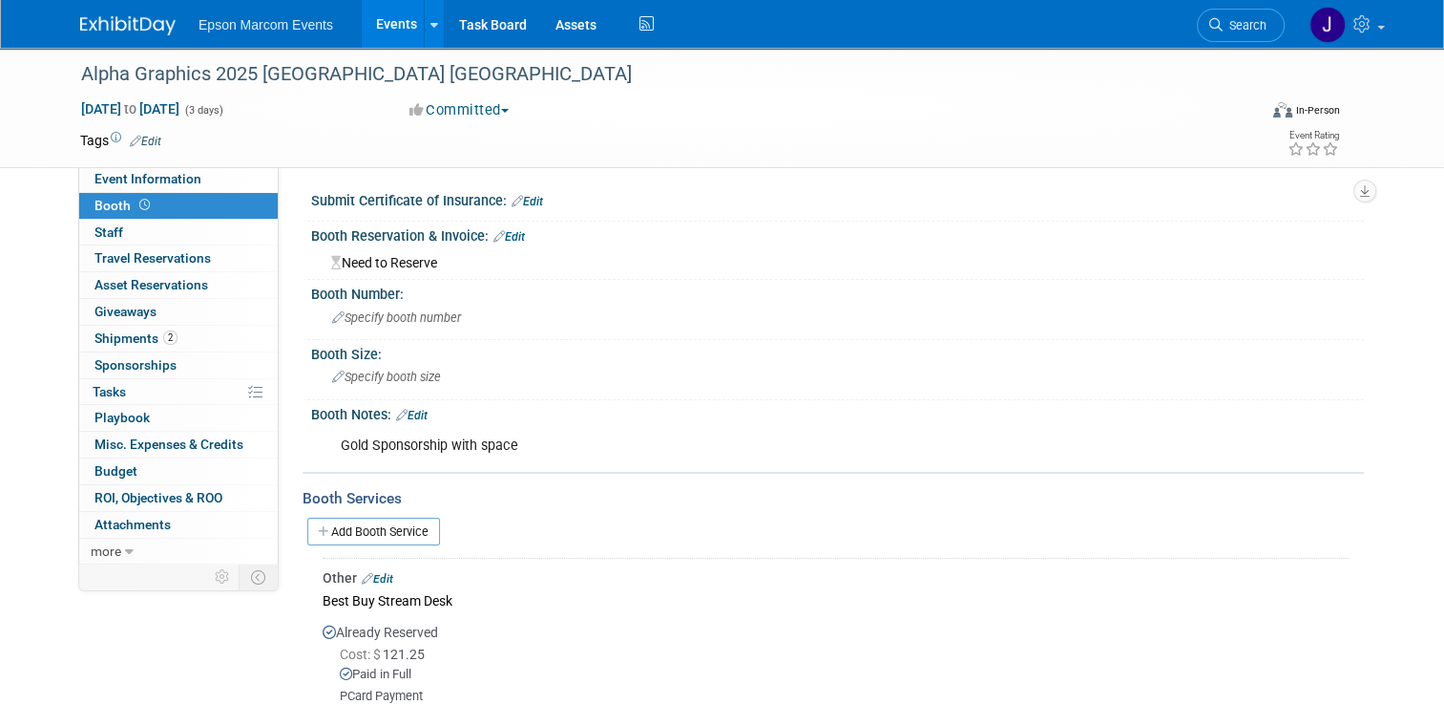
scroll to position [0, 0]
click at [346, 528] on link "Add Booth Service" at bounding box center [373, 532] width 133 height 28
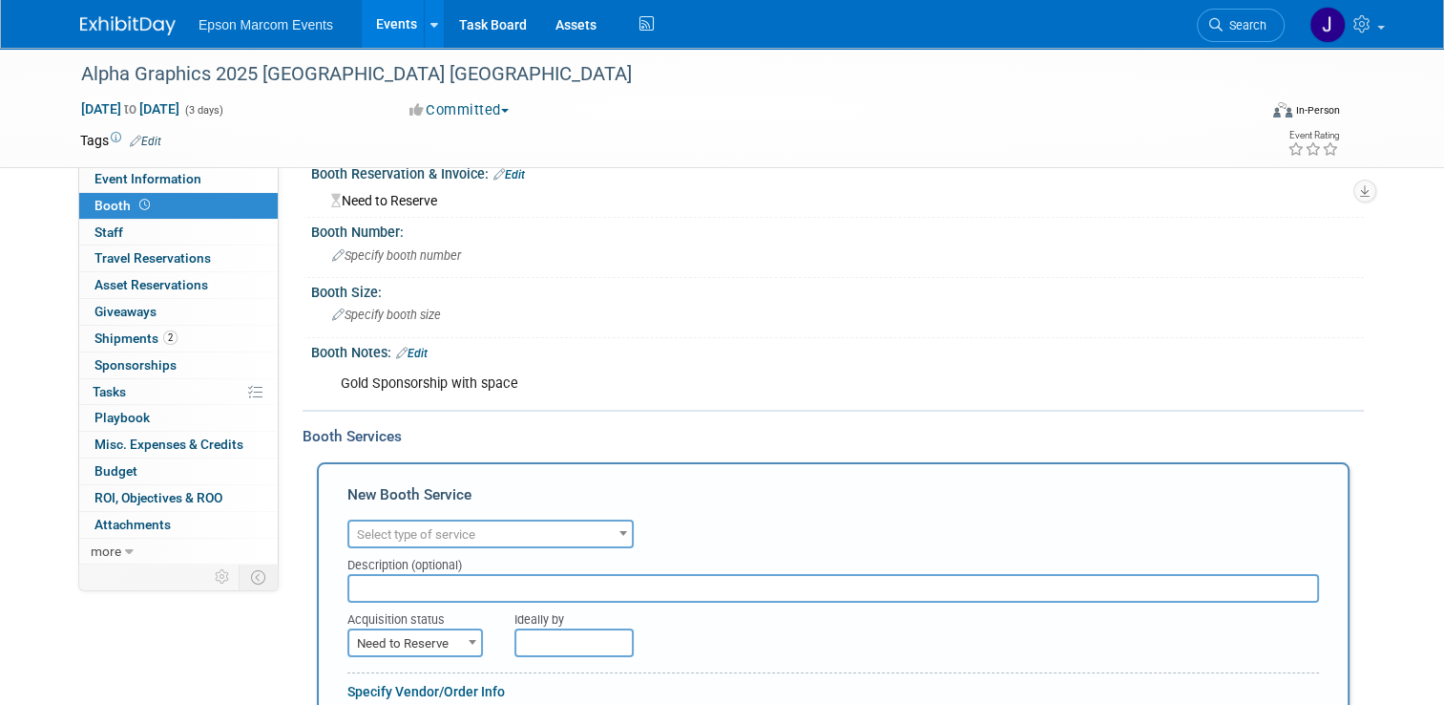
scroll to position [95, 0]
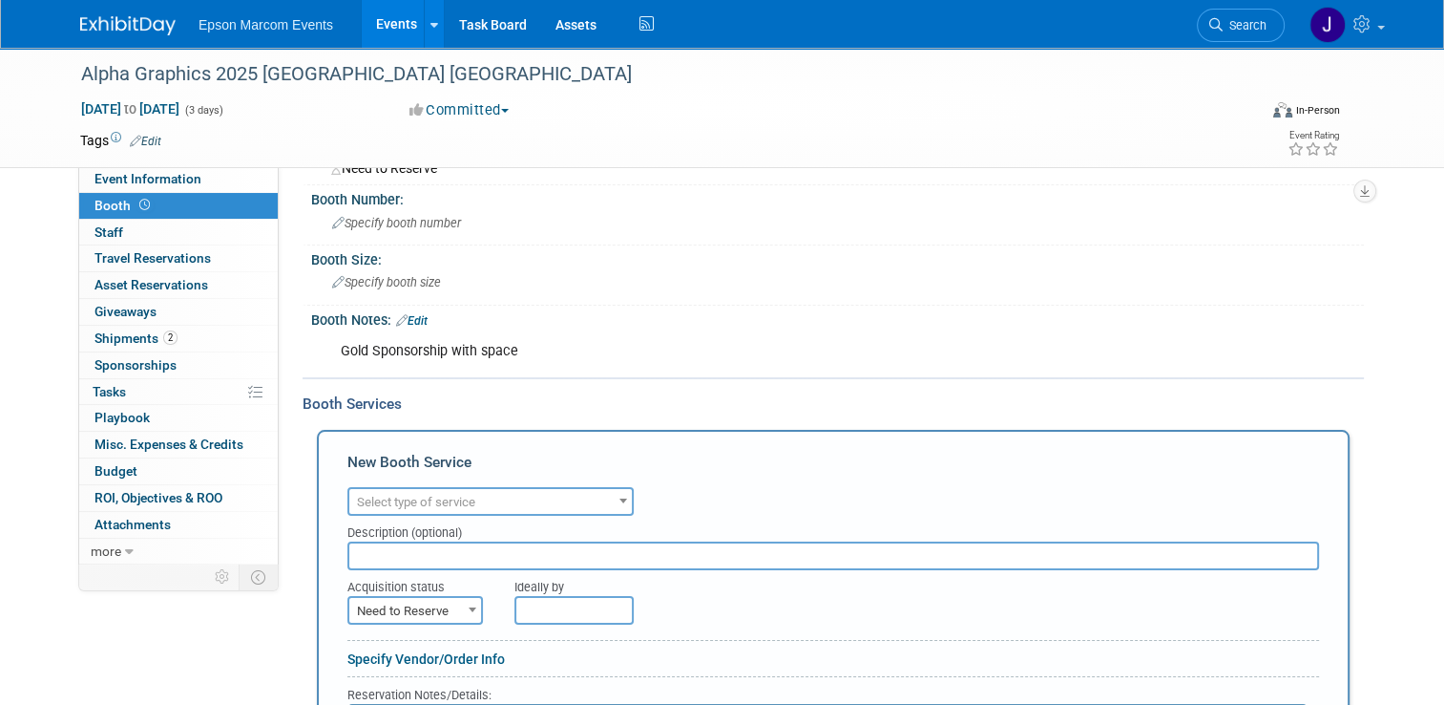
click at [453, 495] on span "Select type of service" at bounding box center [416, 502] width 118 height 14
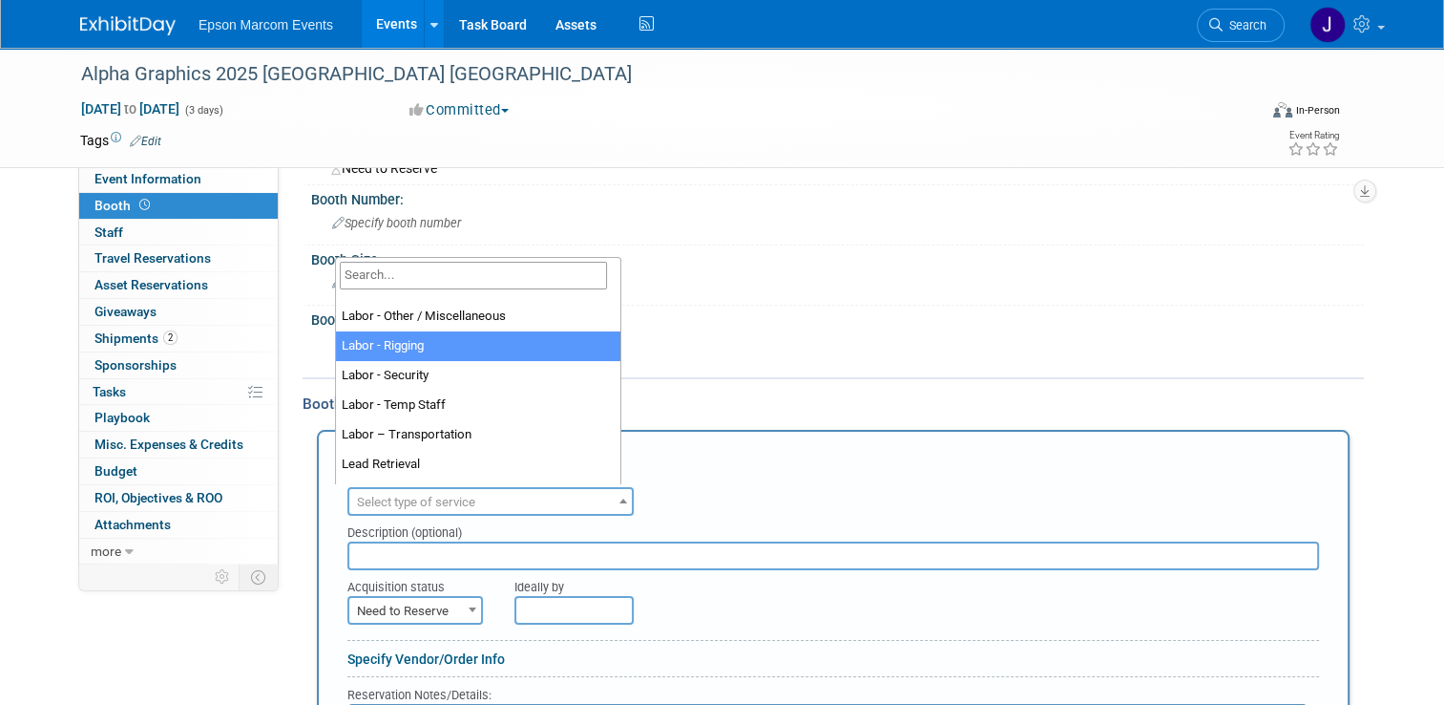
scroll to position [286, 0]
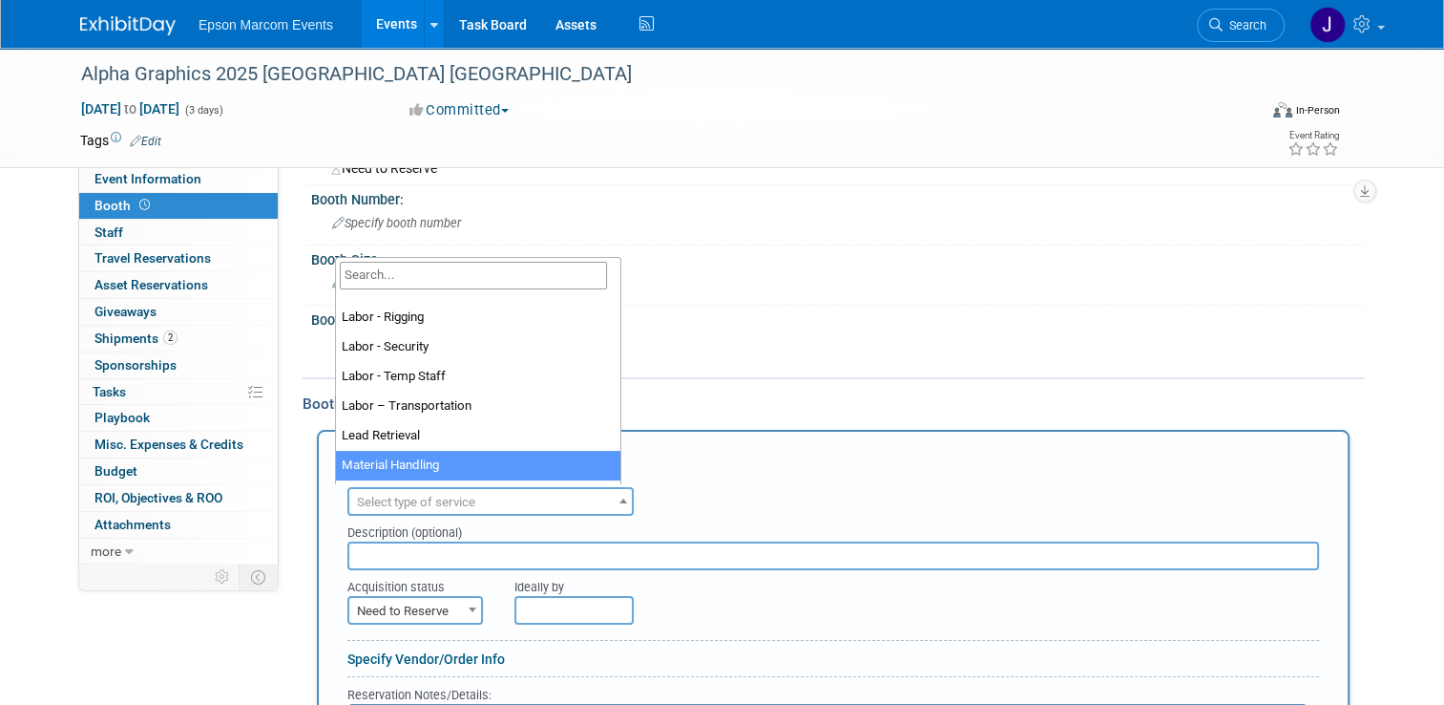
select select "10"
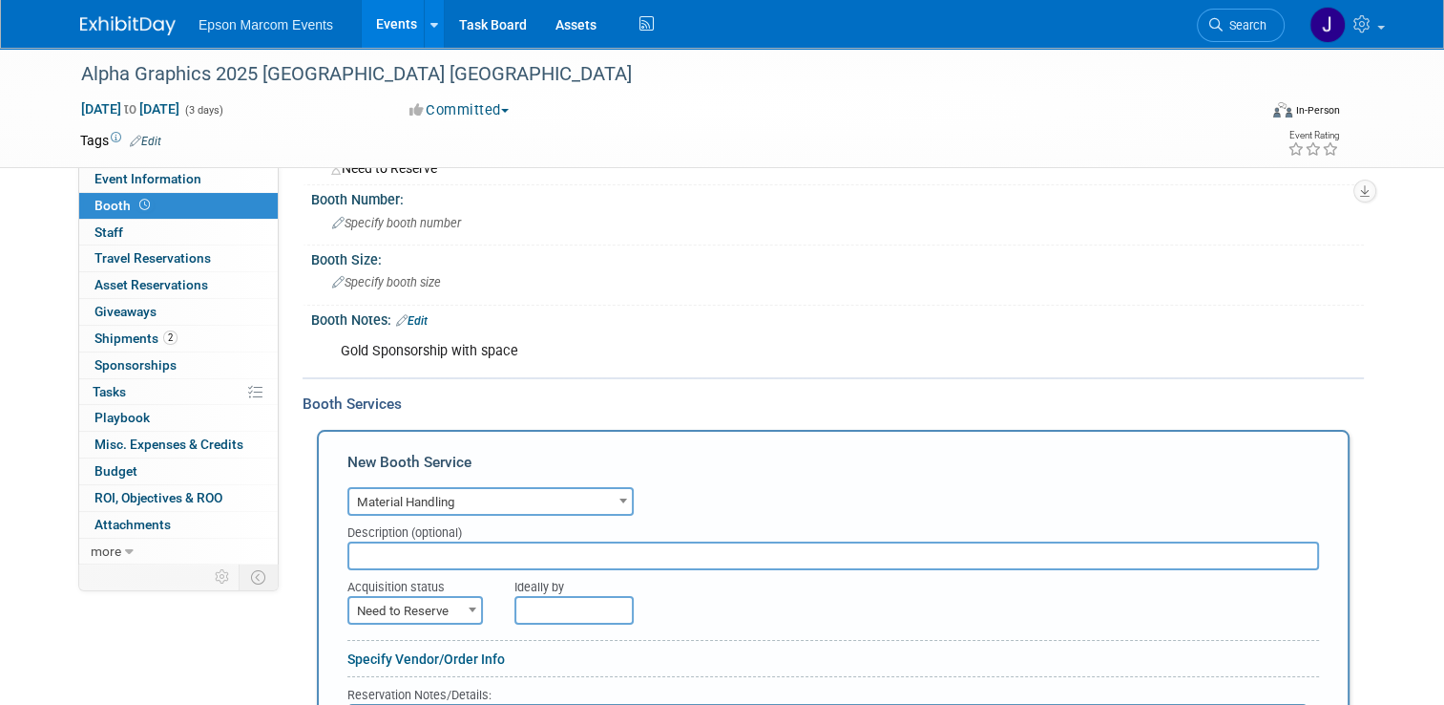
click at [421, 554] on input "text" at bounding box center [833, 555] width 972 height 29
type input "[PERSON_NAME] Material Handling"
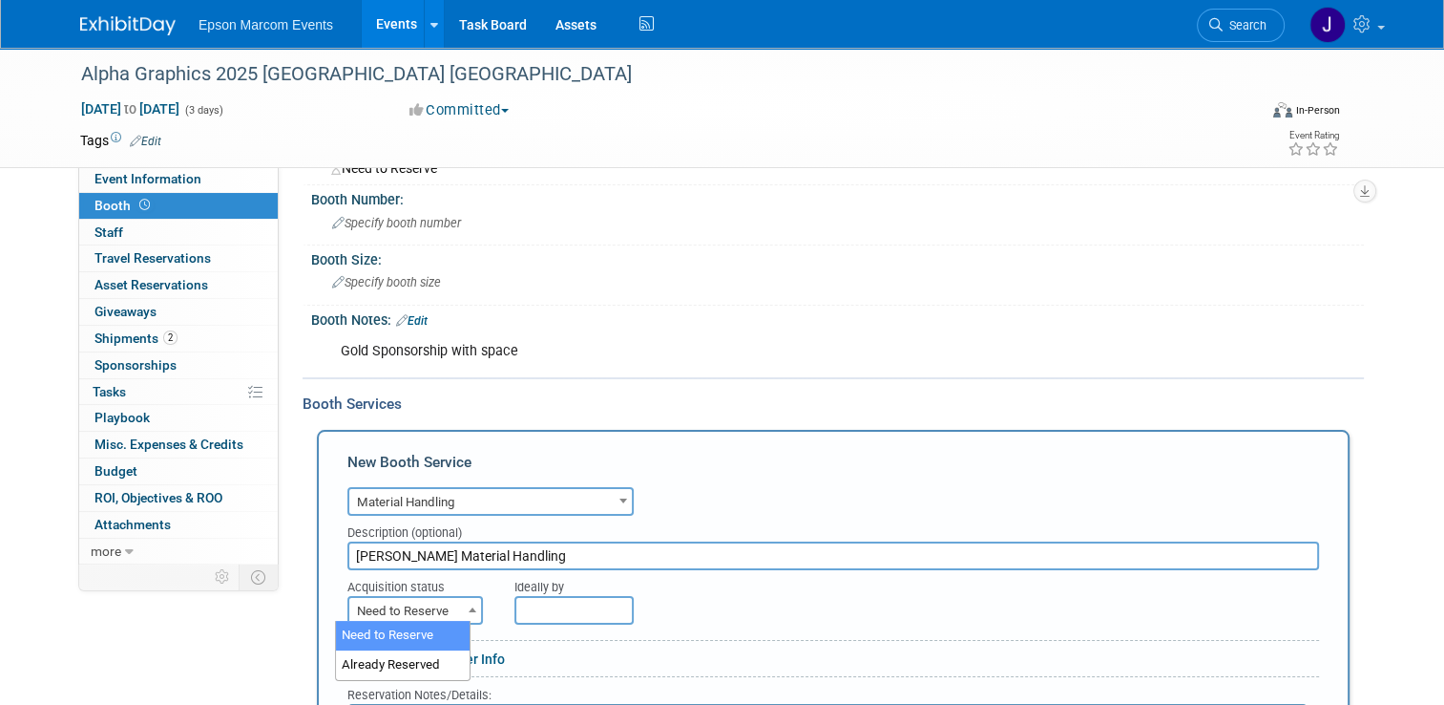
click at [437, 601] on span "Need to Reserve" at bounding box center [415, 611] width 132 height 27
select select "2"
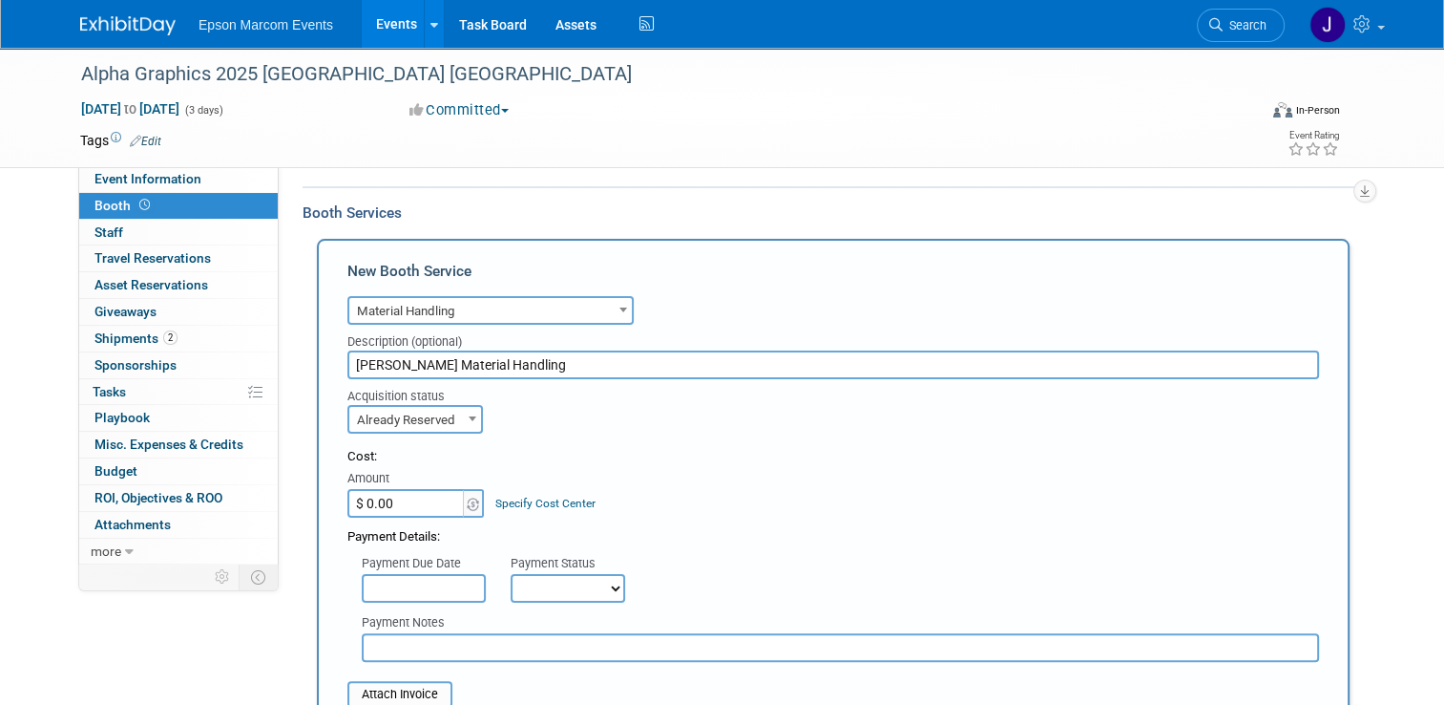
click at [416, 500] on input "$ 0.00" at bounding box center [406, 503] width 119 height 29
type input "$ 10,000.00"
click at [558, 590] on select "Not Paid Yet Partially Paid Paid in Full" at bounding box center [568, 588] width 115 height 29
select select "1"
click at [511, 574] on select "Not Paid Yet Partially Paid Paid in Full" at bounding box center [568, 588] width 115 height 29
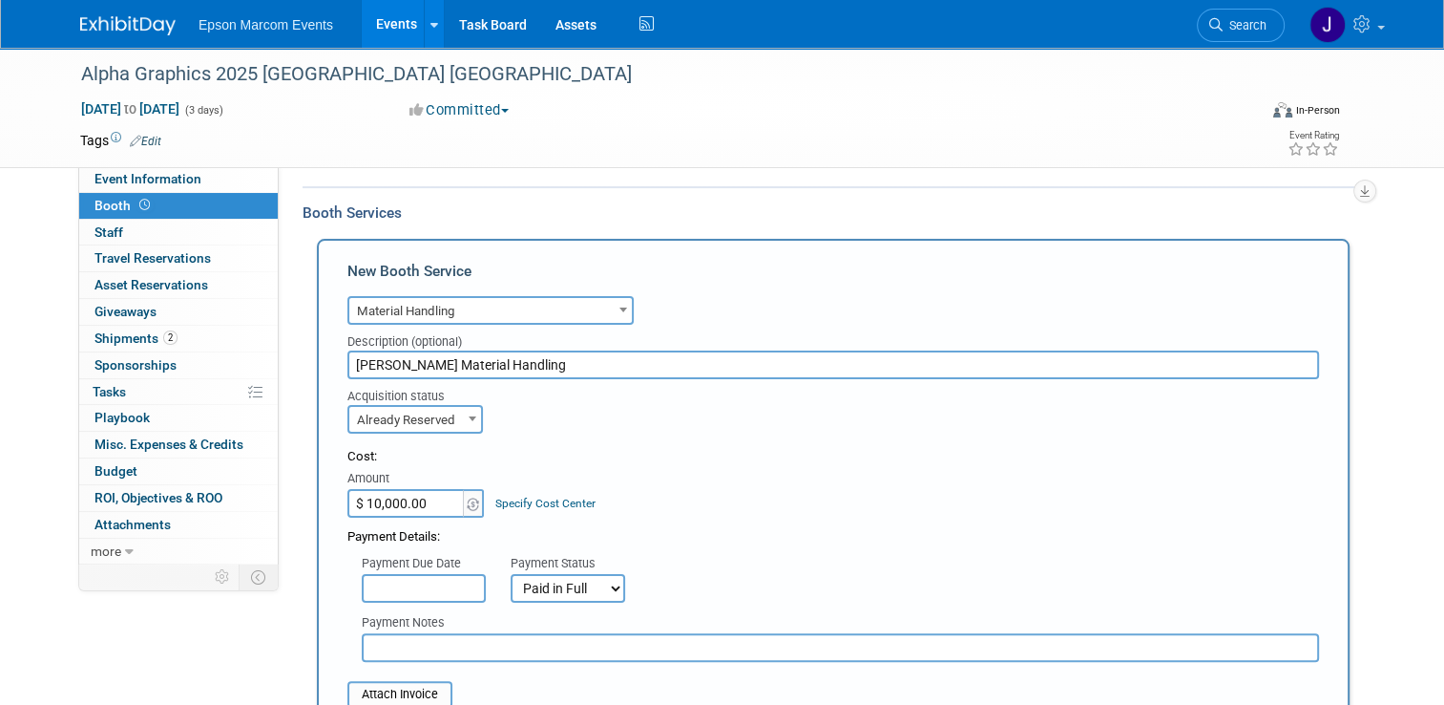
click at [489, 644] on input "text" at bounding box center [841, 647] width 958 height 29
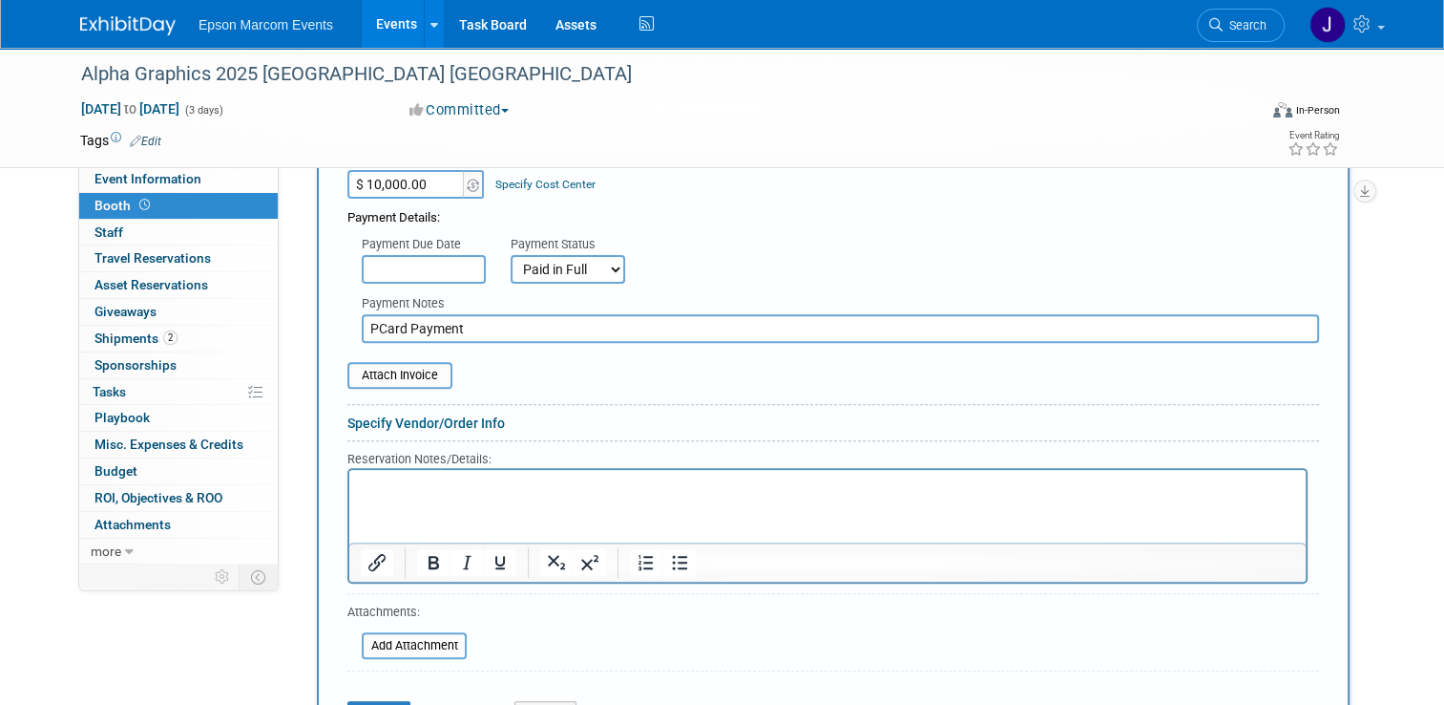
scroll to position [668, 0]
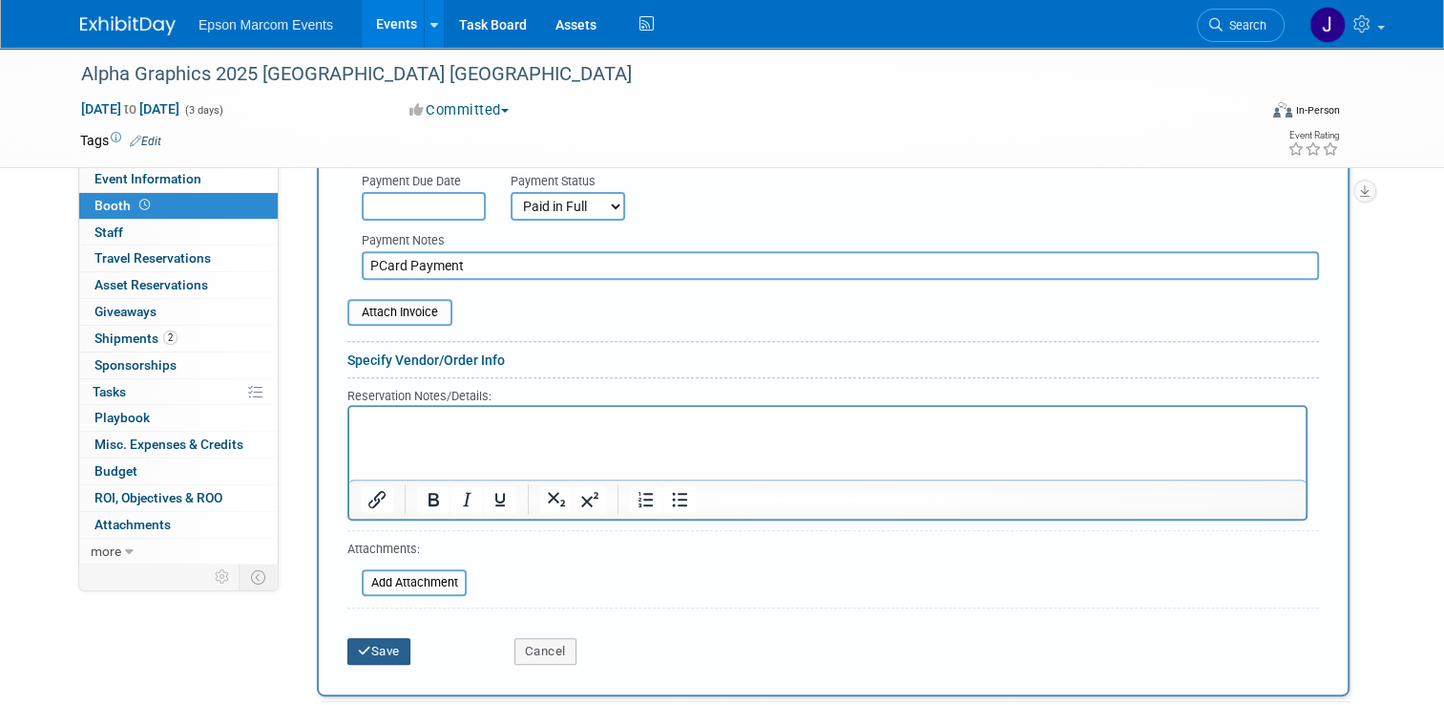
type input "PCard Payment"
click at [376, 643] on button "Save" at bounding box center [378, 651] width 63 height 27
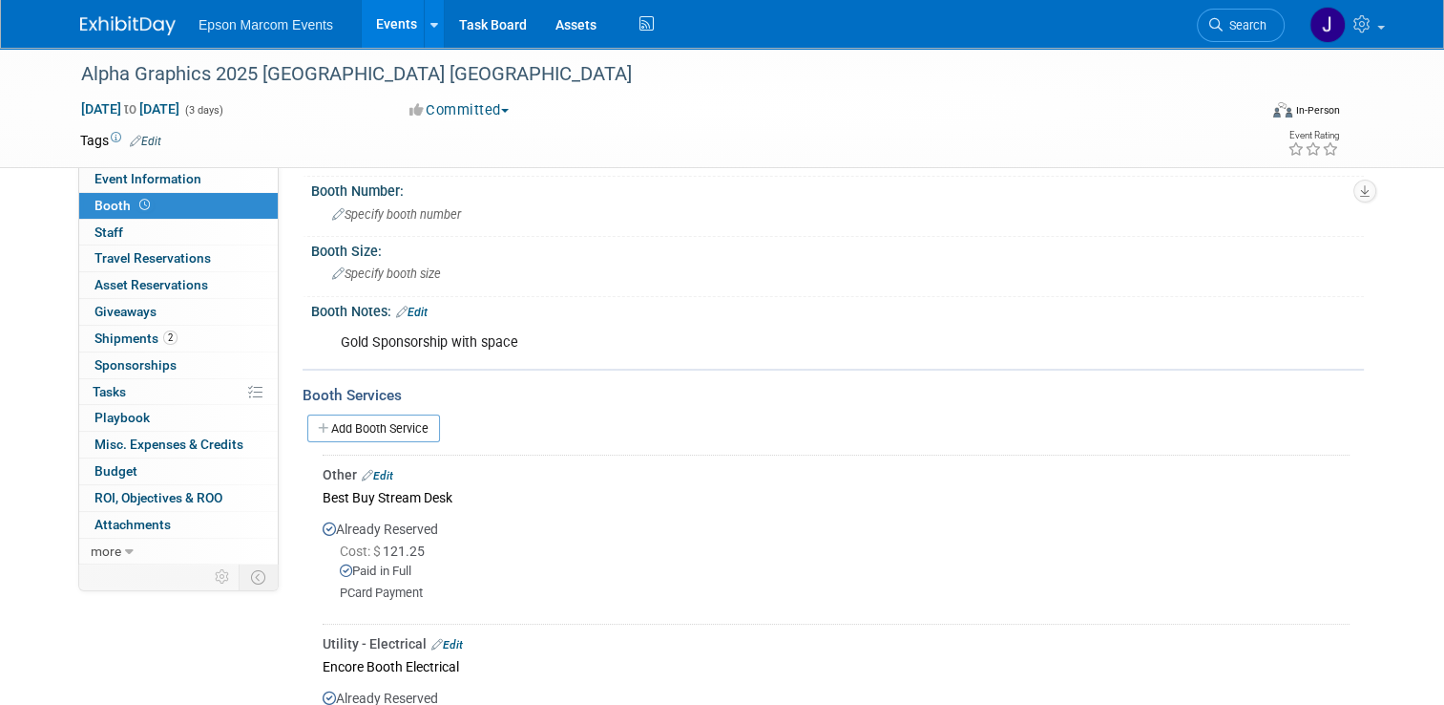
scroll to position [88, 0]
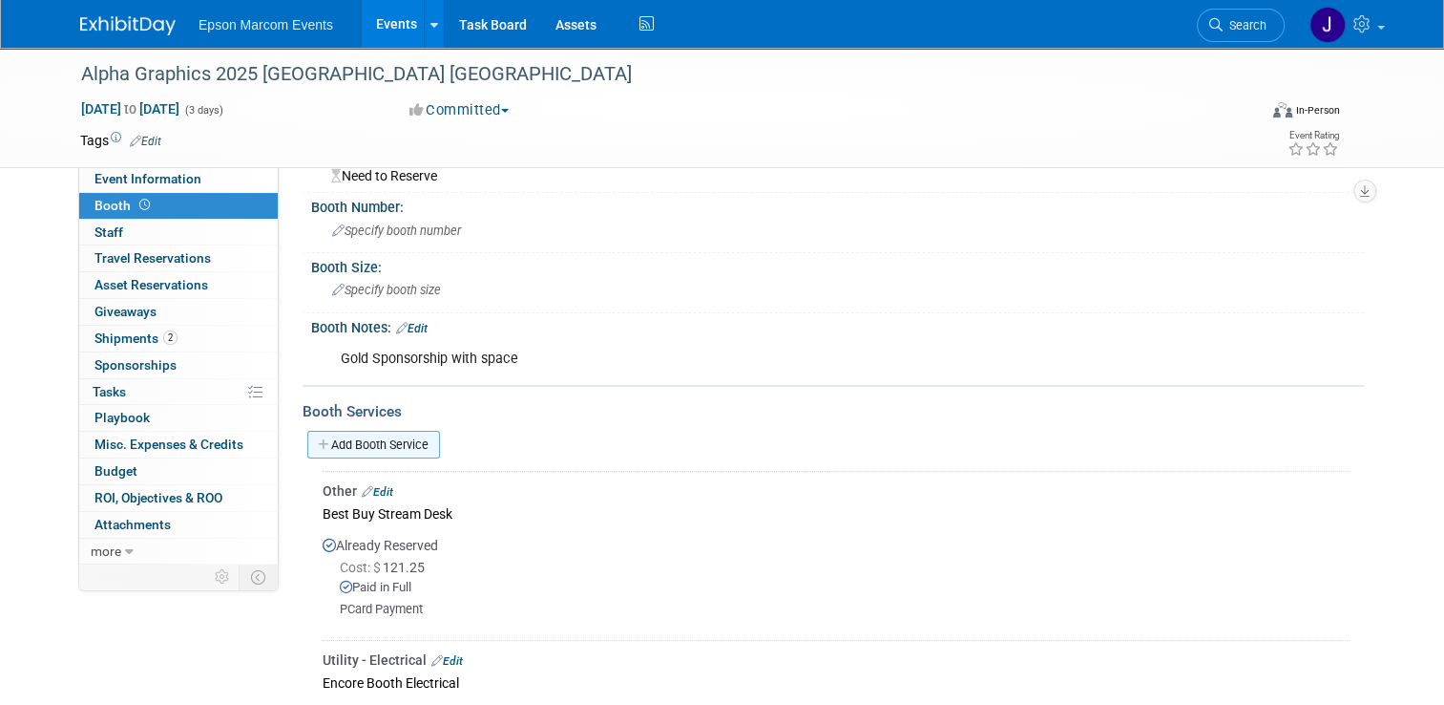
click at [392, 445] on link "Add Booth Service" at bounding box center [373, 445] width 133 height 28
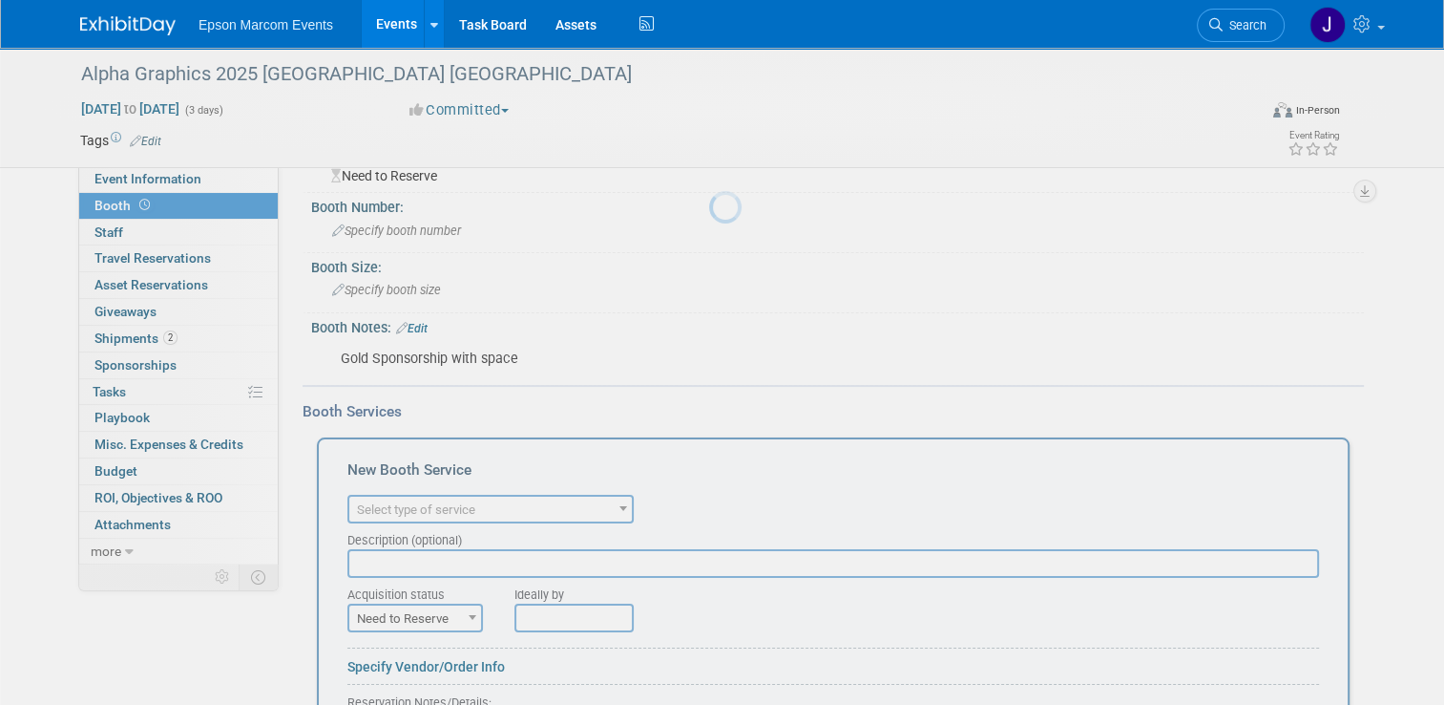
scroll to position [0, 0]
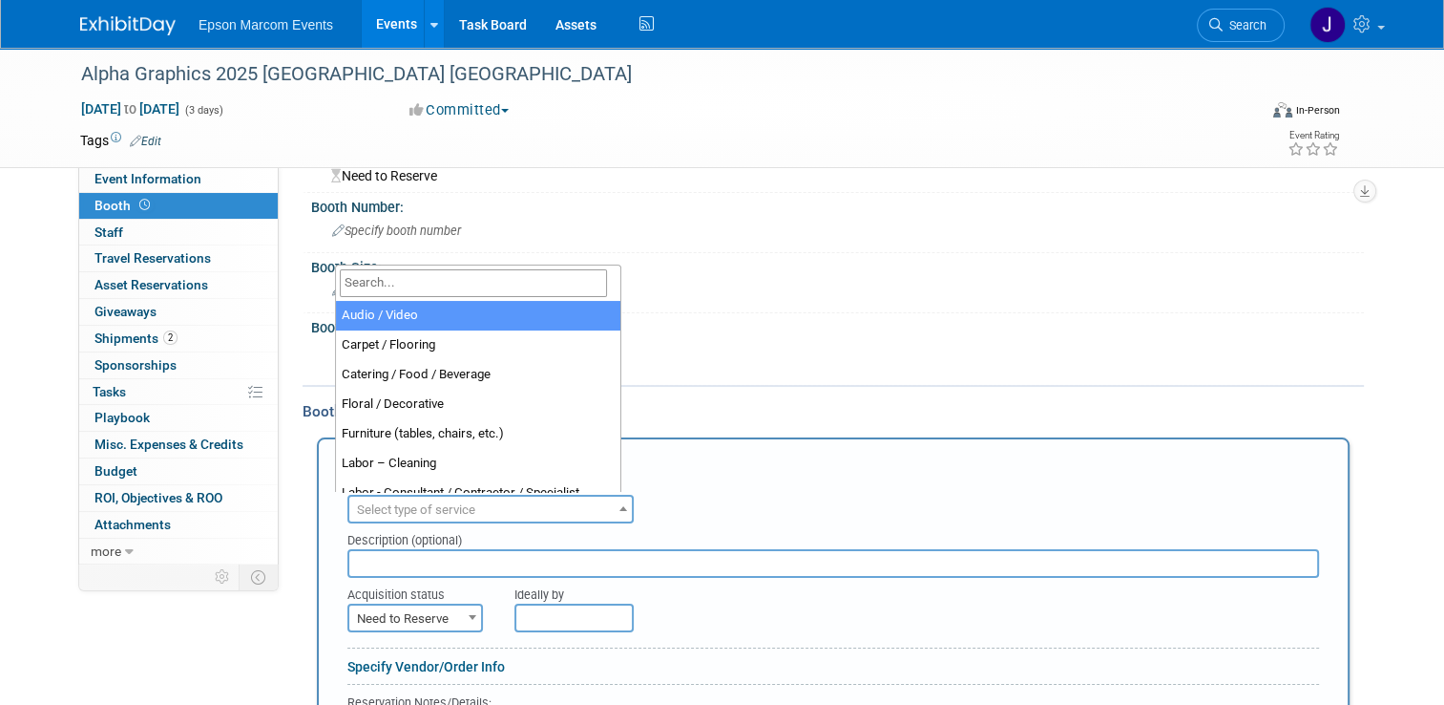
click at [437, 506] on span "Select type of service" at bounding box center [416, 509] width 118 height 14
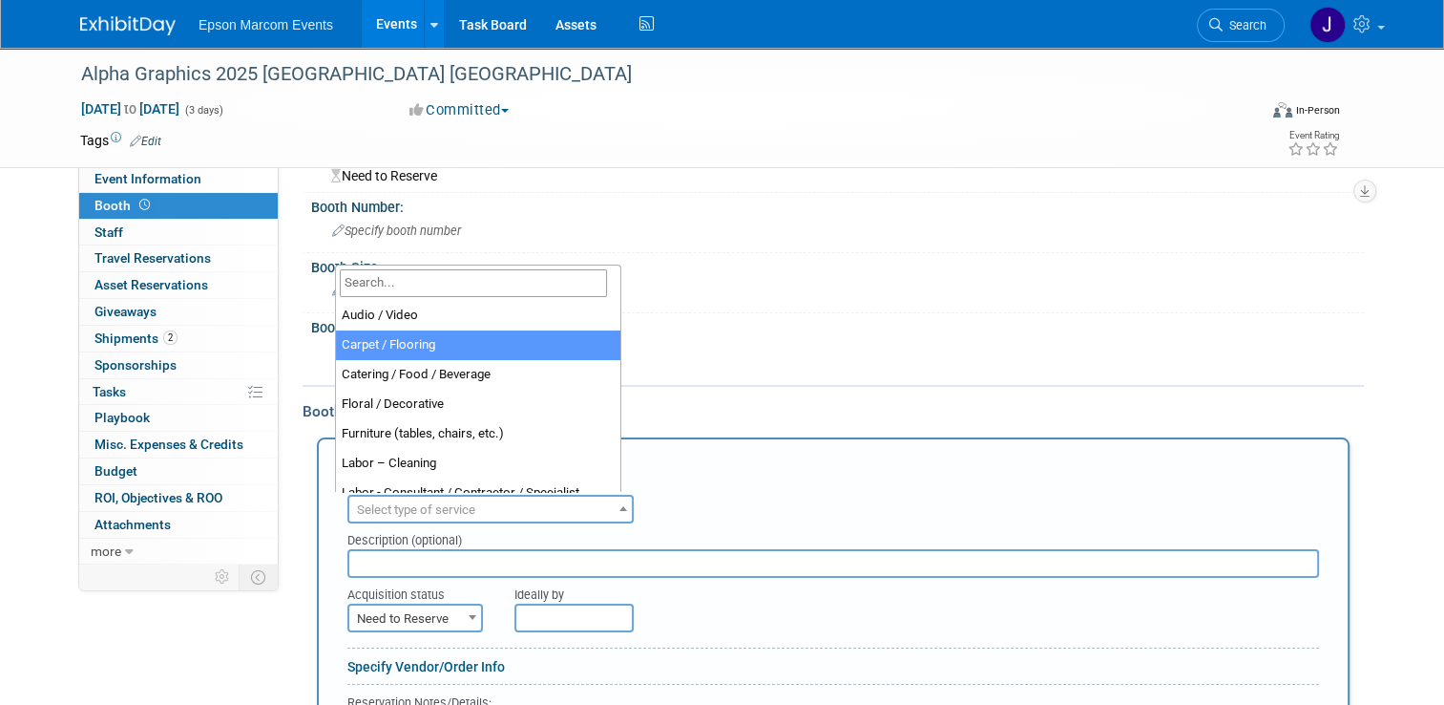
select select "4"
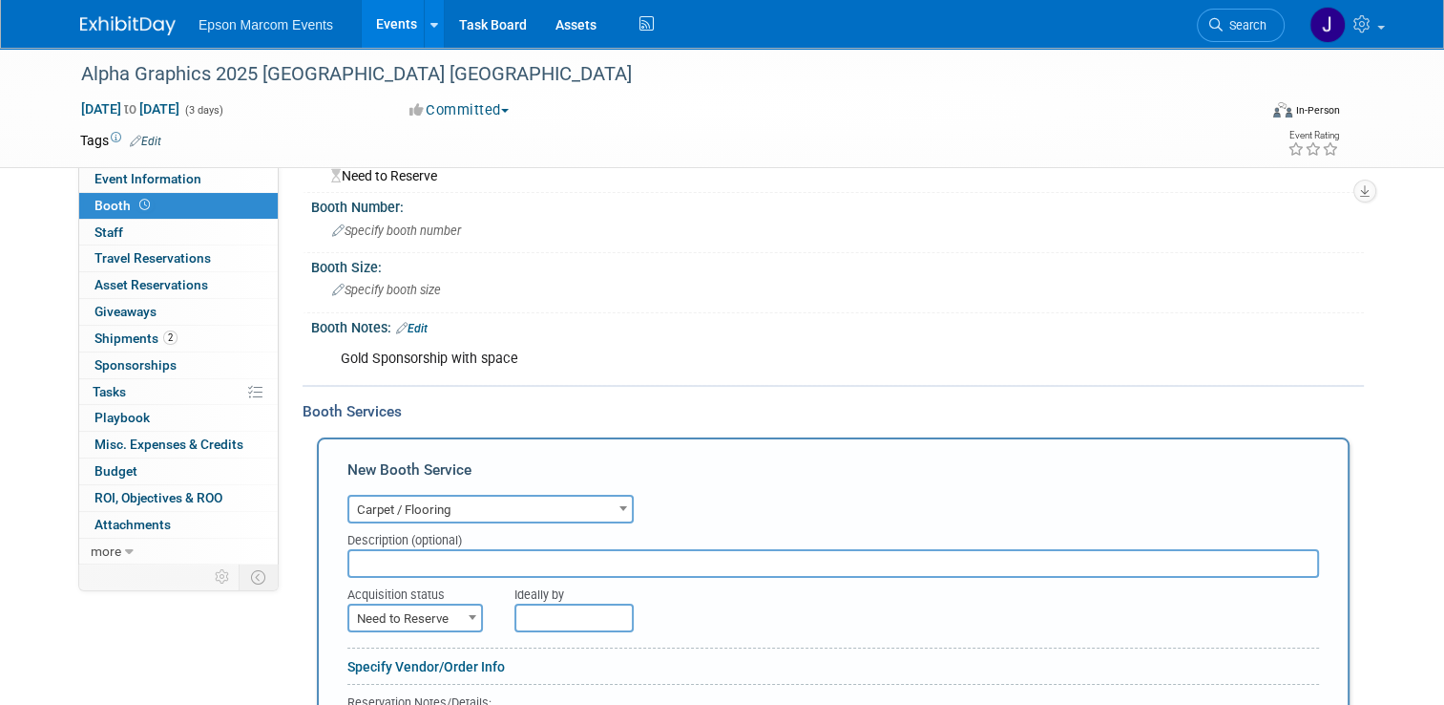
click at [411, 567] on input "text" at bounding box center [833, 563] width 972 height 29
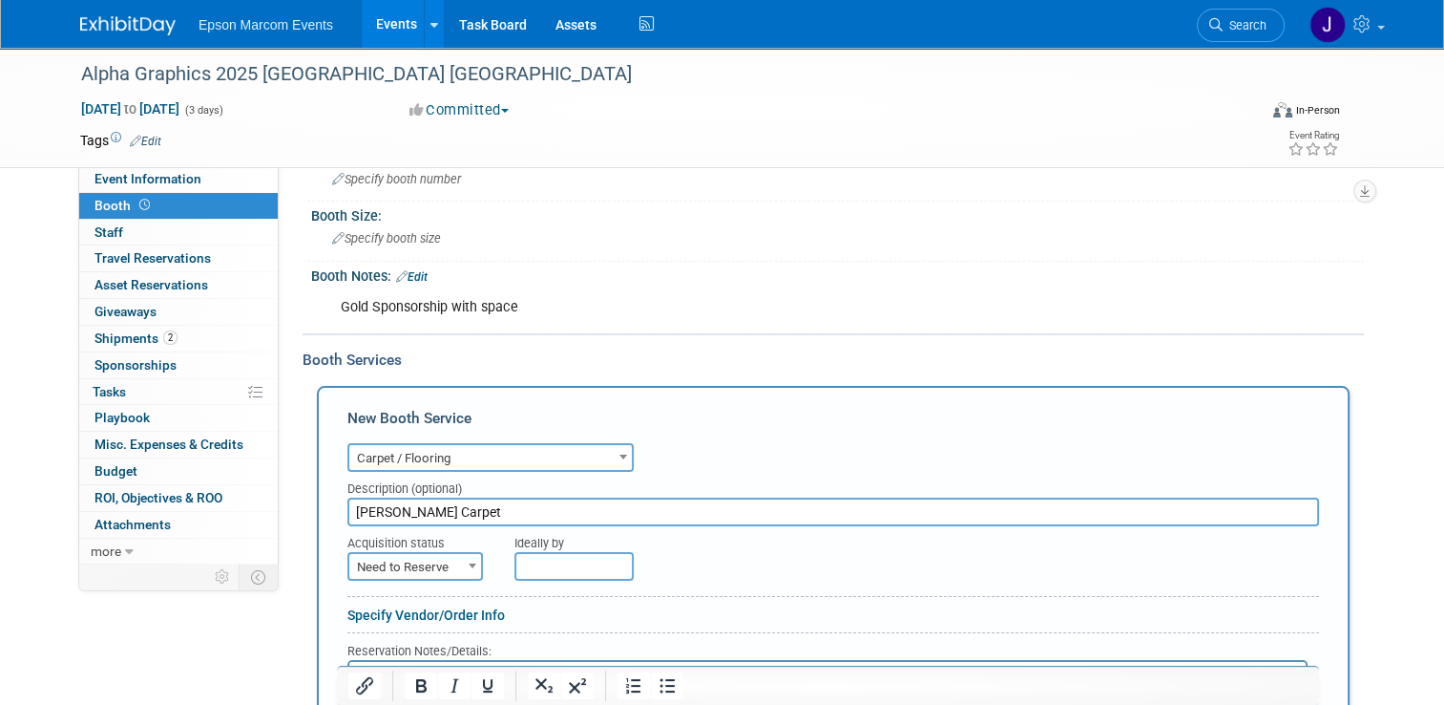
scroll to position [183, 0]
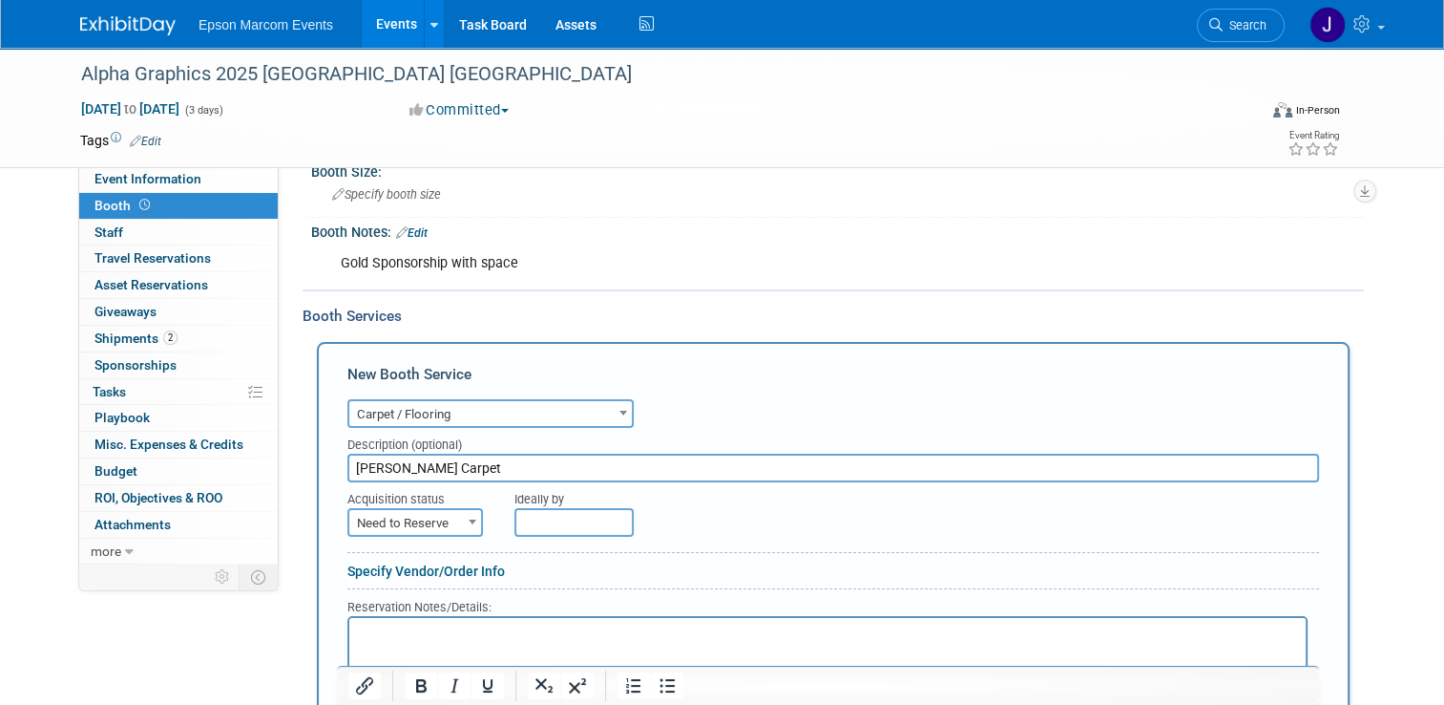
type input "[PERSON_NAME] Carpet"
click at [423, 521] on span "Need to Reserve" at bounding box center [415, 523] width 132 height 27
select select "2"
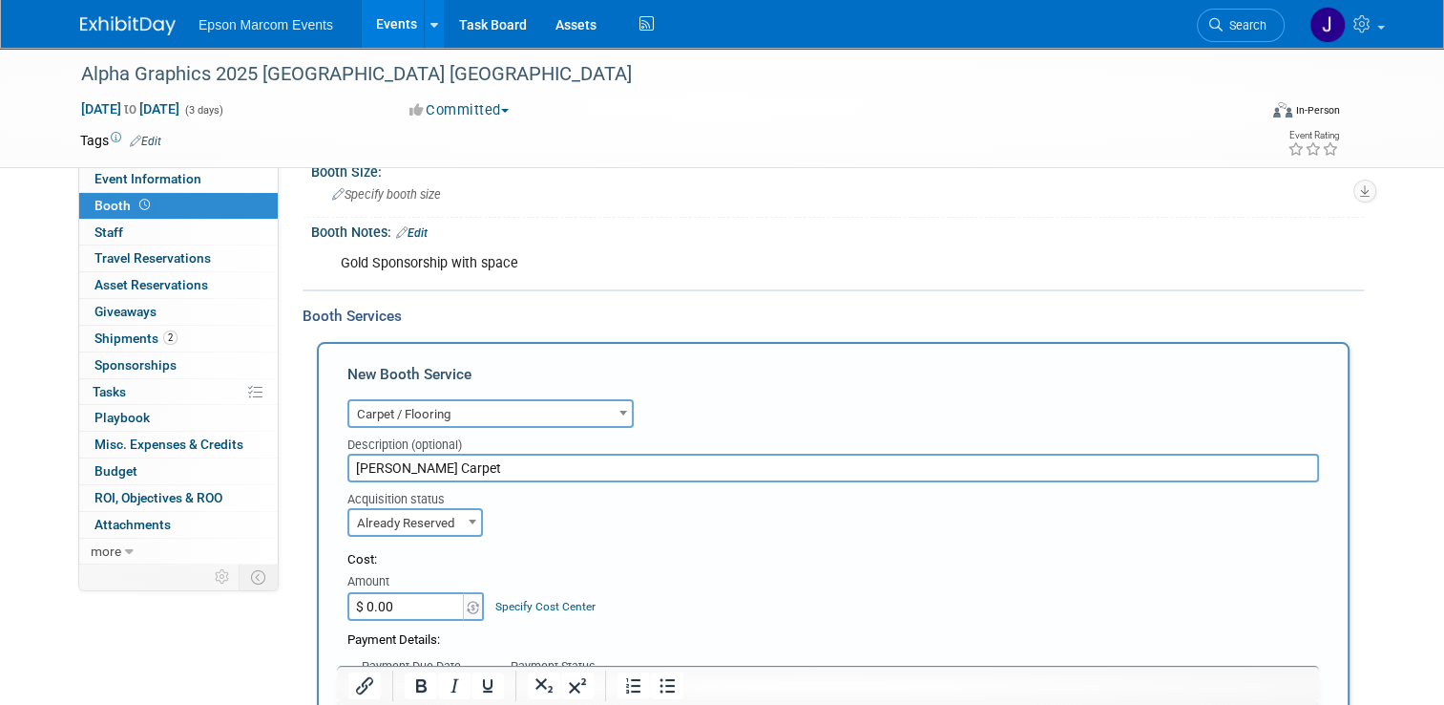
click at [410, 596] on input "$ 0.00" at bounding box center [406, 606] width 119 height 29
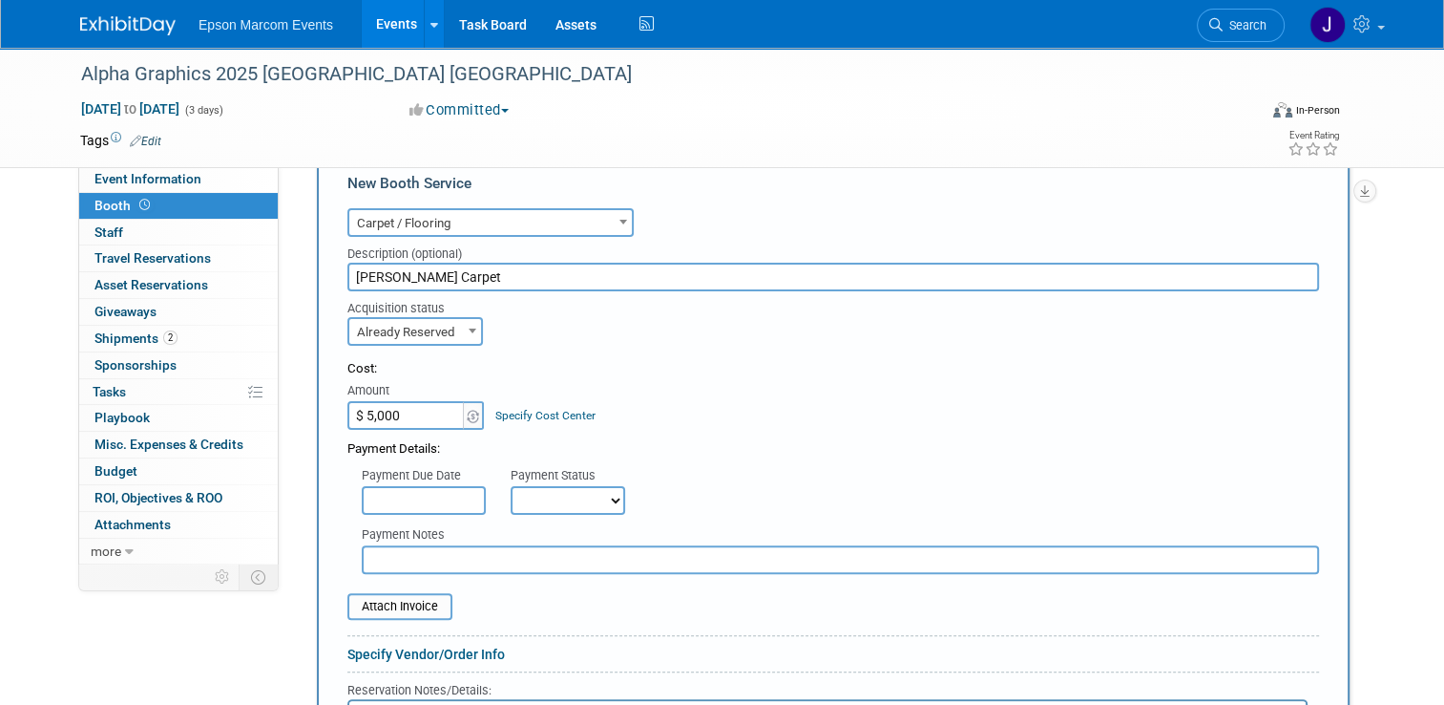
scroll to position [374, 0]
type input "$ 5,000.00"
click at [547, 486] on select "Not Paid Yet Partially Paid Paid in Full" at bounding box center [568, 500] width 115 height 29
select select "1"
click at [511, 486] on select "Not Paid Yet Partially Paid Paid in Full" at bounding box center [568, 500] width 115 height 29
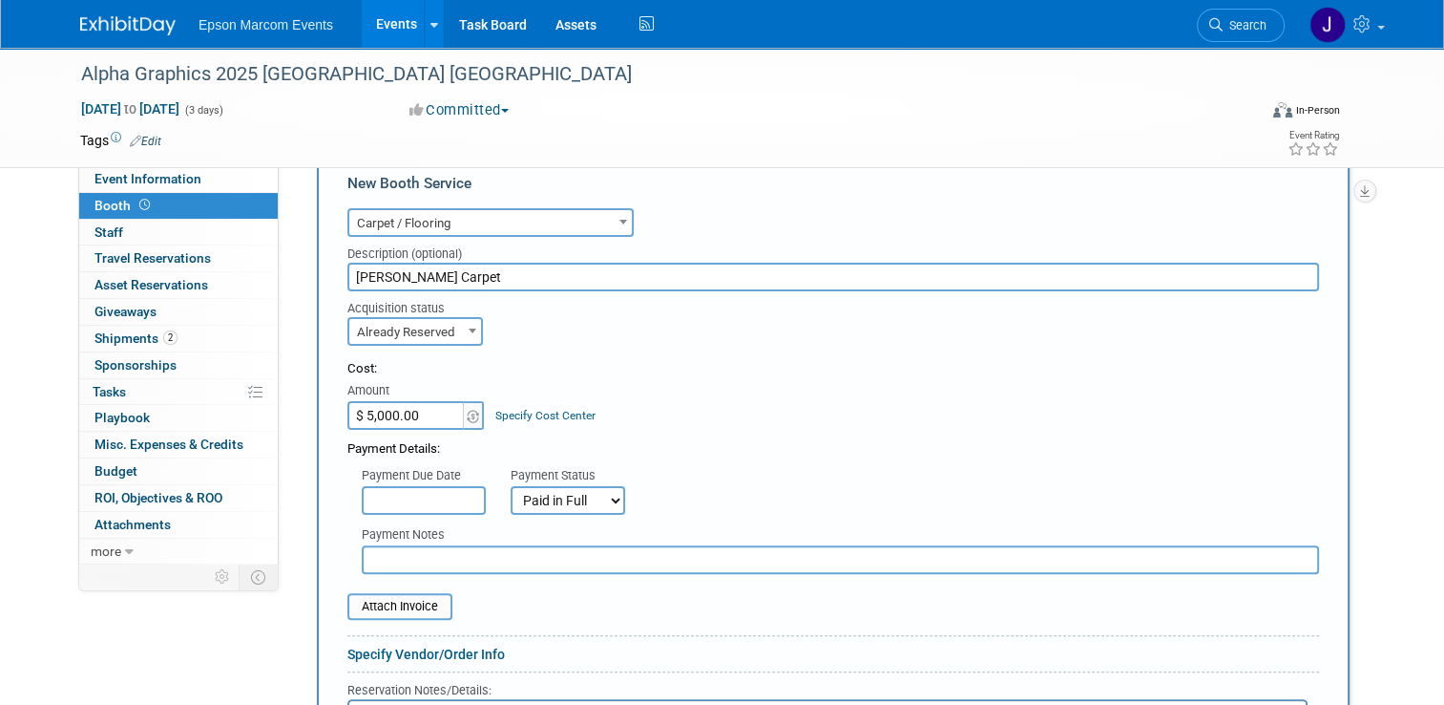
click at [487, 557] on input "text" at bounding box center [841, 559] width 958 height 29
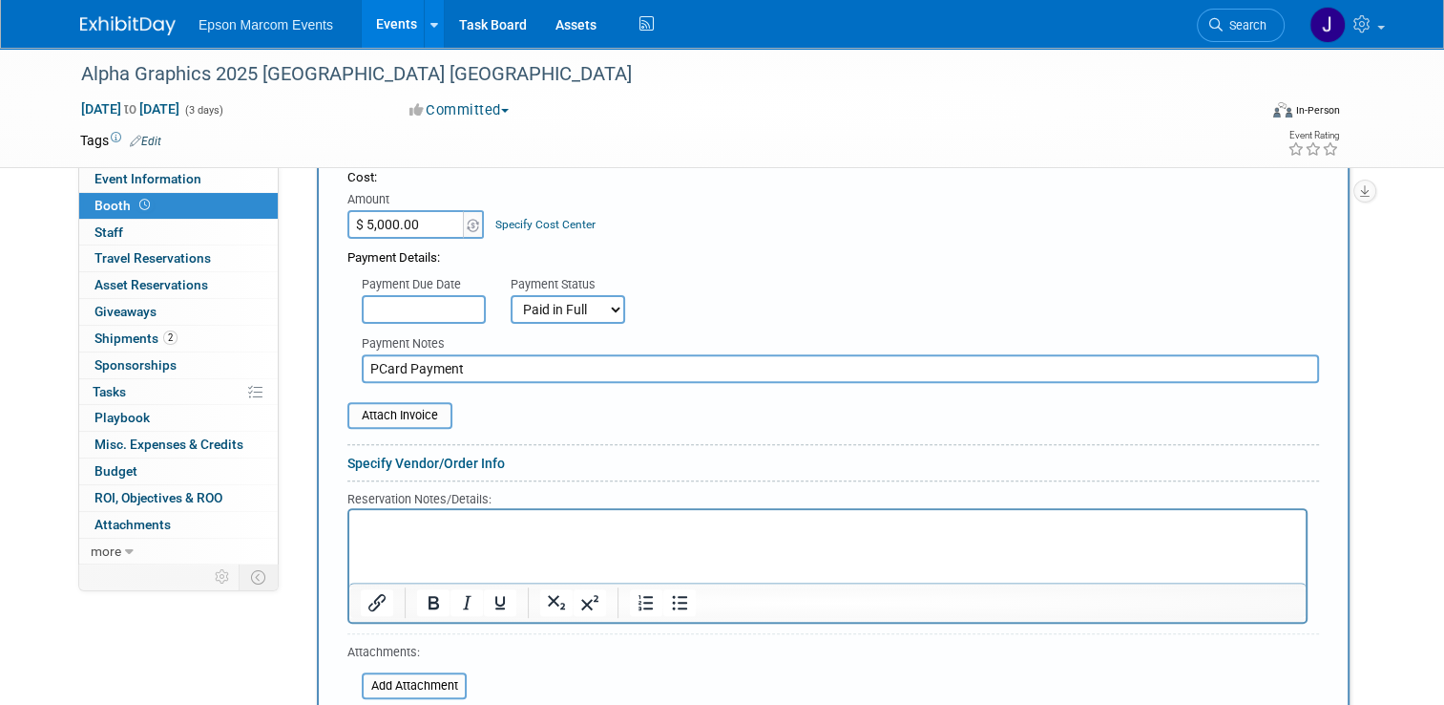
scroll to position [661, 0]
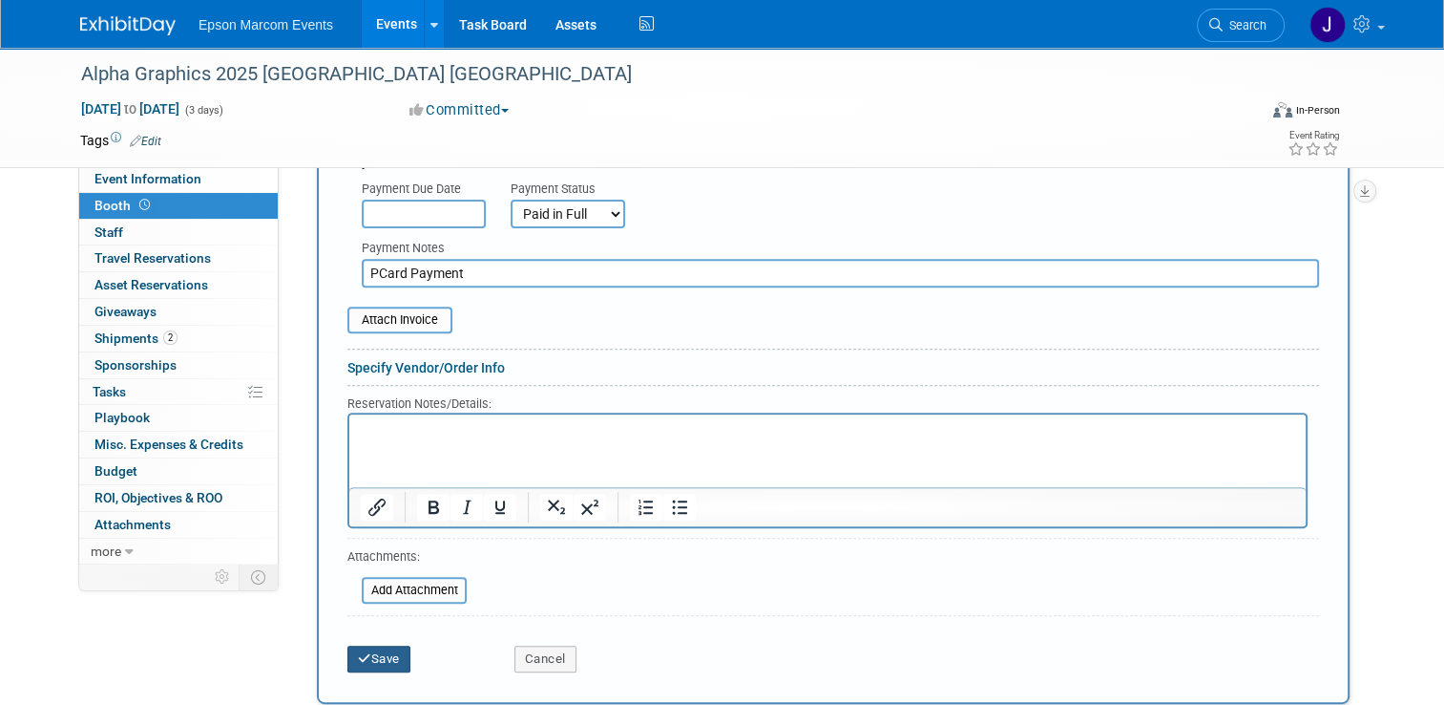
type input "PCard Payment"
click at [386, 645] on button "Save" at bounding box center [378, 658] width 63 height 27
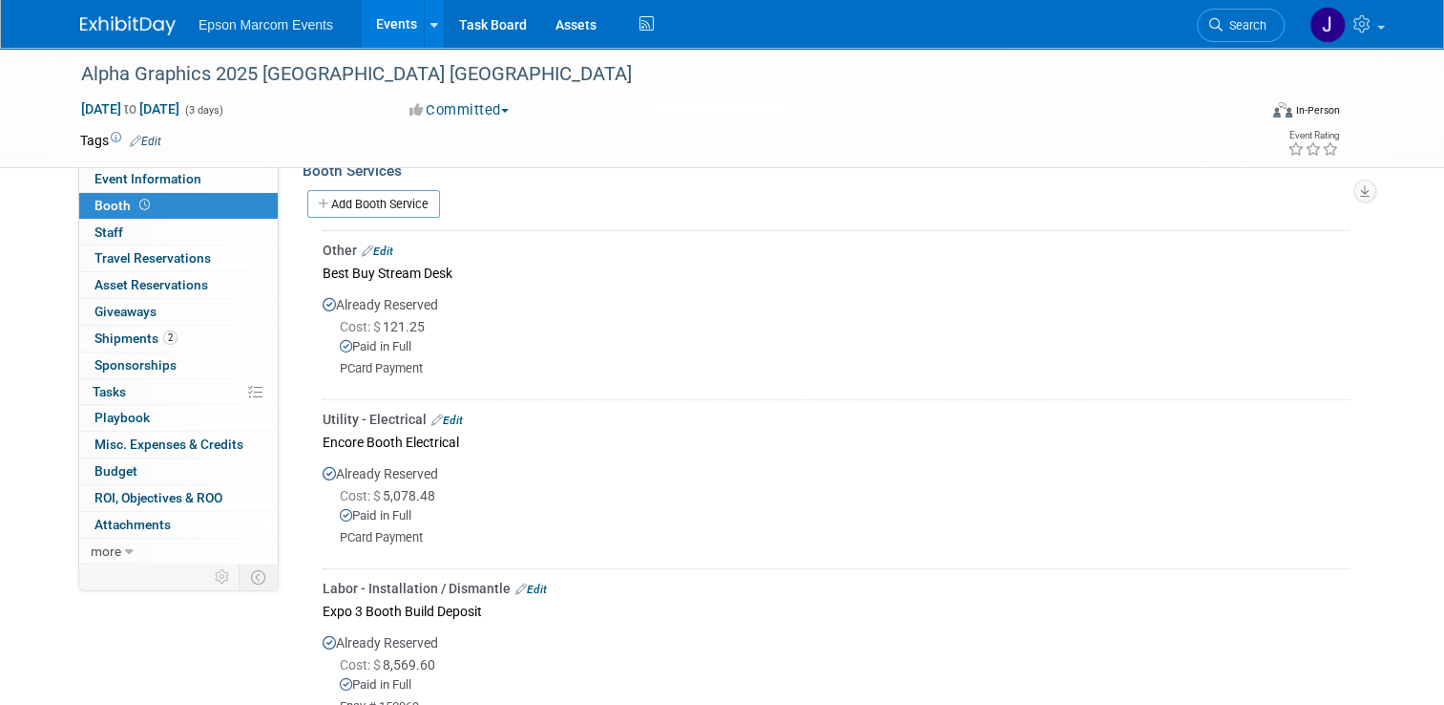
scroll to position [161, 0]
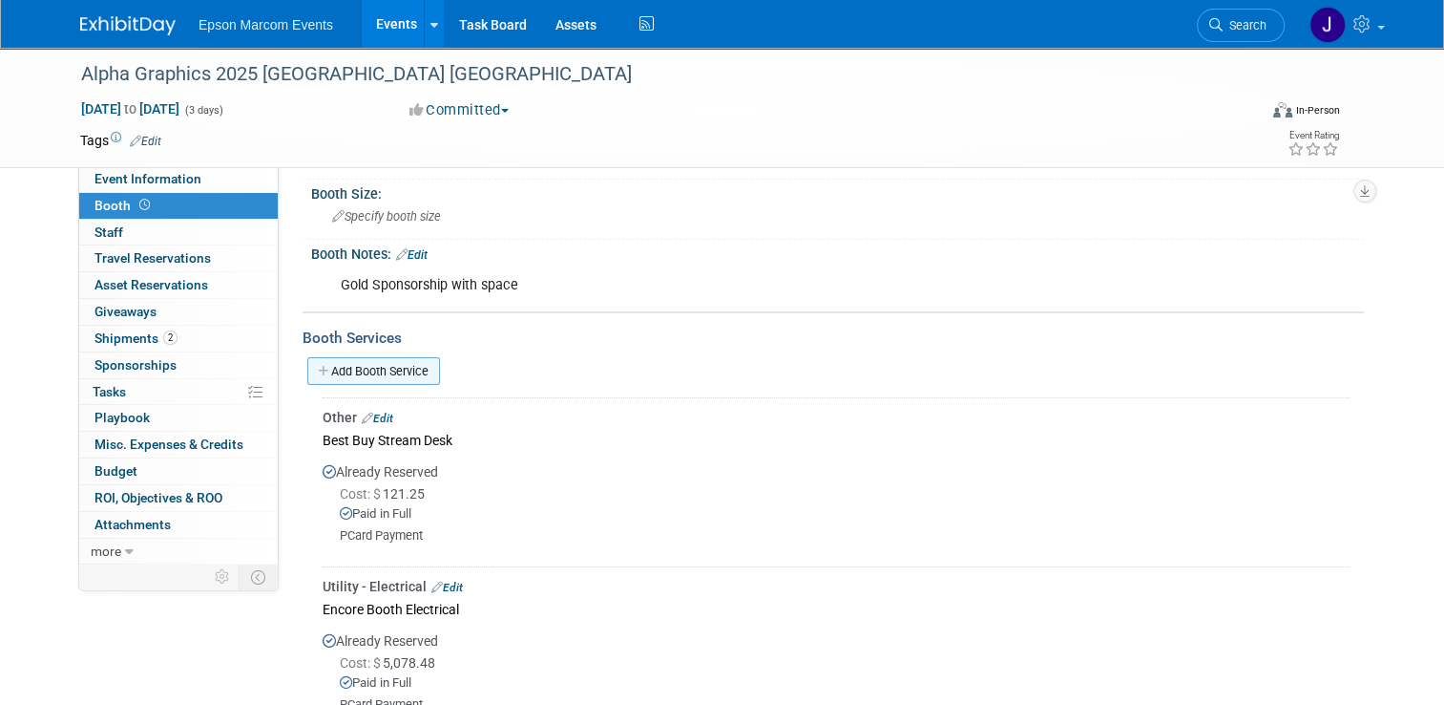
click at [387, 368] on link "Add Booth Service" at bounding box center [373, 371] width 133 height 28
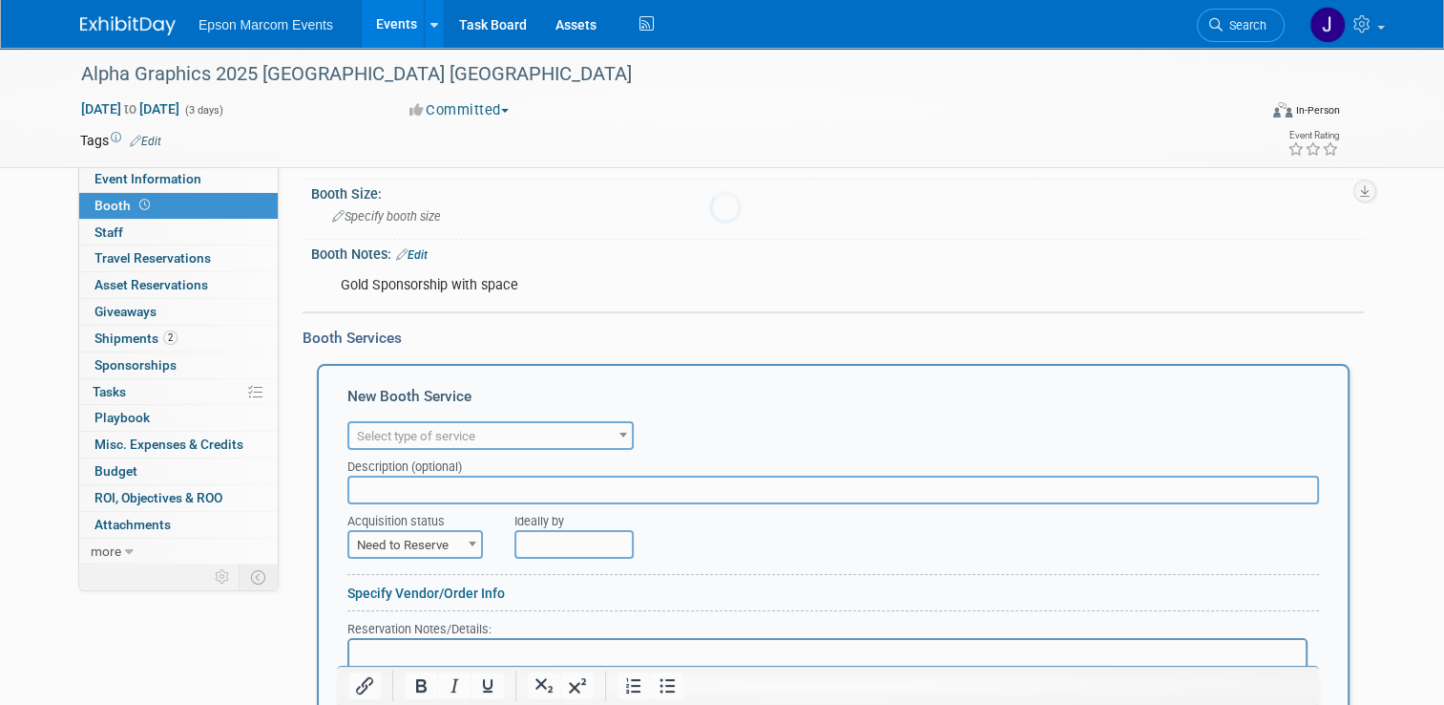
scroll to position [0, 0]
click at [462, 431] on span "Select type of service" at bounding box center [416, 436] width 118 height 14
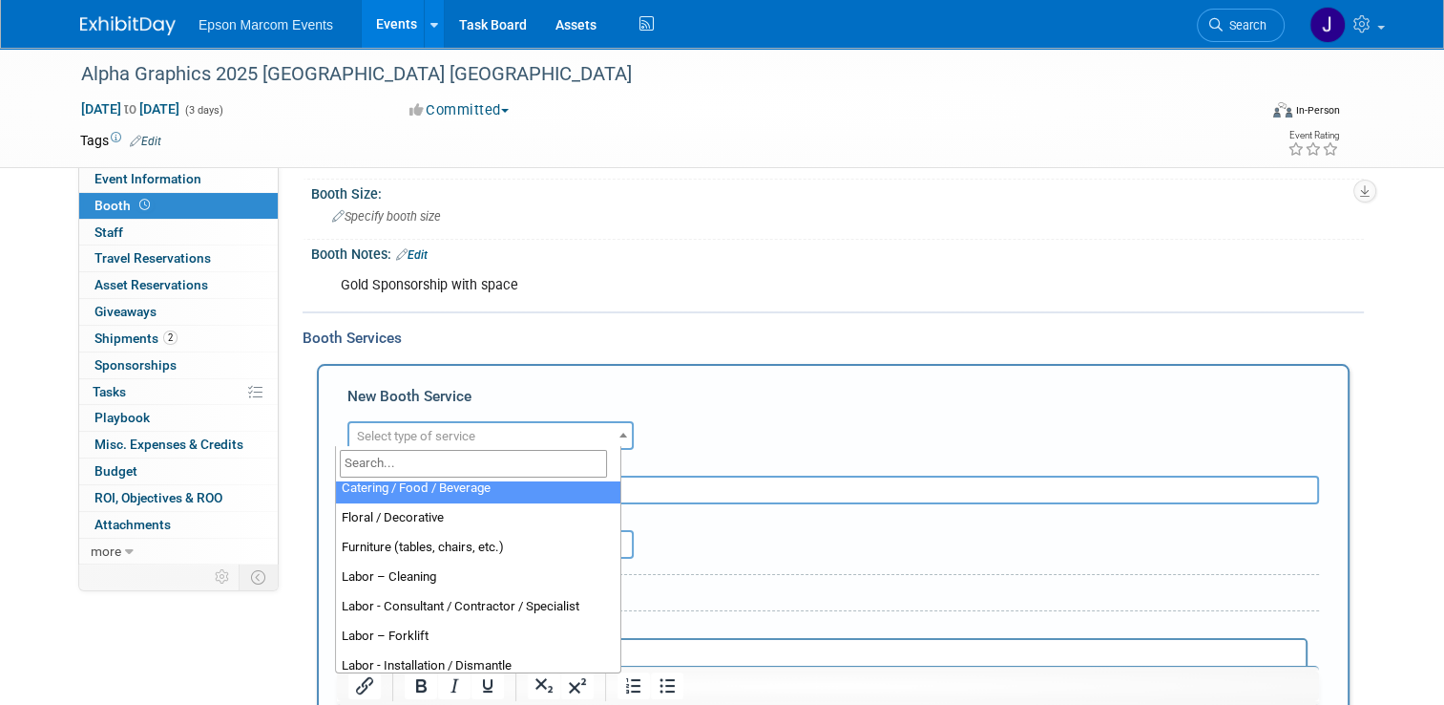
scroll to position [95, 0]
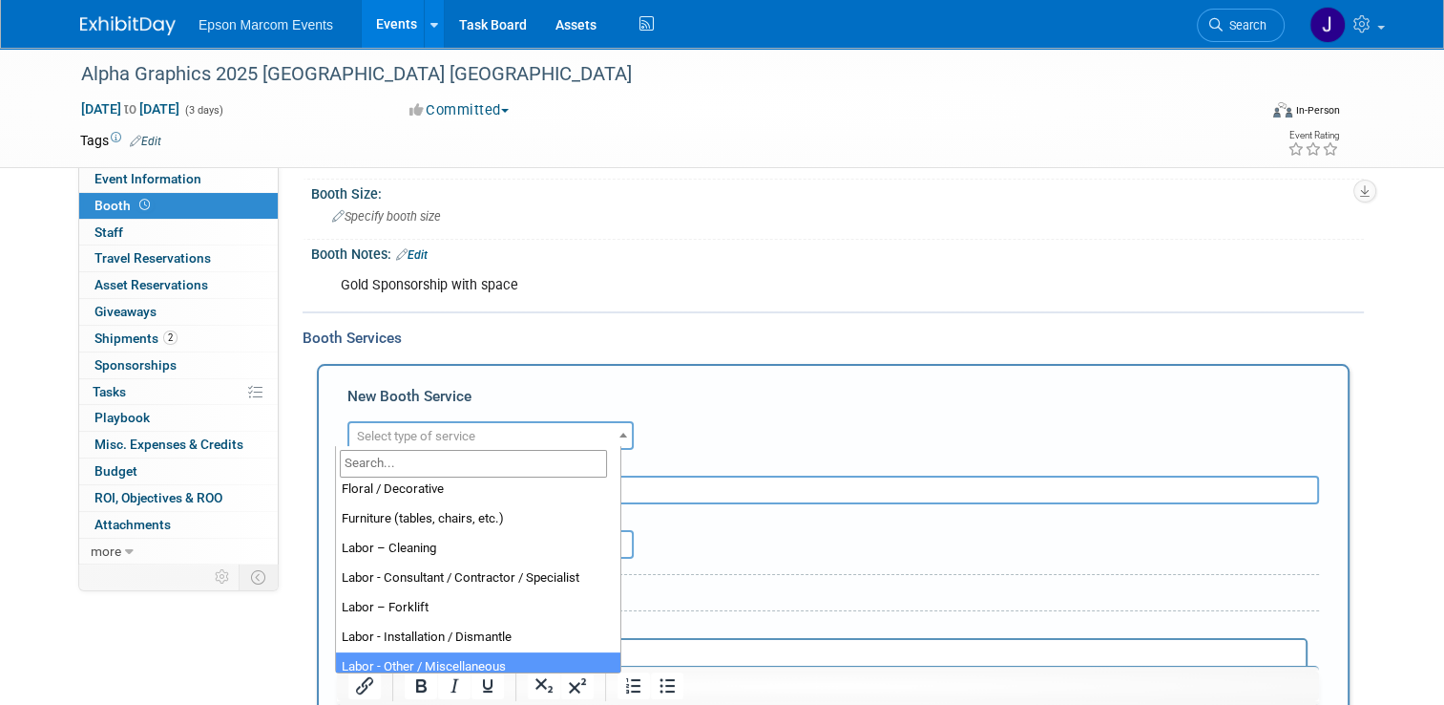
select select "19"
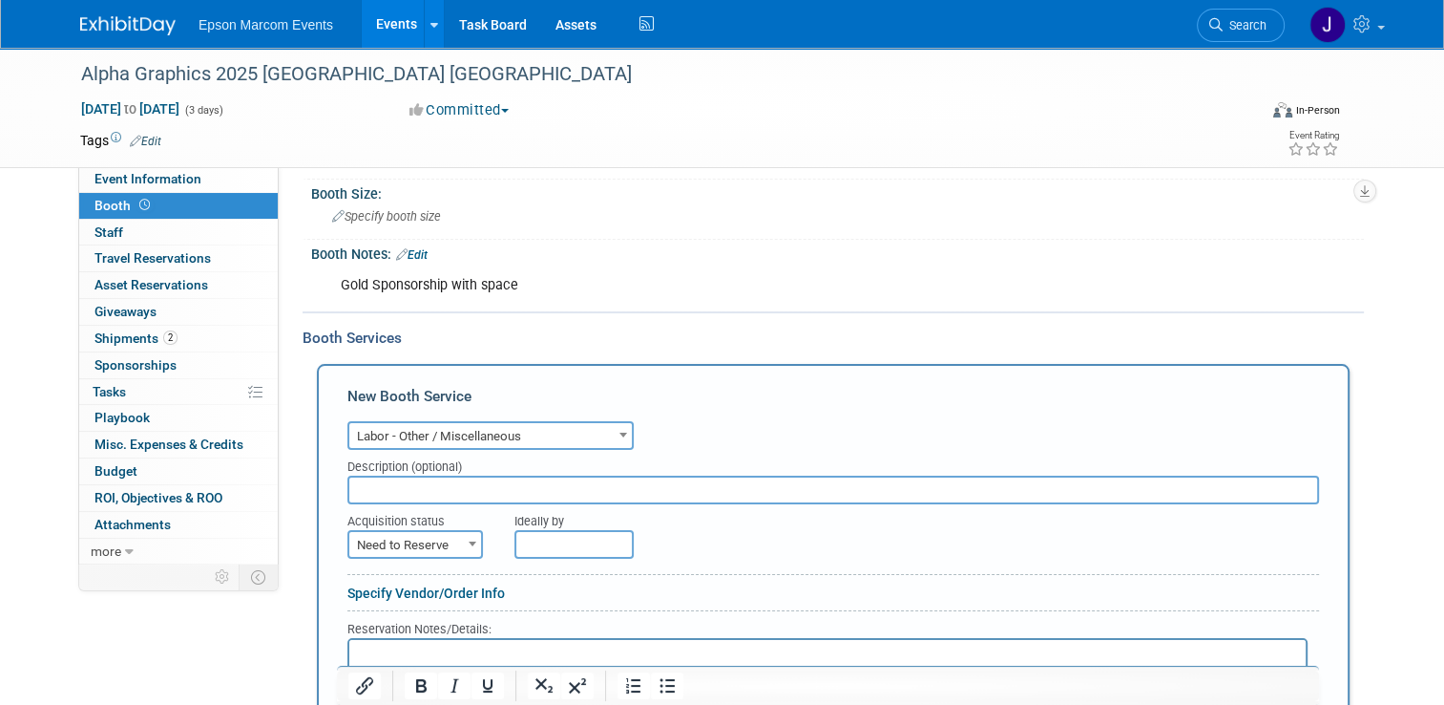
click at [429, 488] on input "text" at bounding box center [833, 489] width 972 height 29
type input "[PERSON_NAME] Decorators Labor"
click at [420, 532] on span "Need to Reserve" at bounding box center [415, 545] width 132 height 27
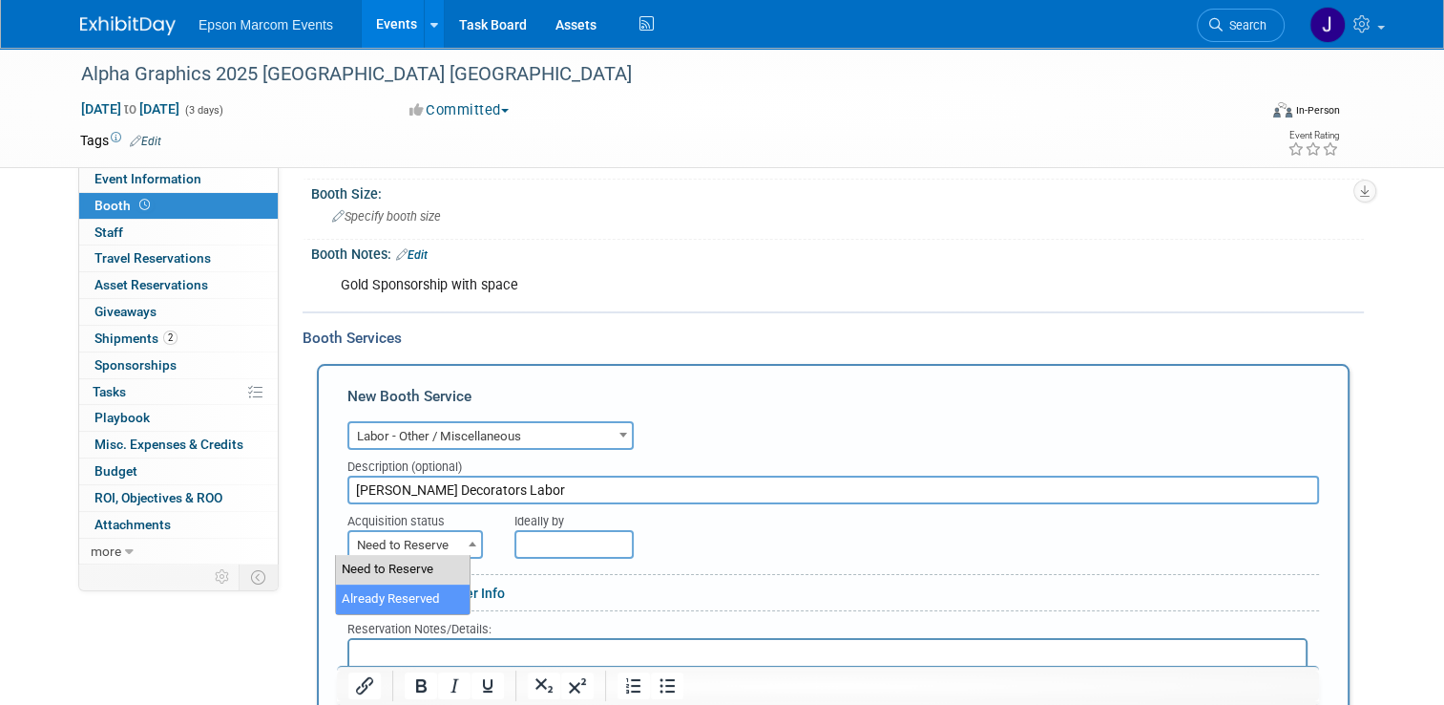
select select "2"
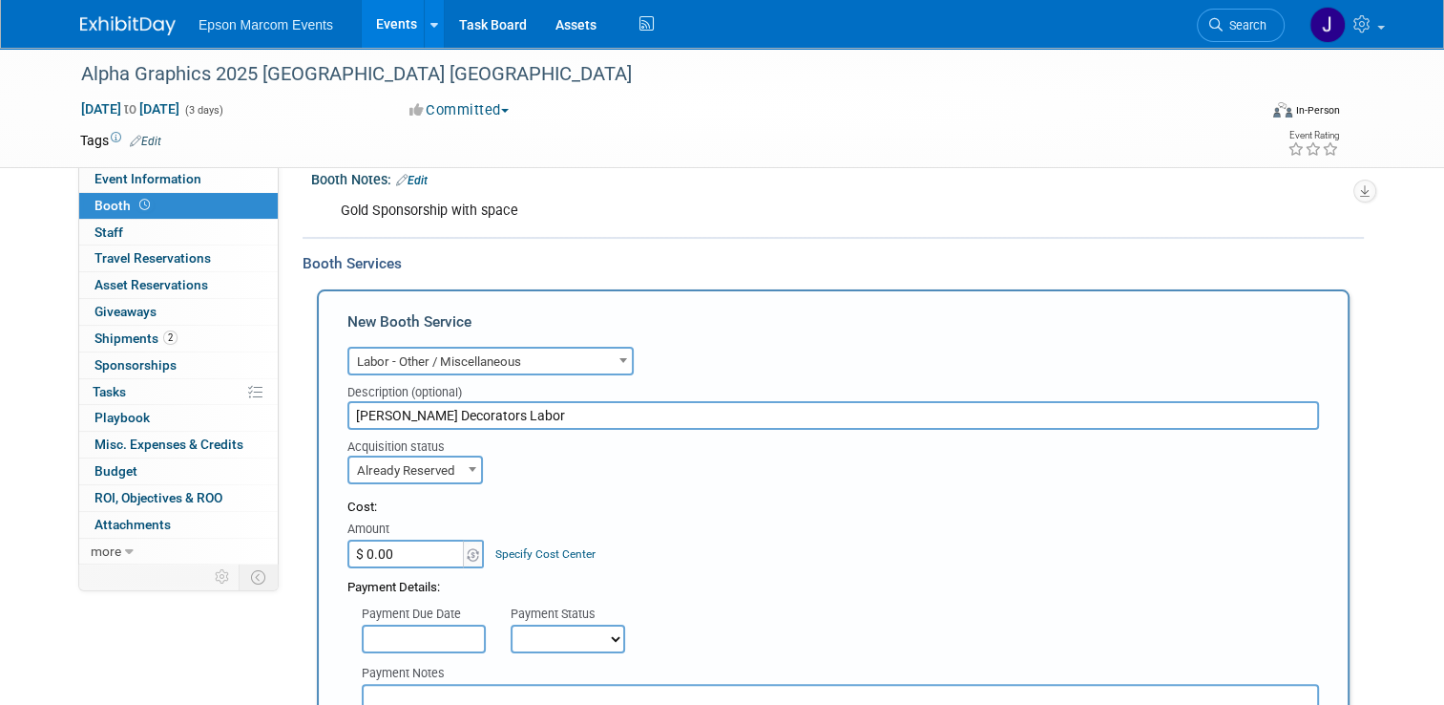
scroll to position [257, 0]
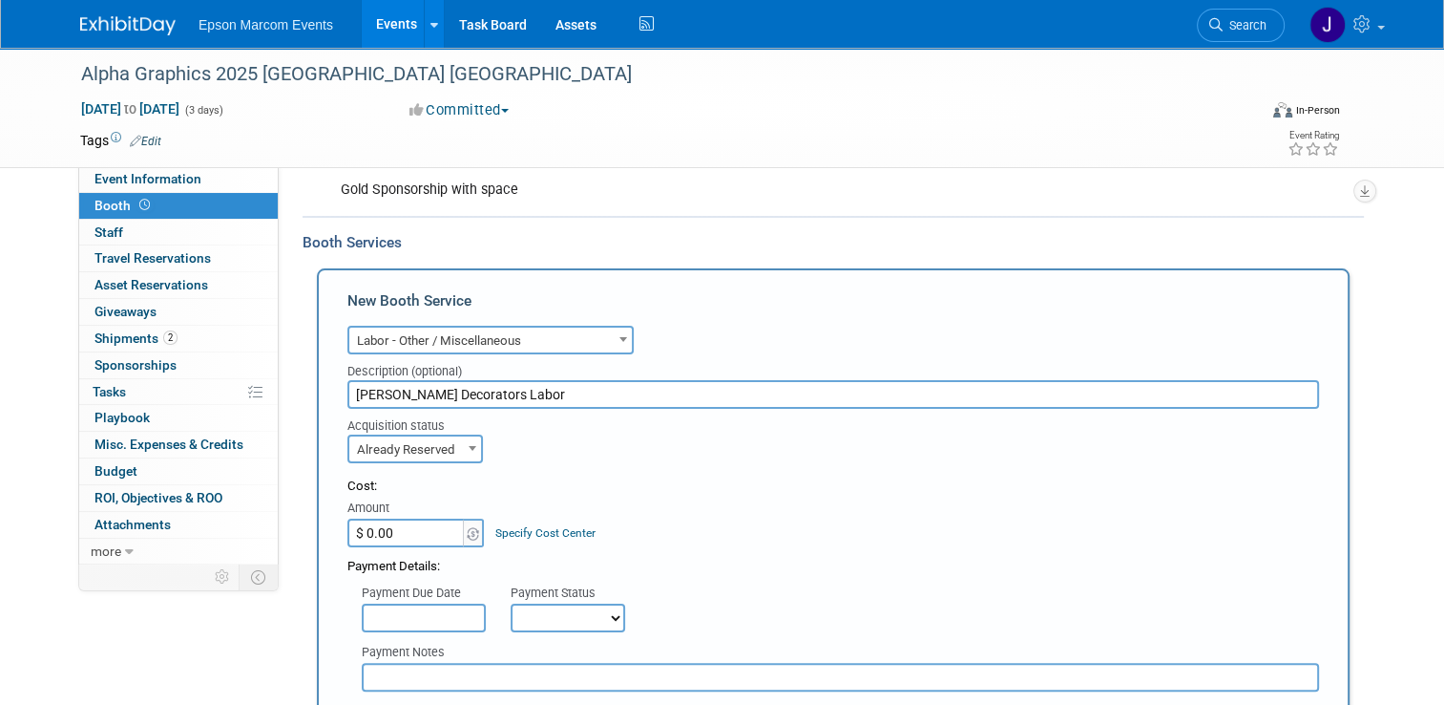
click at [410, 531] on input "$ 0.00" at bounding box center [406, 532] width 119 height 29
type input "$ 637.00"
click at [516, 618] on select "Not Paid Yet Partially Paid Paid in Full" at bounding box center [568, 617] width 115 height 29
select select "1"
click at [511, 603] on select "Not Paid Yet Partially Paid Paid in Full" at bounding box center [568, 617] width 115 height 29
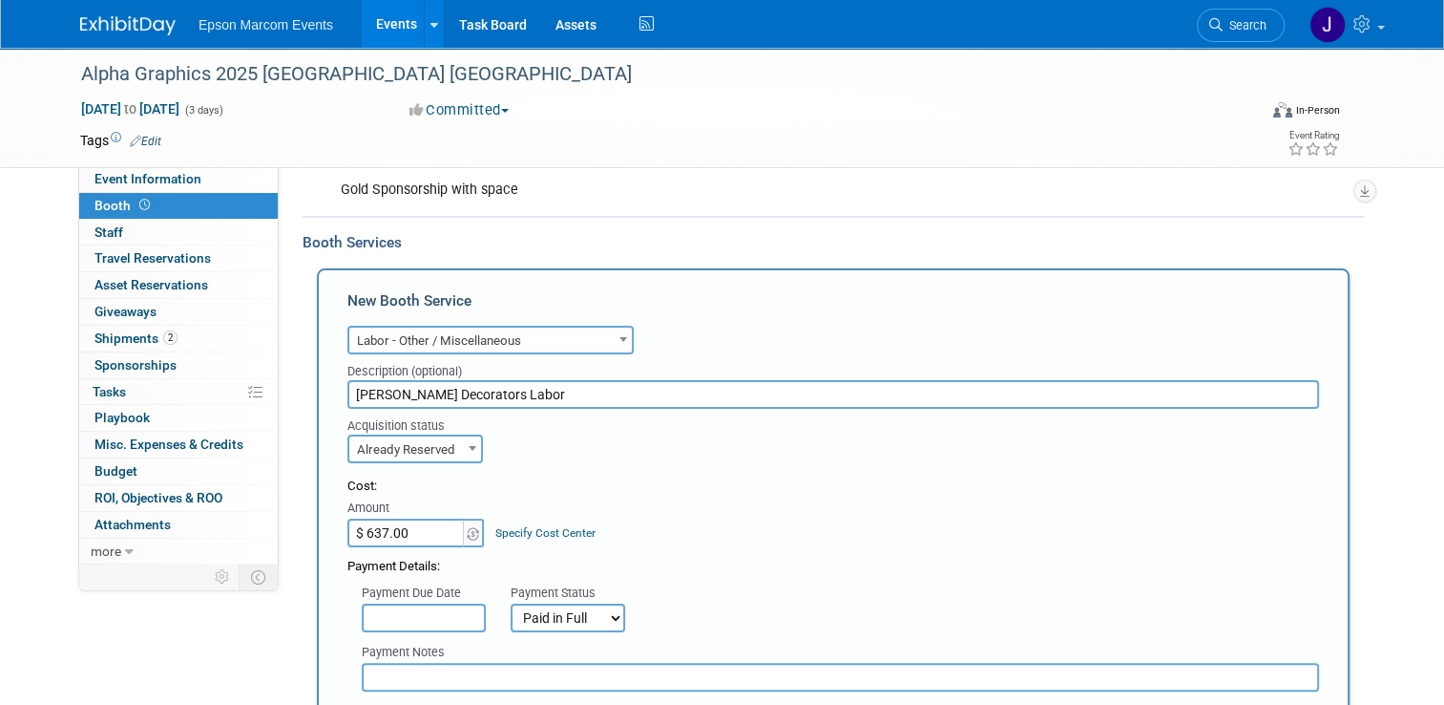
click at [433, 671] on input "text" at bounding box center [841, 677] width 958 height 29
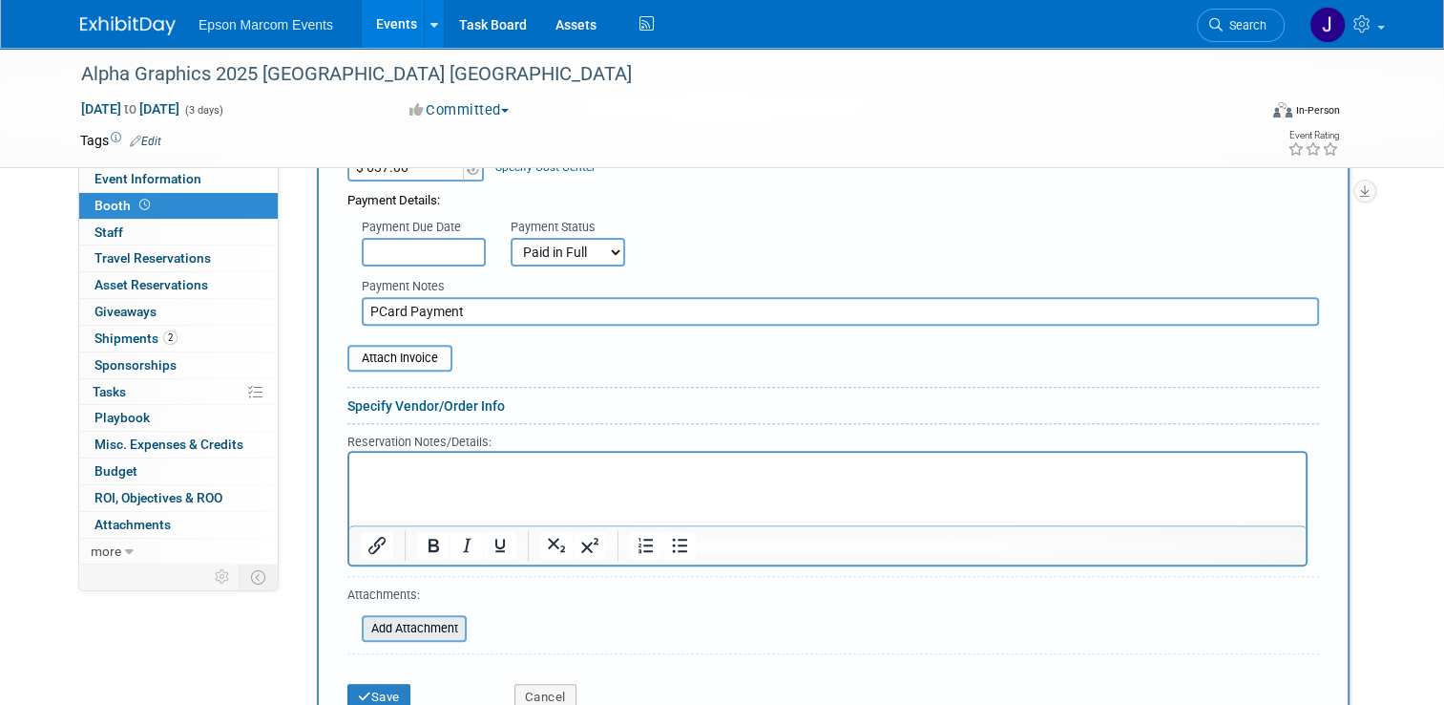
scroll to position [734, 0]
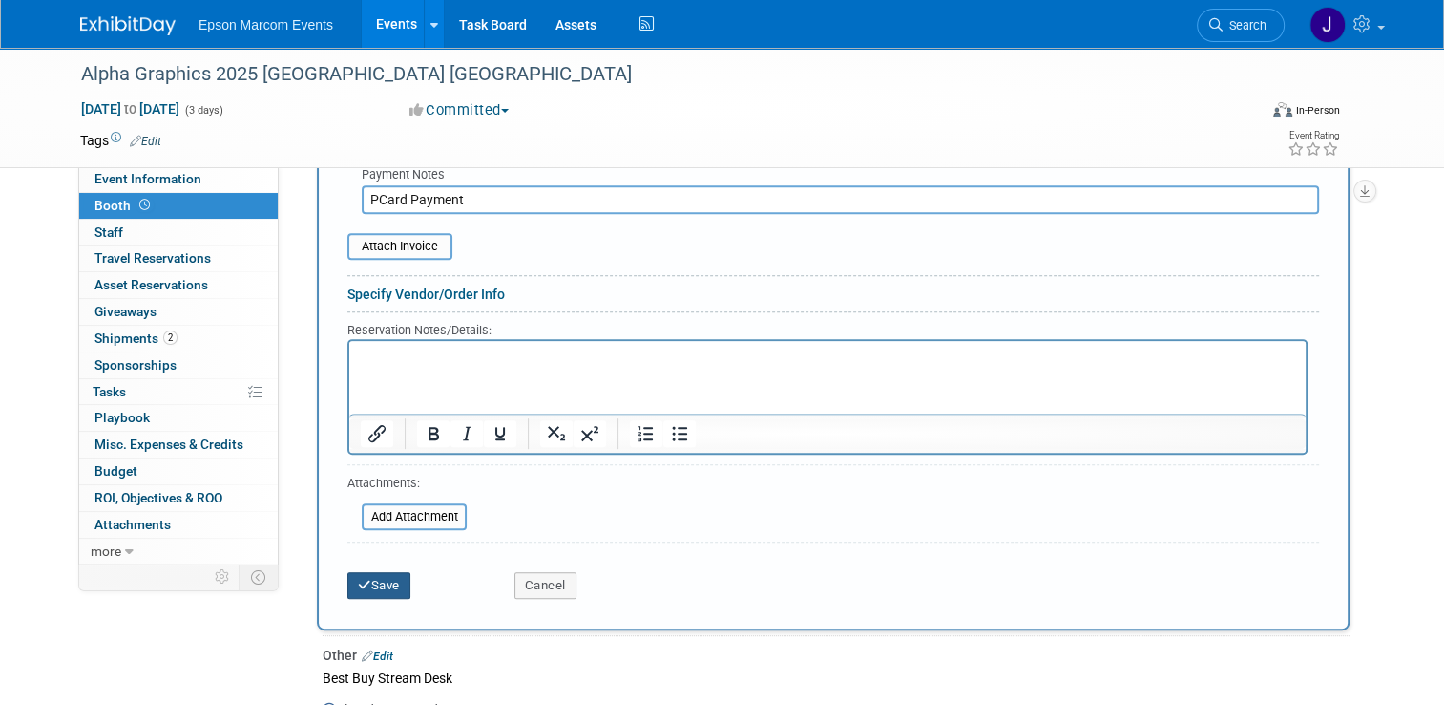
type input "PCard Payment"
click at [392, 572] on button "Save" at bounding box center [378, 585] width 63 height 27
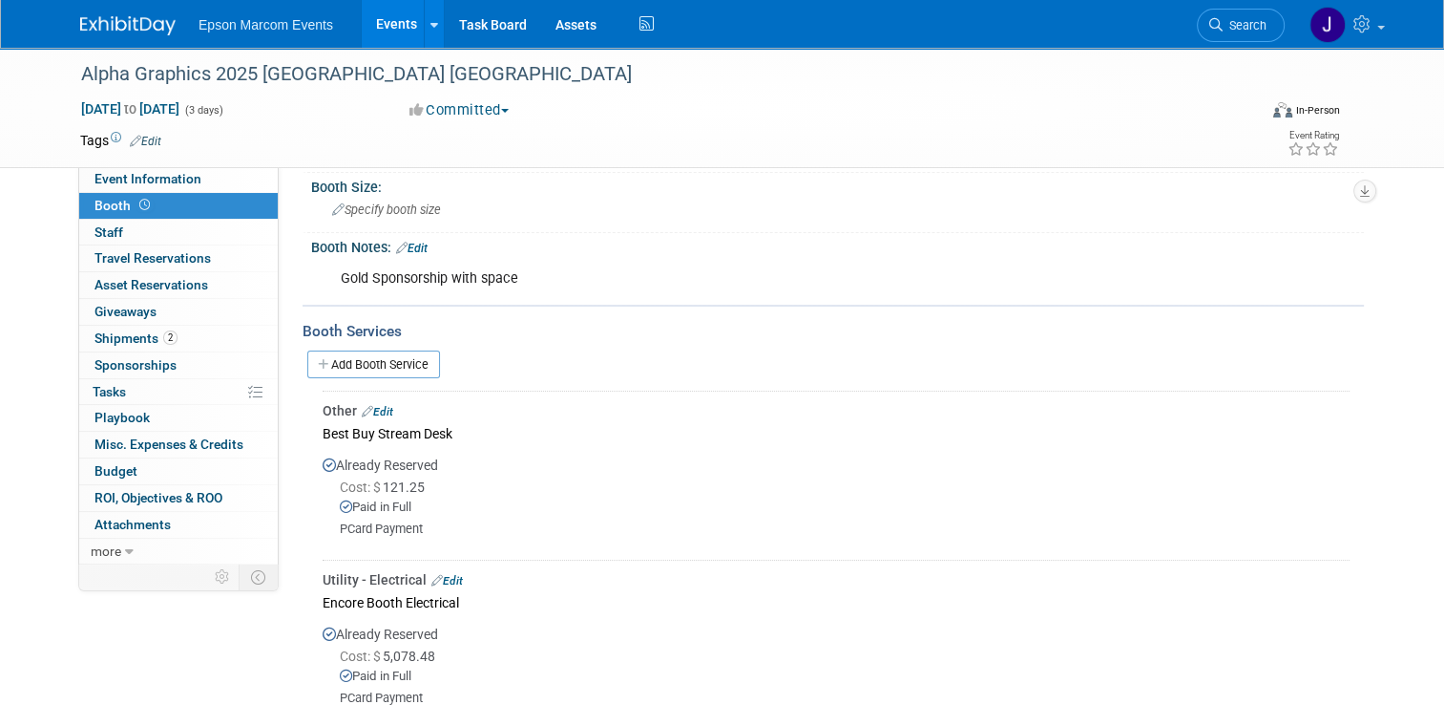
scroll to position [191, 0]
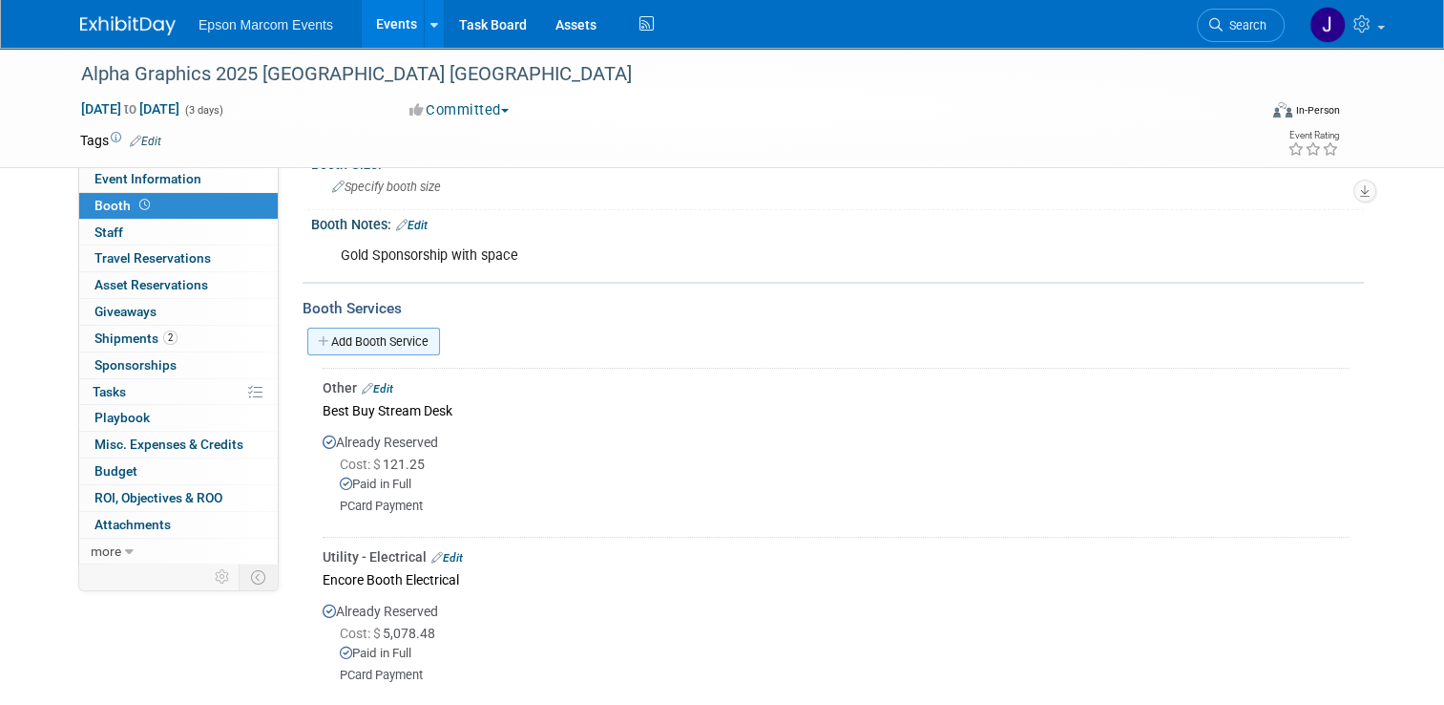
click at [362, 336] on link "Add Booth Service" at bounding box center [373, 341] width 133 height 28
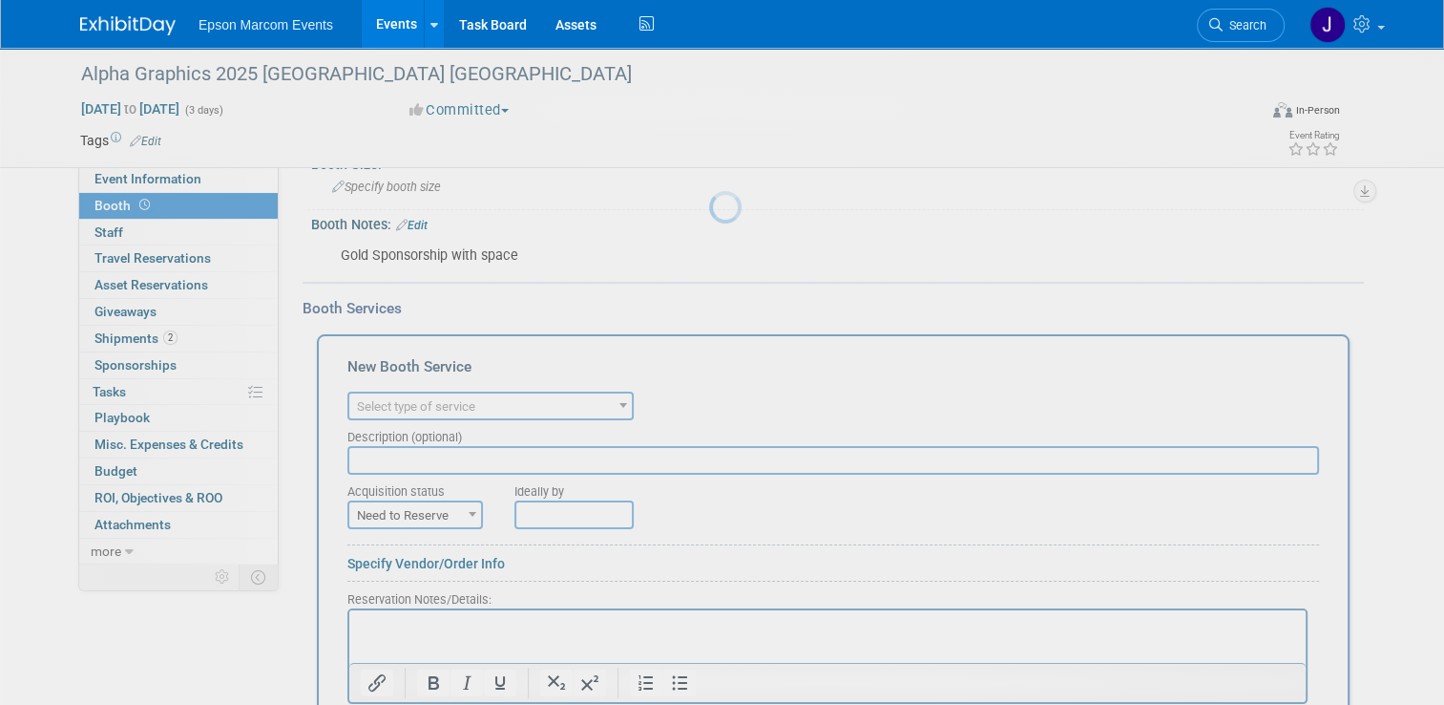
scroll to position [0, 0]
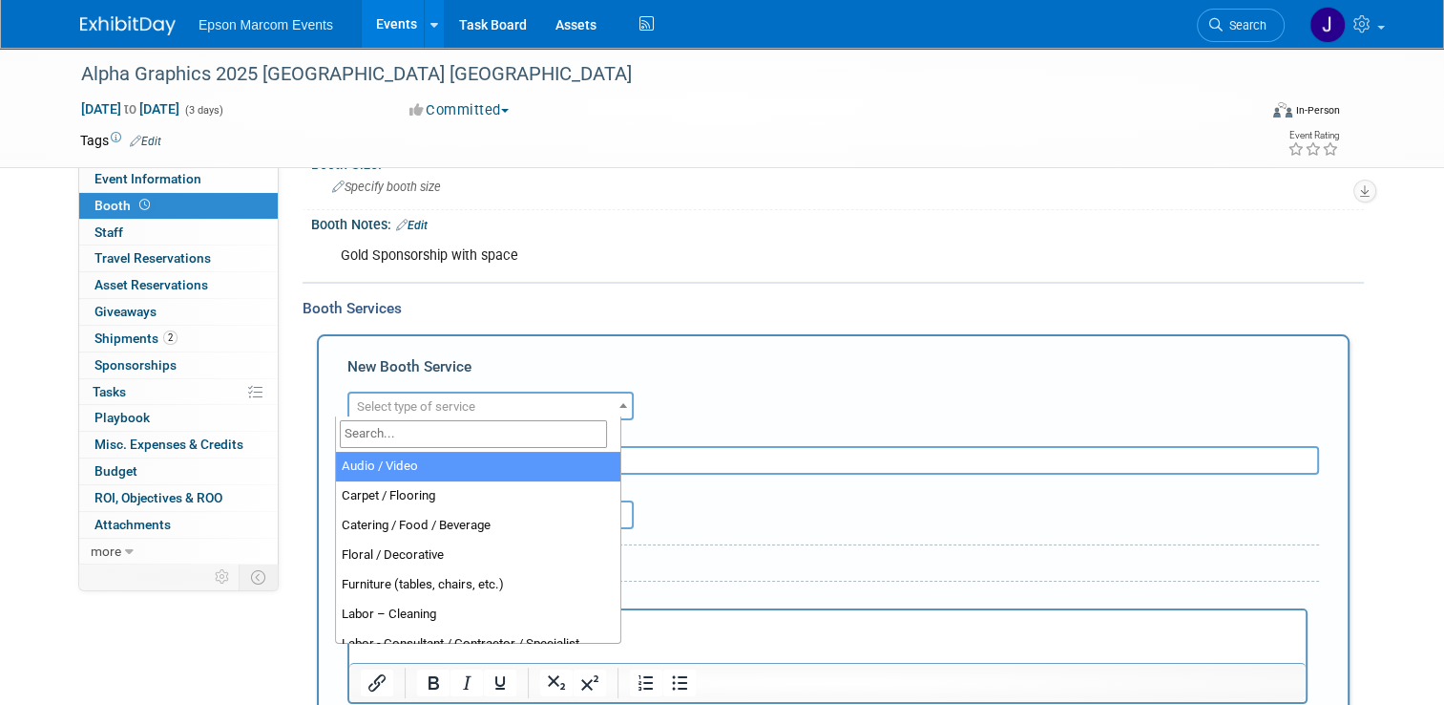
click at [450, 404] on span "Select type of service" at bounding box center [416, 406] width 118 height 14
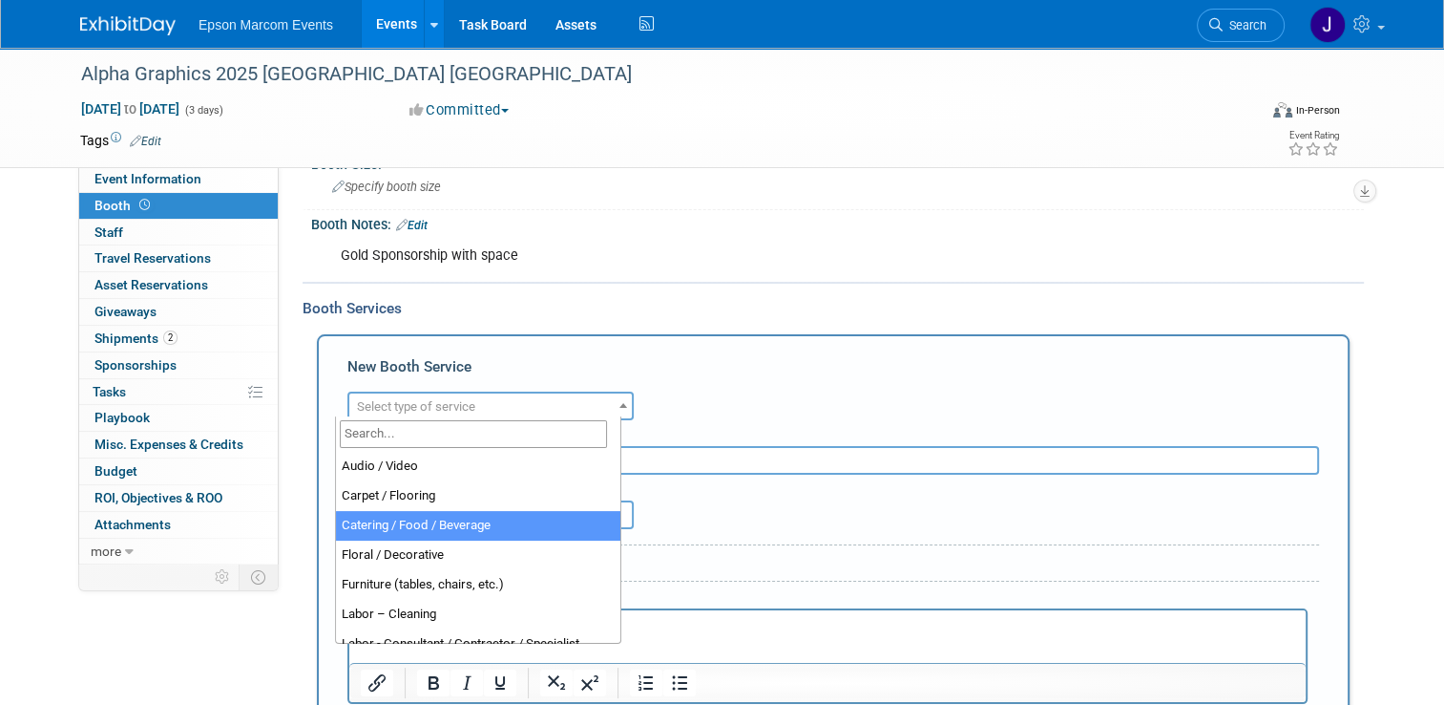
select select "22"
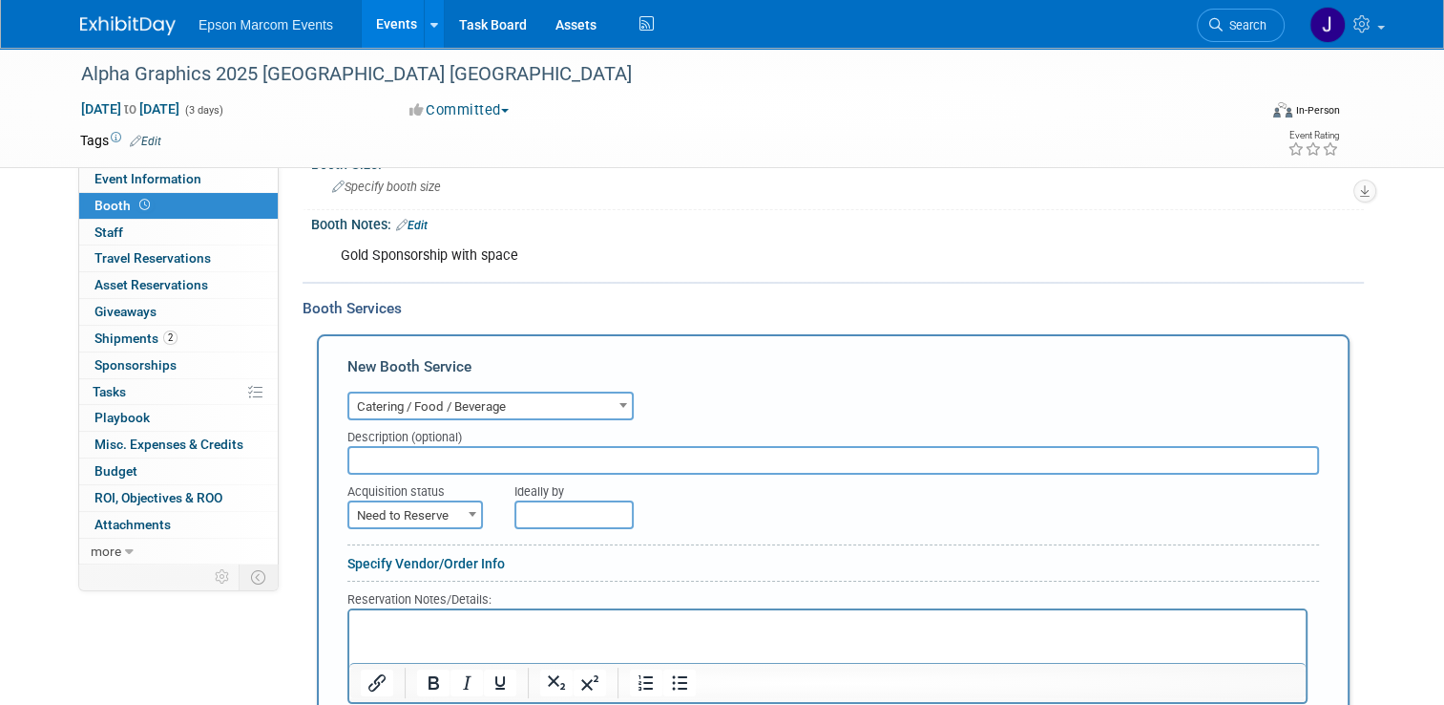
click at [440, 454] on input "text" at bounding box center [833, 460] width 972 height 29
type input "La Fournette Bakery Booth Team breakfast"
click at [423, 509] on span "Need to Reserve" at bounding box center [415, 515] width 132 height 27
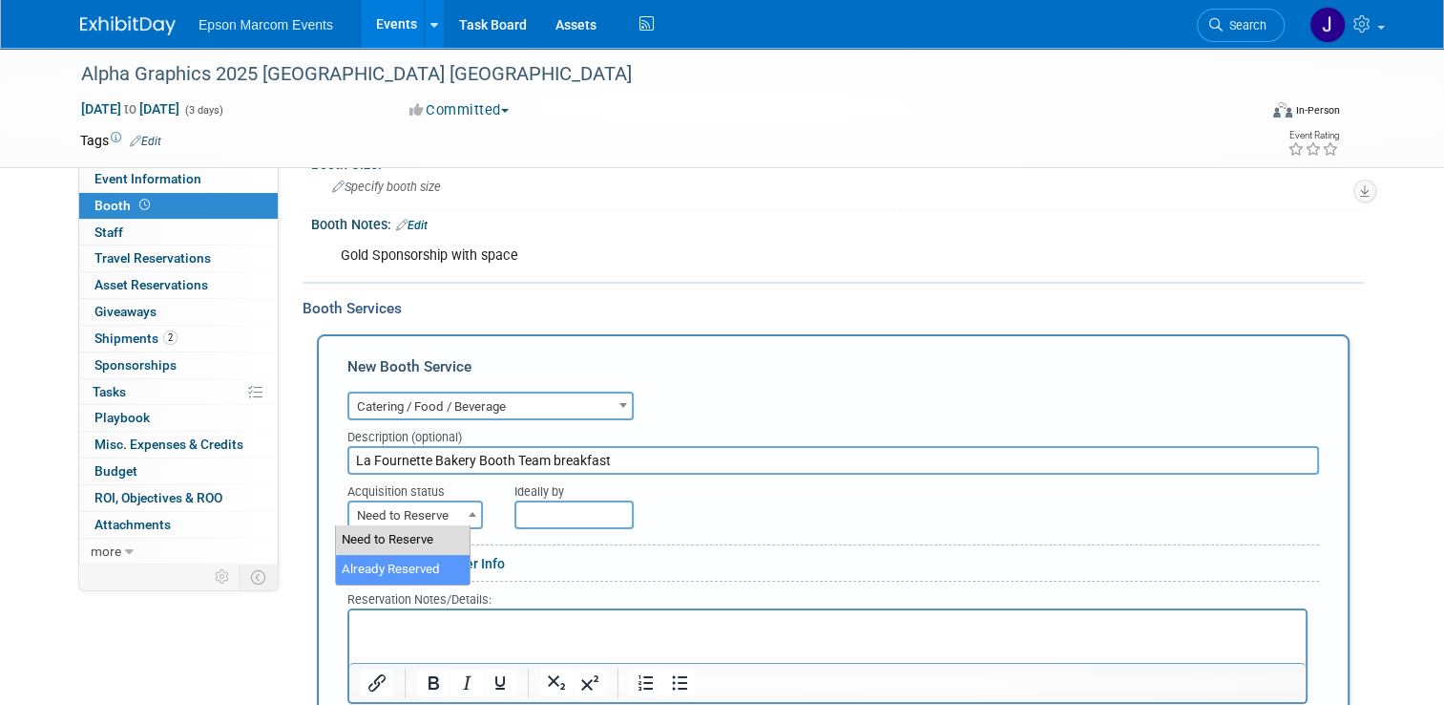
select select "2"
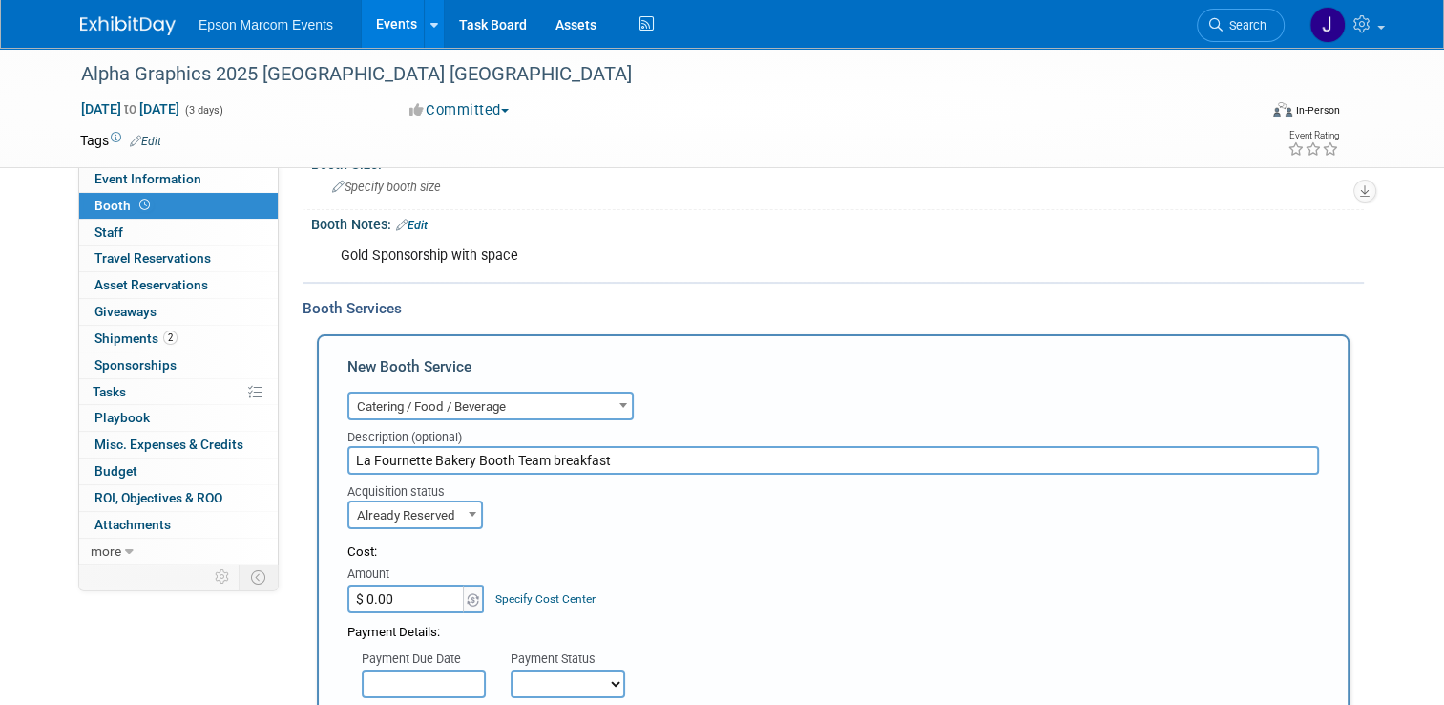
click at [403, 594] on input "$ 0.00" at bounding box center [406, 598] width 119 height 29
type input "$ 56.41"
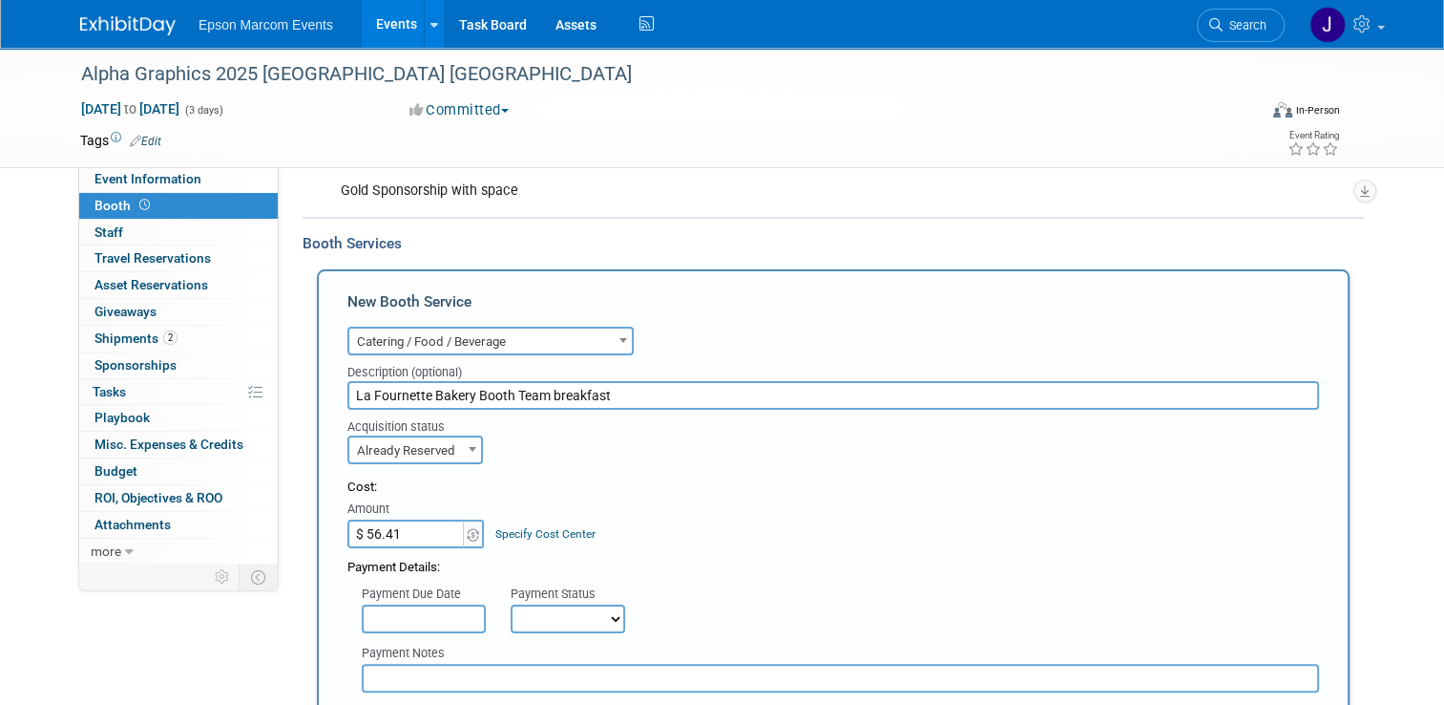
scroll to position [286, 0]
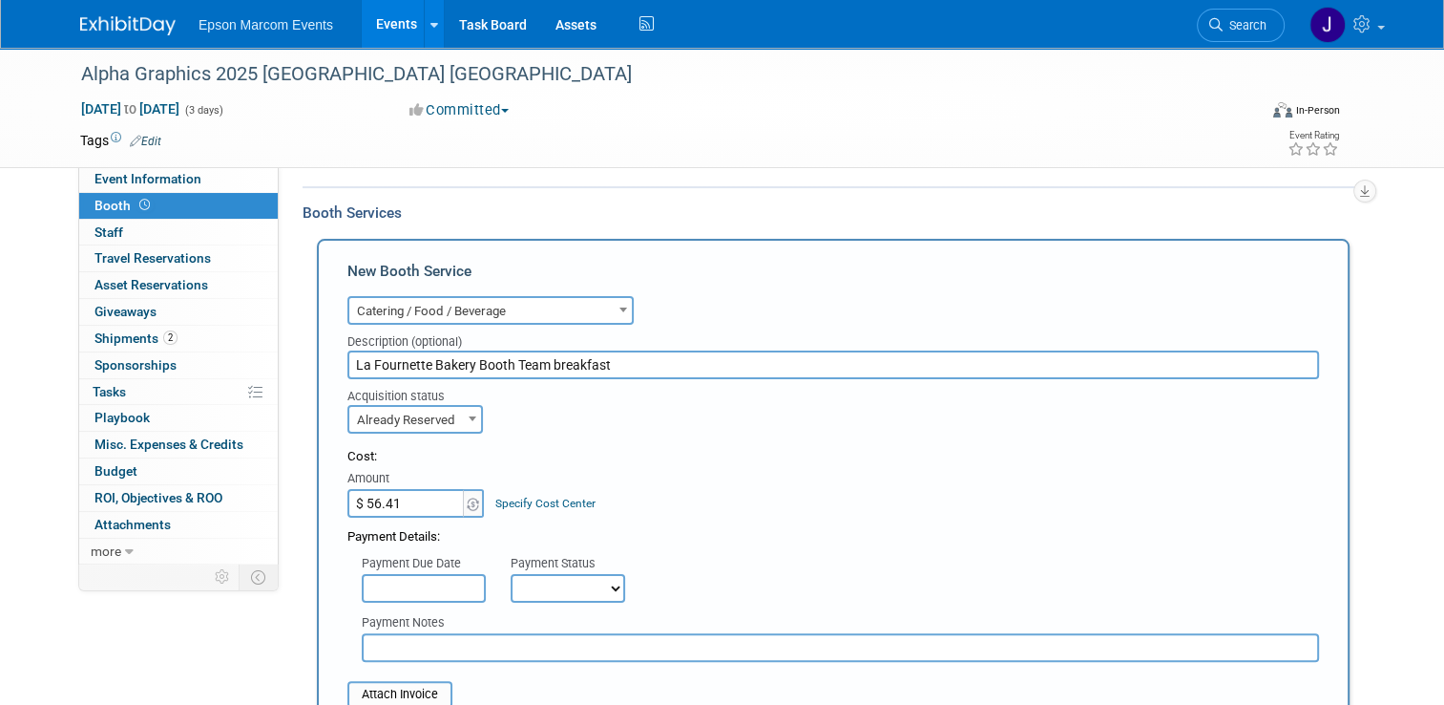
click at [535, 579] on select "Not Paid Yet Partially Paid Paid in Full" at bounding box center [568, 588] width 115 height 29
select select "1"
click at [511, 574] on select "Not Paid Yet Partially Paid Paid in Full" at bounding box center [568, 588] width 115 height 29
click at [485, 636] on input "text" at bounding box center [841, 647] width 958 height 29
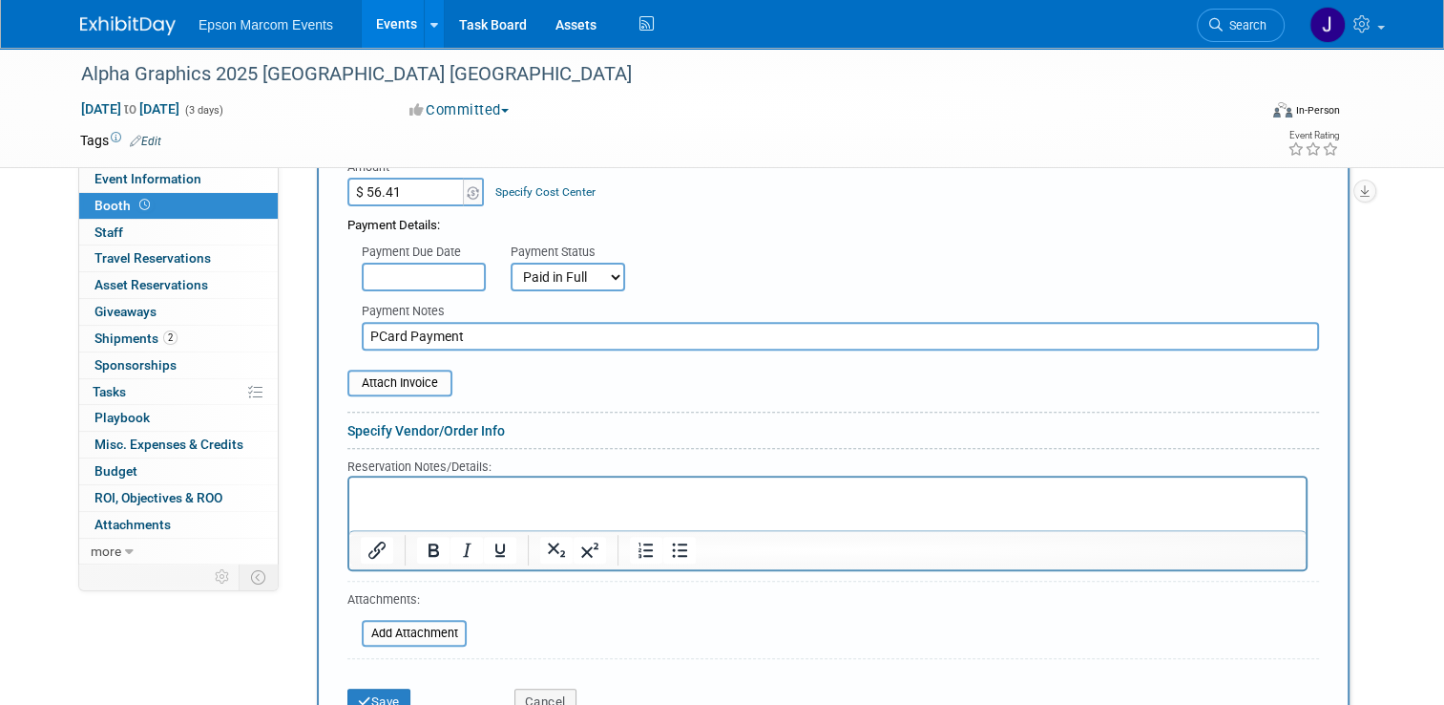
scroll to position [668, 0]
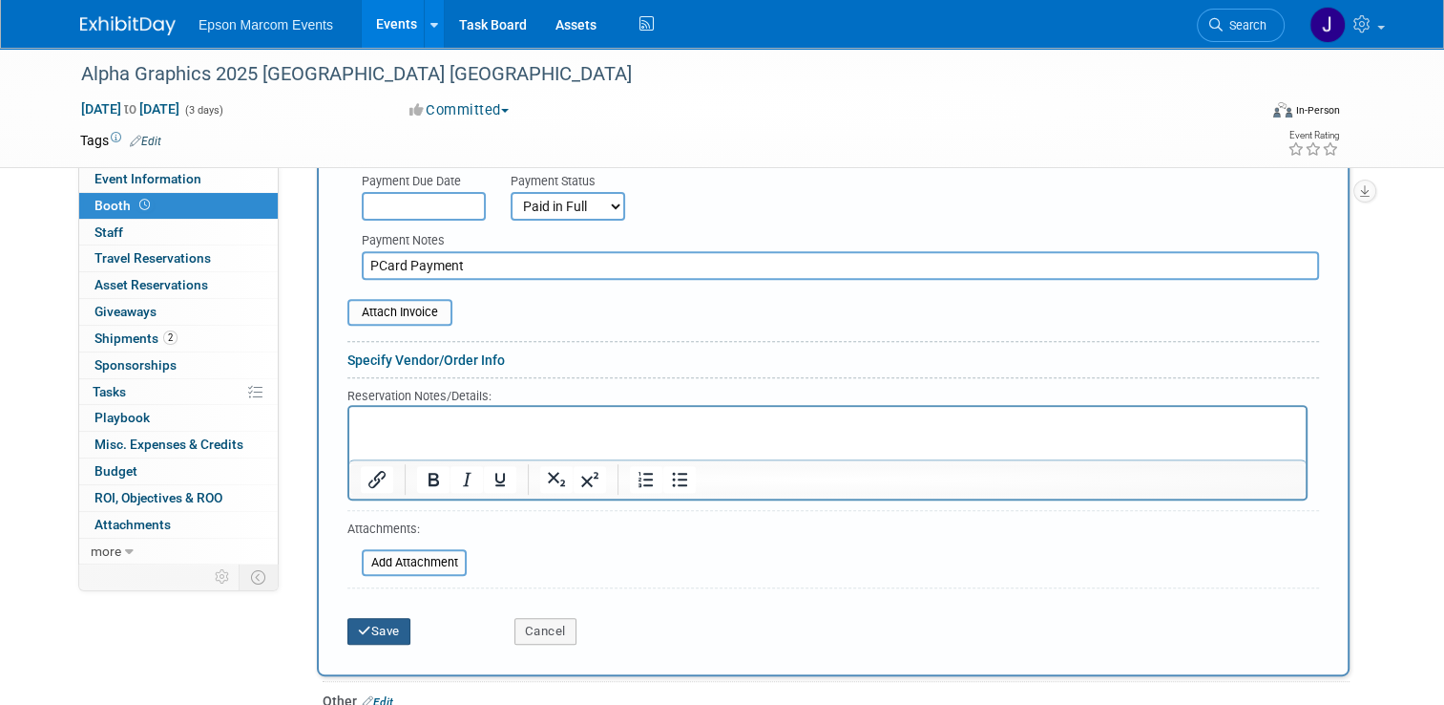
type input "PCard Payment"
click at [388, 621] on button "Save" at bounding box center [378, 631] width 63 height 27
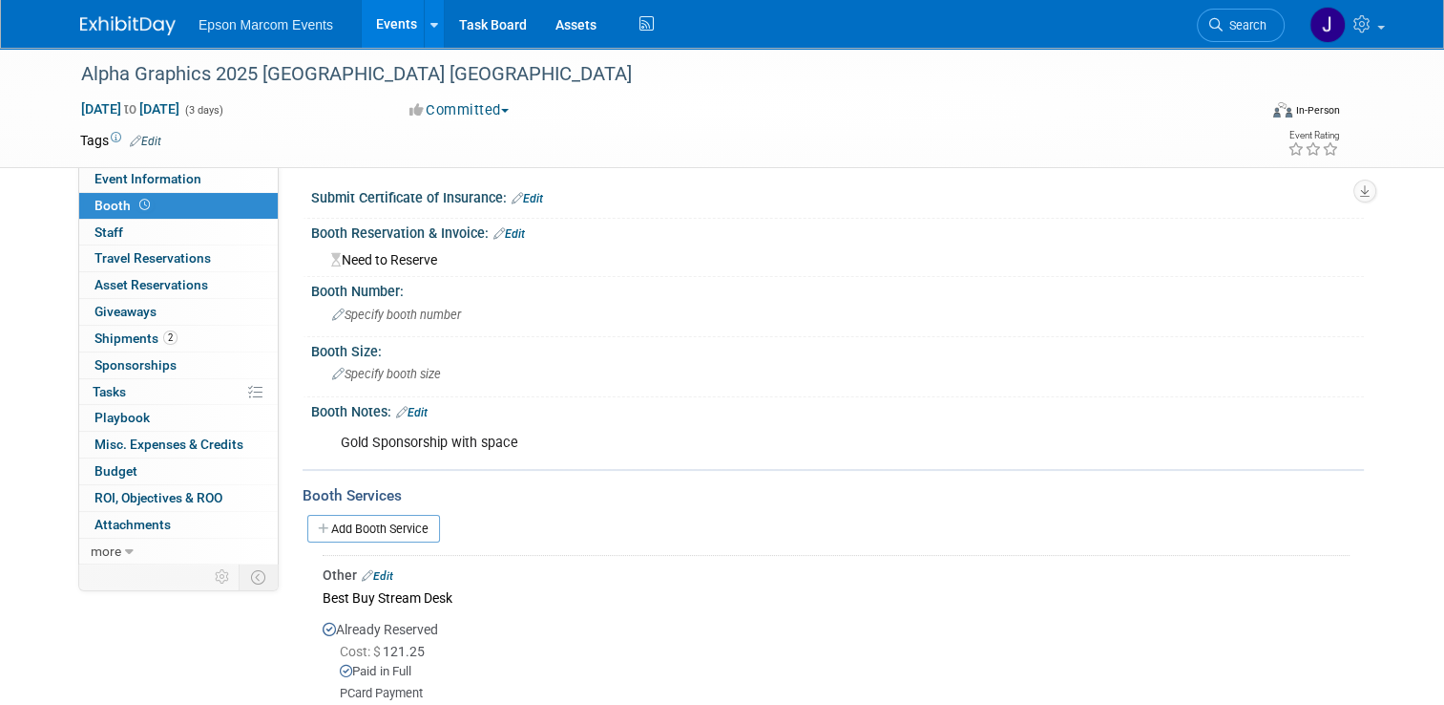
scroll to position [0, 0]
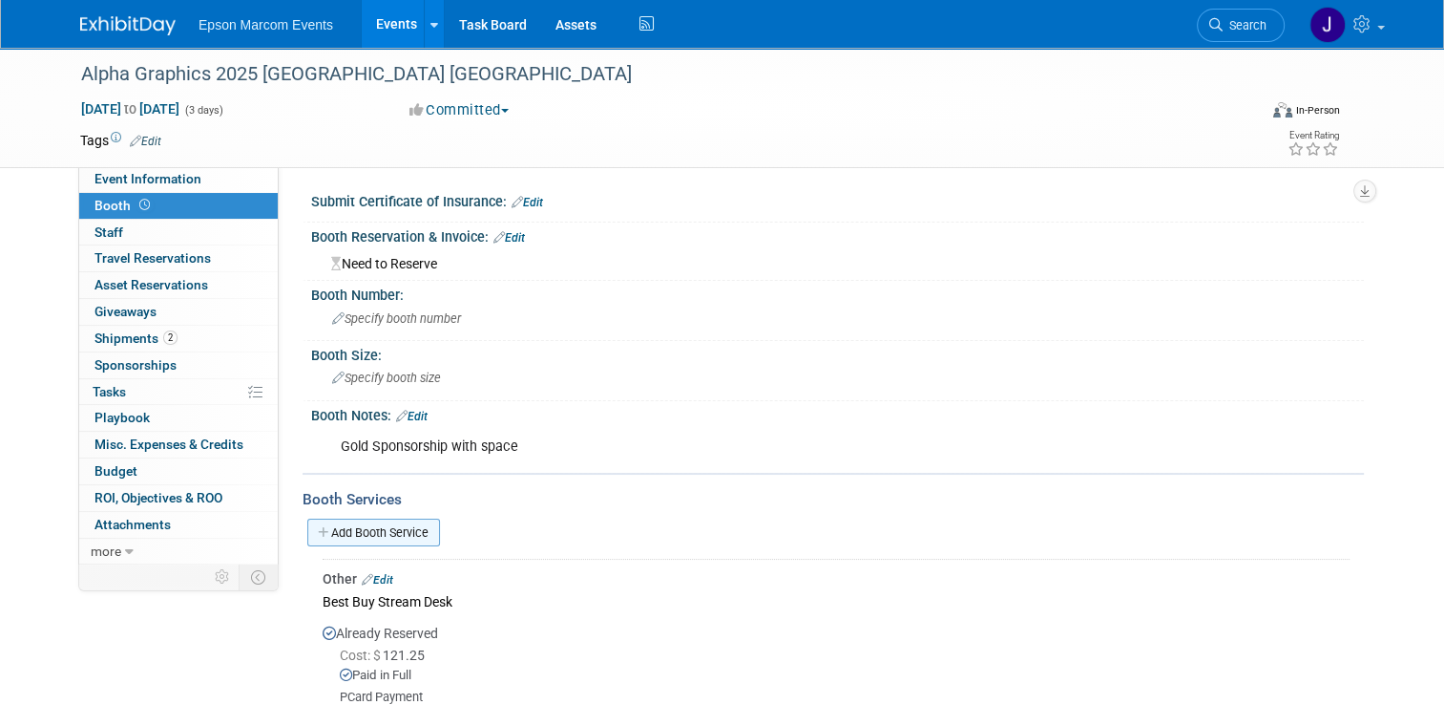
click at [348, 529] on link "Add Booth Service" at bounding box center [373, 532] width 133 height 28
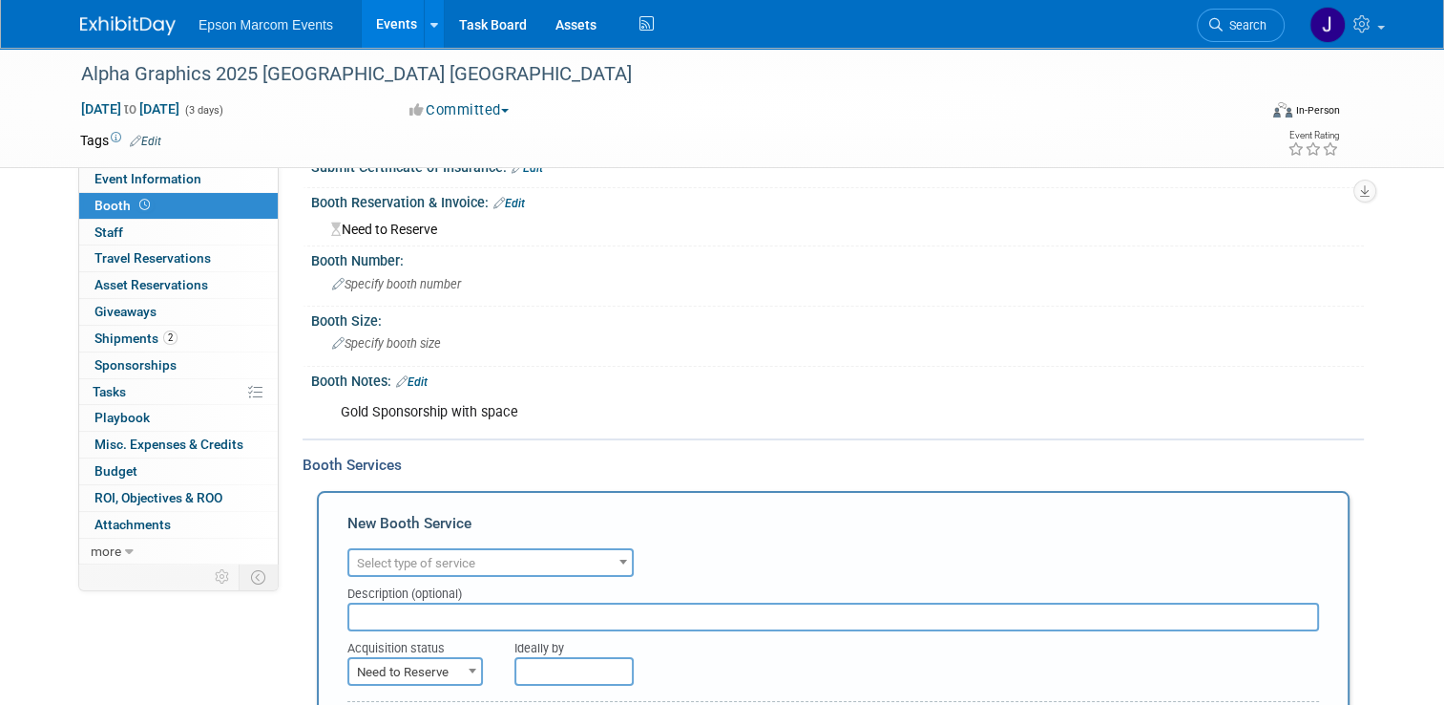
scroll to position [191, 0]
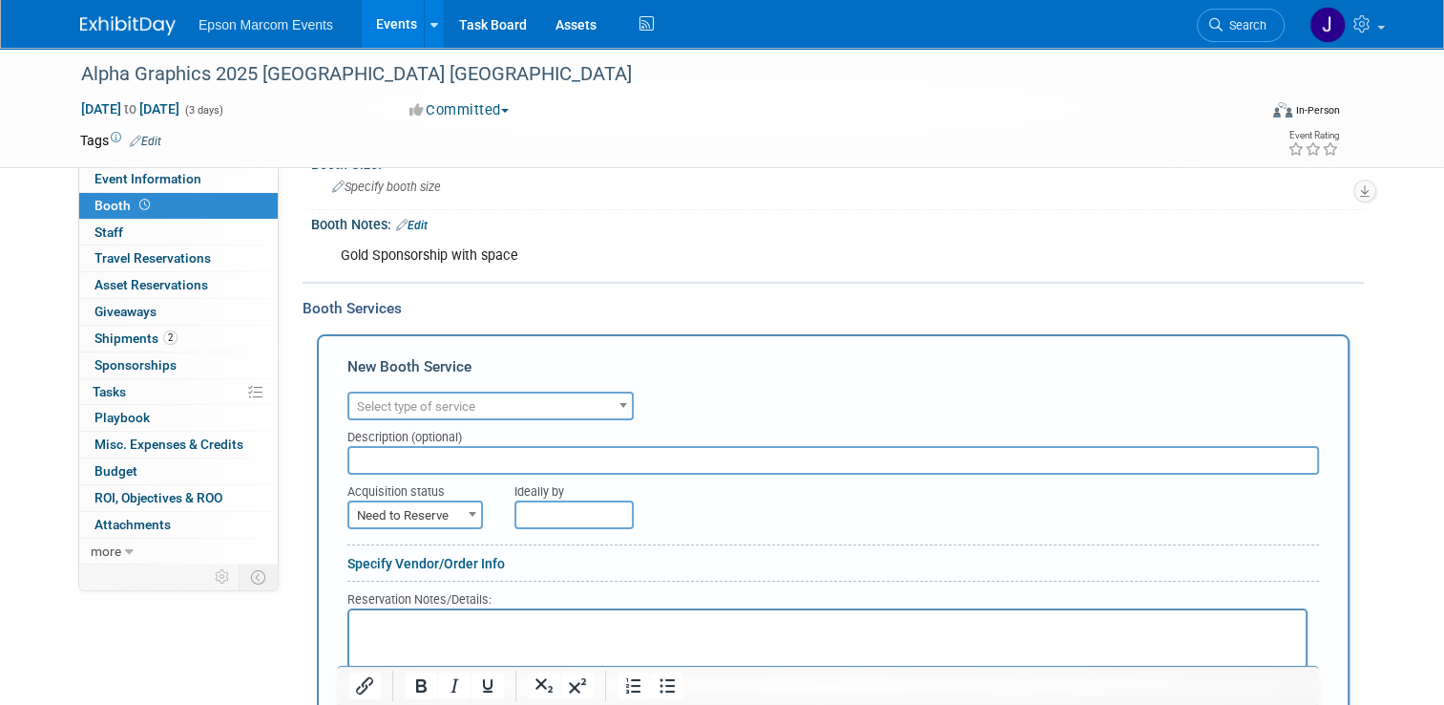
click at [423, 399] on span "Select type of service" at bounding box center [416, 406] width 118 height 14
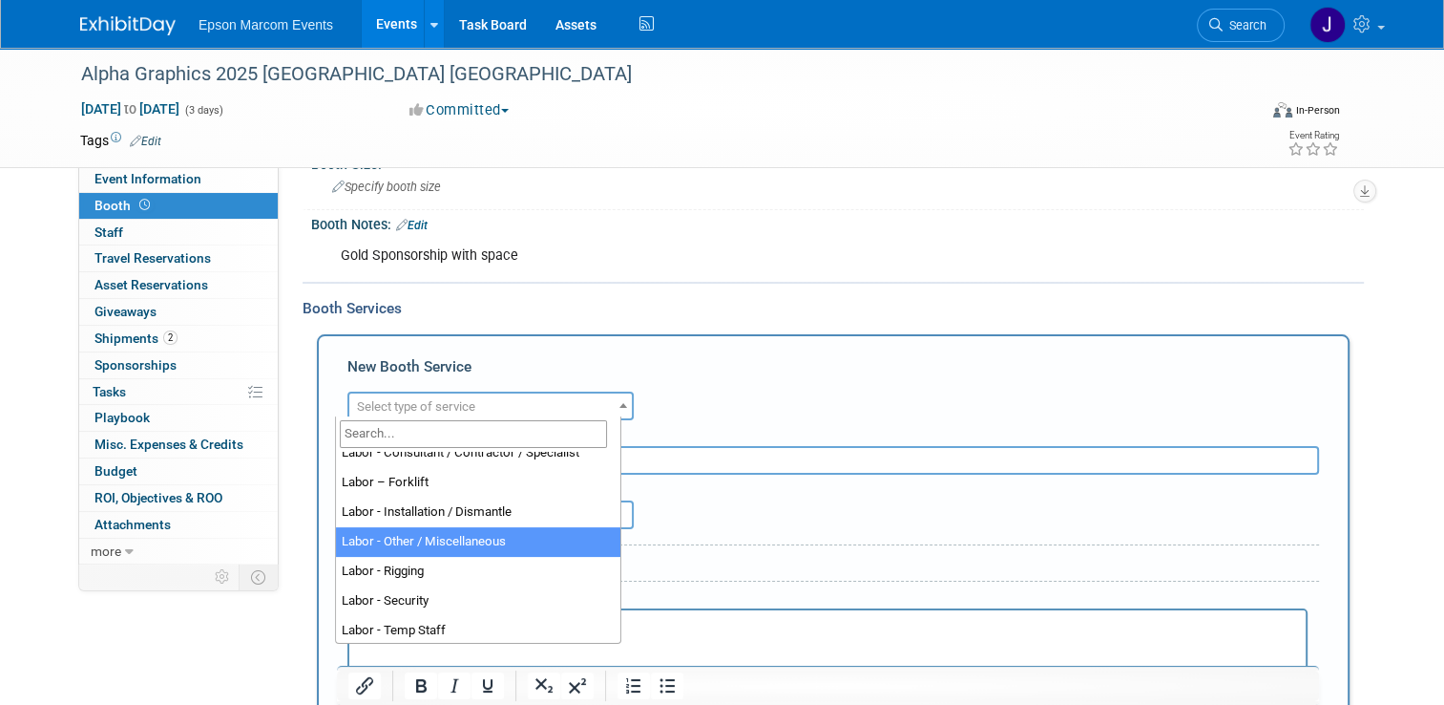
select select "19"
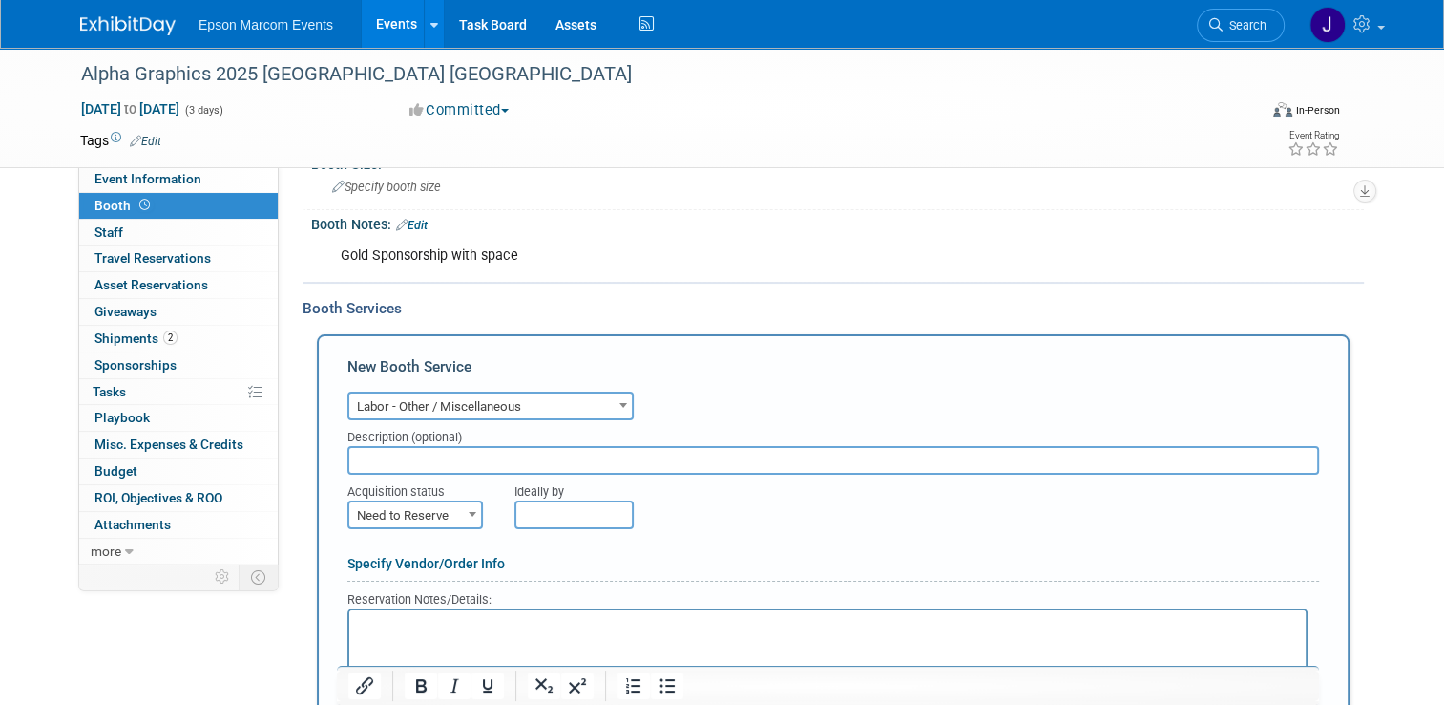
click at [420, 464] on input "text" at bounding box center [833, 460] width 972 height 29
type input "Nth Degree Booth Labor Deposit"
click at [403, 514] on span "Need to Reserve" at bounding box center [415, 515] width 132 height 27
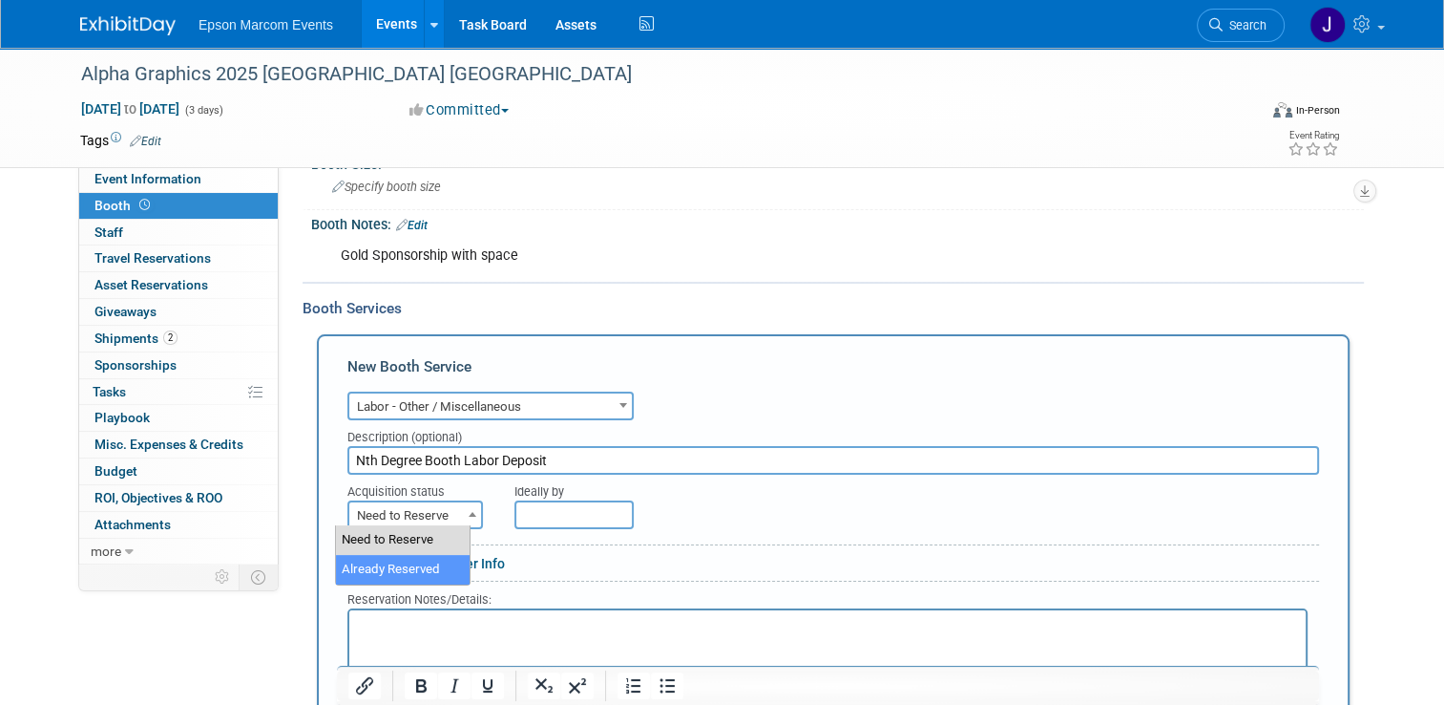
select select "2"
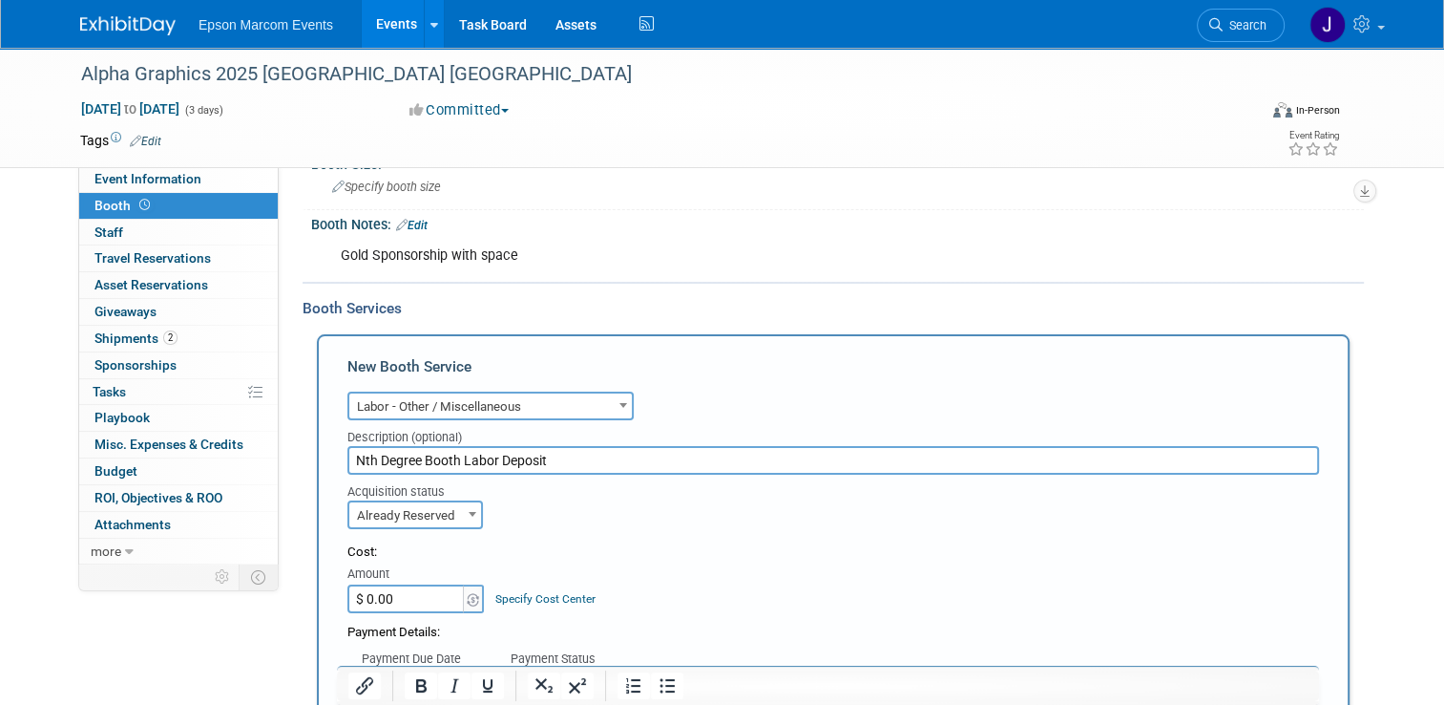
click at [411, 595] on input "$ 0.00" at bounding box center [406, 598] width 119 height 29
type input "$ 3,654.31"
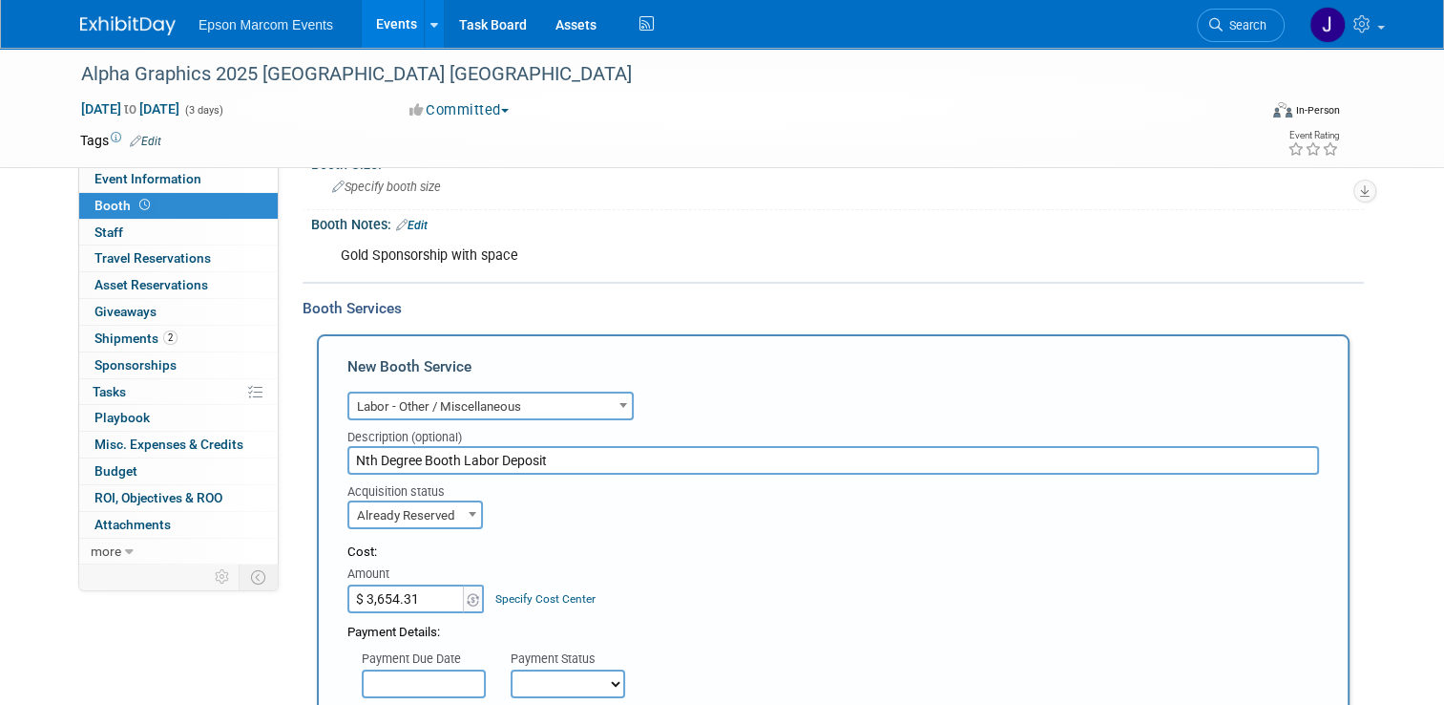
scroll to position [286, 0]
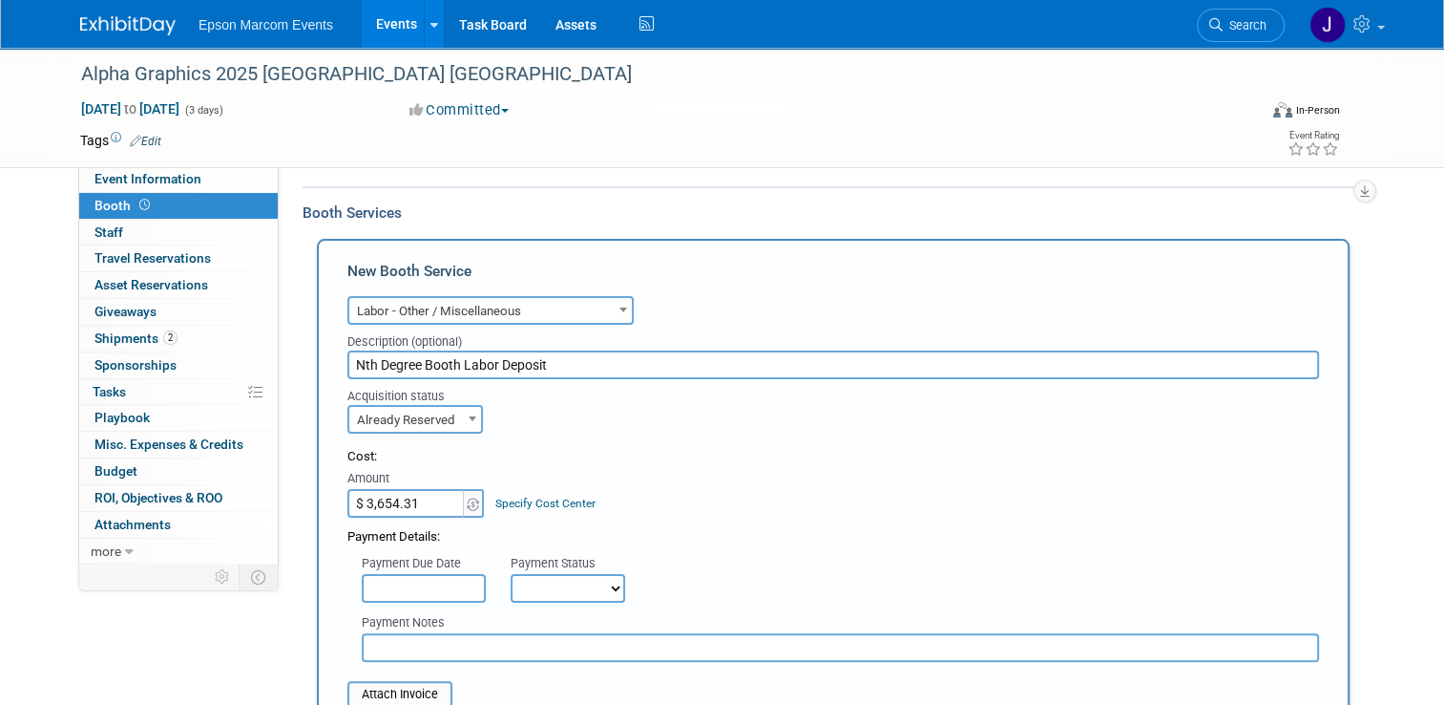
click at [516, 585] on select "Not Paid Yet Partially Paid Paid in Full" at bounding box center [568, 588] width 115 height 29
select select "1"
click at [511, 574] on select "Not Paid Yet Partially Paid Paid in Full" at bounding box center [568, 588] width 115 height 29
click at [469, 643] on input "text" at bounding box center [841, 647] width 958 height 29
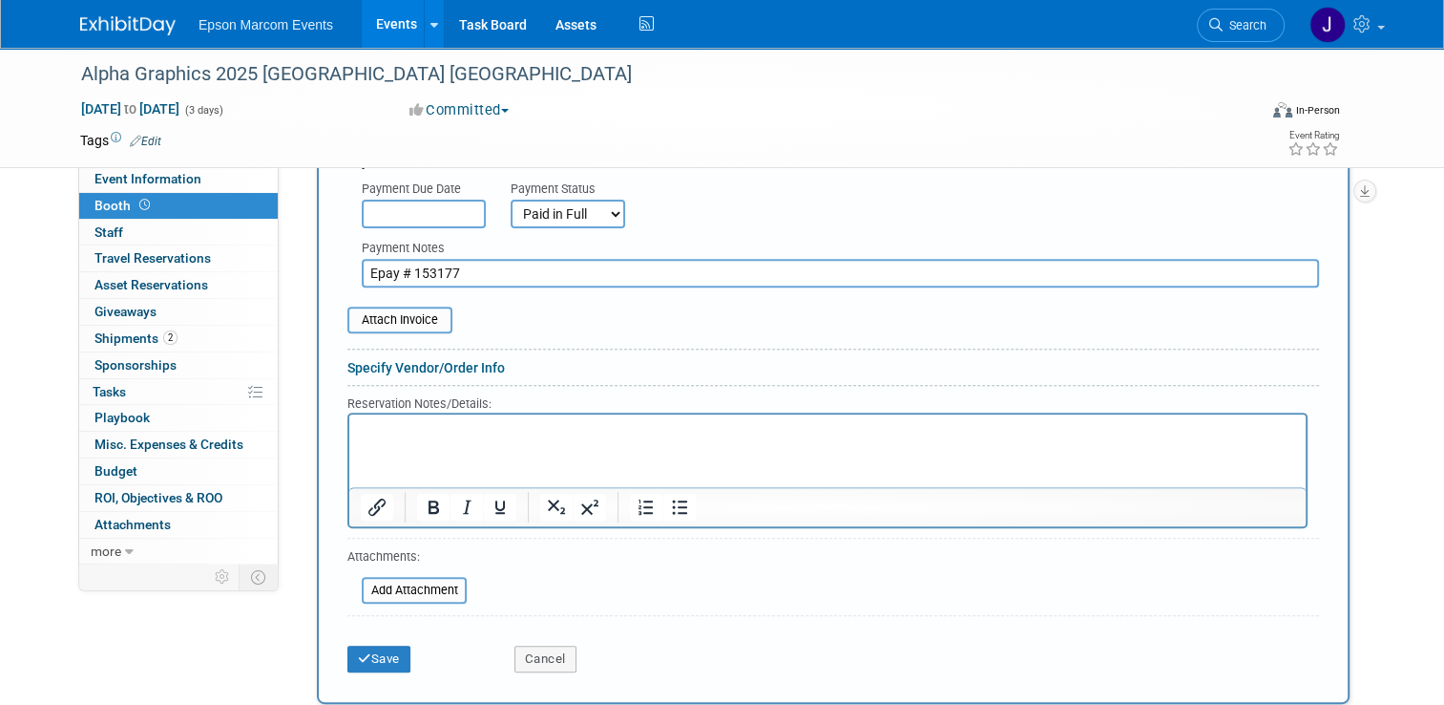
scroll to position [668, 0]
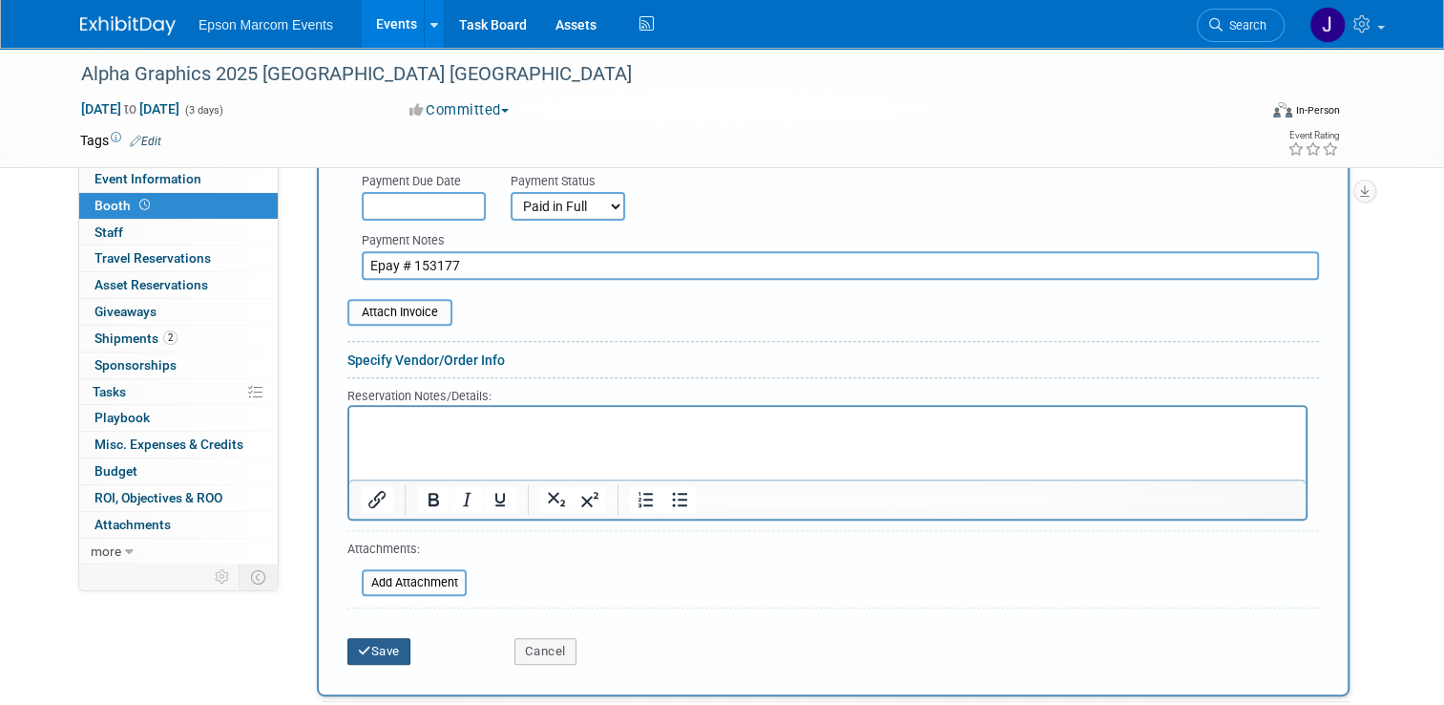
type input "Epay # 153177"
click at [368, 646] on button "Save" at bounding box center [378, 651] width 63 height 27
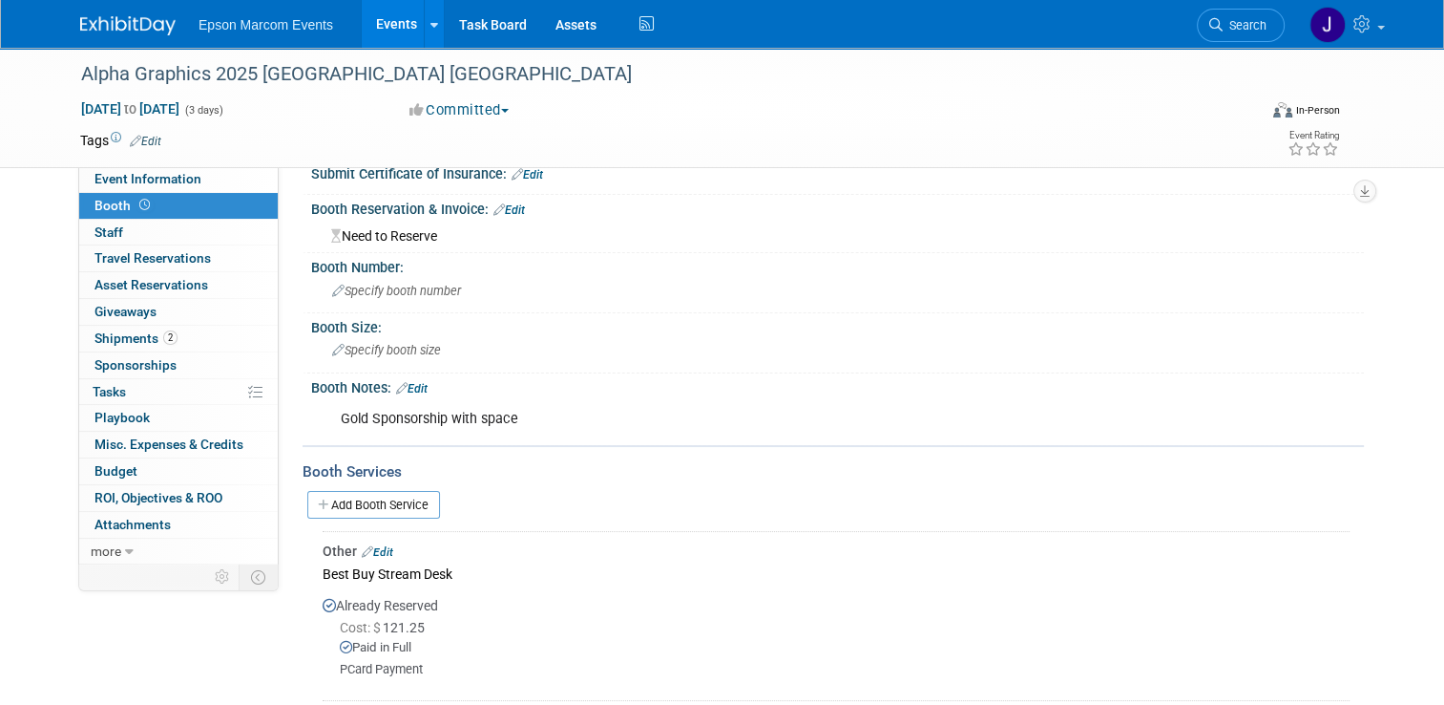
scroll to position [0, 0]
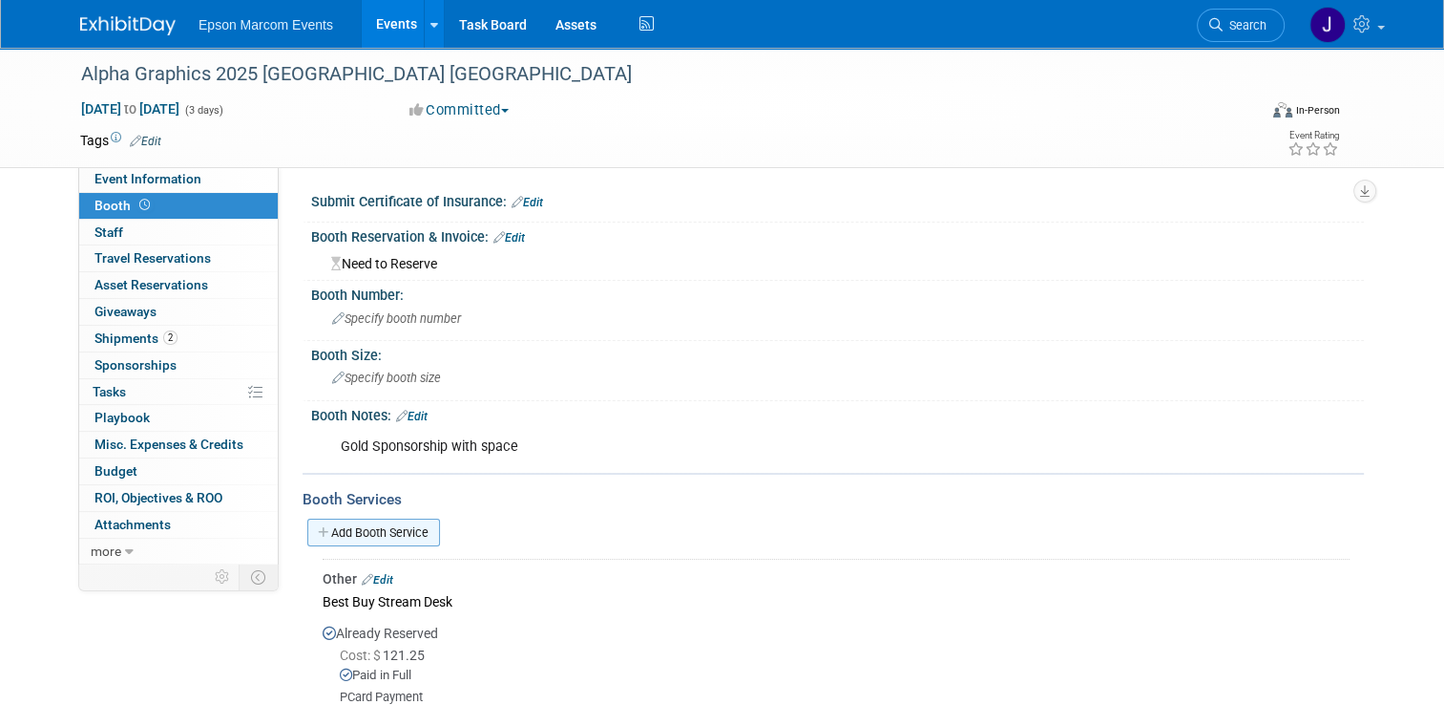
click at [361, 525] on link "Add Booth Service" at bounding box center [373, 532] width 133 height 28
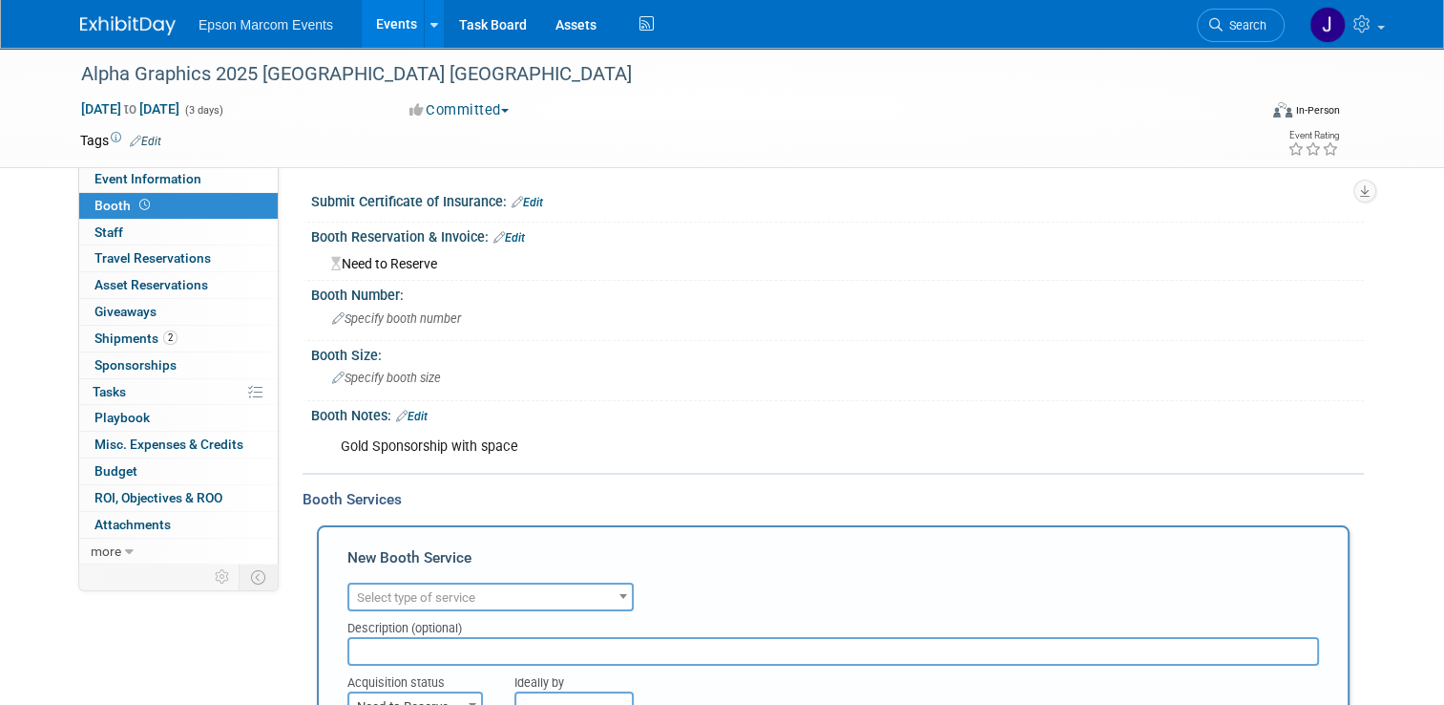
scroll to position [95, 0]
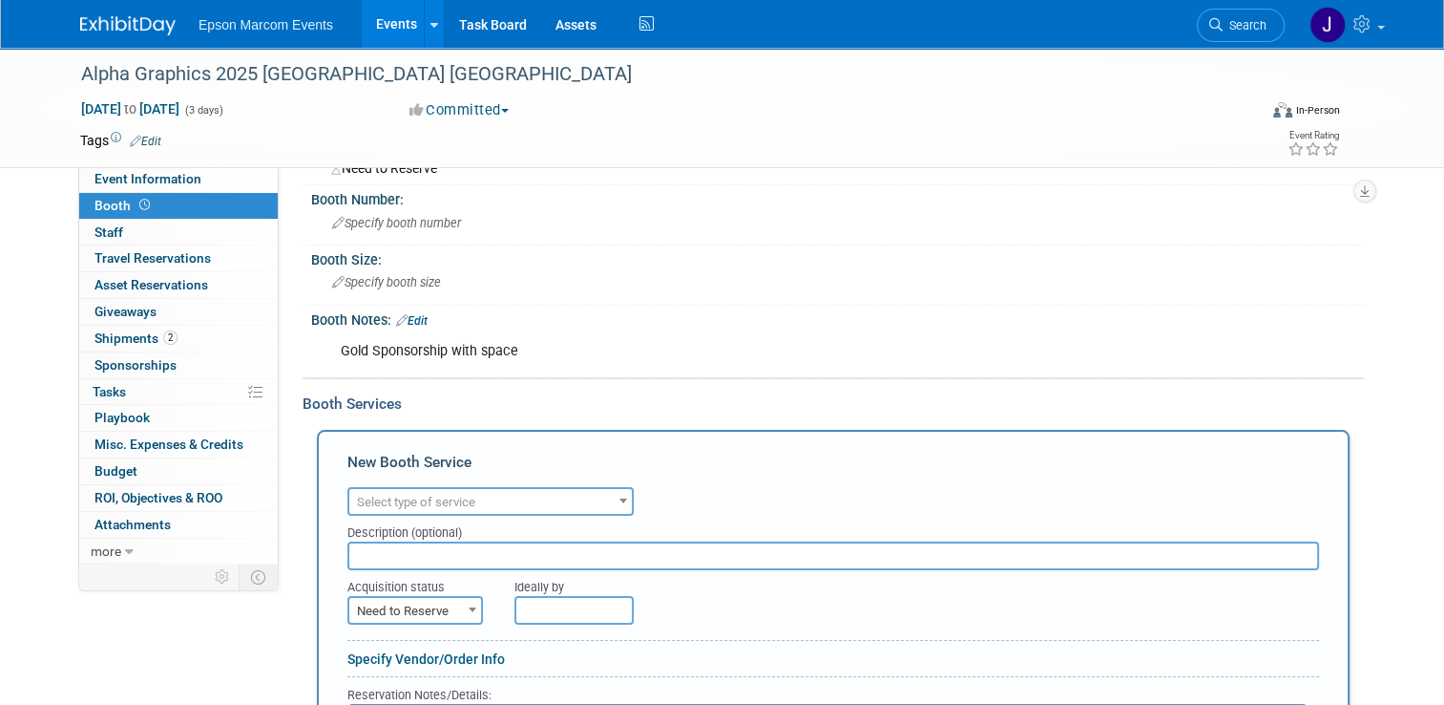
click at [420, 495] on span "Select type of service" at bounding box center [416, 502] width 118 height 14
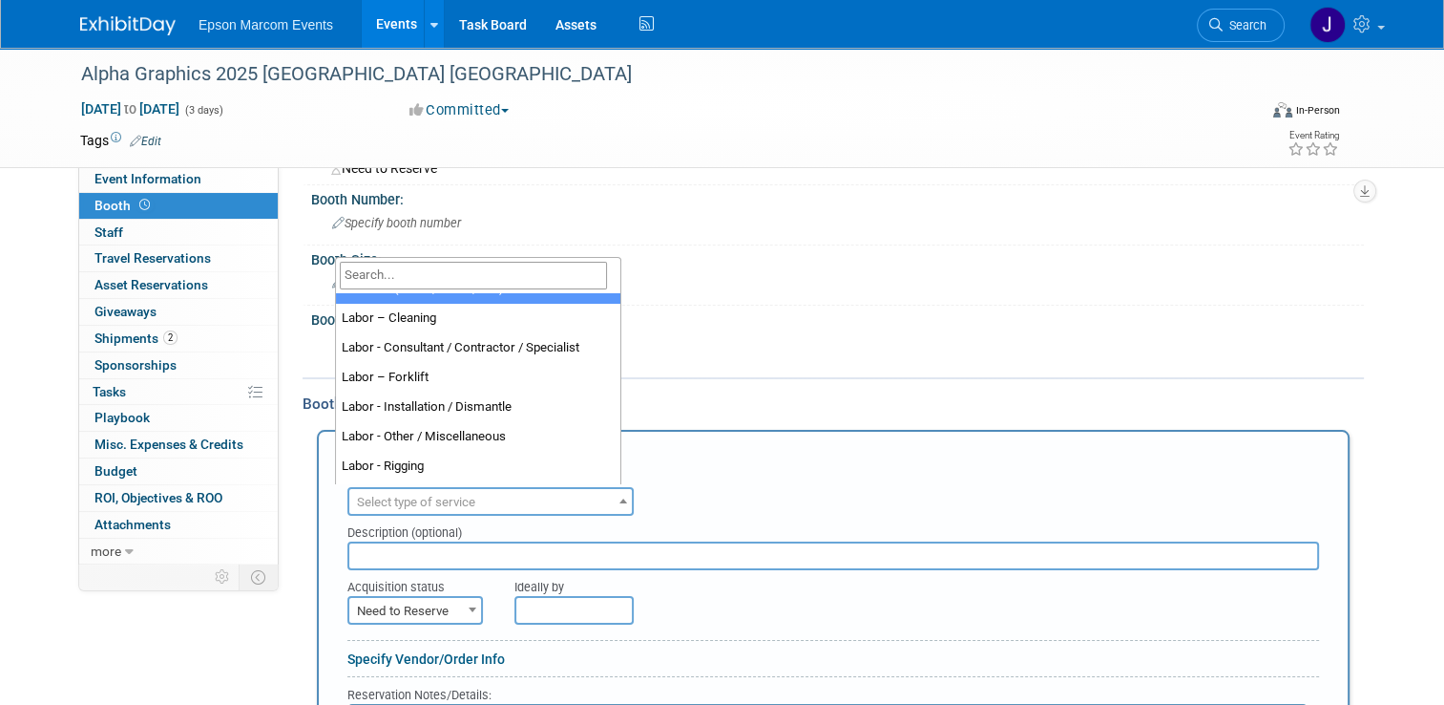
scroll to position [191, 0]
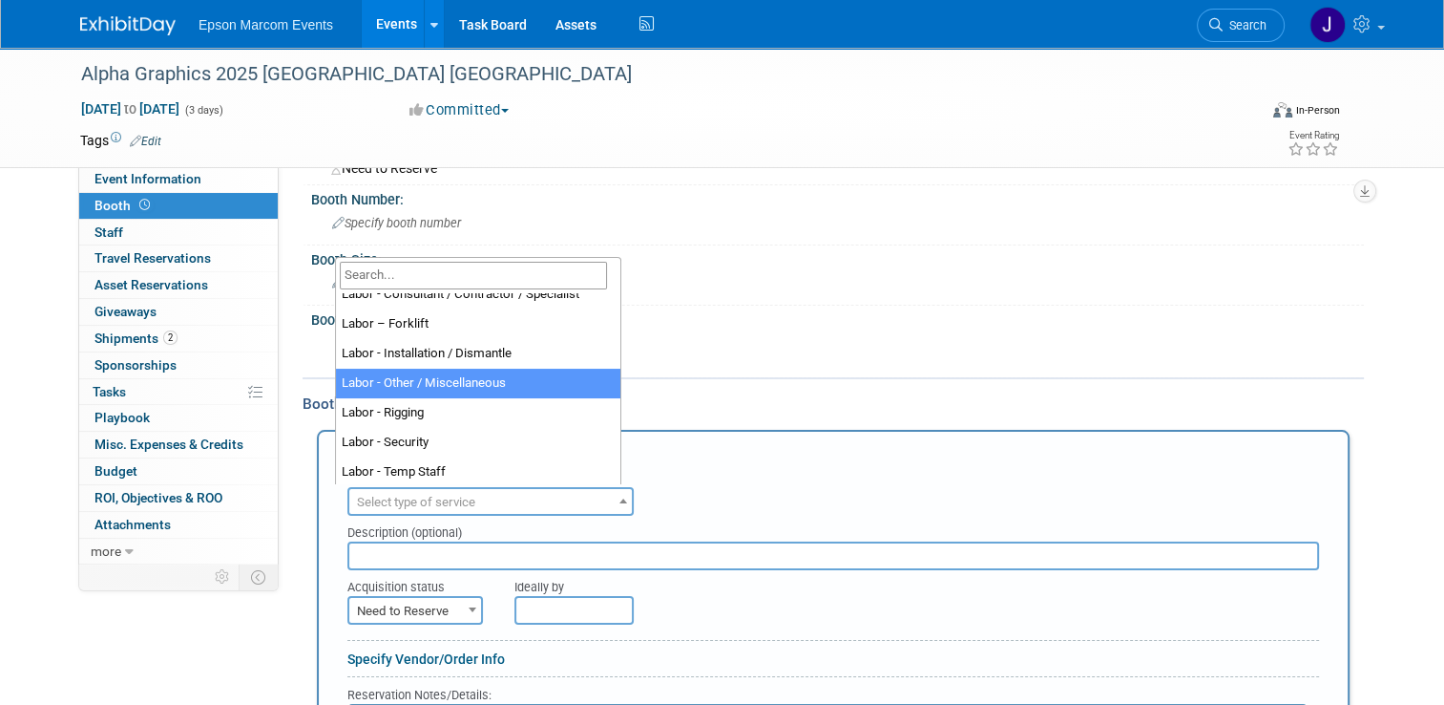
select select "19"
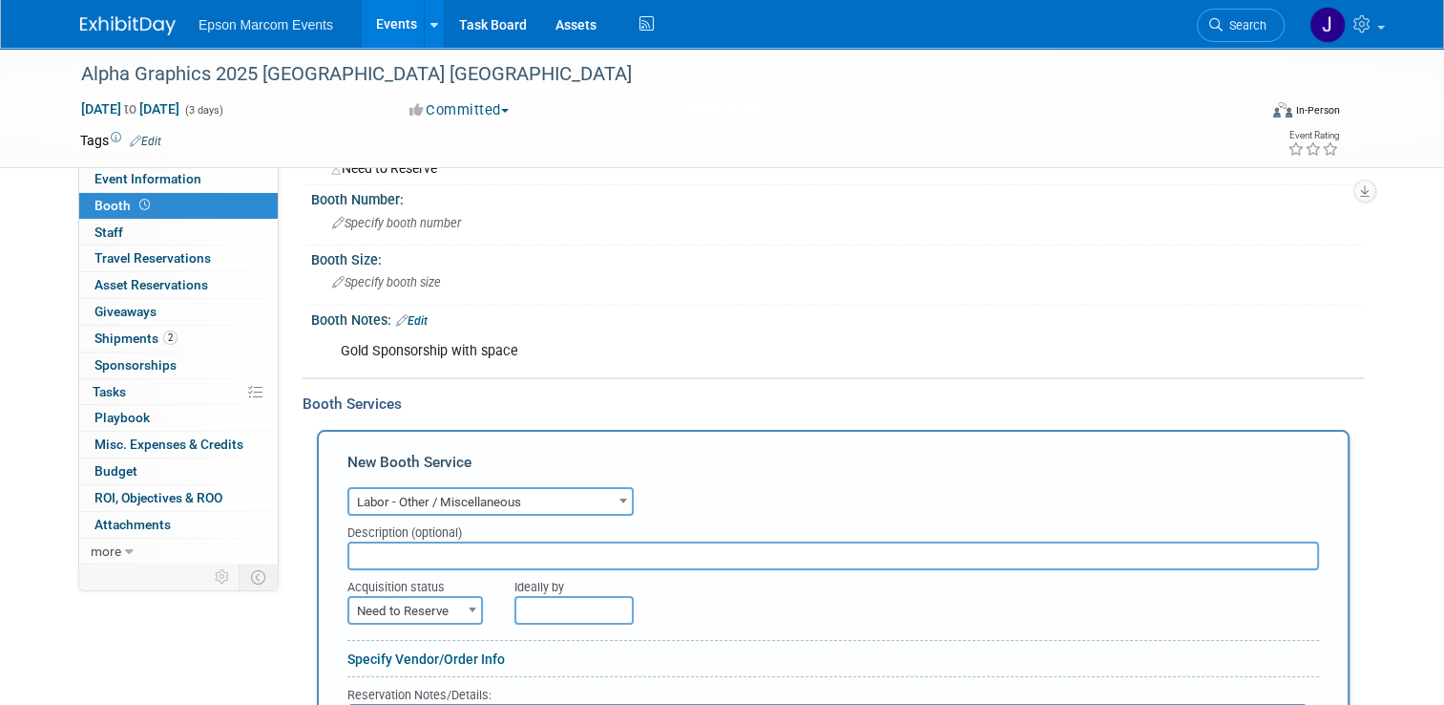
click at [447, 561] on input "text" at bounding box center [833, 555] width 972 height 29
type input "Nth Degree Labor Final Payment"
click at [409, 600] on span "Need to Reserve" at bounding box center [415, 611] width 132 height 27
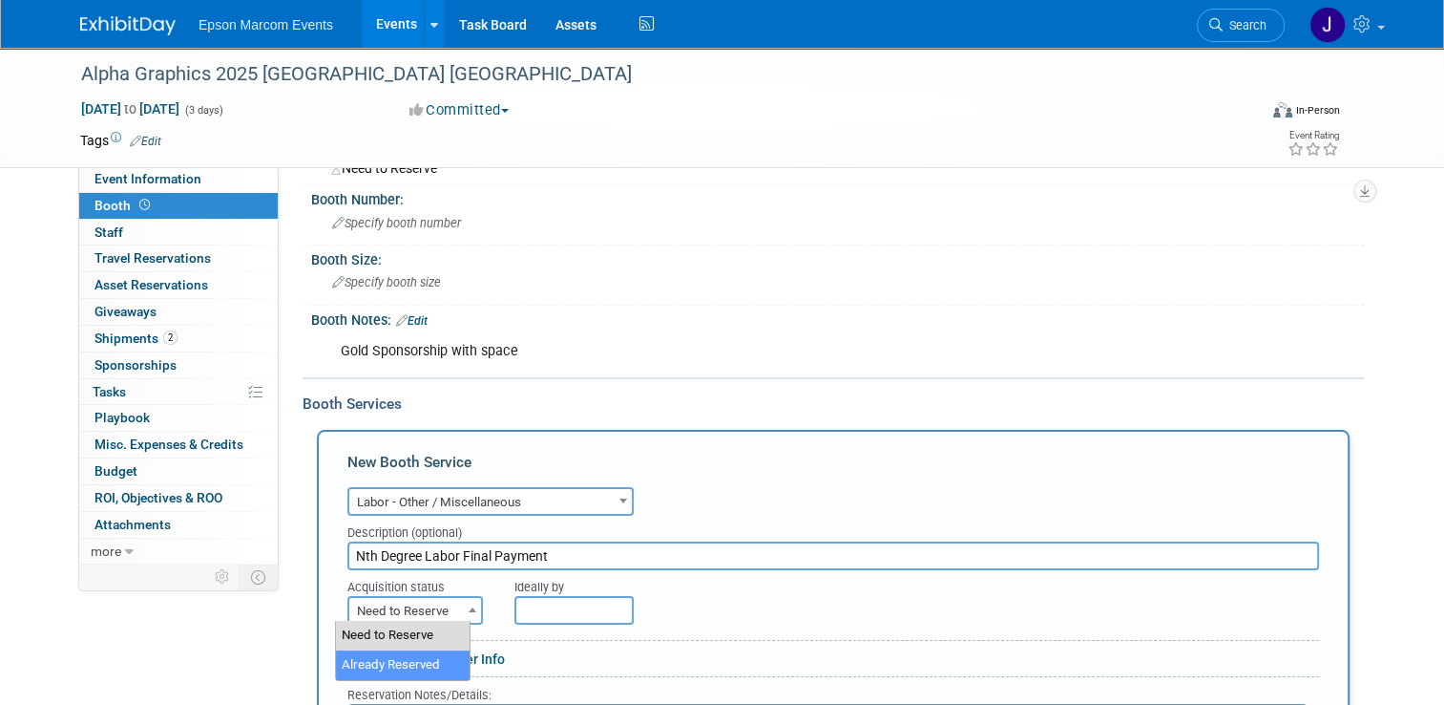
select select "2"
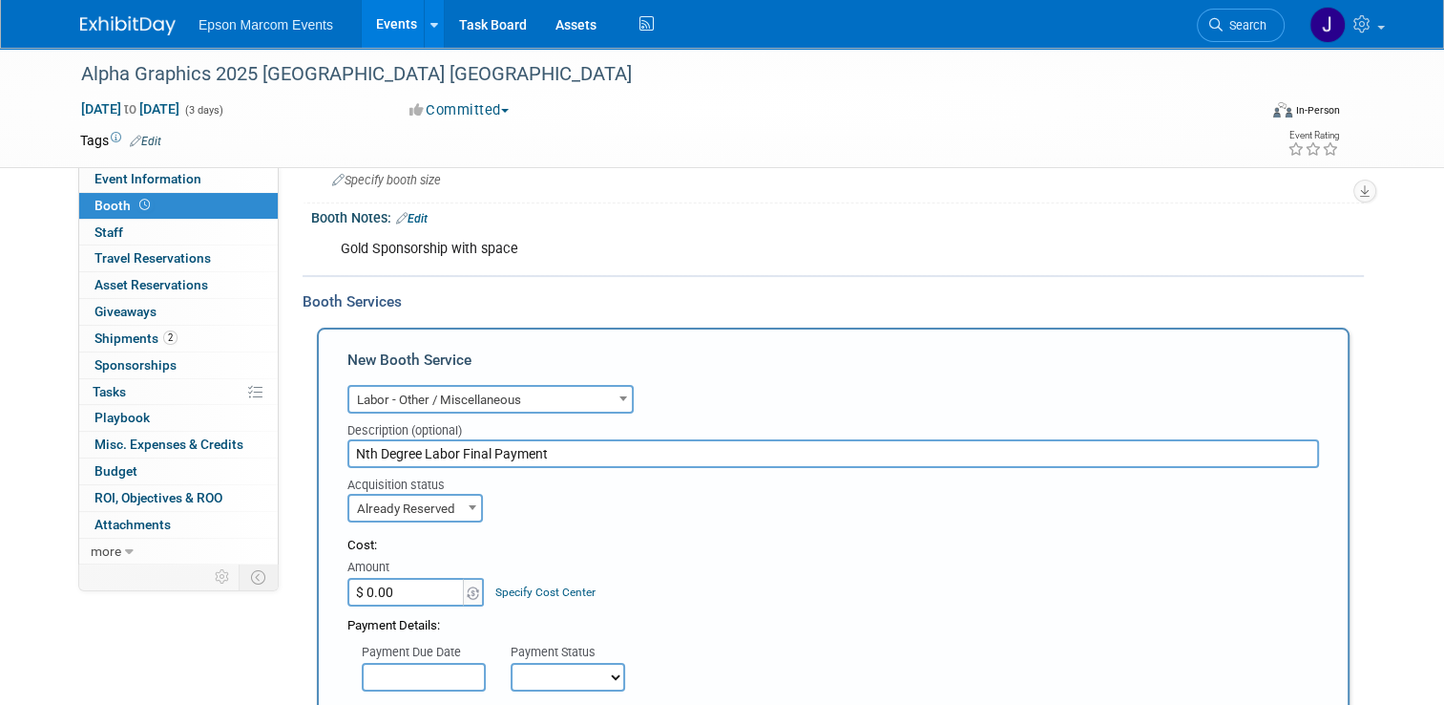
scroll to position [286, 0]
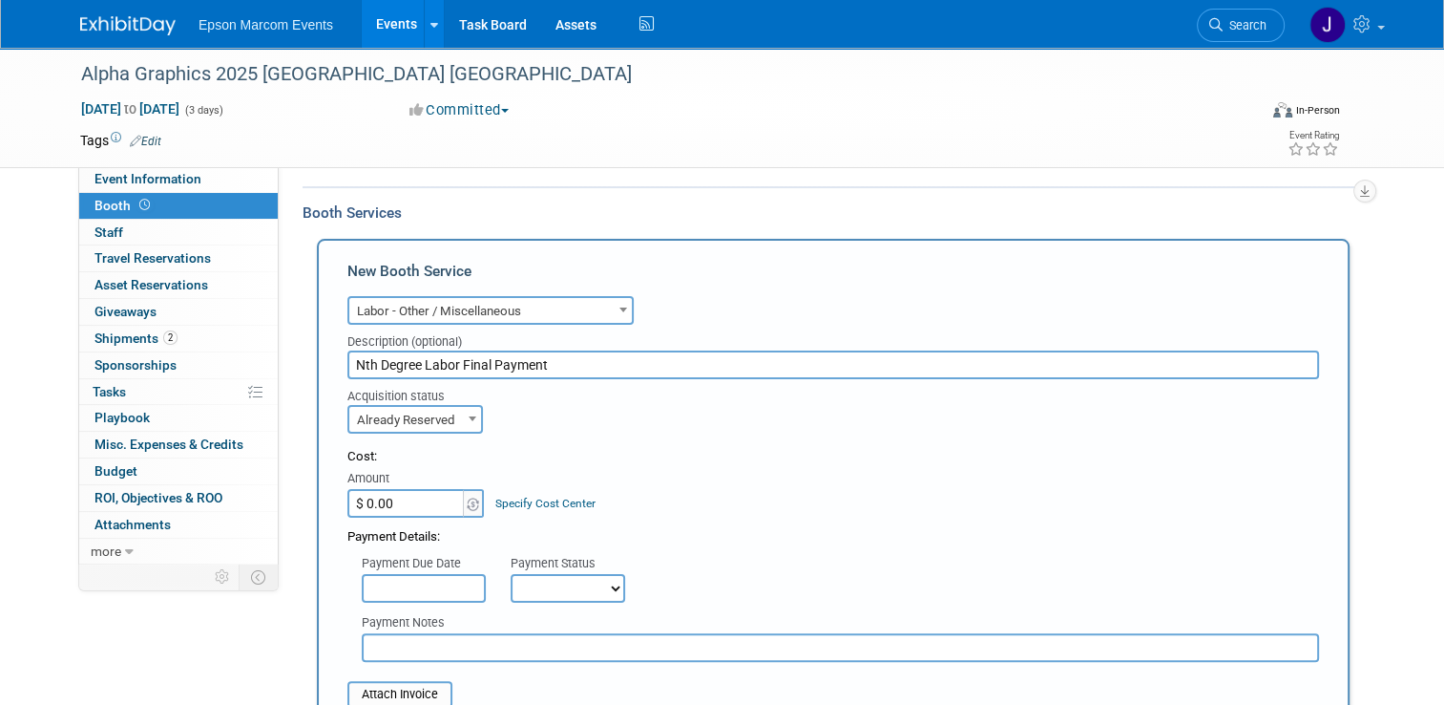
click at [409, 493] on input "$ 0.00" at bounding box center [406, 503] width 119 height 29
type input "$ 846.25"
click at [525, 585] on select "Not Paid Yet Partially Paid Paid in Full" at bounding box center [568, 588] width 115 height 29
select select "1"
click at [511, 574] on select "Not Paid Yet Partially Paid Paid in Full" at bounding box center [568, 588] width 115 height 29
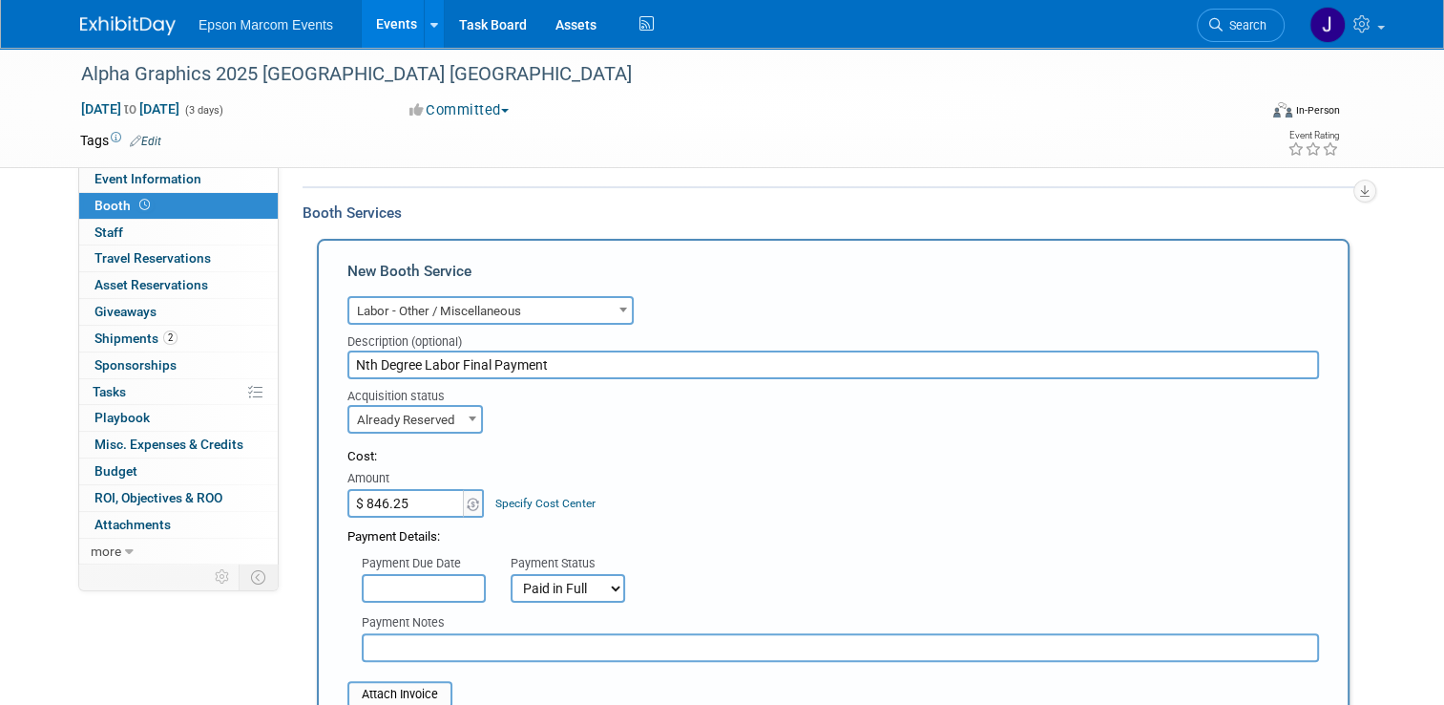
click at [513, 652] on input "text" at bounding box center [841, 647] width 958 height 29
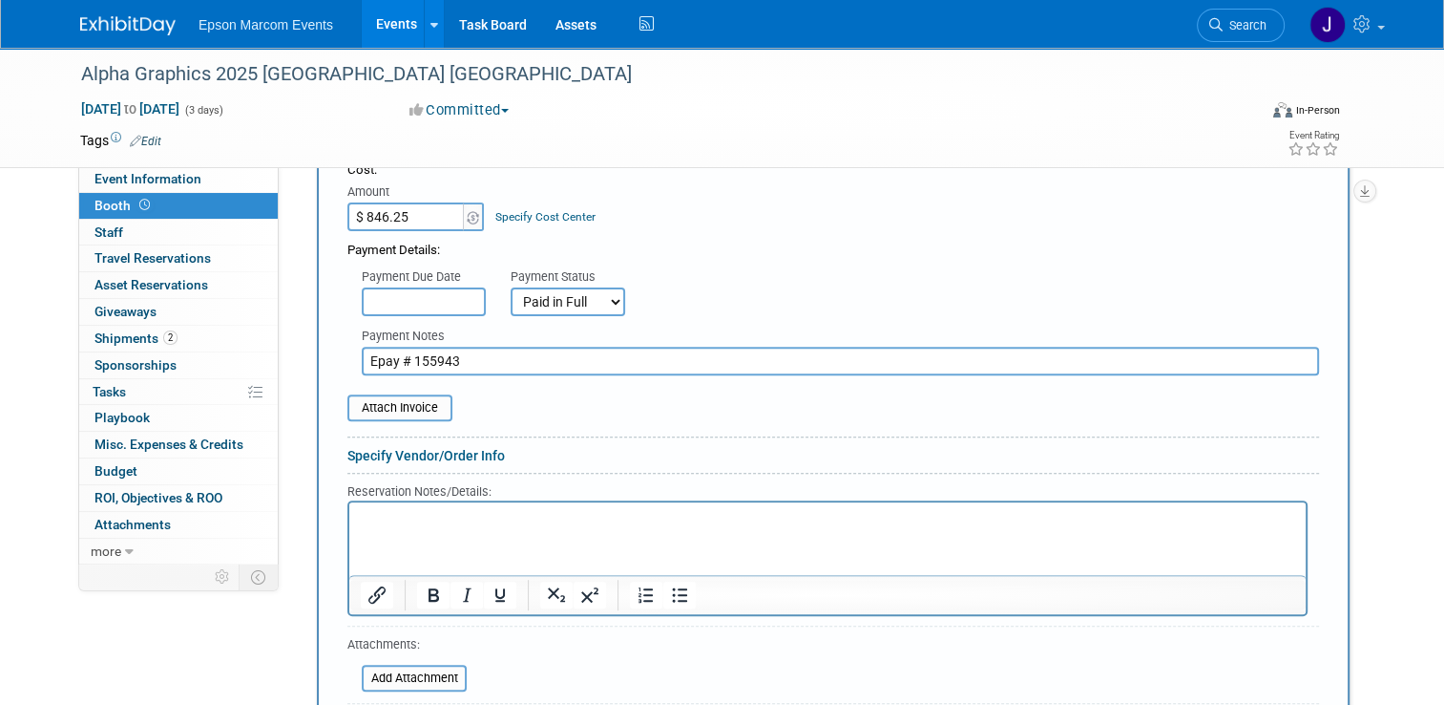
scroll to position [764, 0]
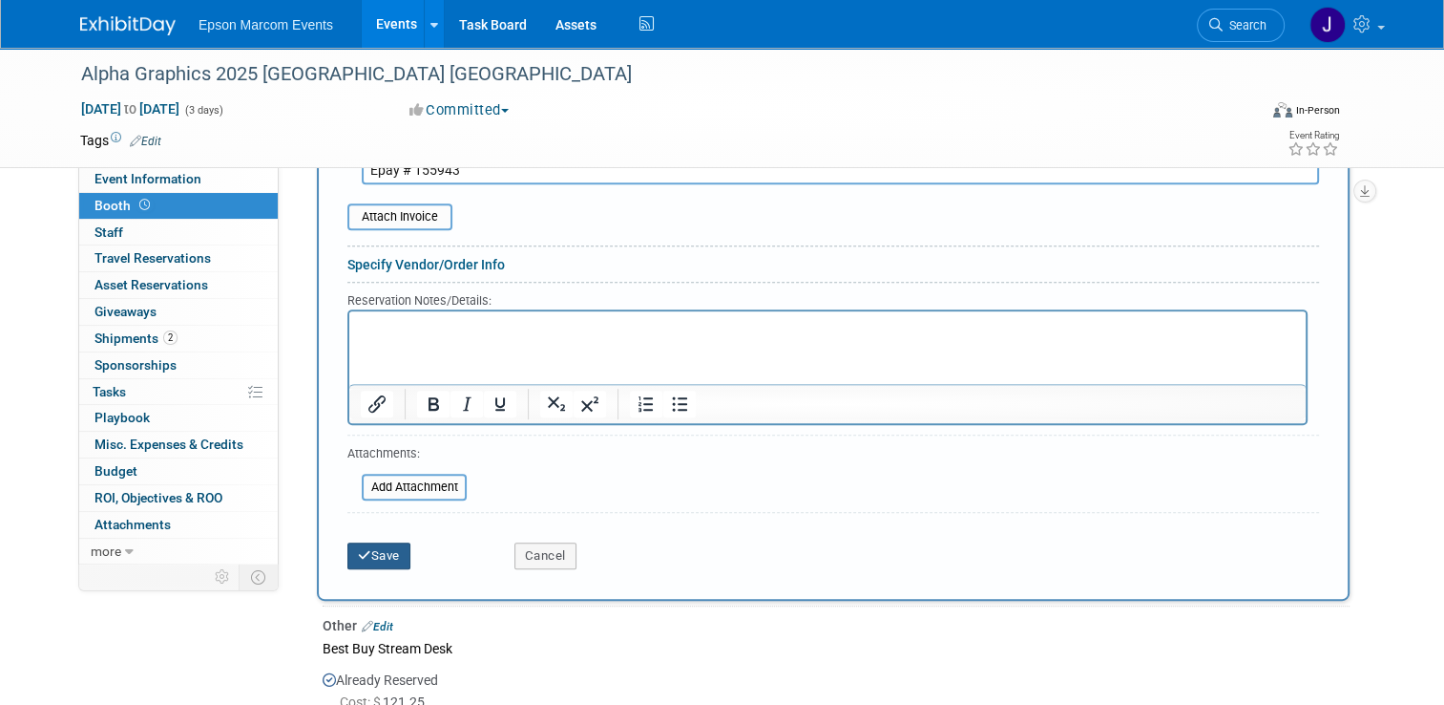
type input "Epay # 155943"
click at [376, 544] on button "Save" at bounding box center [378, 555] width 63 height 27
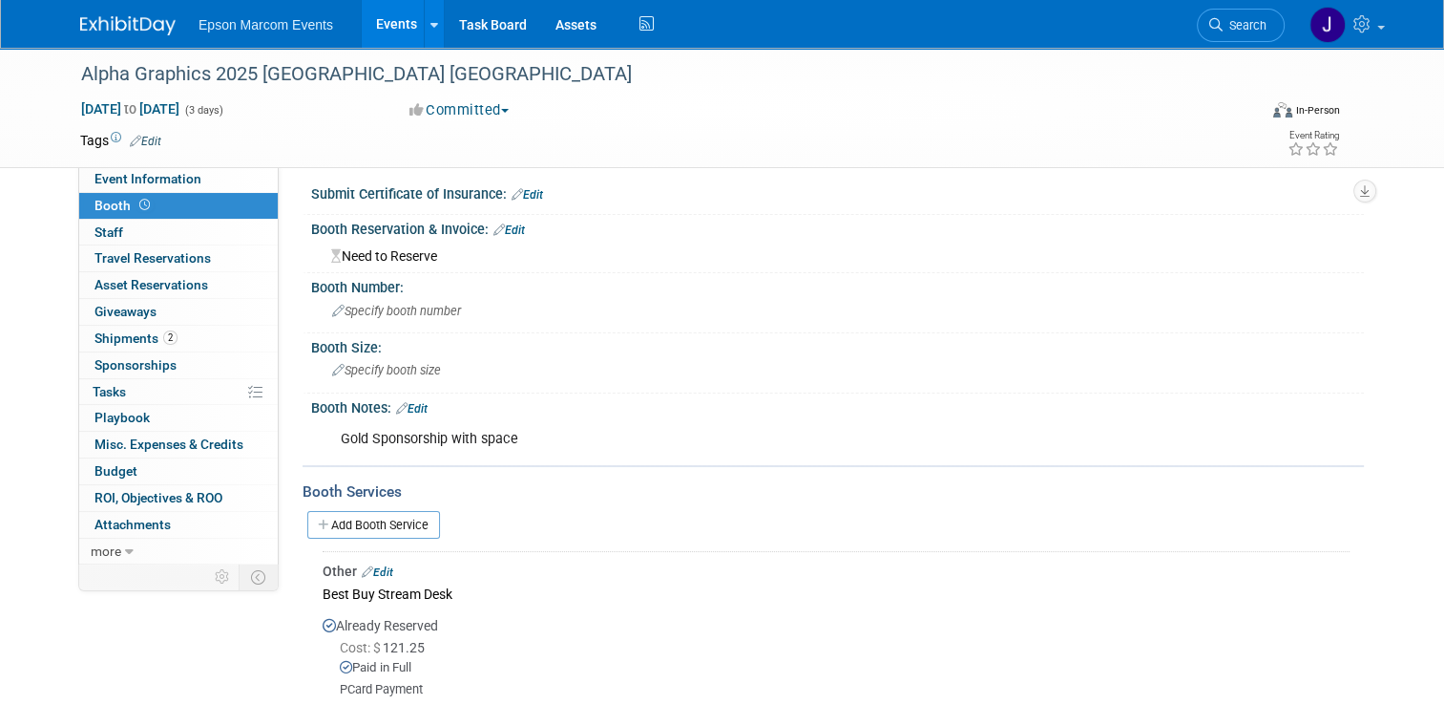
scroll to position [0, 0]
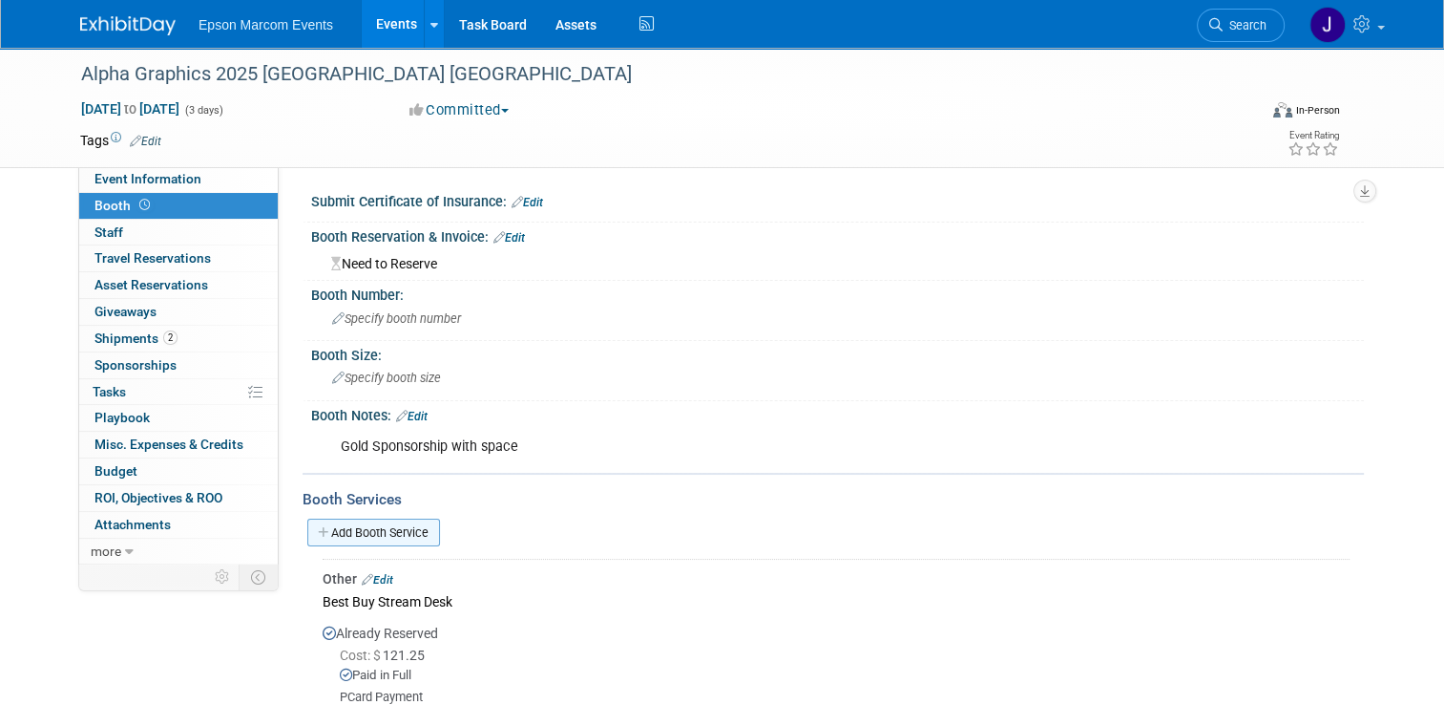
click at [375, 525] on link "Add Booth Service" at bounding box center [373, 532] width 133 height 28
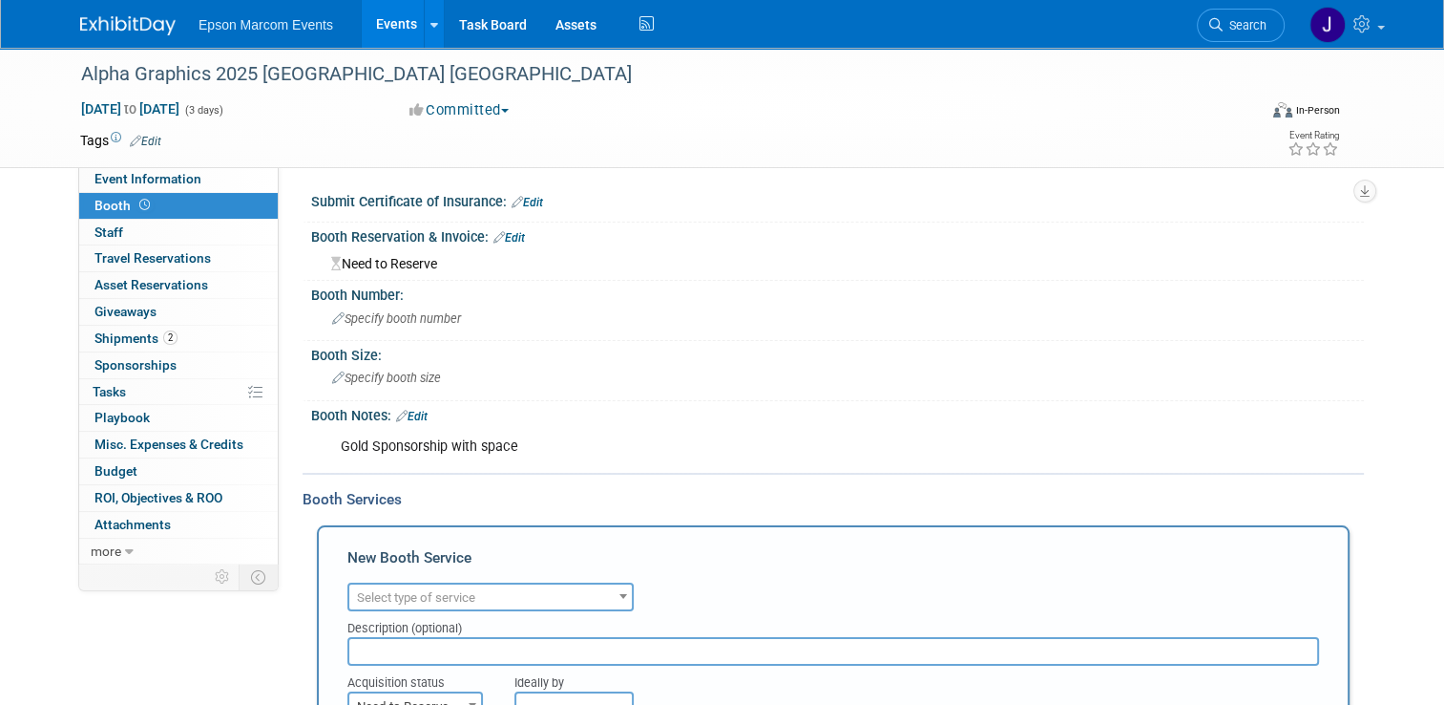
scroll to position [191, 0]
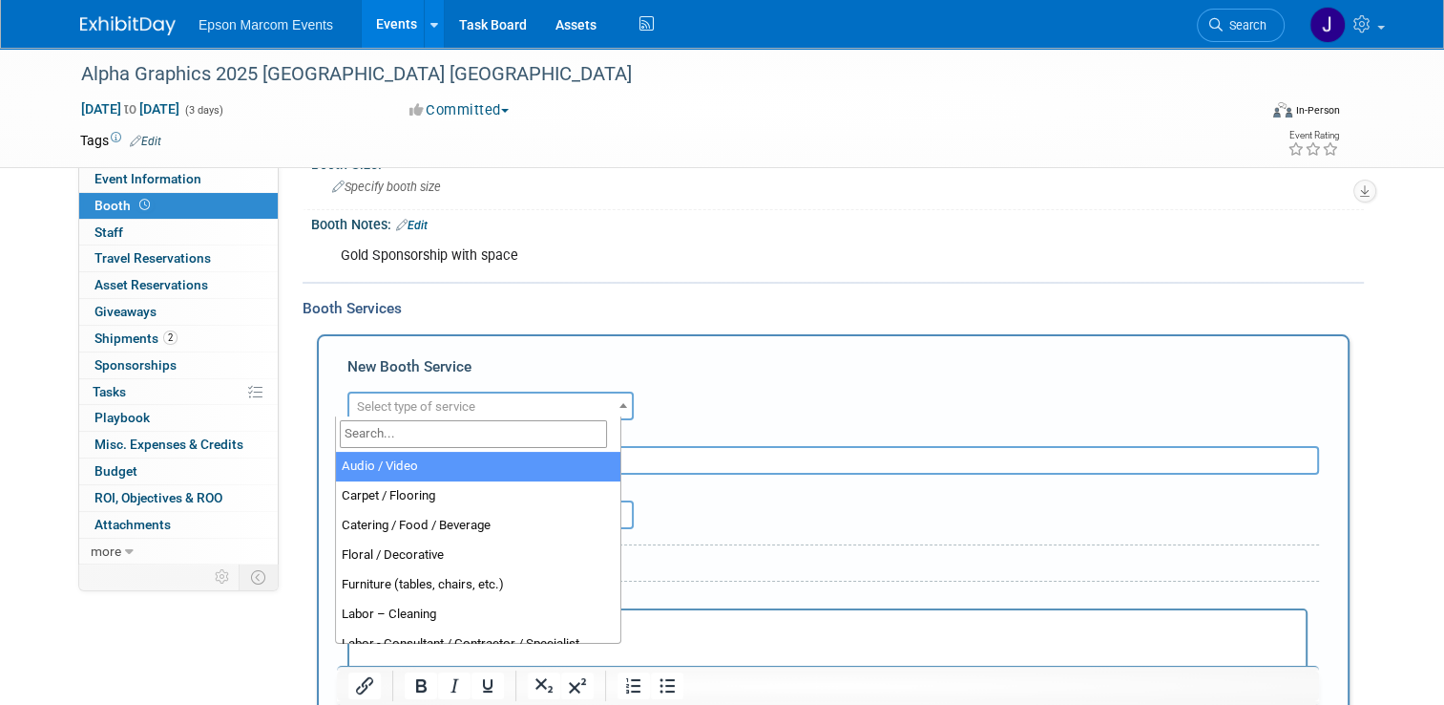
click at [484, 403] on span "Select type of service" at bounding box center [490, 406] width 283 height 27
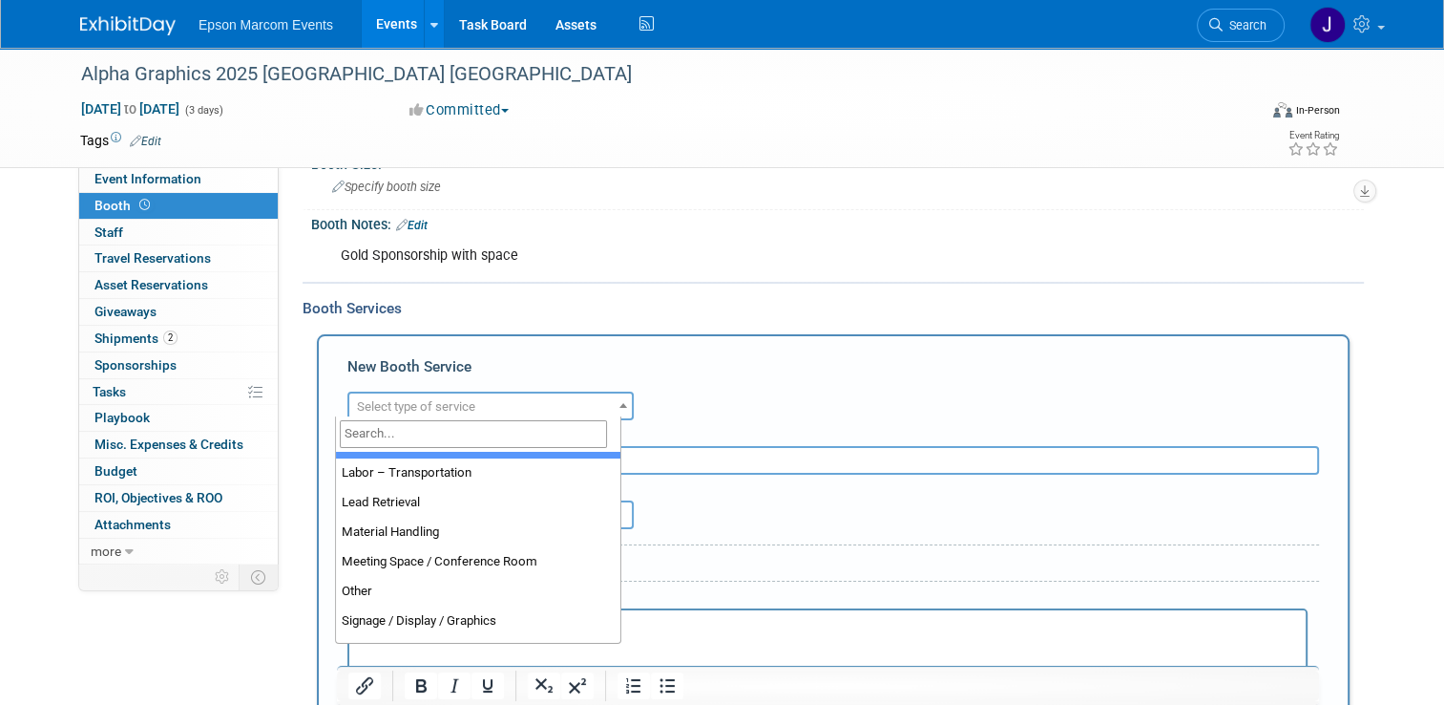
scroll to position [382, 0]
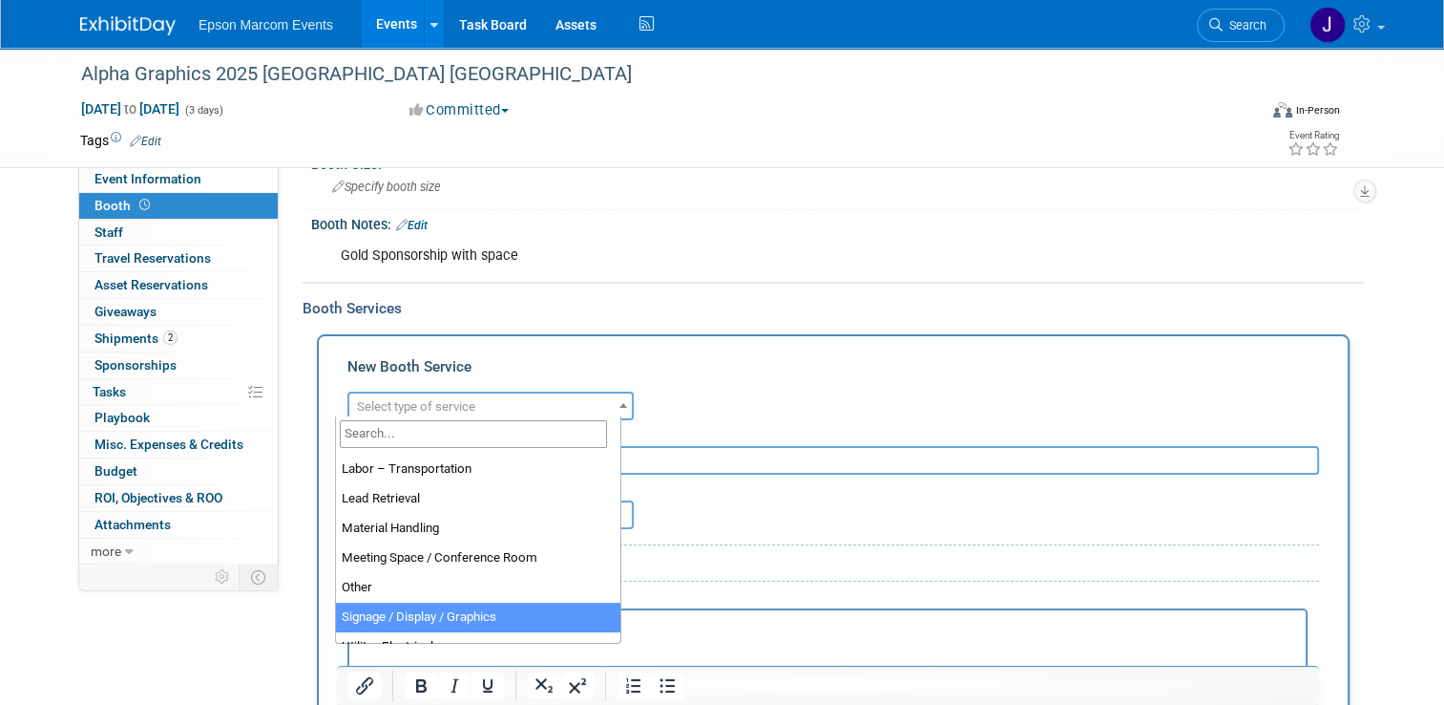
select select "3"
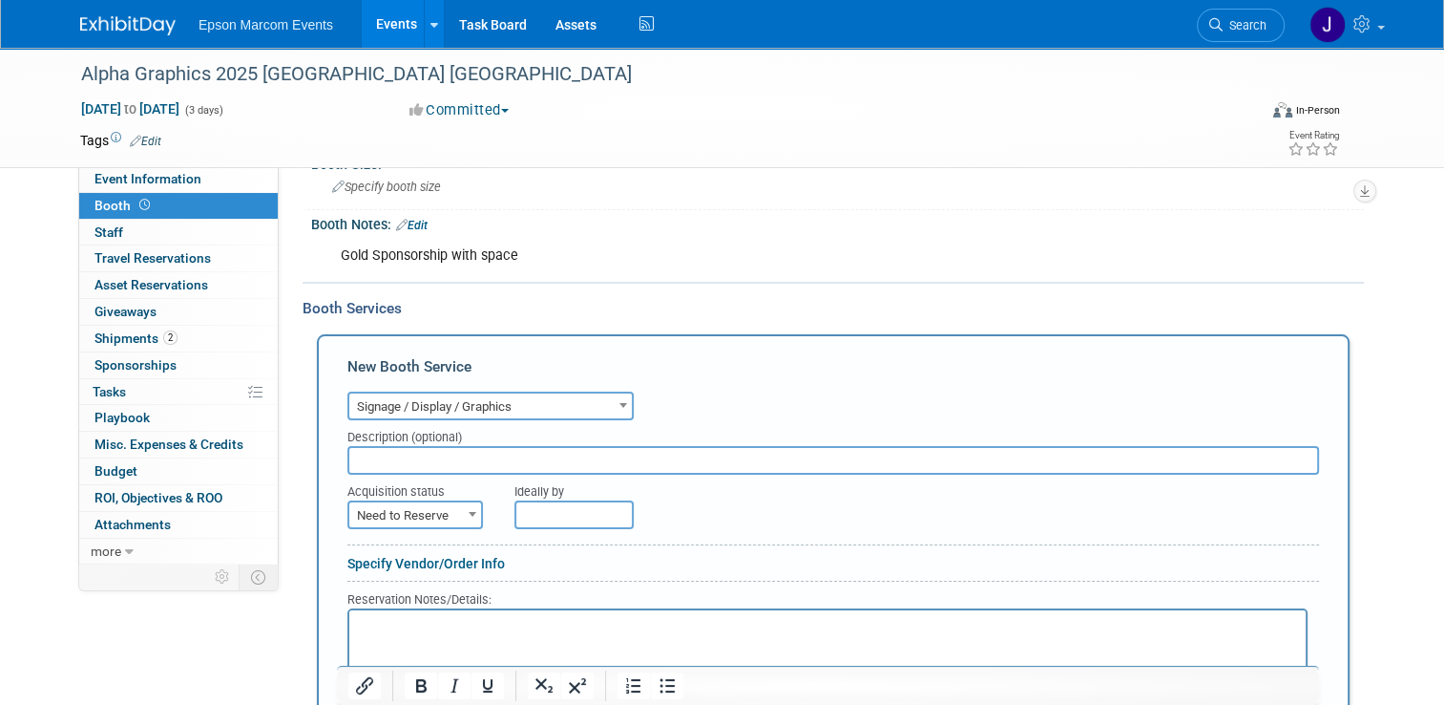
click at [472, 454] on input "text" at bounding box center [833, 460] width 972 height 29
type input "PS Creative Booth Graphic Design"
click at [421, 517] on span "Need to Reserve" at bounding box center [415, 515] width 132 height 27
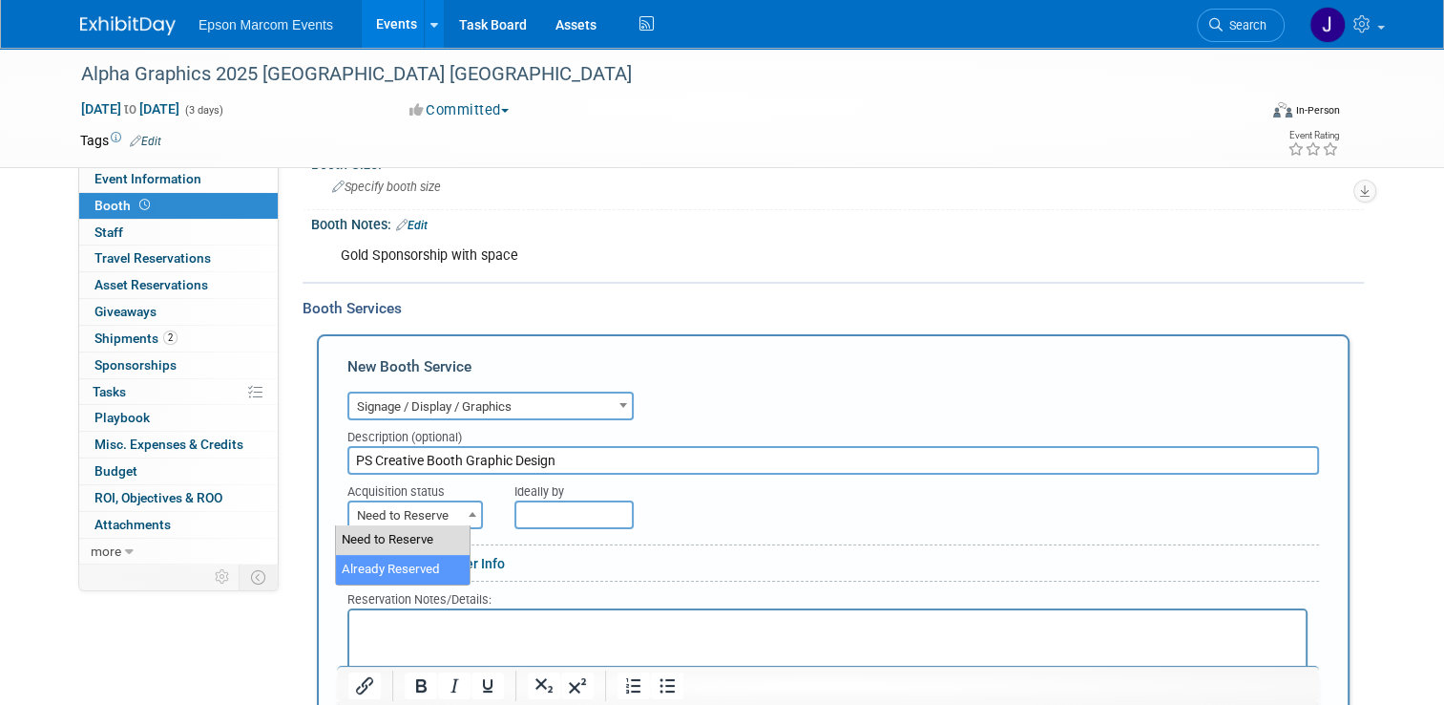
select select "2"
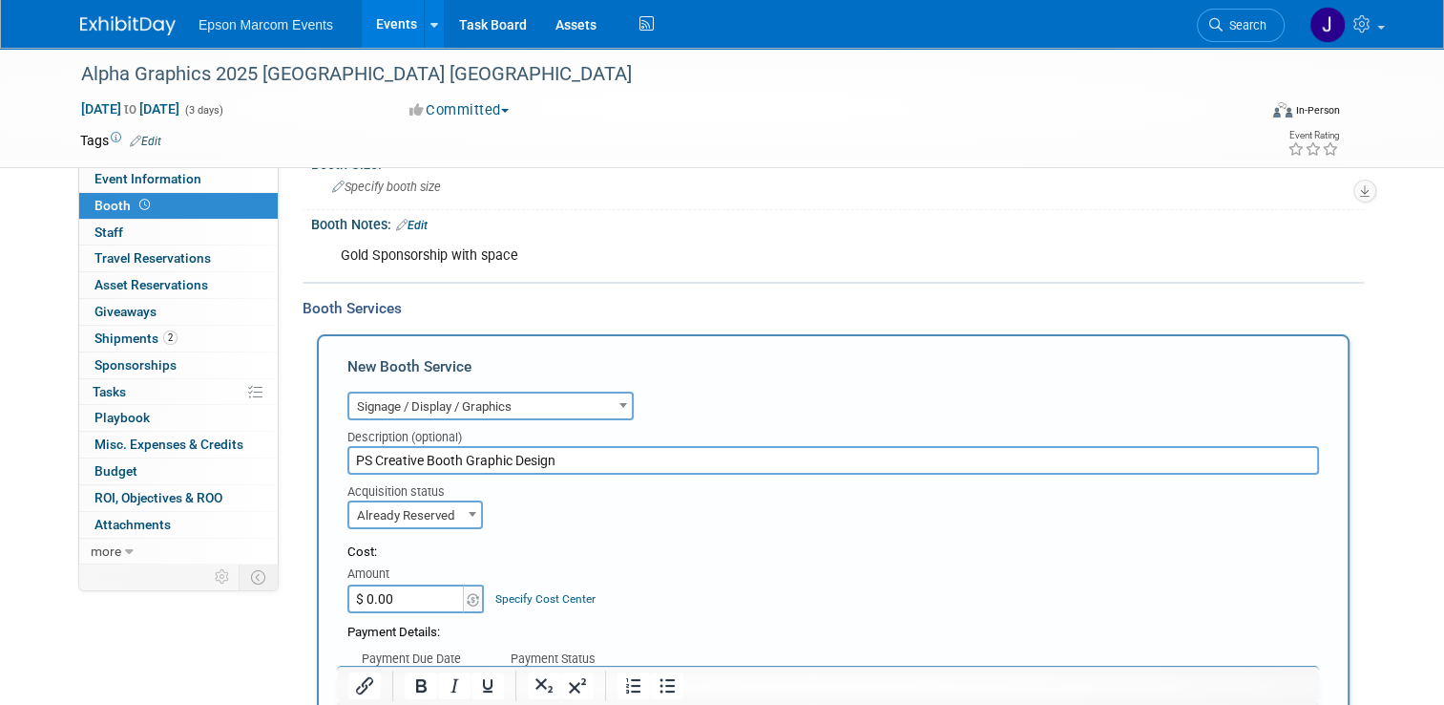
click at [386, 594] on input "$ 0.00" at bounding box center [406, 598] width 119 height 29
type input "$ 1,275.80"
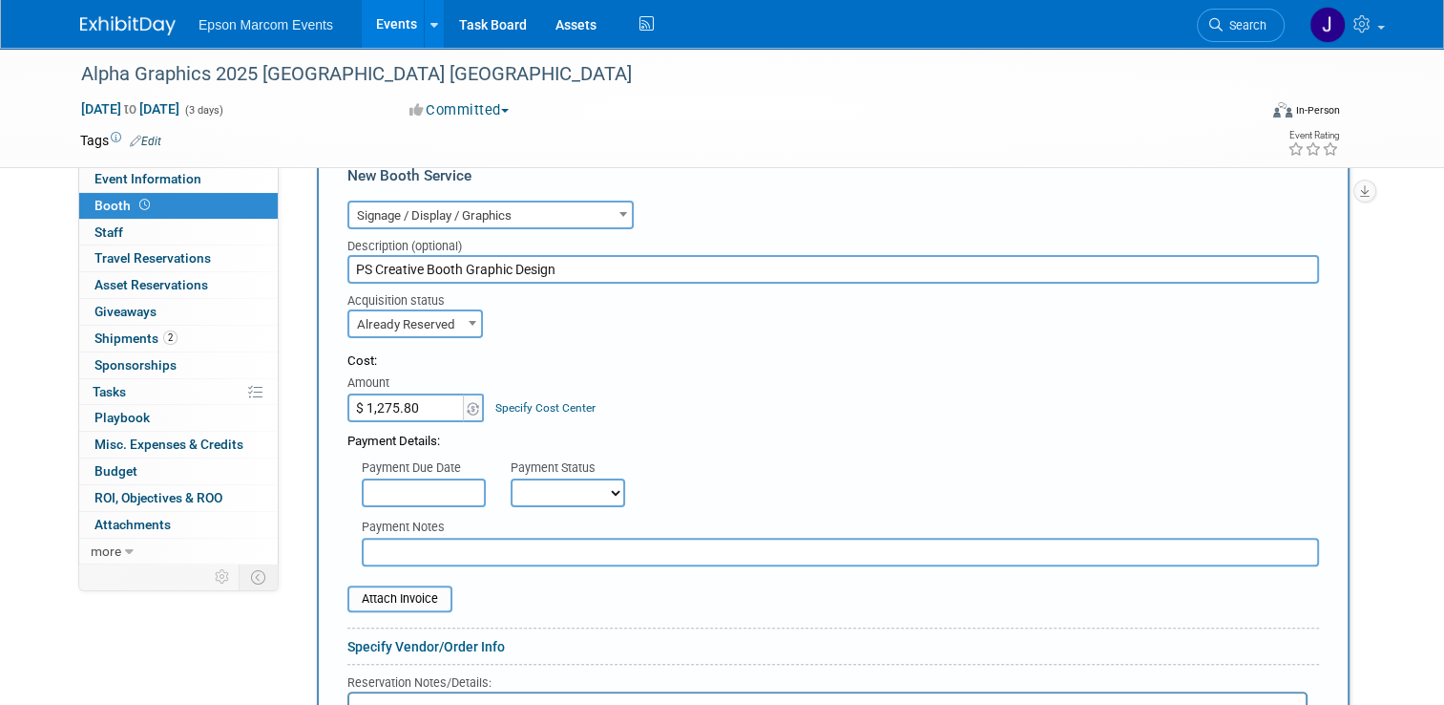
click at [528, 479] on select "Not Paid Yet Partially Paid Paid in Full" at bounding box center [568, 492] width 115 height 29
select select "1"
click at [511, 478] on select "Not Paid Yet Partially Paid Paid in Full" at bounding box center [568, 492] width 115 height 29
click at [493, 543] on input "text" at bounding box center [841, 551] width 958 height 29
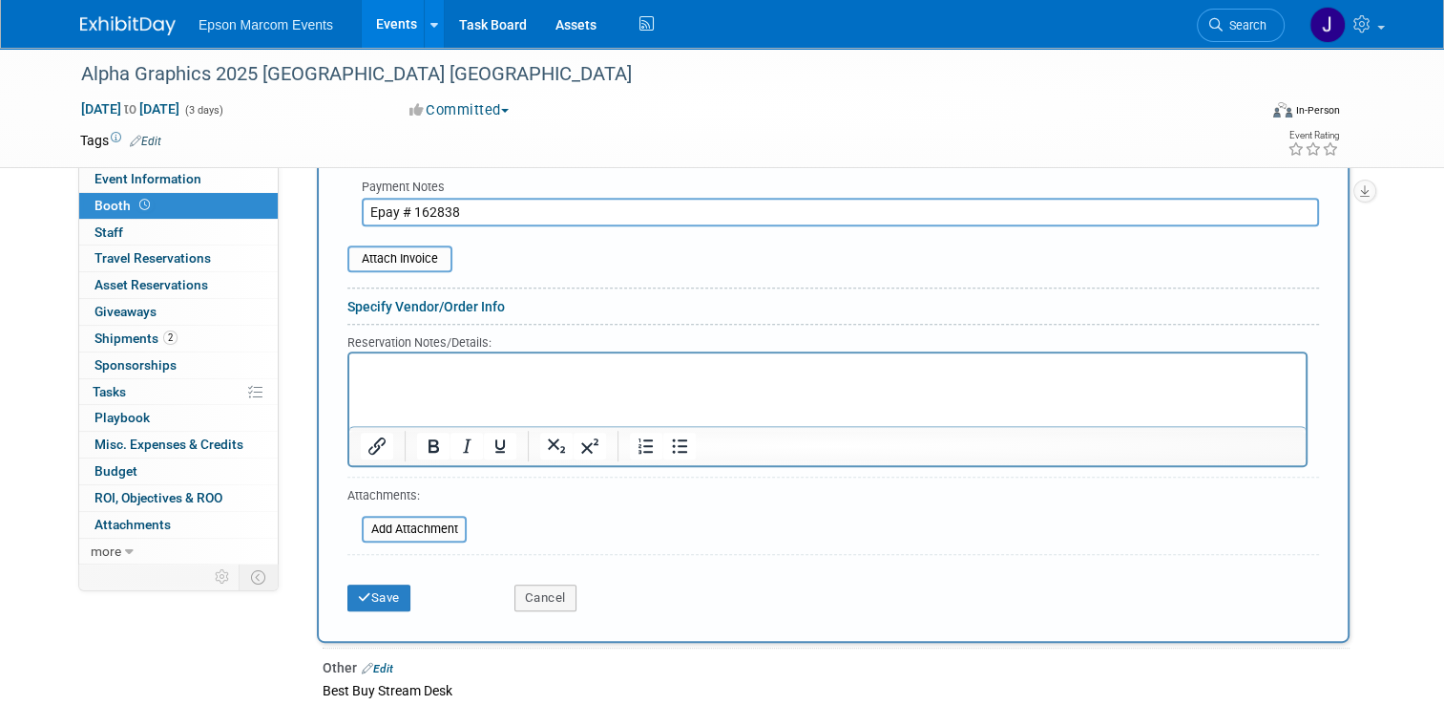
scroll to position [764, 0]
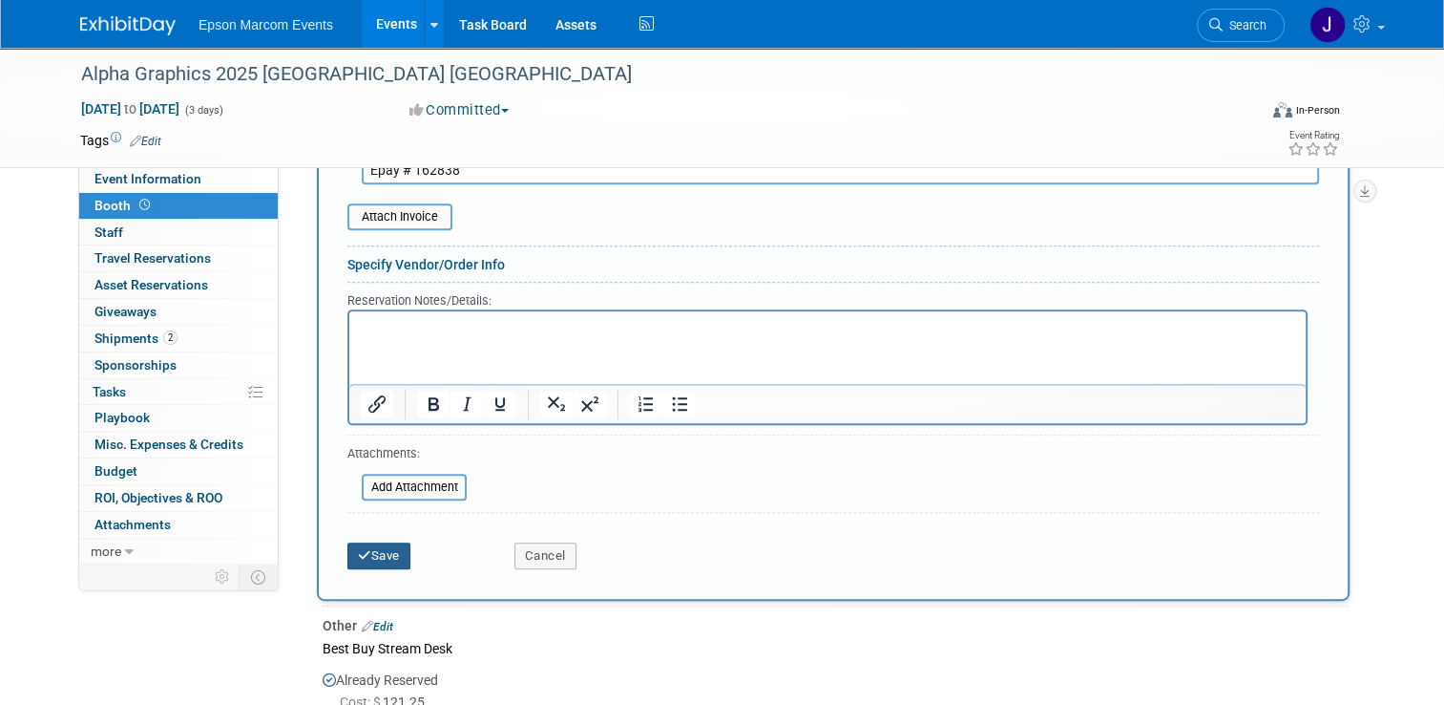
type input "Epay # 162838"
click at [372, 547] on button "Save" at bounding box center [378, 555] width 63 height 27
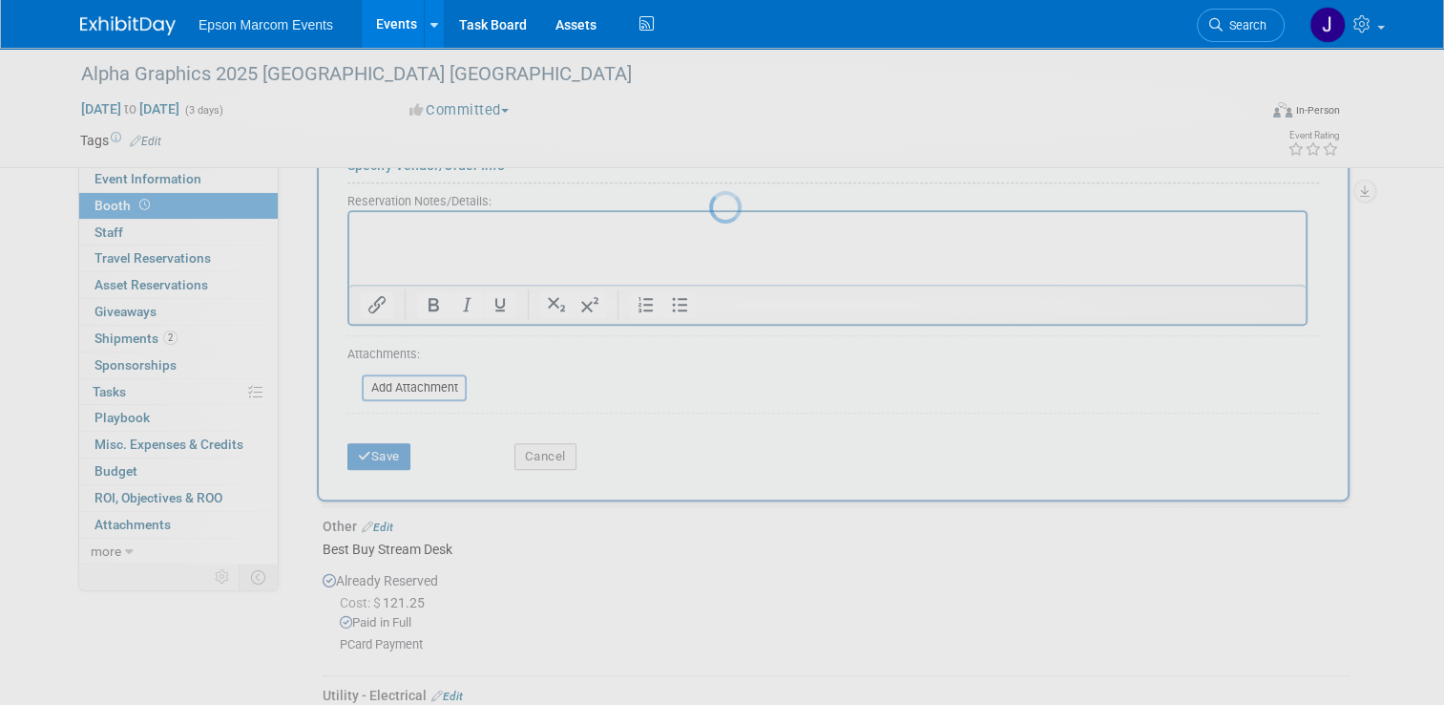
scroll to position [2438, 0]
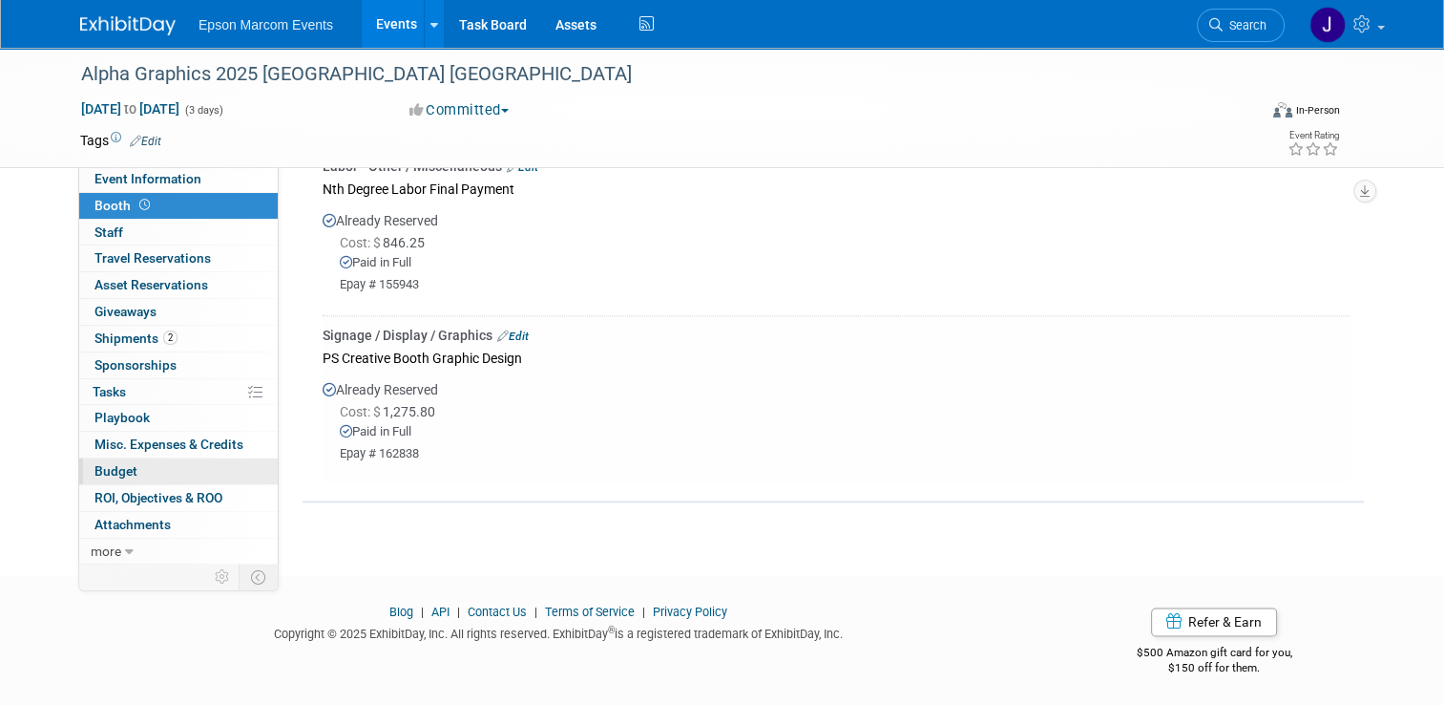
click at [95, 466] on span "Budget" at bounding box center [116, 470] width 43 height 15
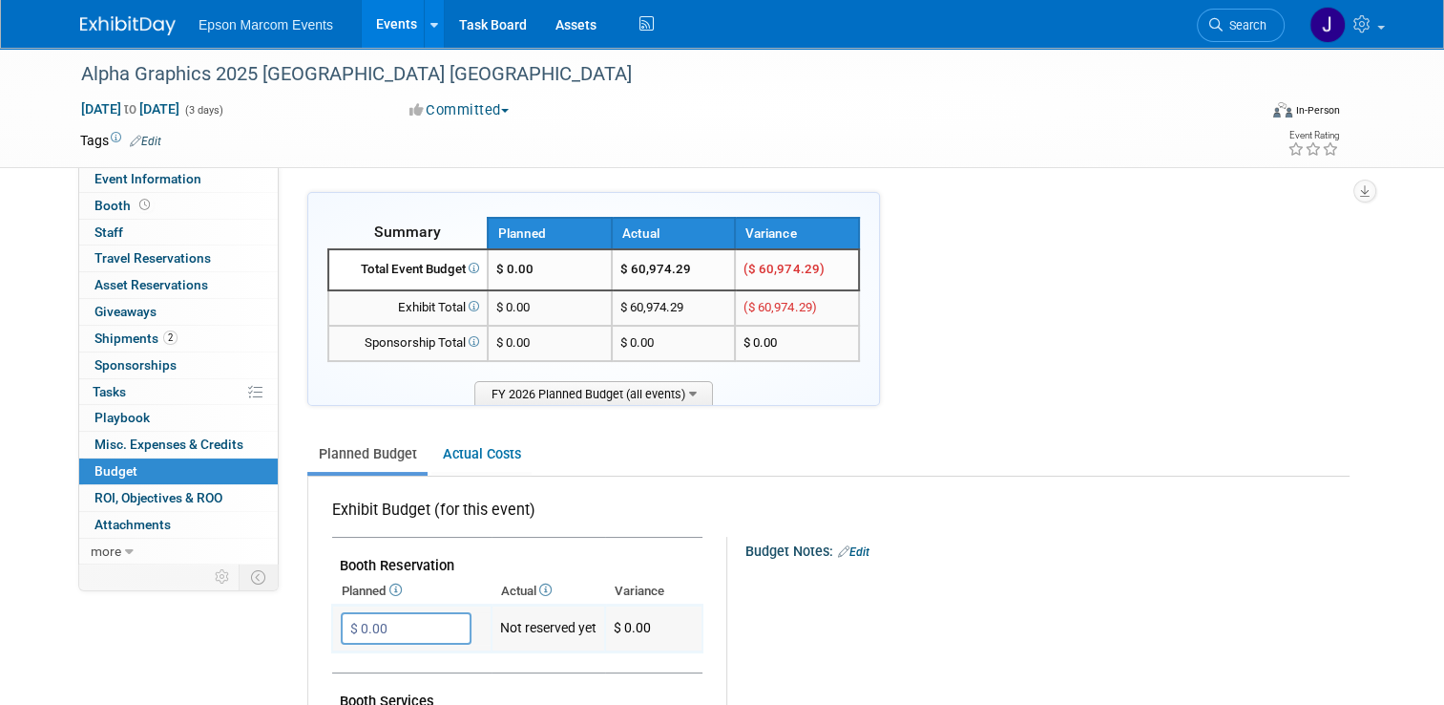
click at [409, 623] on input "$ 0.00" at bounding box center [406, 628] width 131 height 32
type input "$ 70,000.00"
click at [351, 661] on icon "button" at bounding box center [357, 667] width 13 height 12
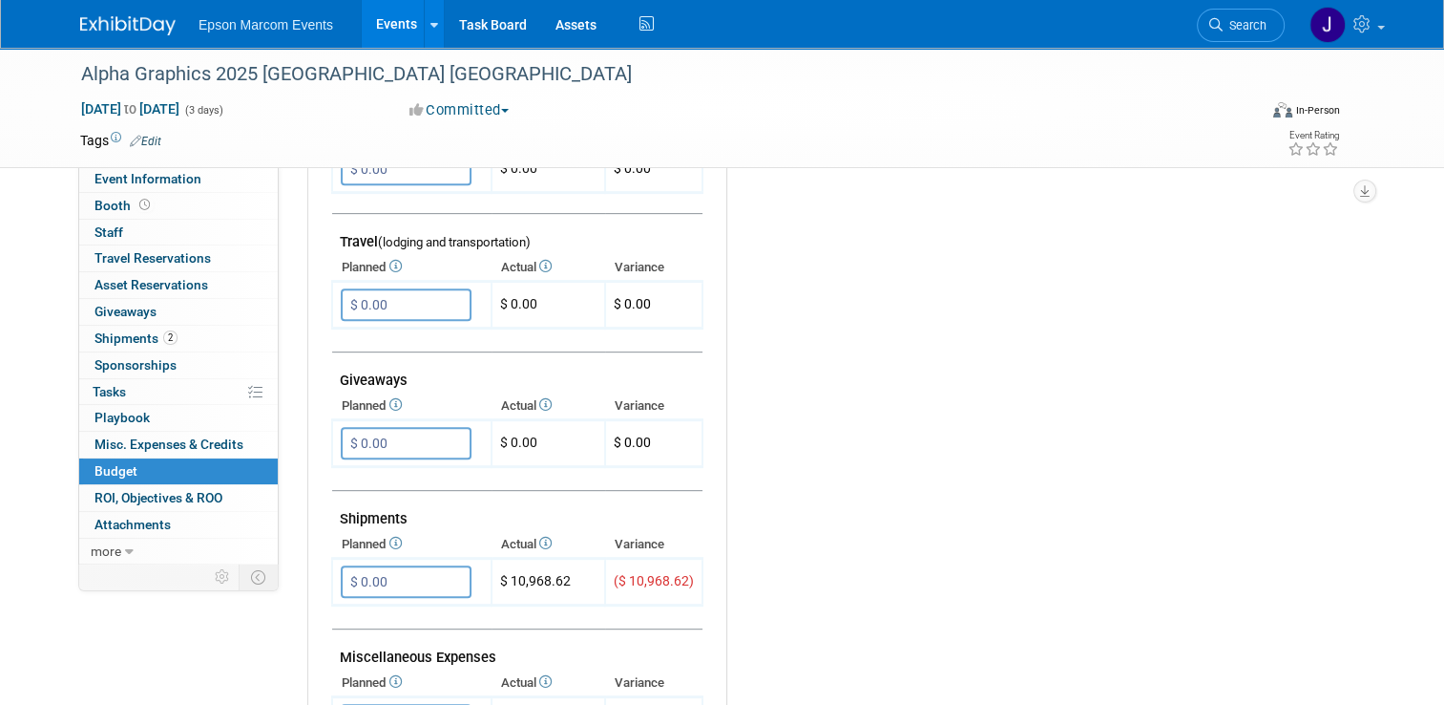
scroll to position [764, 0]
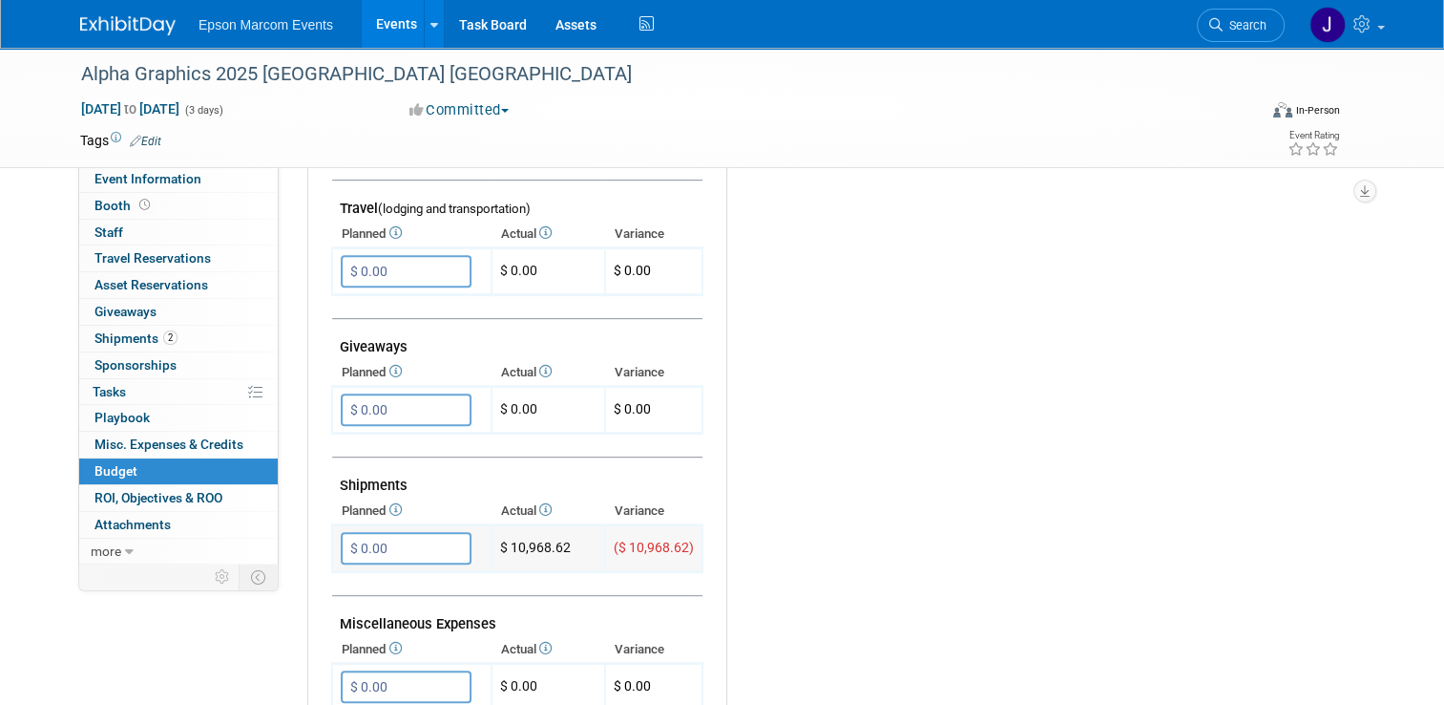
click at [377, 537] on input "$ 0.00" at bounding box center [406, 548] width 131 height 32
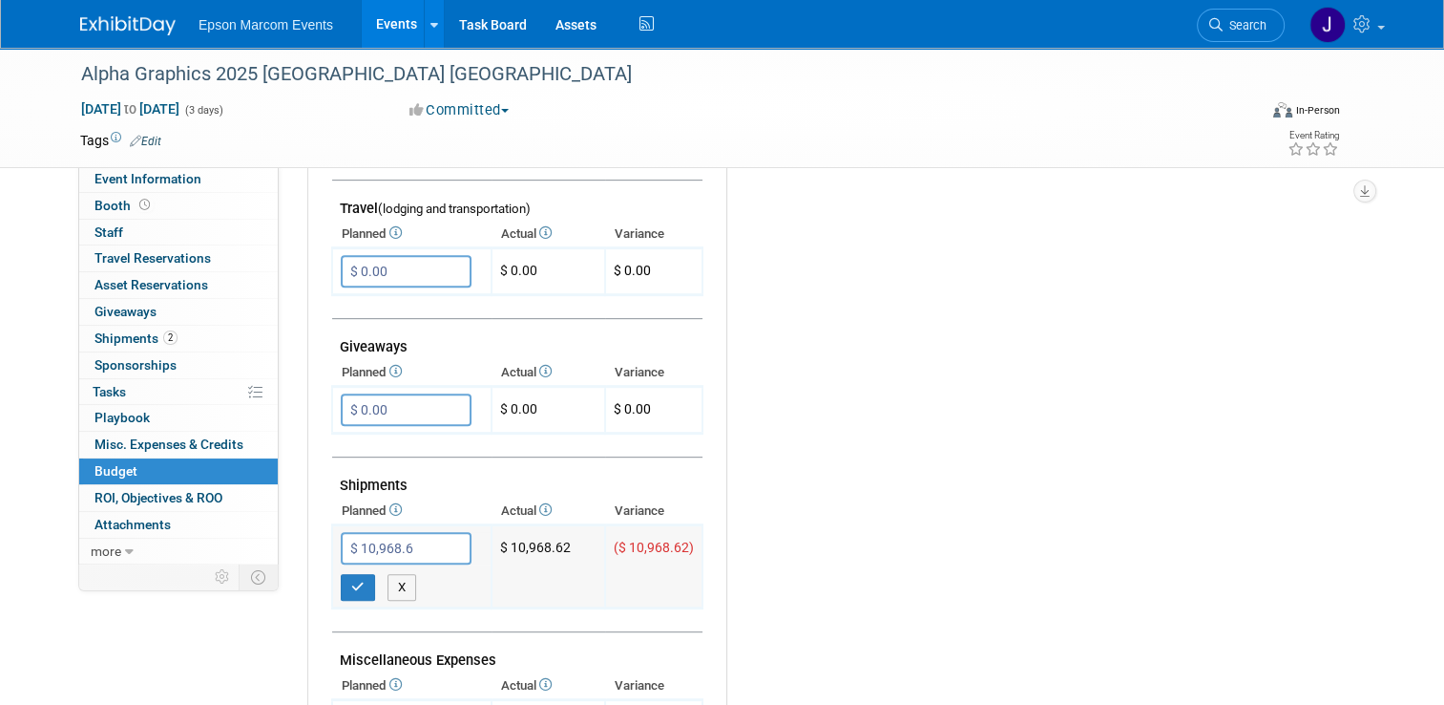
type input "$ 10,968.62"
click at [341, 581] on button "button" at bounding box center [358, 587] width 34 height 27
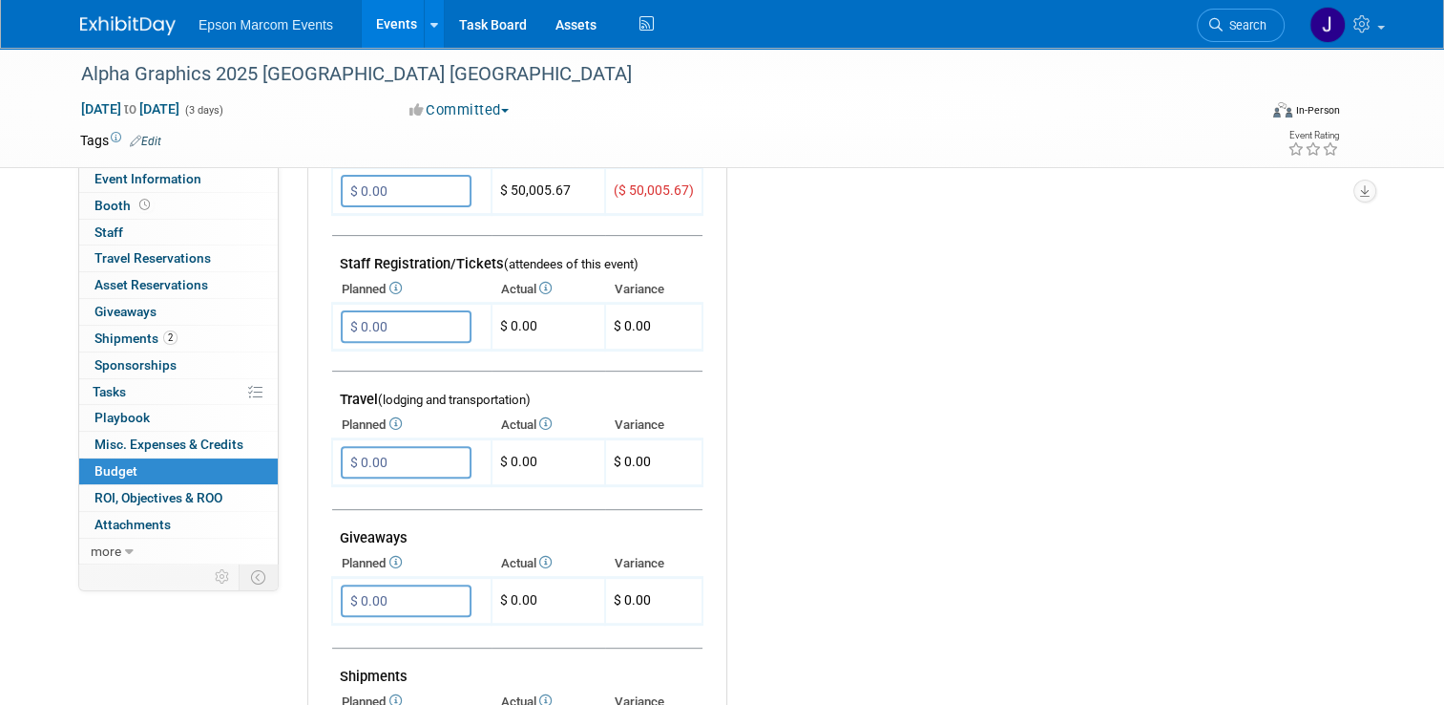
scroll to position [382, 0]
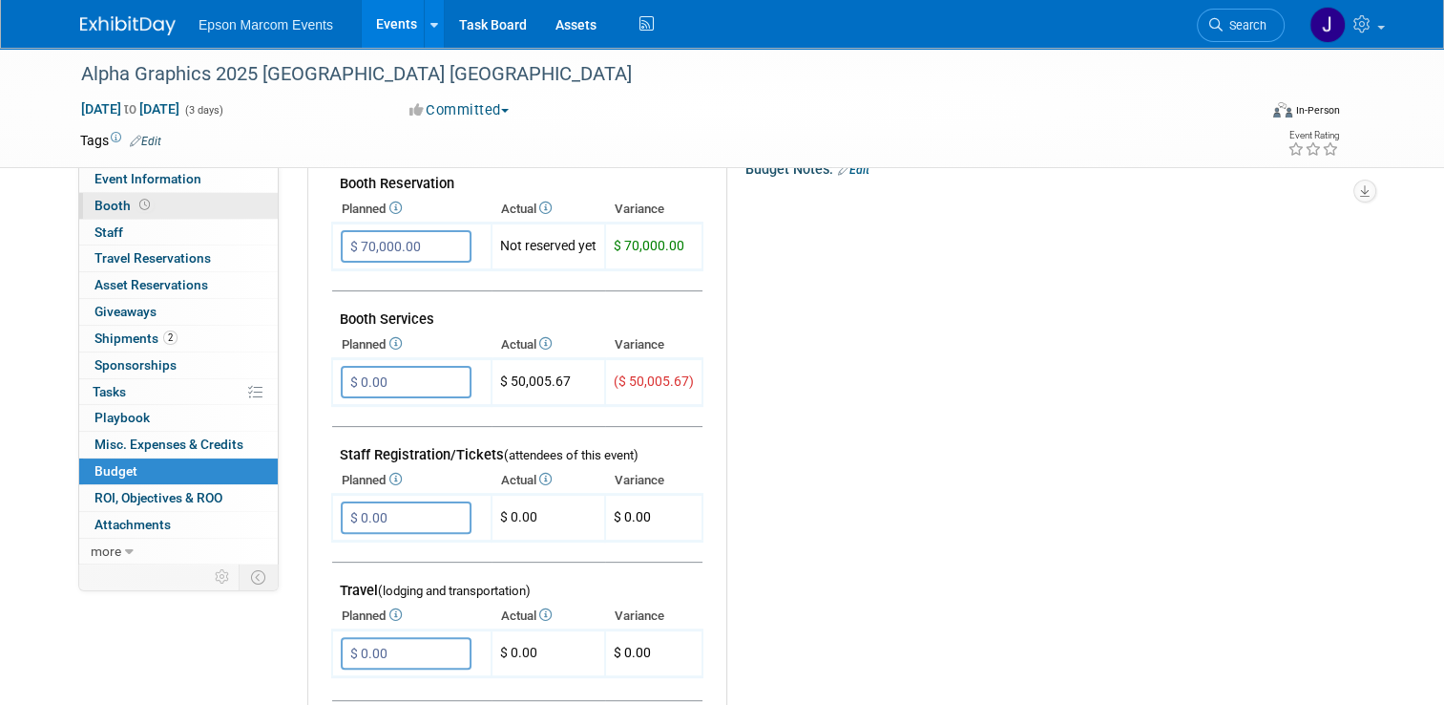
click at [101, 194] on link "Booth" at bounding box center [178, 206] width 199 height 26
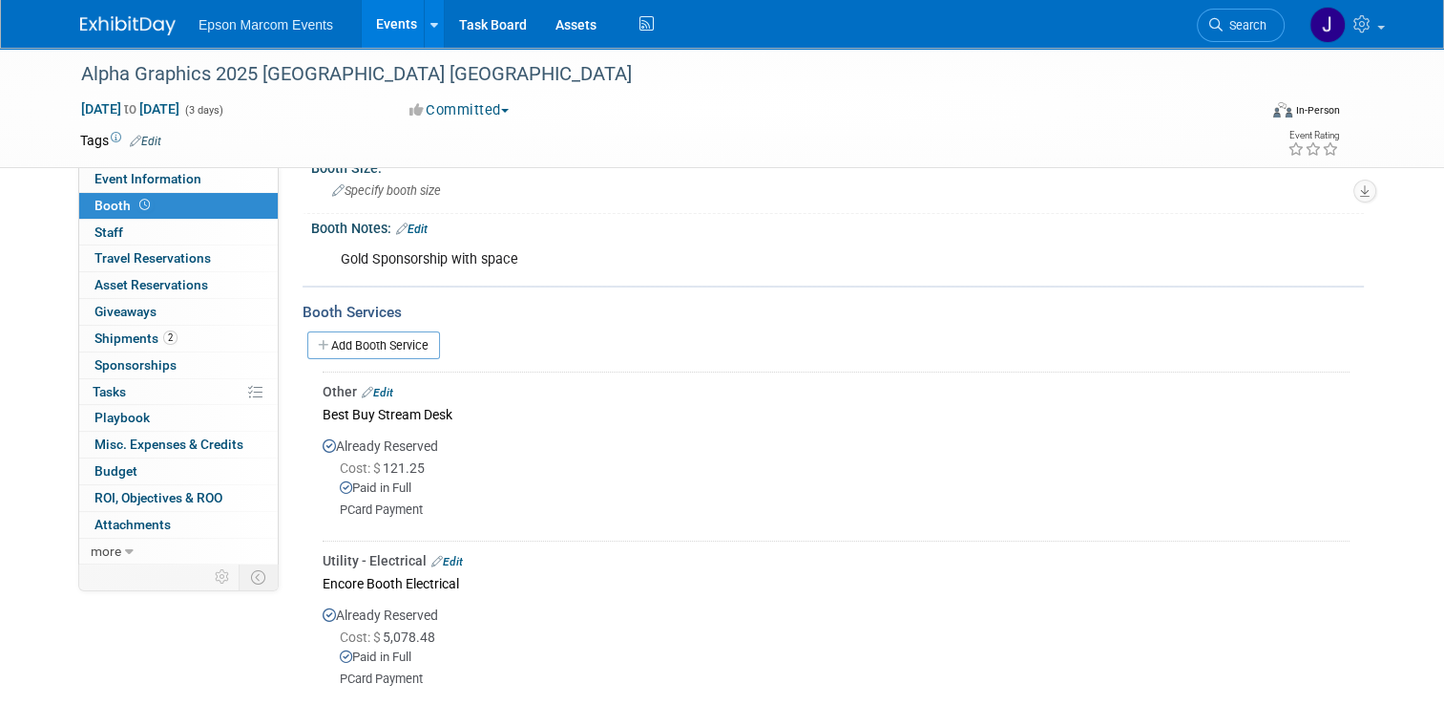
scroll to position [0, 0]
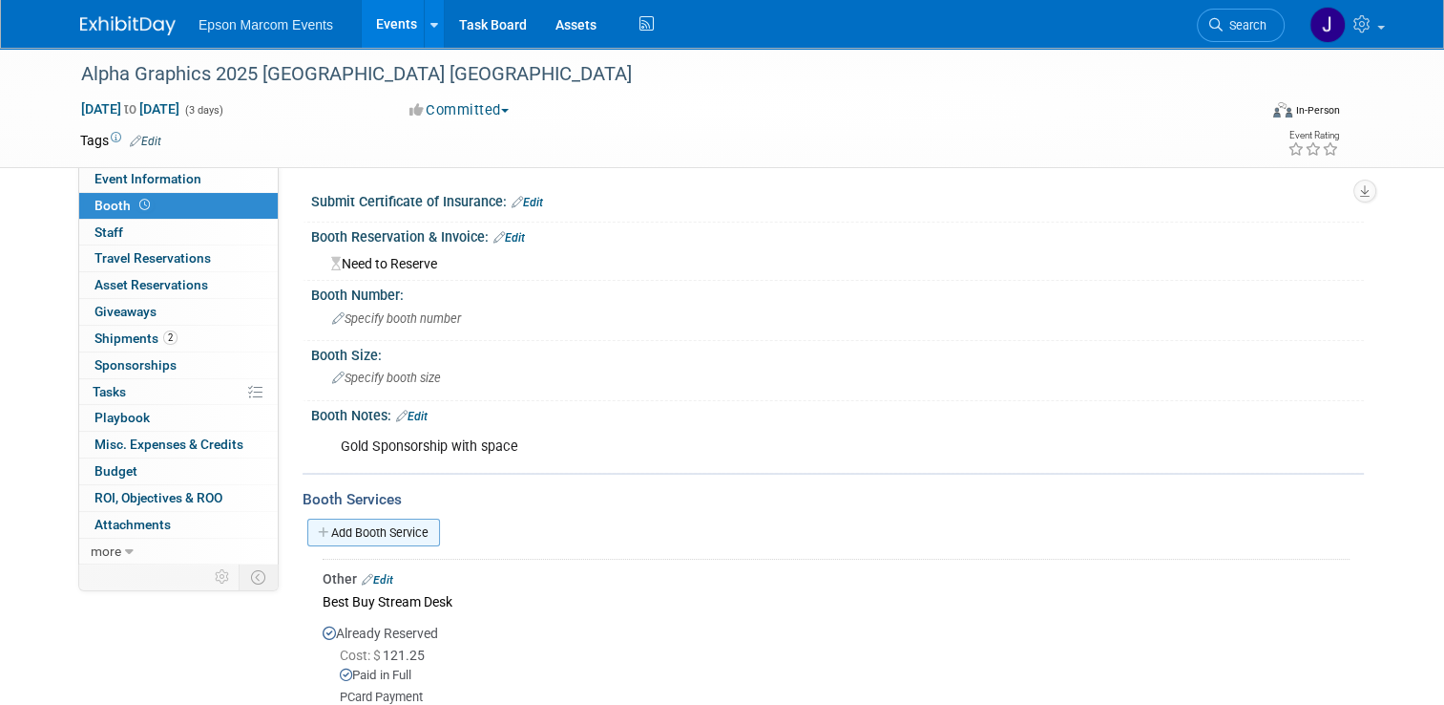
click at [353, 521] on link "Add Booth Service" at bounding box center [373, 532] width 133 height 28
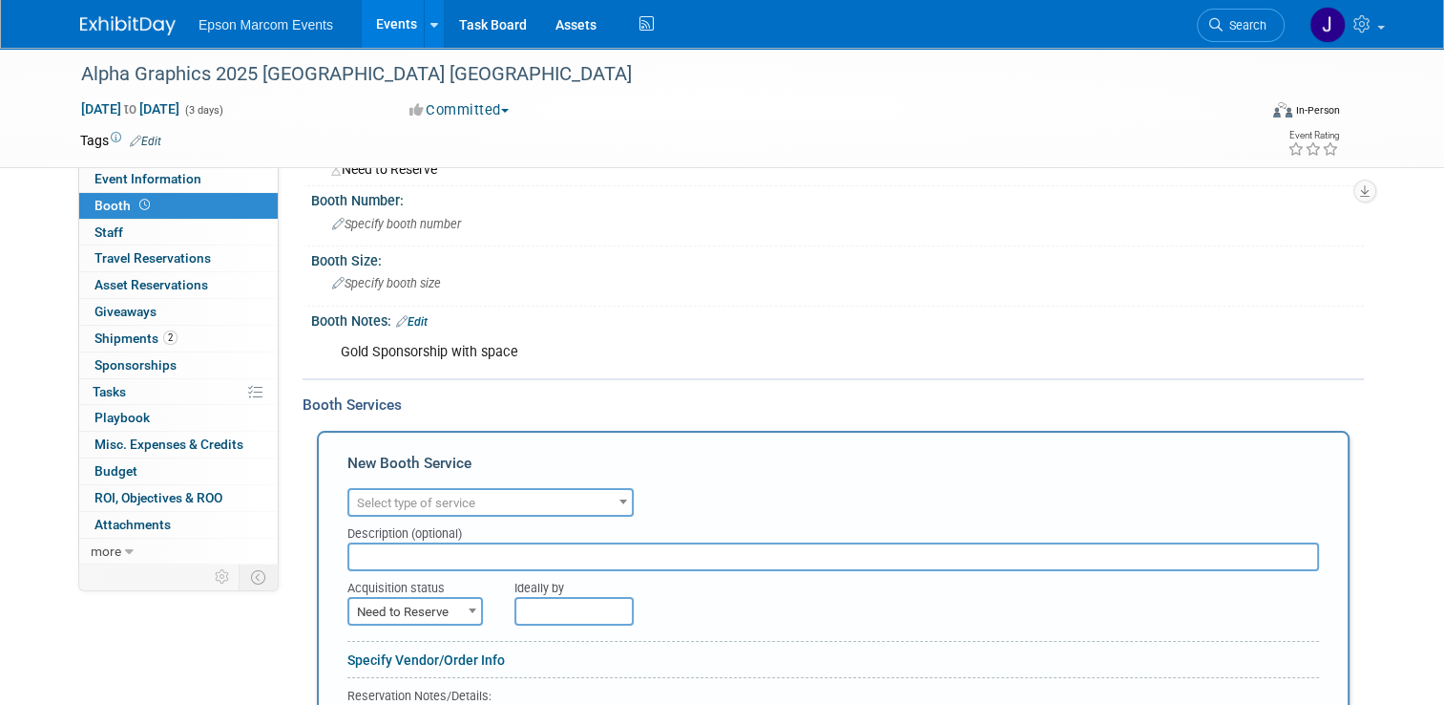
scroll to position [95, 0]
click at [462, 495] on span "Select type of service" at bounding box center [416, 502] width 118 height 14
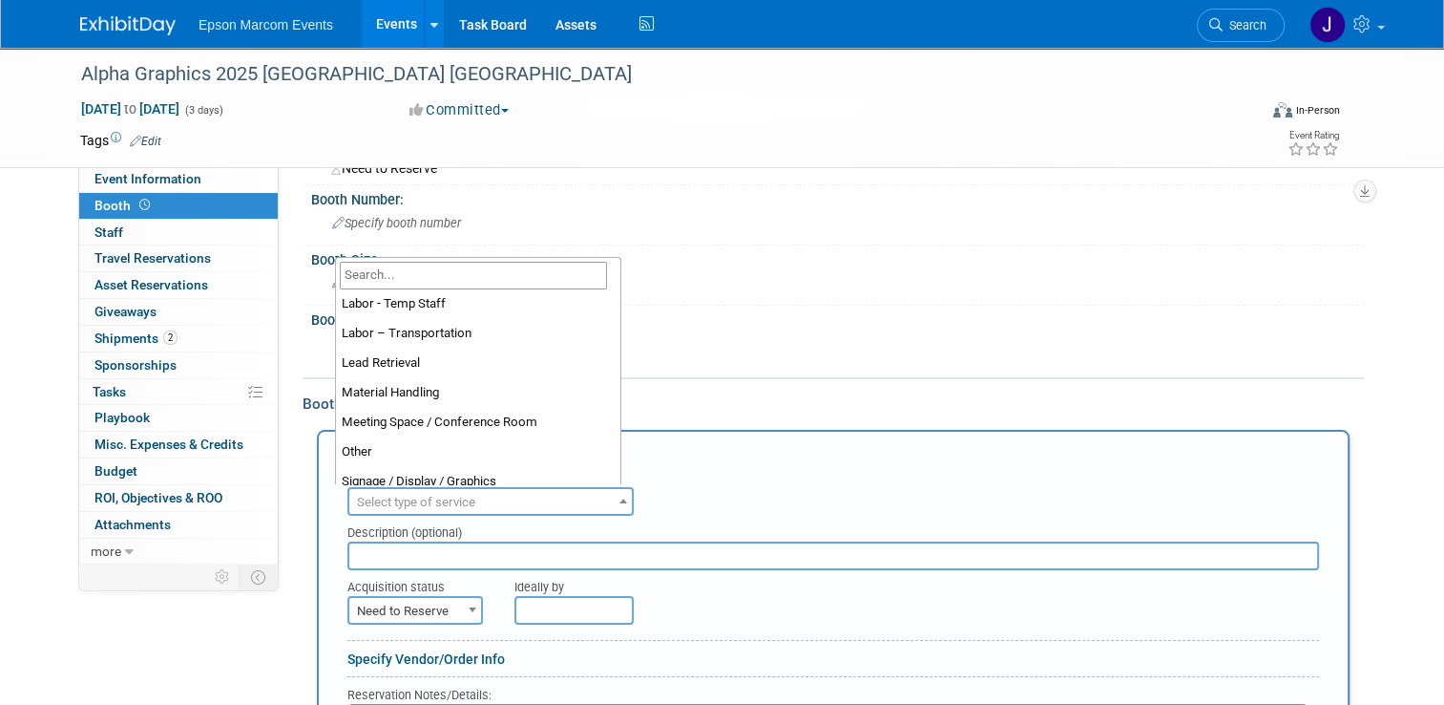
scroll to position [363, 0]
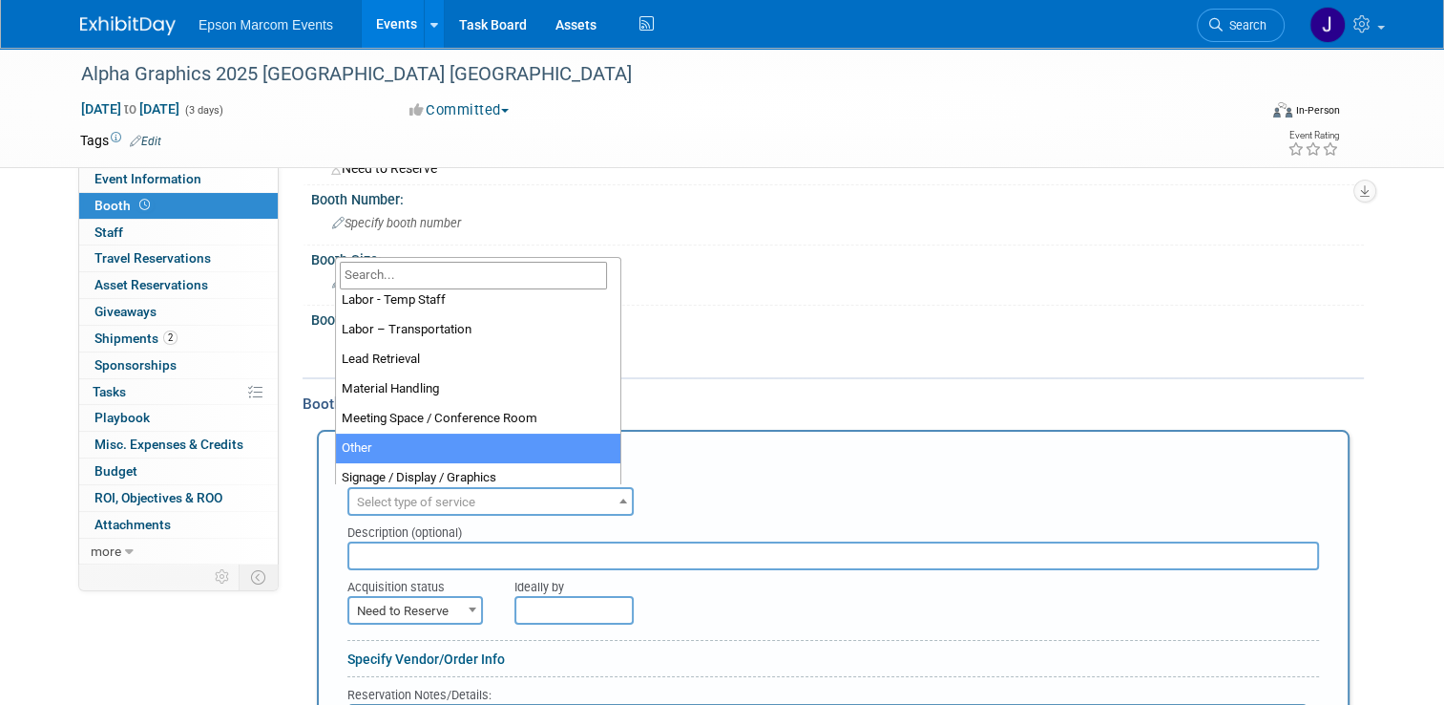
select select "1"
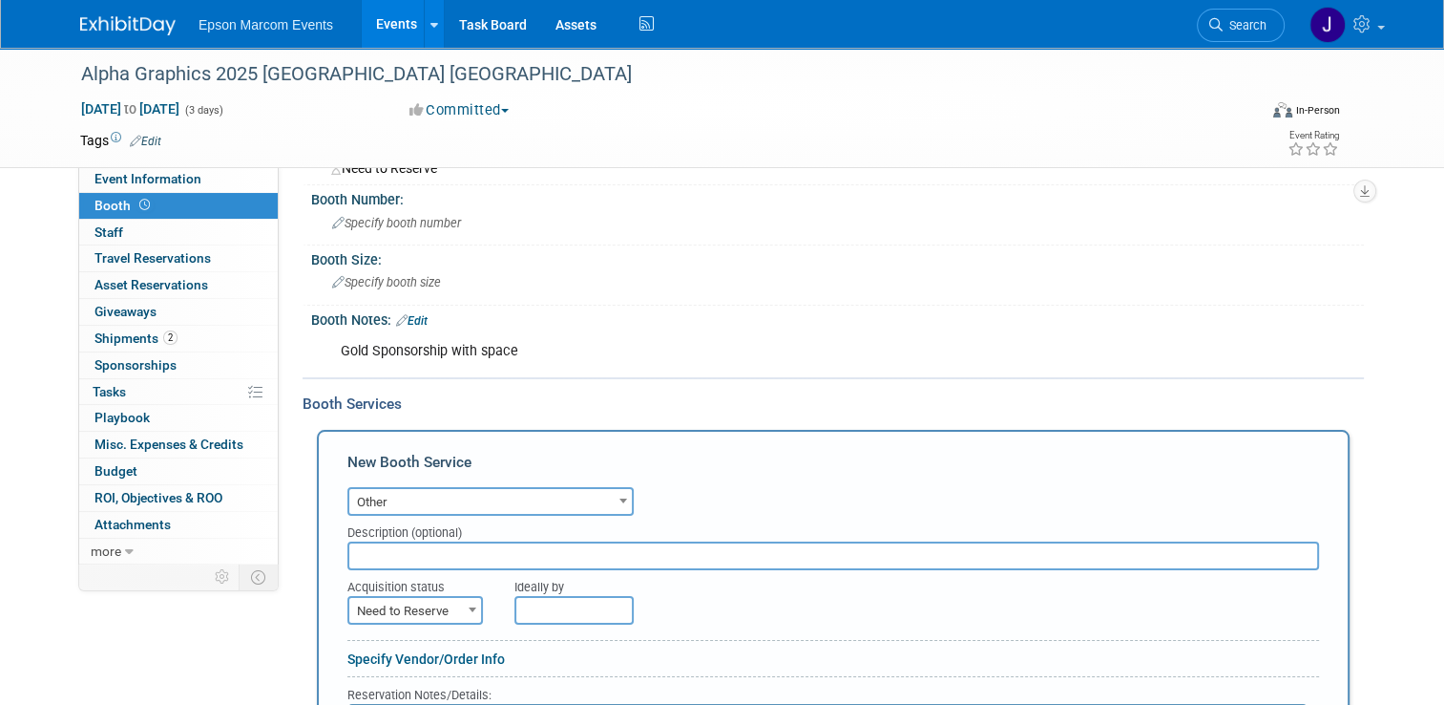
click at [413, 560] on input "text" at bounding box center [833, 555] width 972 height 29
click at [467, 543] on input "text" at bounding box center [833, 555] width 972 height 29
type input "Cash Tips"
click at [440, 599] on span "Need to Reserve" at bounding box center [415, 611] width 132 height 27
select select "2"
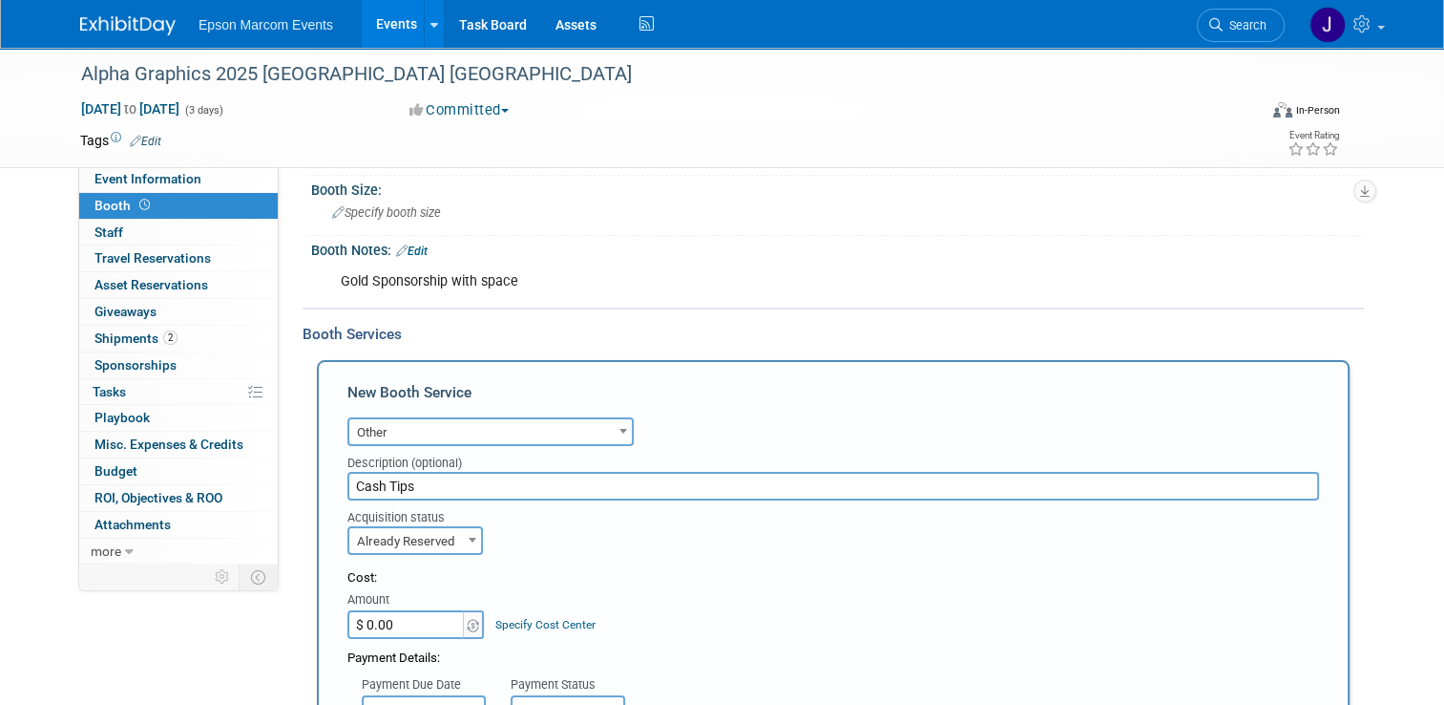
scroll to position [286, 0]
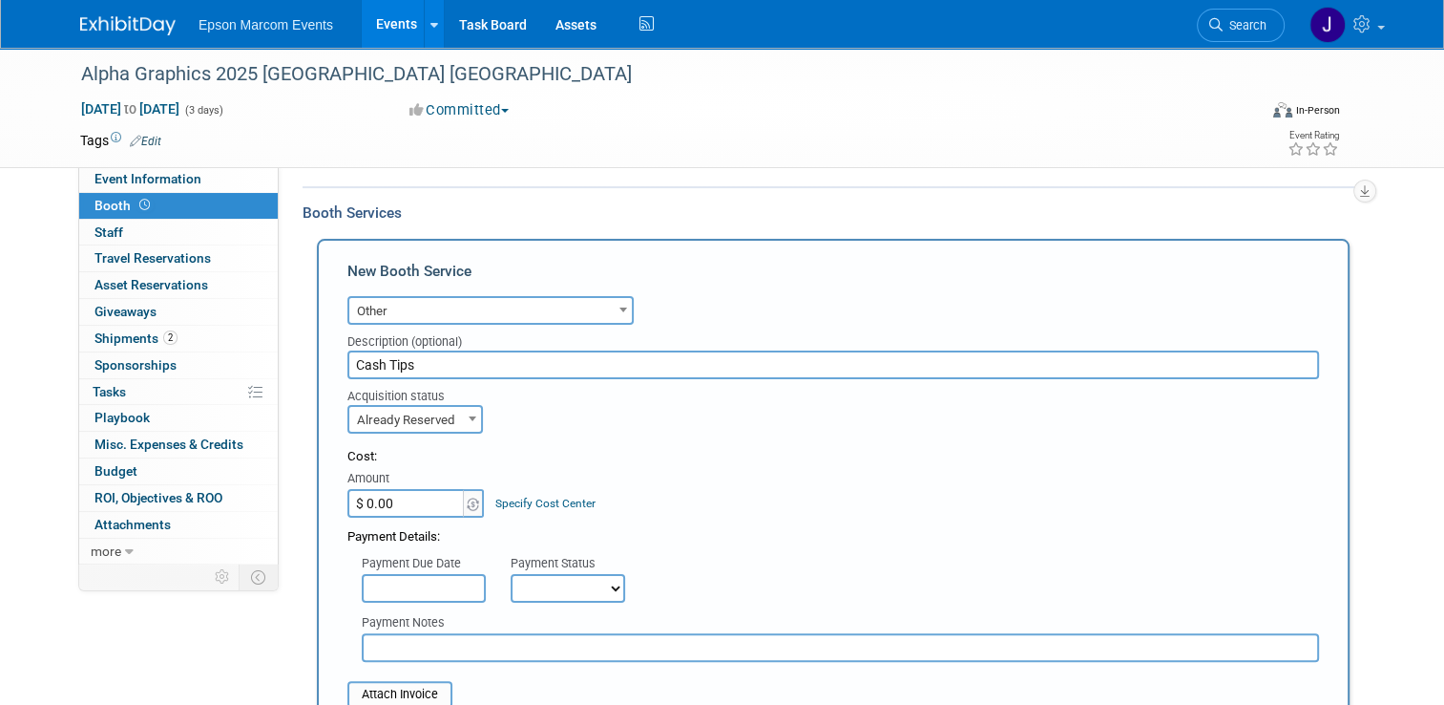
click at [417, 503] on input "$ 0.00" at bounding box center [406, 503] width 119 height 29
type input "$ 540.00"
click at [538, 595] on select "Not Paid Yet Partially Paid Paid in Full" at bounding box center [568, 588] width 115 height 29
select select "1"
click at [511, 574] on select "Not Paid Yet Partially Paid Paid in Full" at bounding box center [568, 588] width 115 height 29
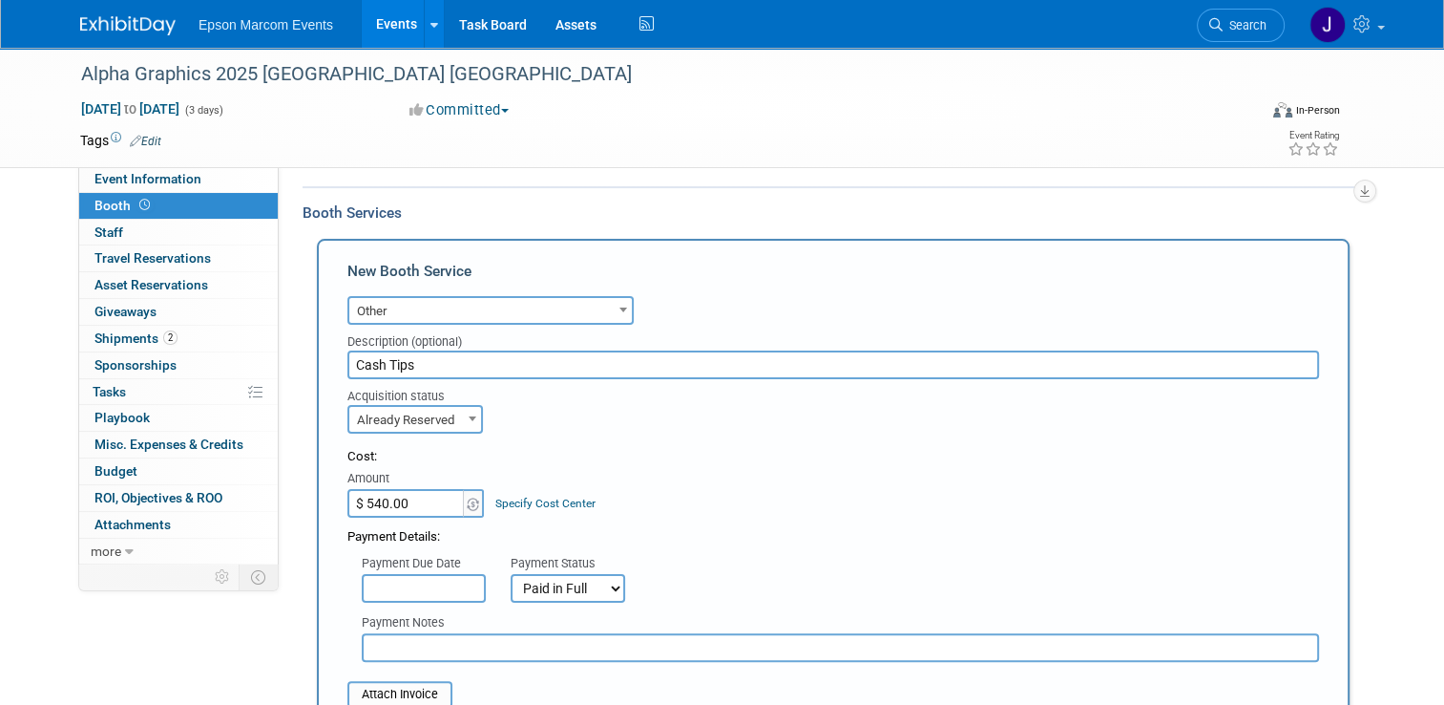
click at [450, 638] on input "text" at bounding box center [841, 647] width 958 height 29
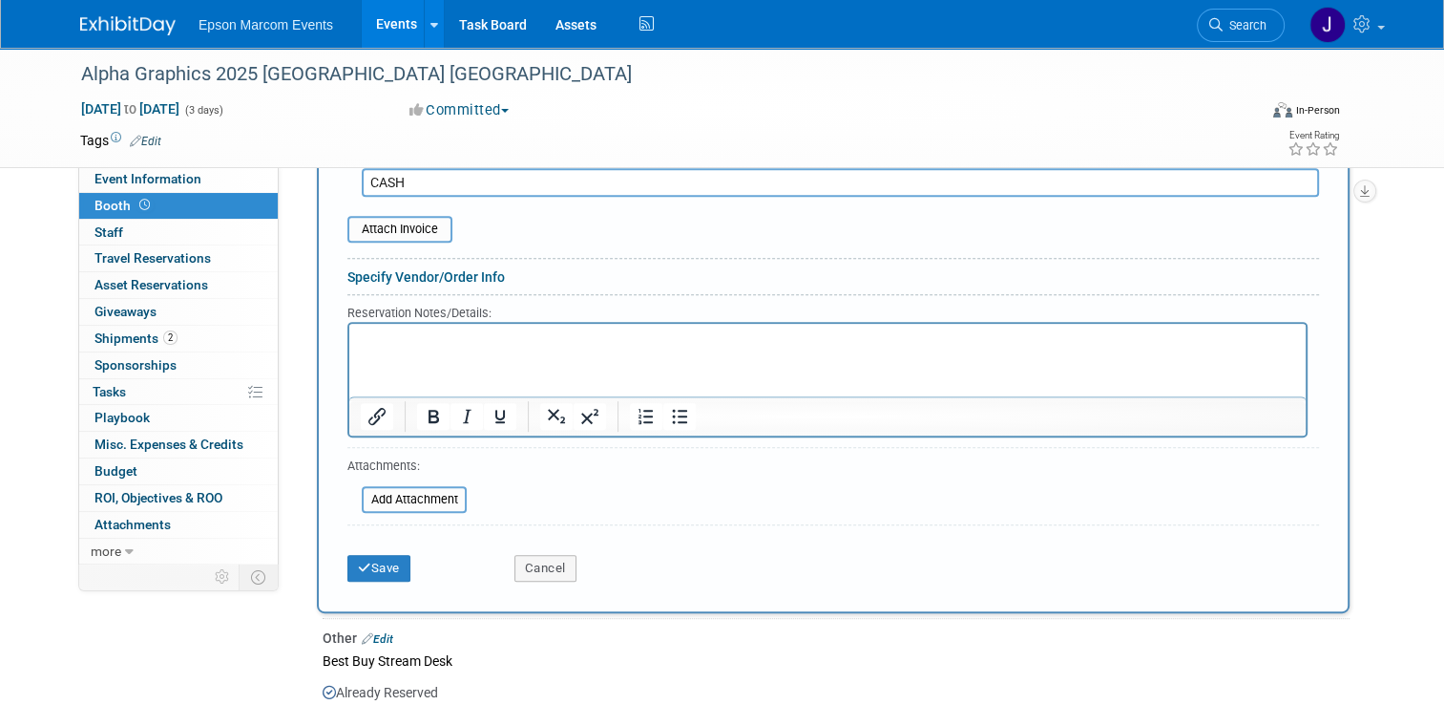
scroll to position [764, 0]
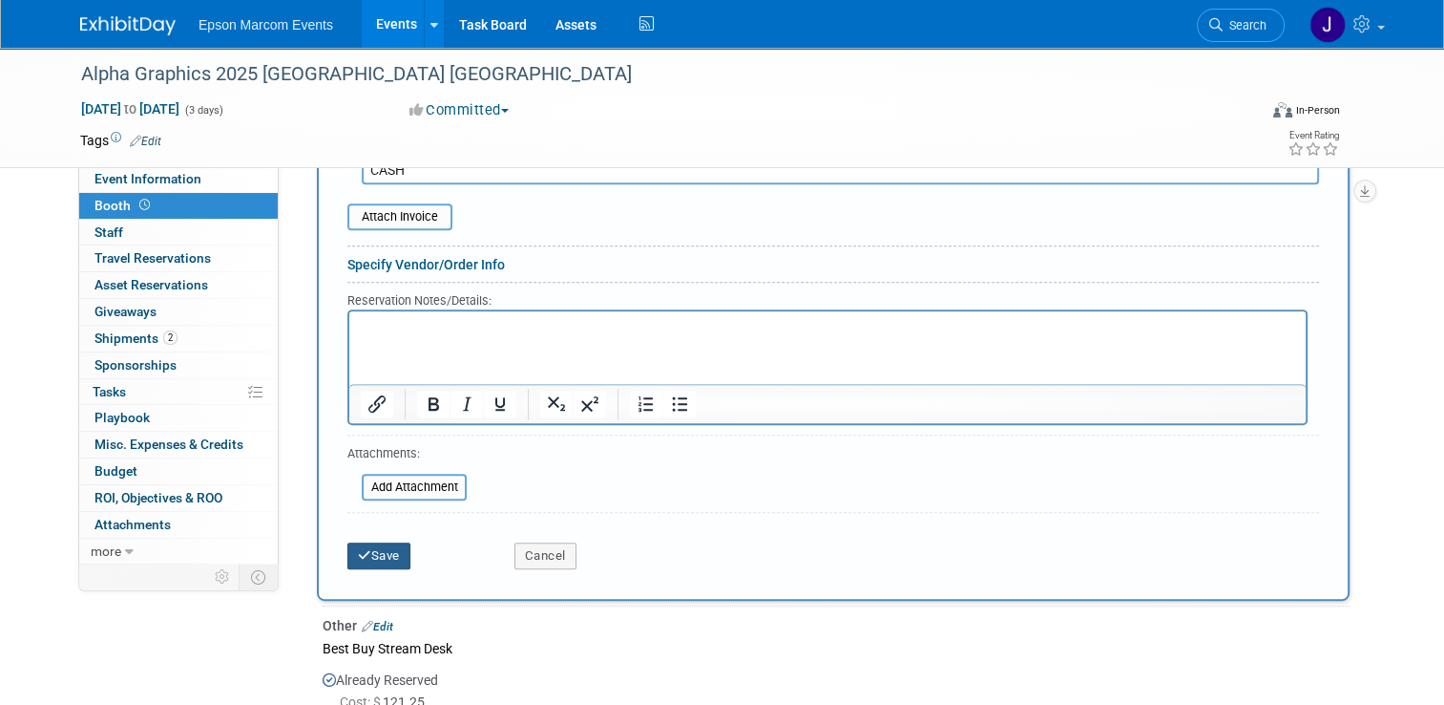
type input "CASH"
click at [370, 546] on button "Save" at bounding box center [378, 555] width 63 height 27
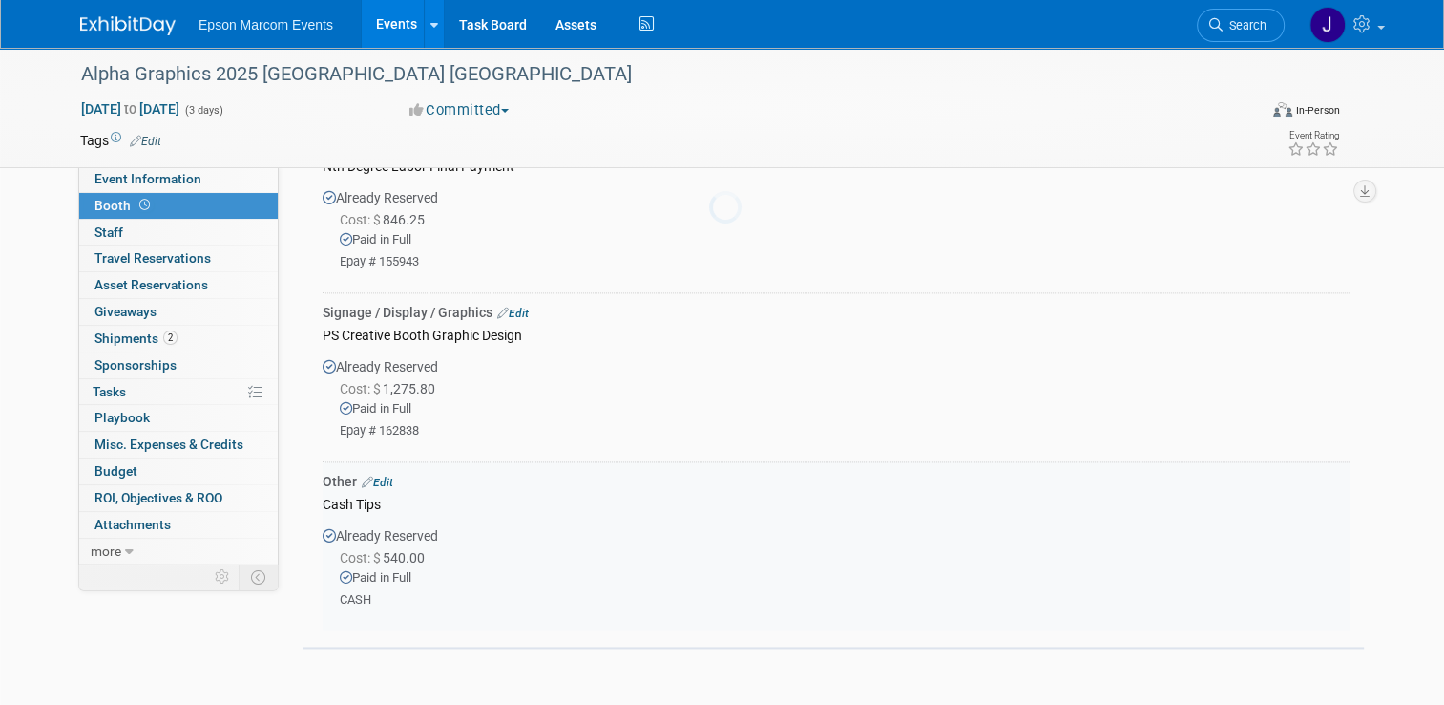
scroll to position [2607, 0]
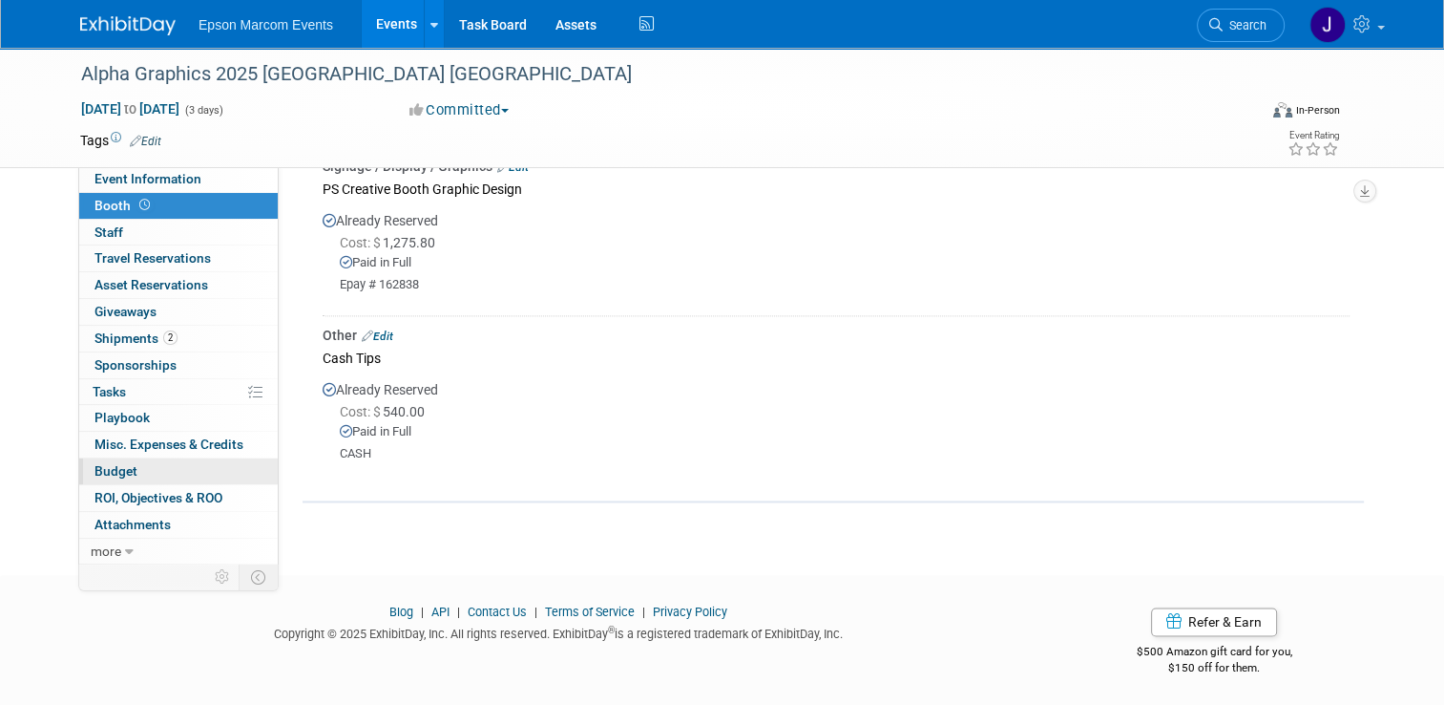
click at [134, 460] on link "Budget" at bounding box center [178, 471] width 199 height 26
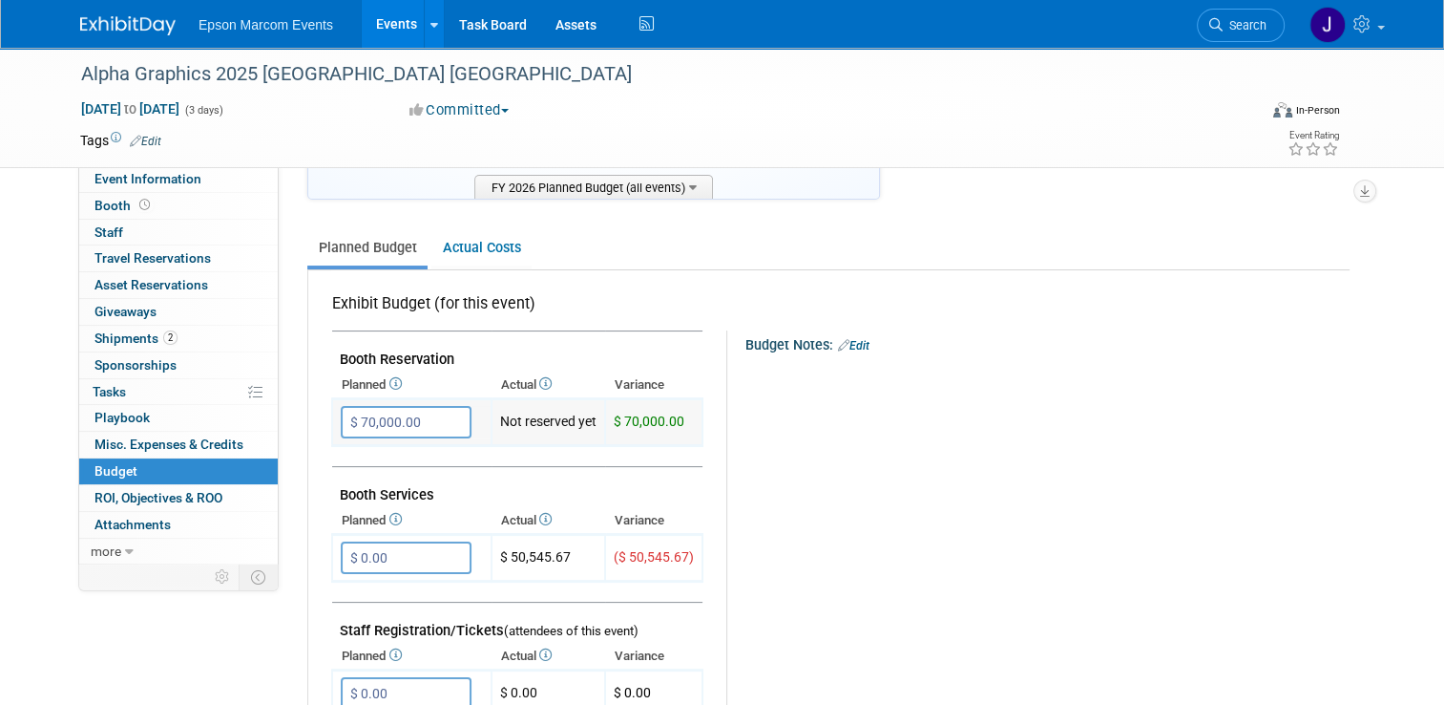
scroll to position [191, 0]
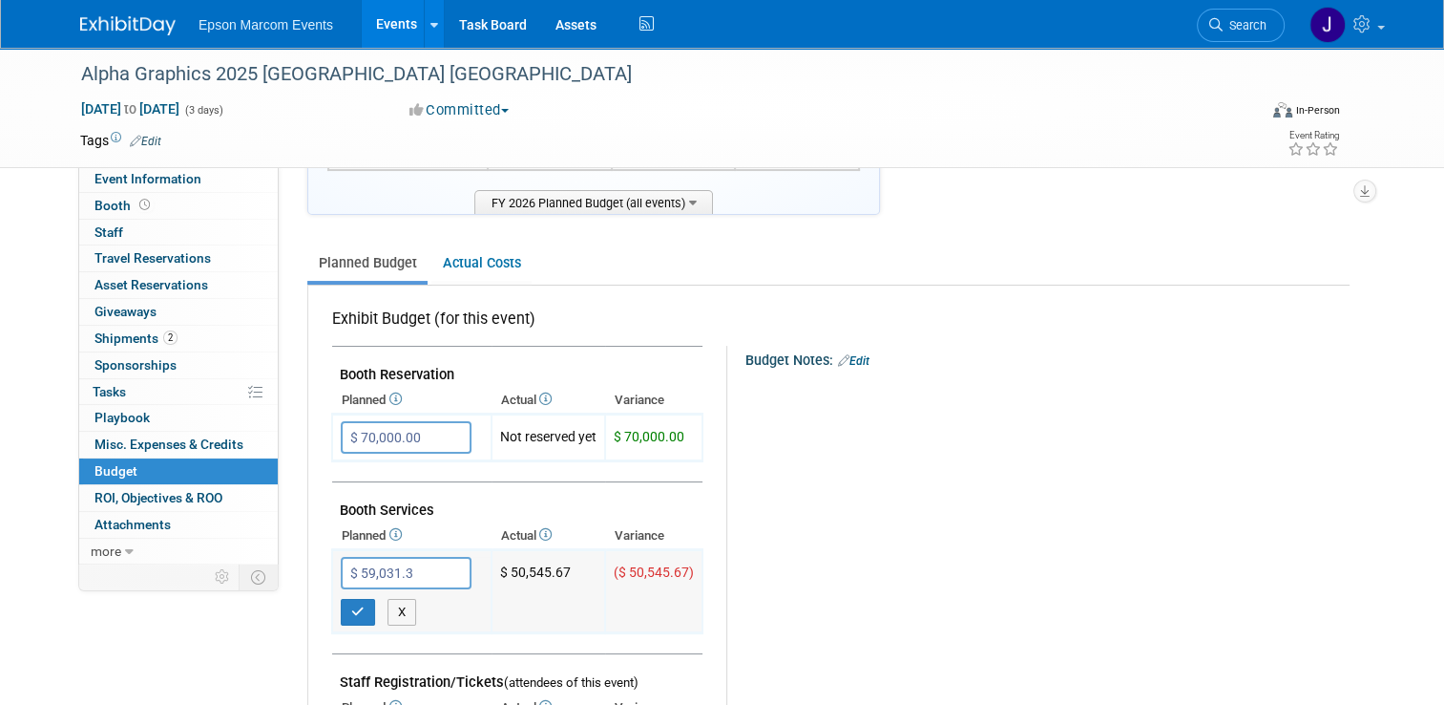
type input "$ 59,031.38"
click at [352, 602] on button "button" at bounding box center [358, 612] width 34 height 27
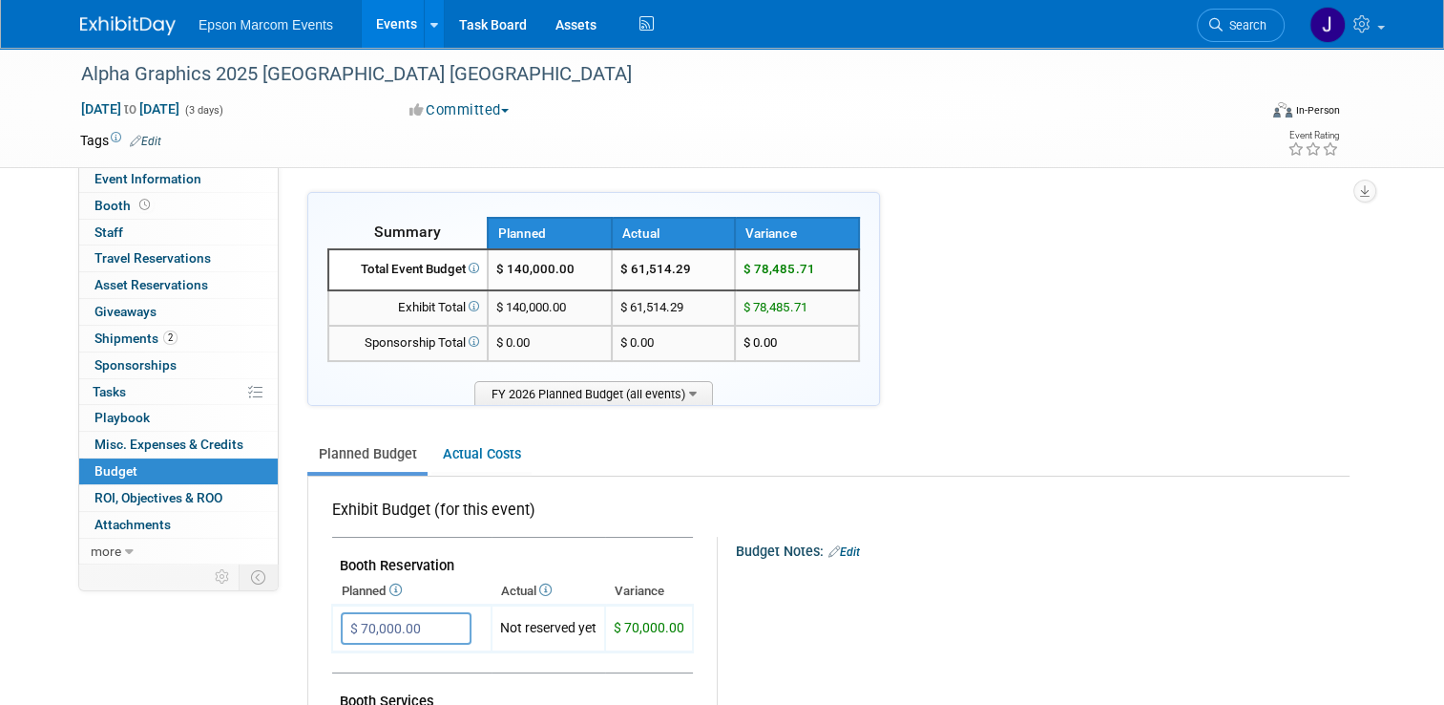
scroll to position [95, 0]
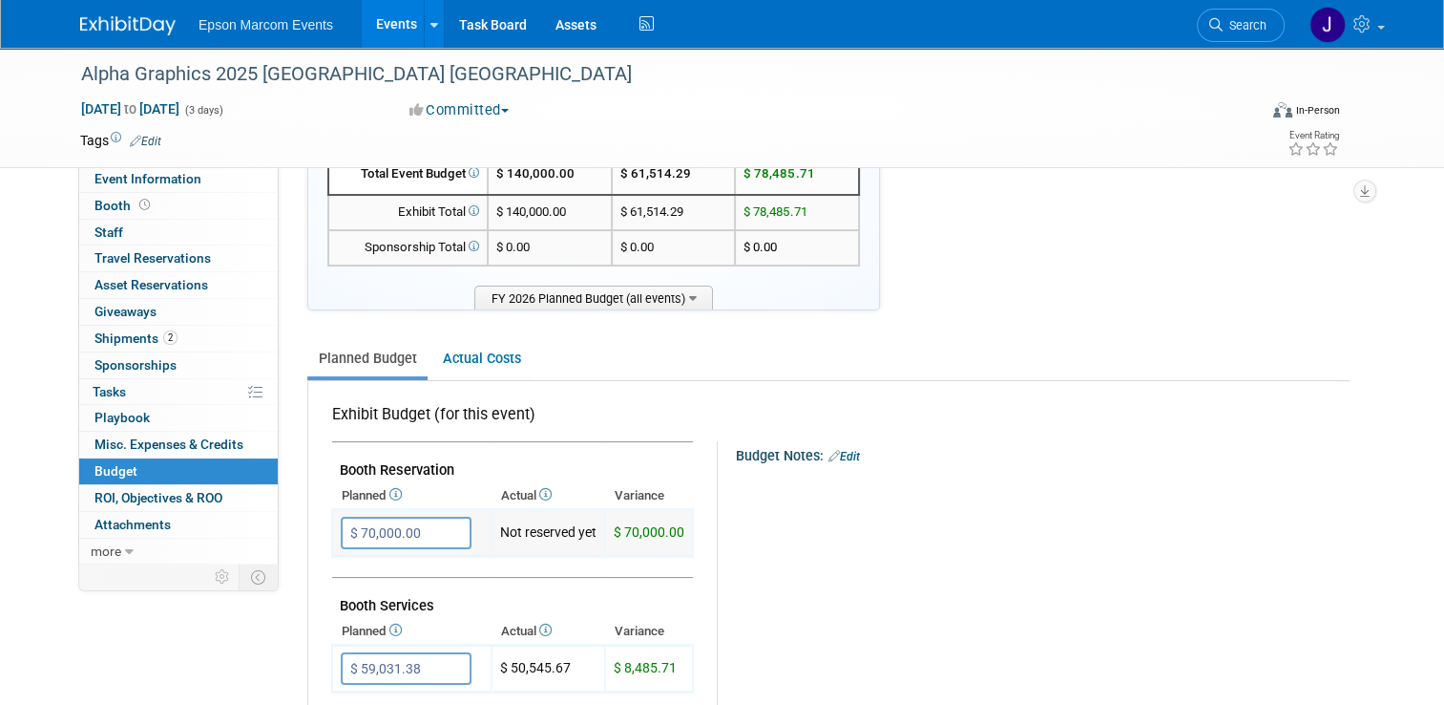
type input "$"
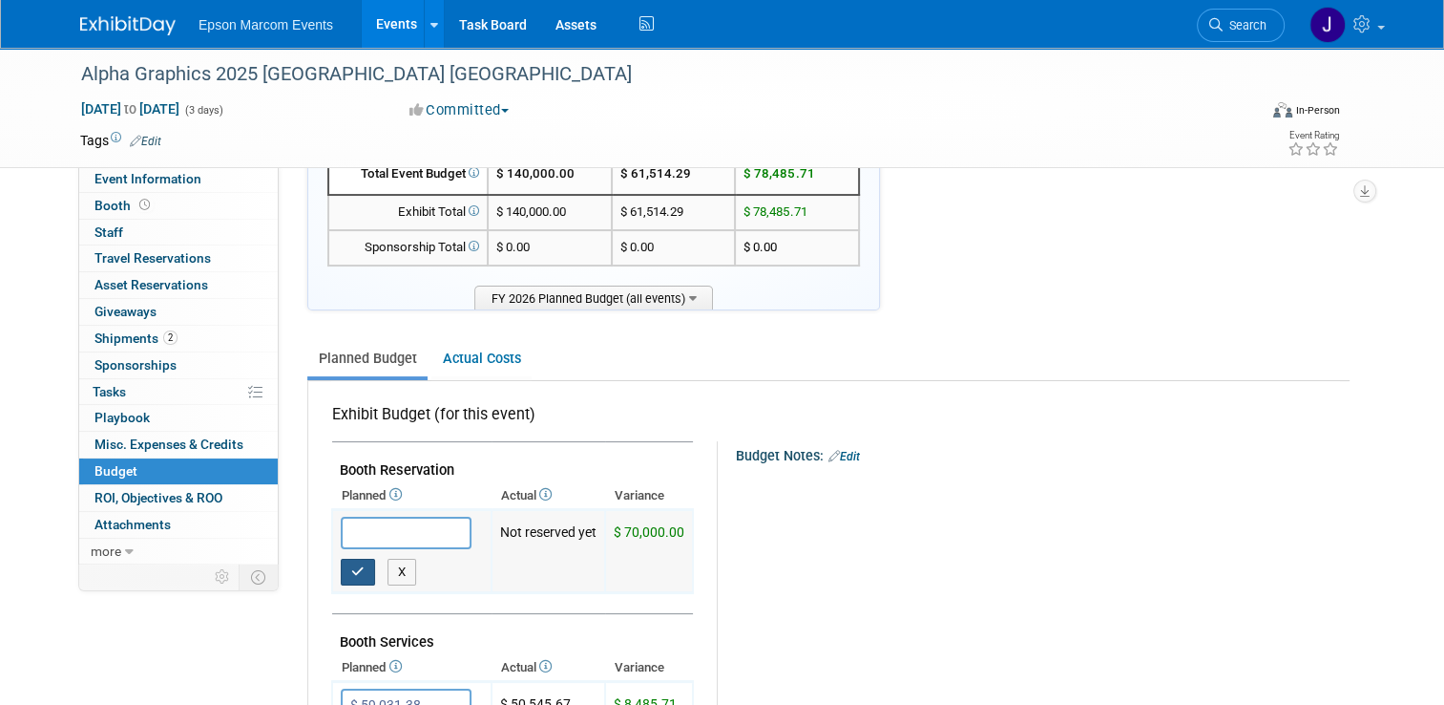
click at [341, 566] on button "button" at bounding box center [358, 571] width 34 height 27
type input "$ 0.00"
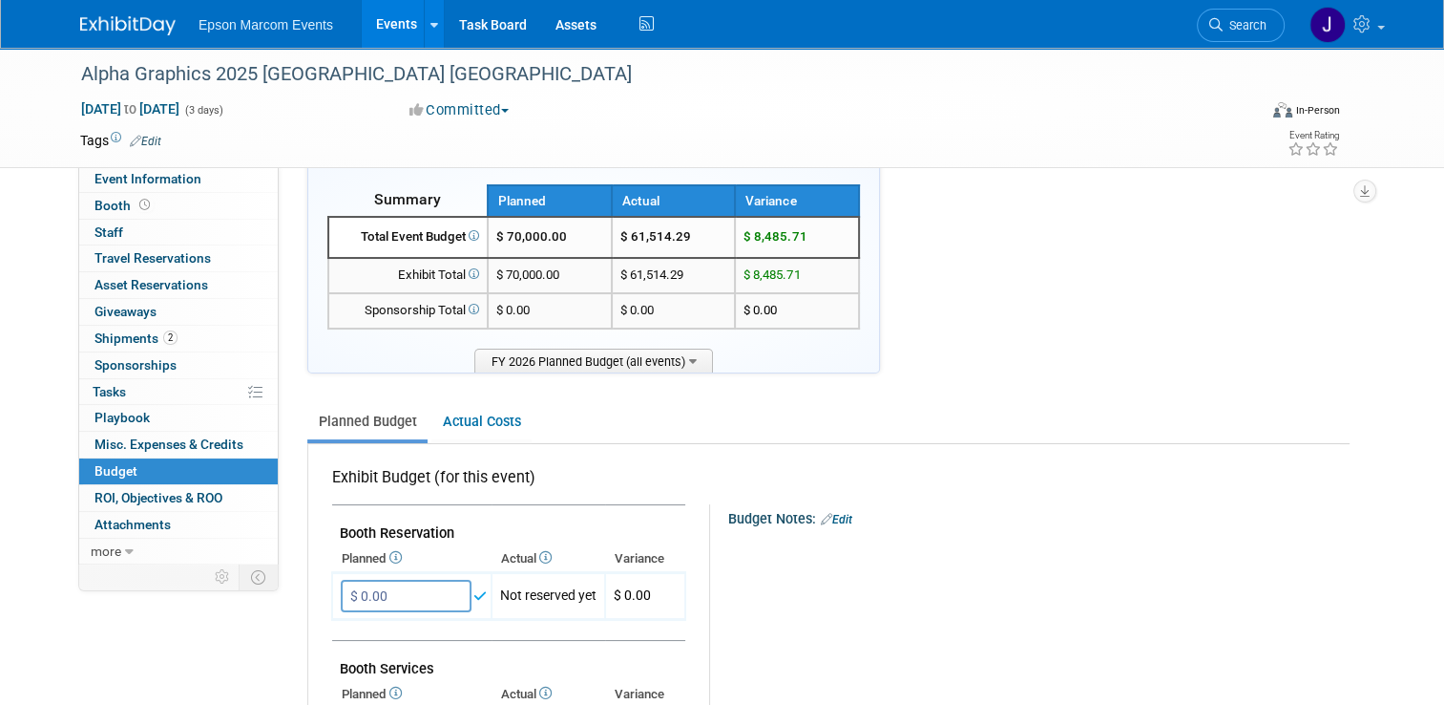
scroll to position [0, 0]
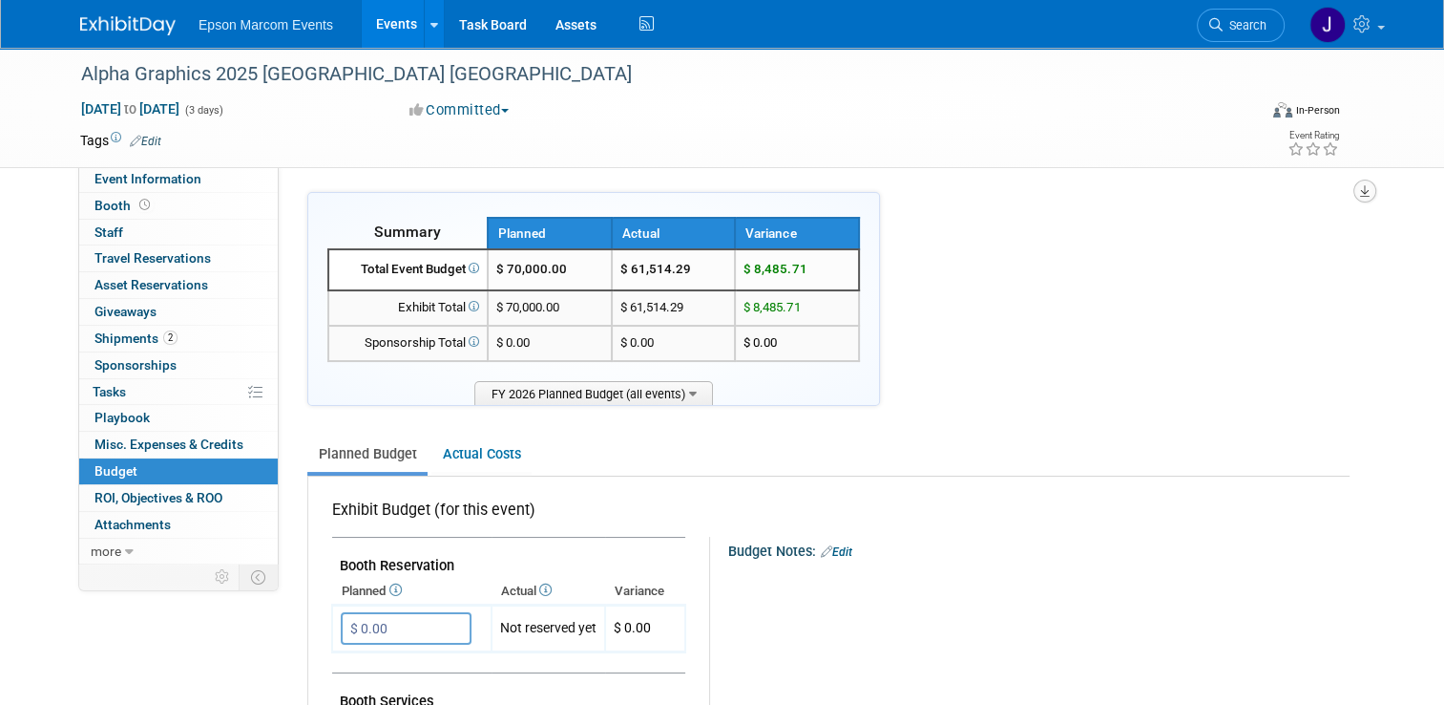
click at [1370, 187] on icon "button" at bounding box center [1365, 191] width 10 height 12
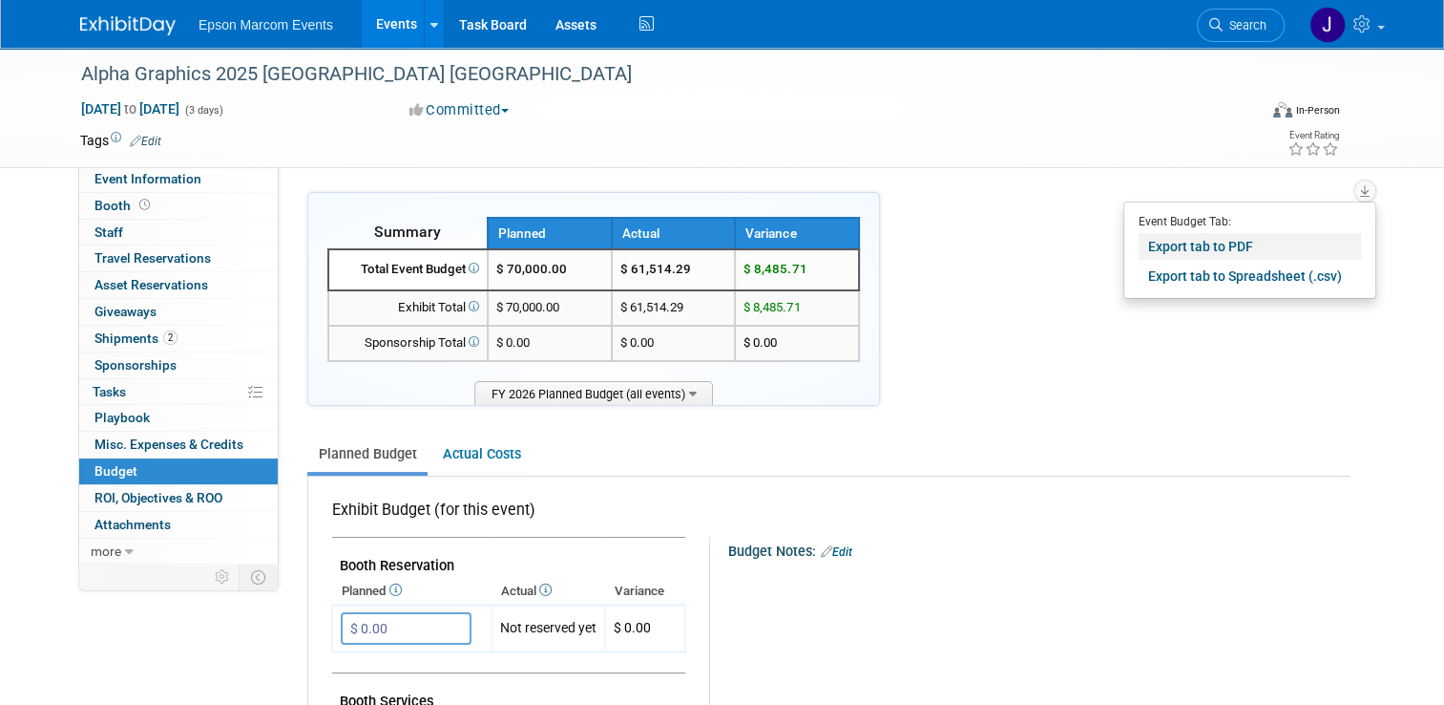
click at [1225, 242] on link "Export tab to PDF" at bounding box center [1250, 246] width 222 height 27
